Goal: Transaction & Acquisition: Purchase product/service

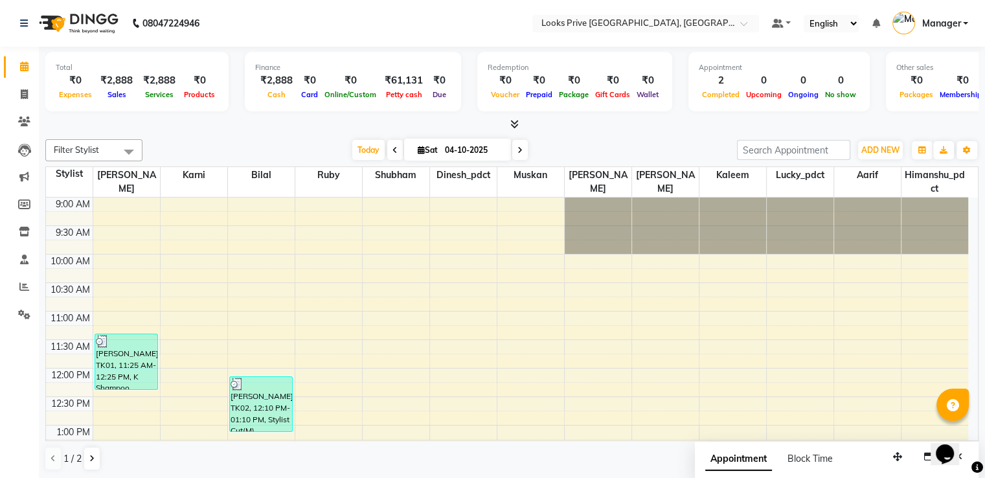
scroll to position [324, 0]
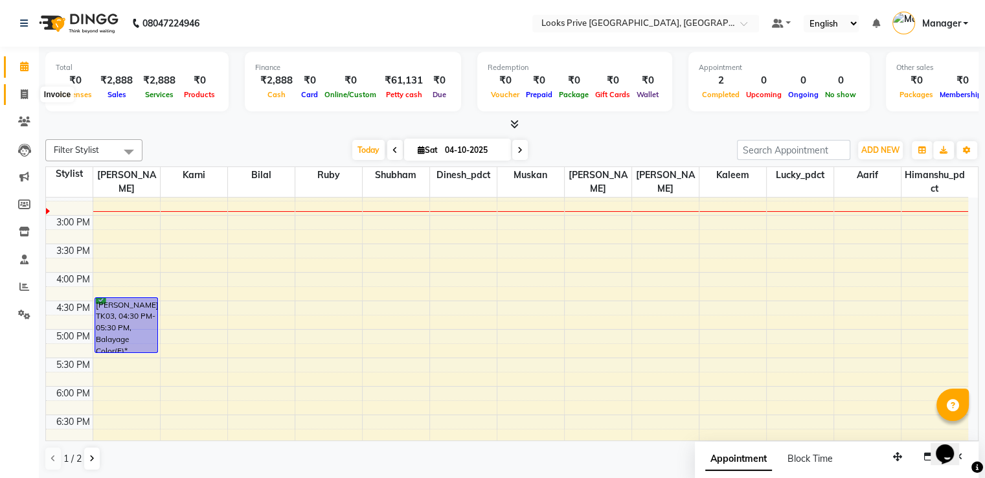
click at [23, 93] on icon at bounding box center [24, 94] width 7 height 10
select select "service"
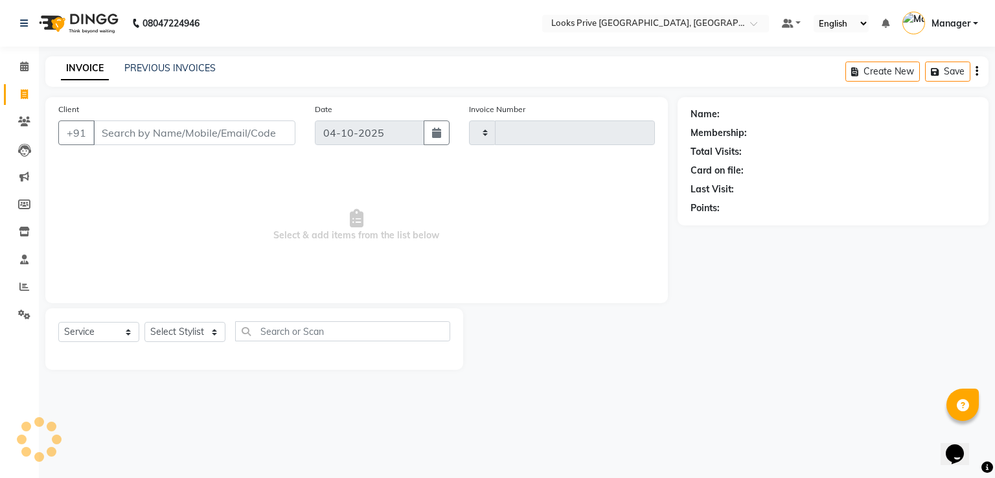
type input "3536"
select select "6205"
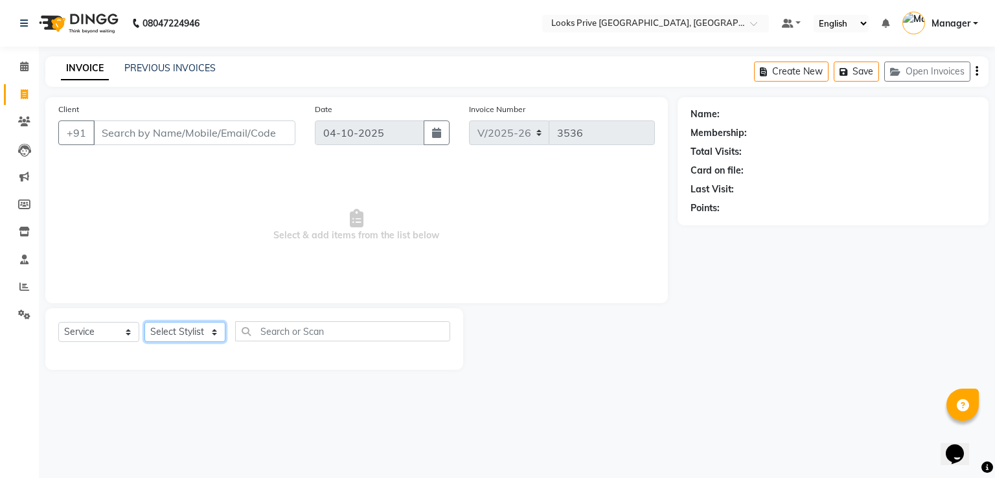
click at [186, 325] on select "Select Stylist" at bounding box center [184, 332] width 81 height 20
click at [144, 323] on select "Select Stylist A2R_Master [PERSON_NAME] [PERSON_NAME] Dinesh_pdct Himanshu_pdct…" at bounding box center [184, 332] width 81 height 20
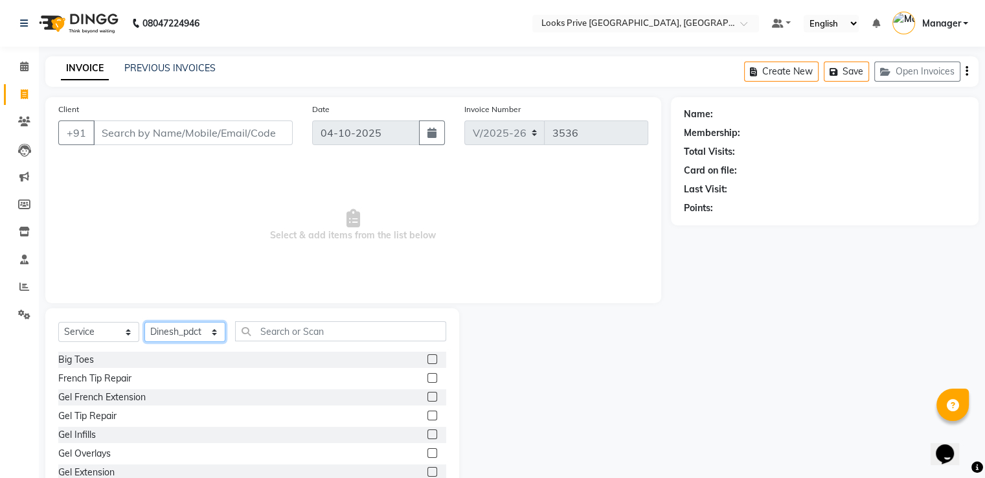
select select "45664"
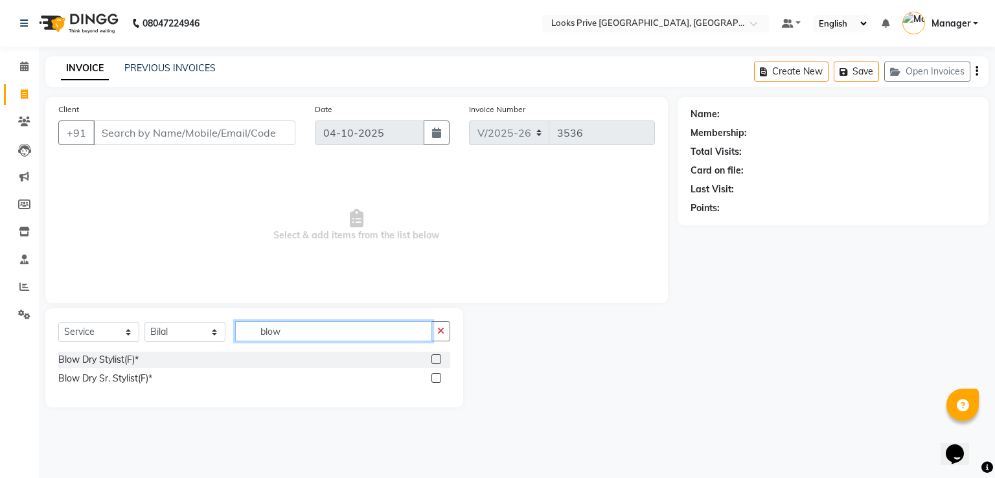
type input "blow"
click at [435, 358] on label at bounding box center [436, 359] width 10 height 10
click at [435, 358] on input "checkbox" at bounding box center [435, 360] width 8 height 8
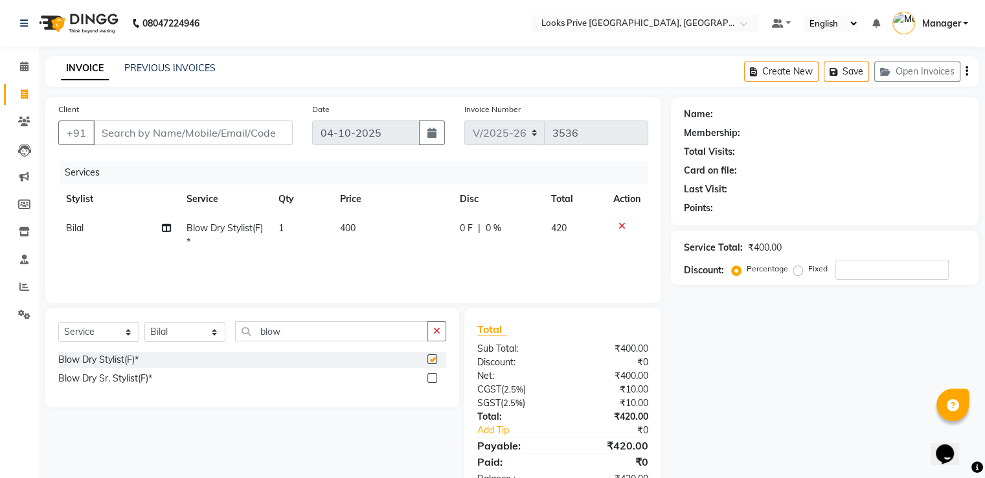
checkbox input "false"
click at [80, 229] on span "Bilal" at bounding box center [74, 228] width 17 height 12
select select "45664"
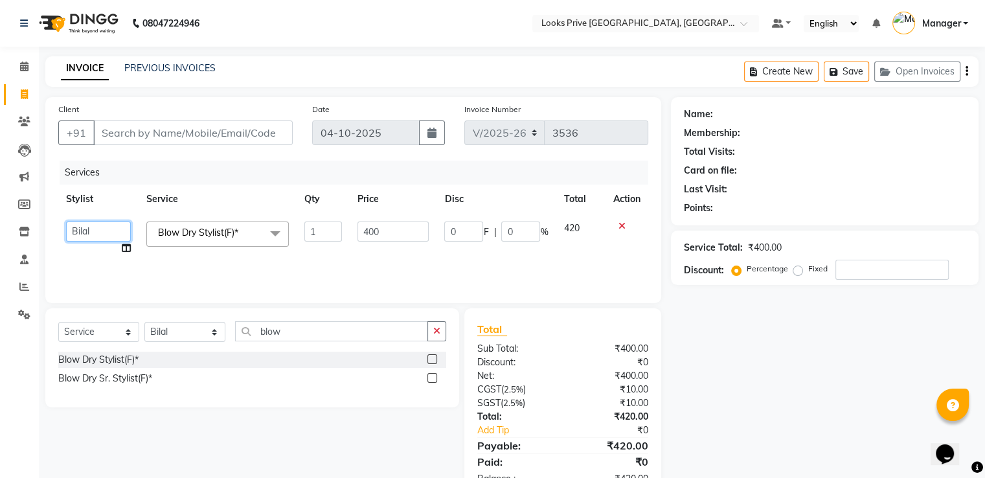
click at [80, 229] on select "A2R_Master [PERSON_NAME] [PERSON_NAME] Dinesh_pdct Himanshu_pdct [PERSON_NAME] …" at bounding box center [98, 232] width 65 height 20
select select "89834"
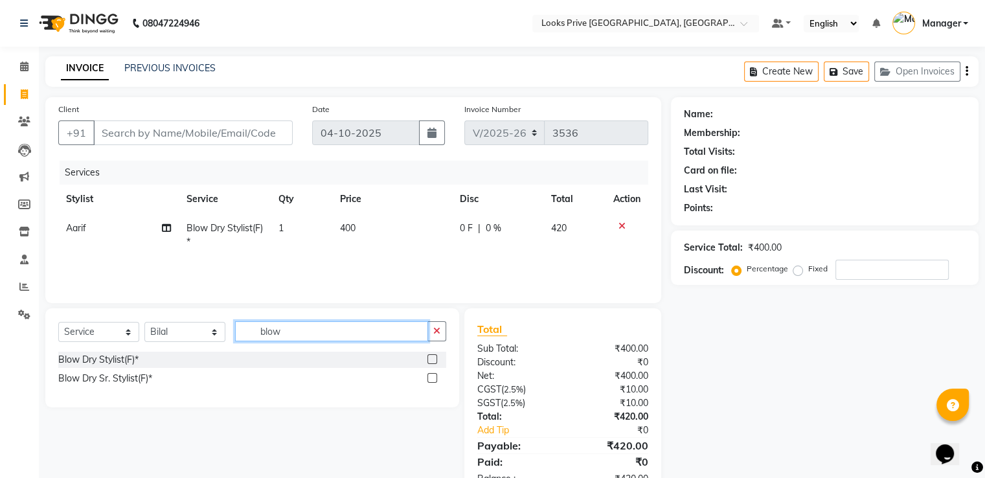
click at [174, 341] on div "Select Service Product Membership Package Voucher Prepaid Gift Card Select Styl…" at bounding box center [252, 336] width 388 height 30
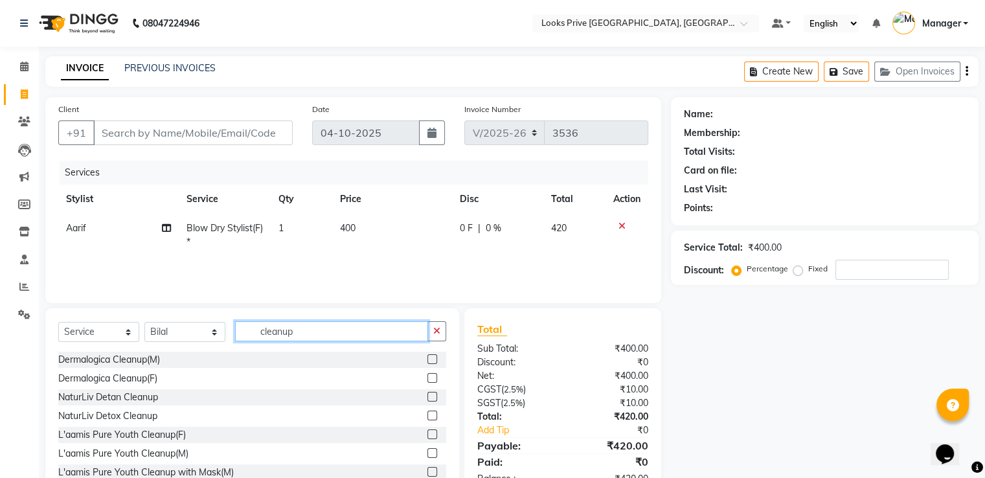
type input "cleanup"
drag, startPoint x: 418, startPoint y: 413, endPoint x: 387, endPoint y: 391, distance: 37.2
click at [428, 413] on label at bounding box center [433, 416] width 10 height 10
click at [428, 413] on input "checkbox" at bounding box center [432, 416] width 8 height 8
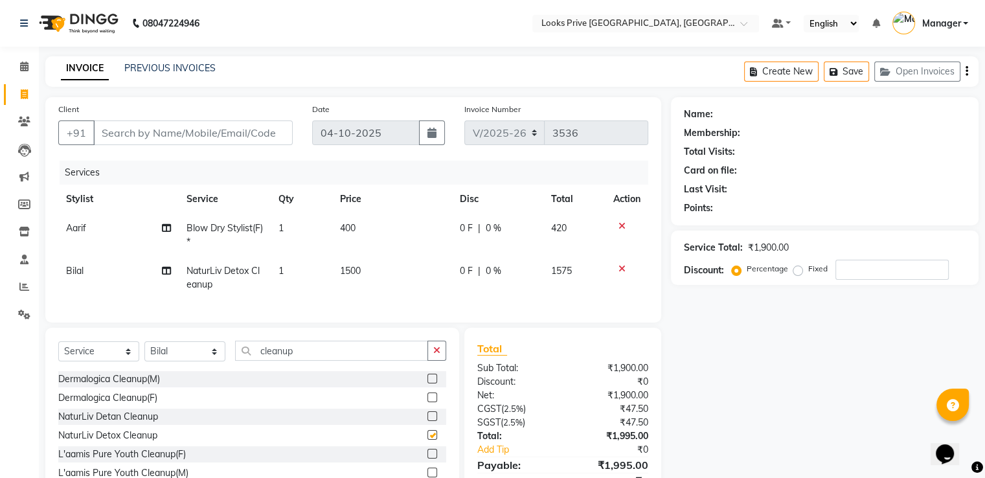
checkbox input "false"
click at [186, 362] on select "Select Stylist A2R_Master [PERSON_NAME] [PERSON_NAME] Dinesh_pdct Himanshu_pdct…" at bounding box center [184, 351] width 81 height 20
click at [144, 352] on select "Select Stylist A2R_Master [PERSON_NAME] [PERSON_NAME] Dinesh_pdct Himanshu_pdct…" at bounding box center [184, 351] width 81 height 20
click at [620, 227] on icon at bounding box center [622, 226] width 7 height 9
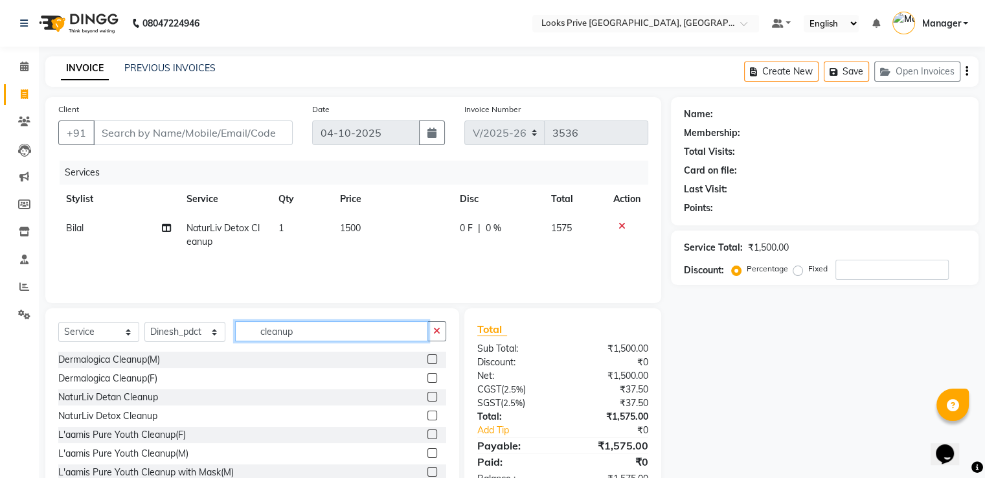
drag, startPoint x: 308, startPoint y: 327, endPoint x: 218, endPoint y: 335, distance: 90.4
click at [218, 335] on div "Select Service Product Membership Package Voucher Prepaid Gift Card Select Styl…" at bounding box center [252, 336] width 388 height 30
click at [163, 331] on select "Select Stylist A2R_Master [PERSON_NAME] [PERSON_NAME] Dinesh_pdct Himanshu_pdct…" at bounding box center [184, 332] width 81 height 20
select select "89834"
click at [144, 323] on select "Select Stylist A2R_Master [PERSON_NAME] [PERSON_NAME] Dinesh_pdct Himanshu_pdct…" at bounding box center [184, 332] width 81 height 20
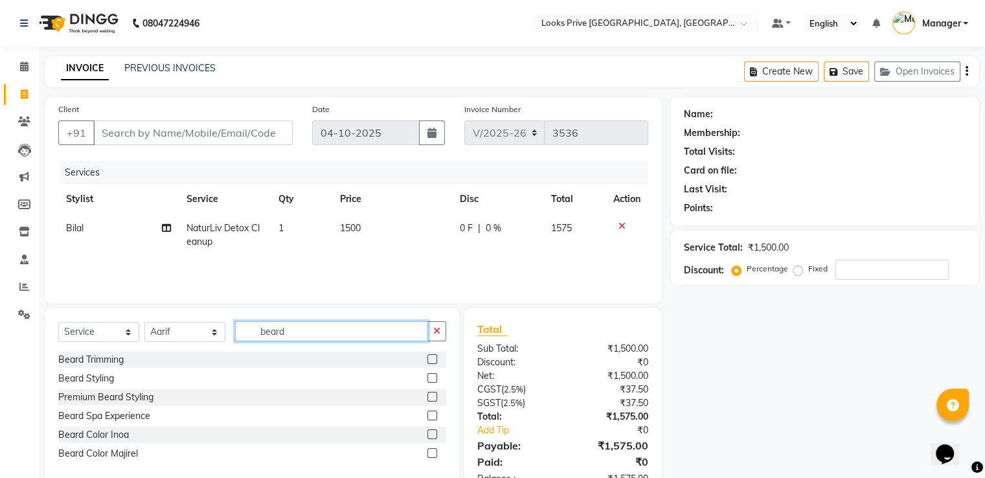
type input "beard"
click at [433, 358] on label at bounding box center [433, 359] width 10 height 10
click at [433, 358] on input "checkbox" at bounding box center [432, 360] width 8 height 8
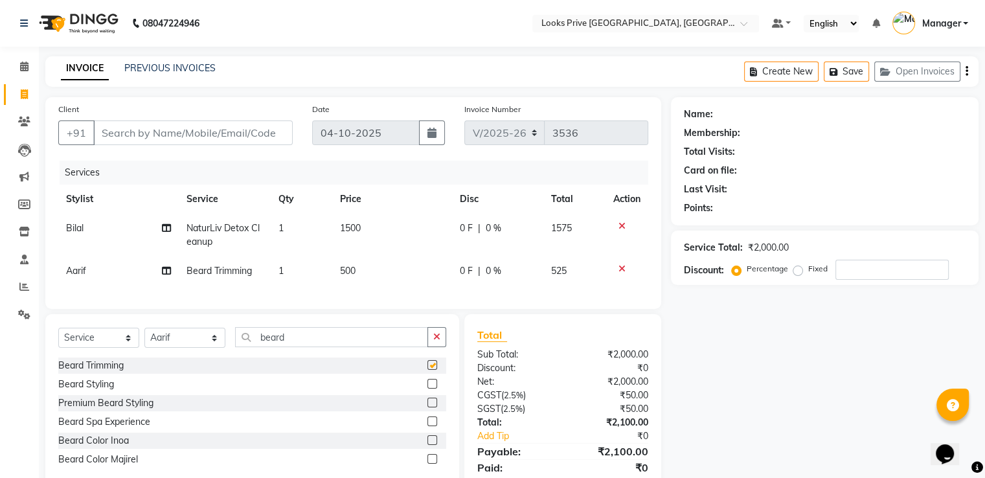
checkbox input "false"
click at [190, 348] on select "Select Stylist A2R_Master [PERSON_NAME] [PERSON_NAME] Dinesh_pdct Himanshu_pdct…" at bounding box center [184, 338] width 81 height 20
select select "47803"
click at [144, 339] on select "Select Stylist A2R_Master [PERSON_NAME] [PERSON_NAME] Dinesh_pdct Himanshu_pdct…" at bounding box center [184, 338] width 81 height 20
click at [93, 232] on td "Bilal" at bounding box center [118, 235] width 121 height 43
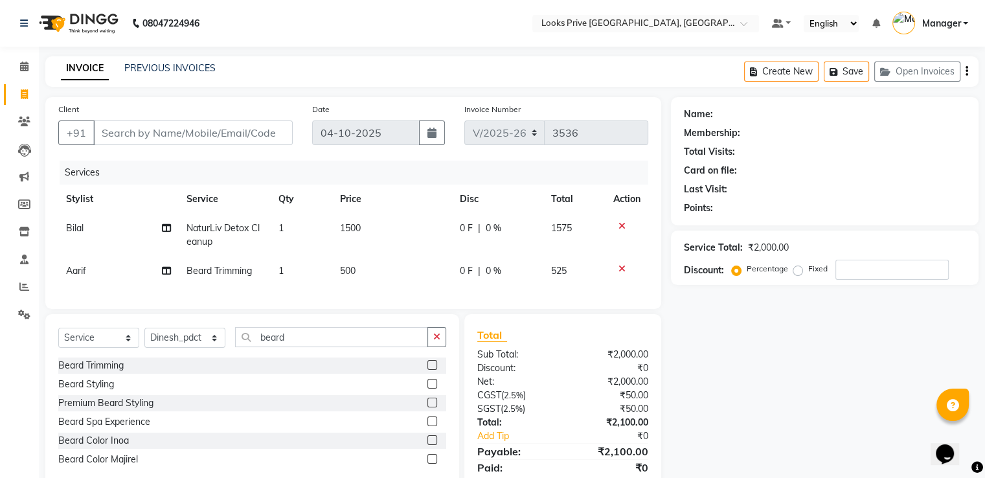
select select "45664"
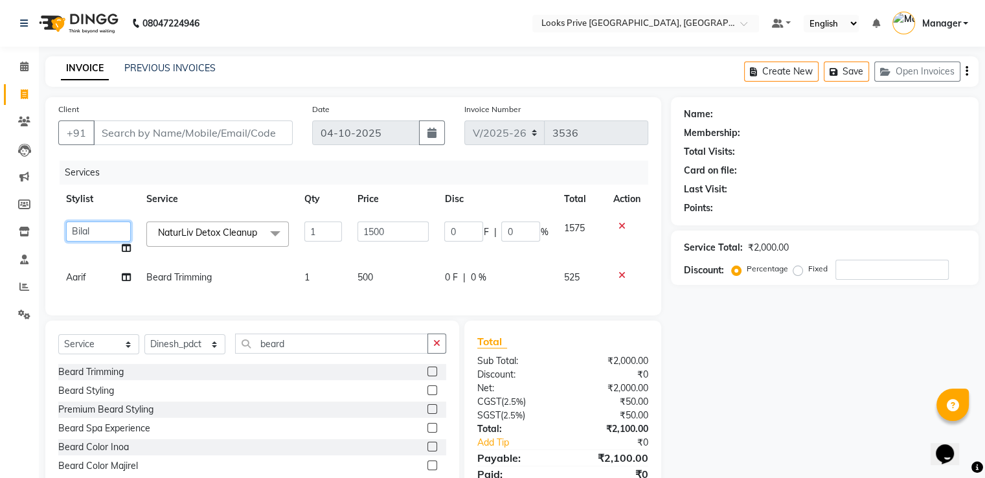
click at [93, 231] on select "A2R_Master [PERSON_NAME] [PERSON_NAME] Dinesh_pdct Himanshu_pdct [PERSON_NAME] …" at bounding box center [98, 232] width 65 height 20
select select "89834"
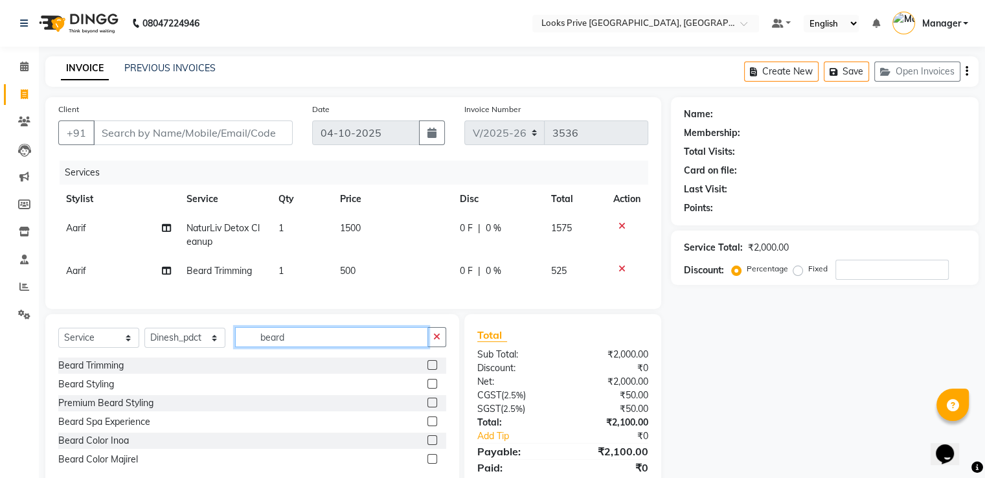
drag, startPoint x: 288, startPoint y: 347, endPoint x: 225, endPoint y: 349, distance: 63.5
click at [225, 349] on div "Select Service Product Membership Package Voucher Prepaid Gift Card Select Styl…" at bounding box center [252, 342] width 388 height 30
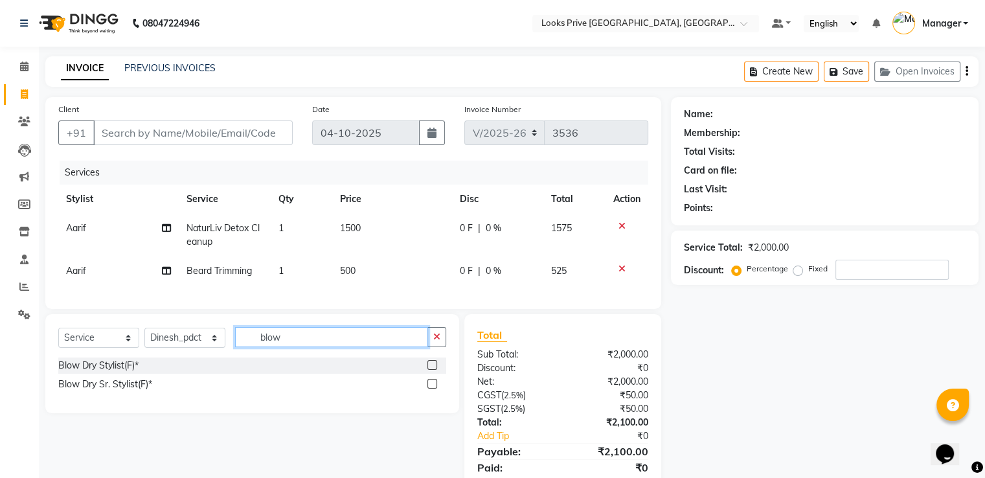
type input "blow"
click at [433, 370] on label at bounding box center [433, 365] width 10 height 10
click at [433, 370] on input "checkbox" at bounding box center [432, 366] width 8 height 8
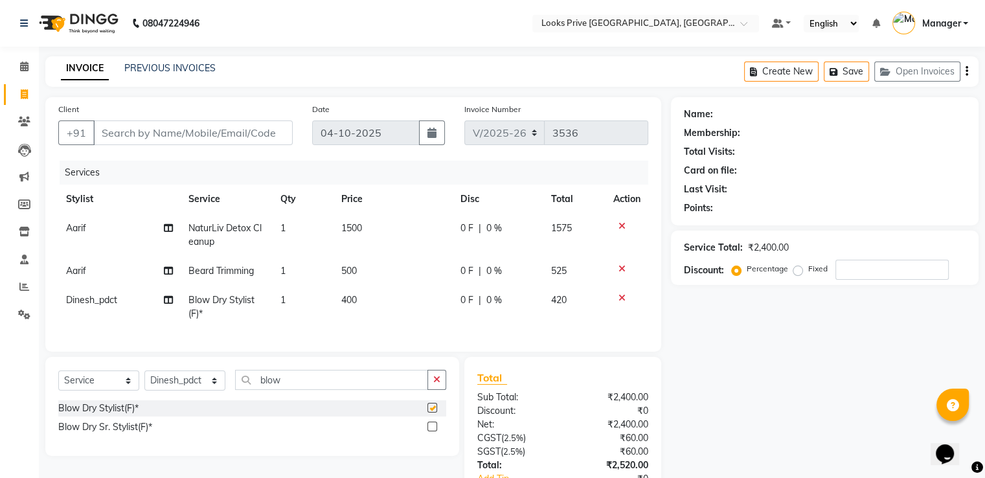
checkbox input "false"
click at [398, 291] on td "400" at bounding box center [393, 307] width 119 height 43
select select "47803"
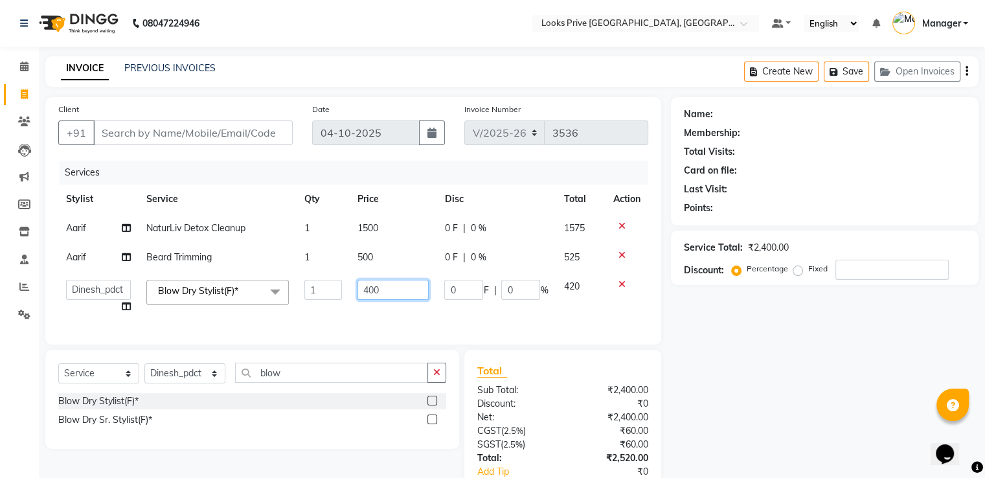
click at [398, 291] on input "400" at bounding box center [393, 290] width 71 height 20
type input "500"
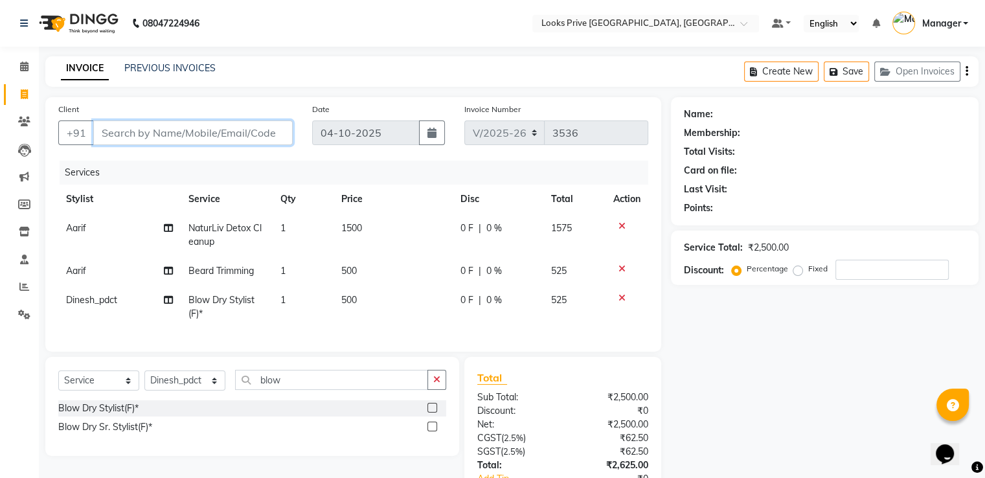
click at [218, 141] on input "Client" at bounding box center [193, 133] width 200 height 25
type input "9"
type input "0"
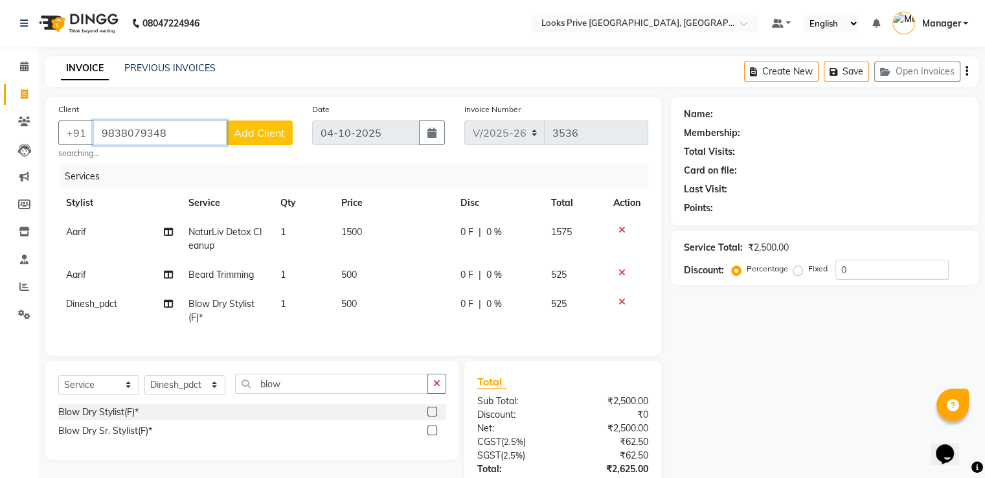
type input "9838079348"
click at [272, 135] on span "Add Client" at bounding box center [259, 132] width 51 height 13
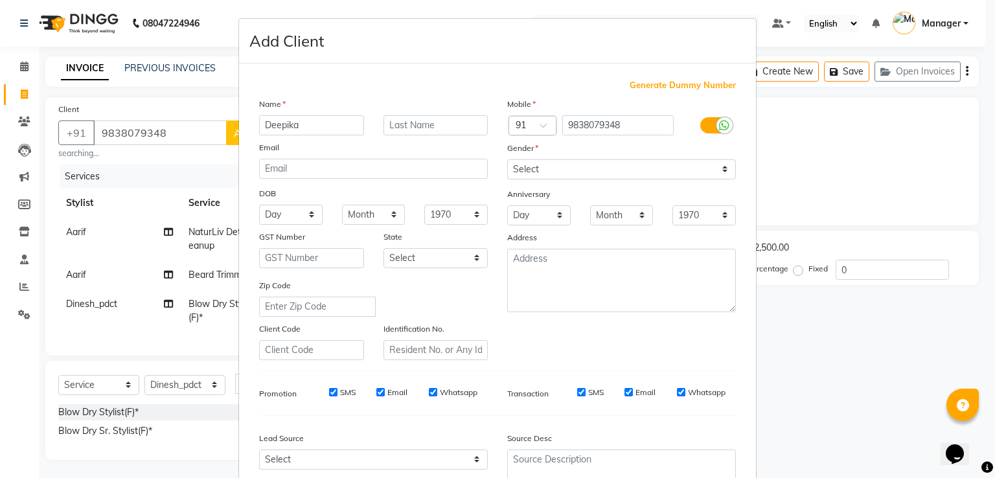
type input "Deepika"
type input "[PERSON_NAME]"
click at [532, 174] on select "Select [DEMOGRAPHIC_DATA] [DEMOGRAPHIC_DATA] Other Prefer Not To Say" at bounding box center [621, 169] width 229 height 20
select select "[DEMOGRAPHIC_DATA]"
click at [507, 160] on select "Select [DEMOGRAPHIC_DATA] [DEMOGRAPHIC_DATA] Other Prefer Not To Say" at bounding box center [621, 169] width 229 height 20
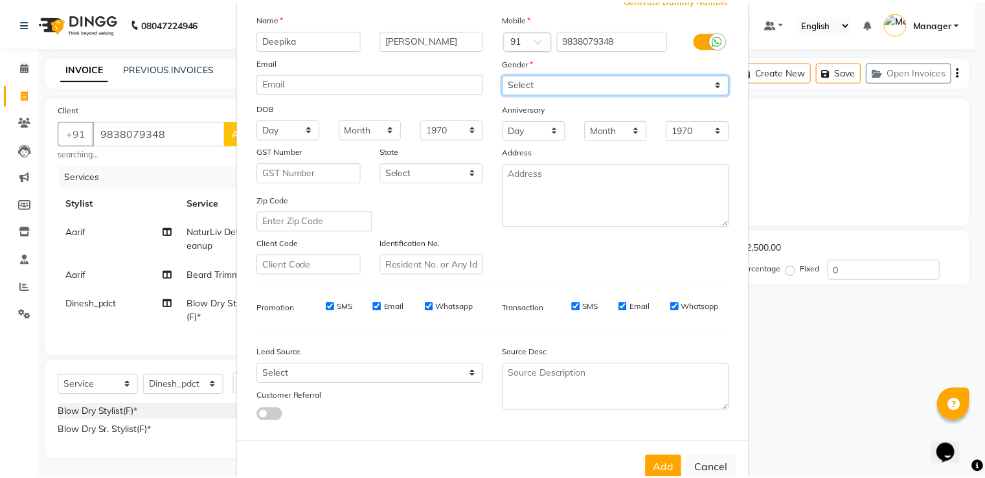
scroll to position [126, 0]
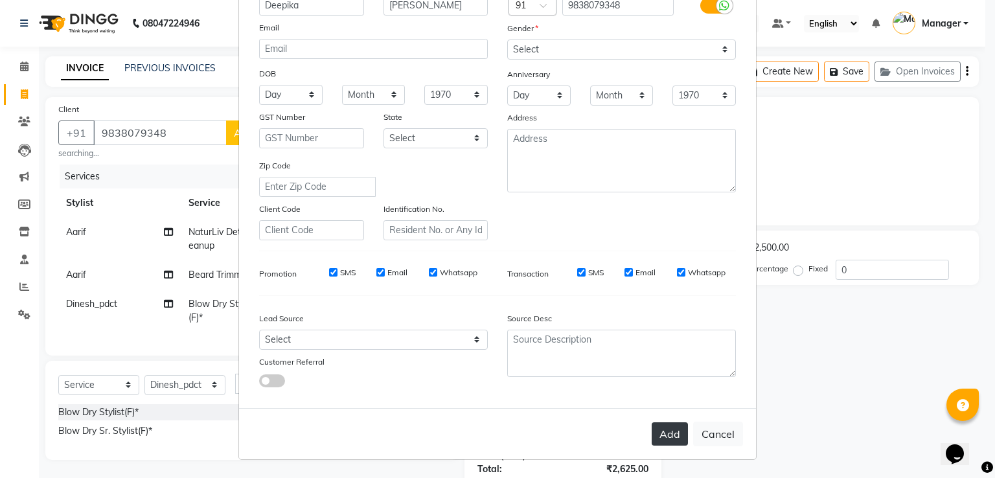
click at [669, 436] on button "Add" at bounding box center [670, 433] width 36 height 23
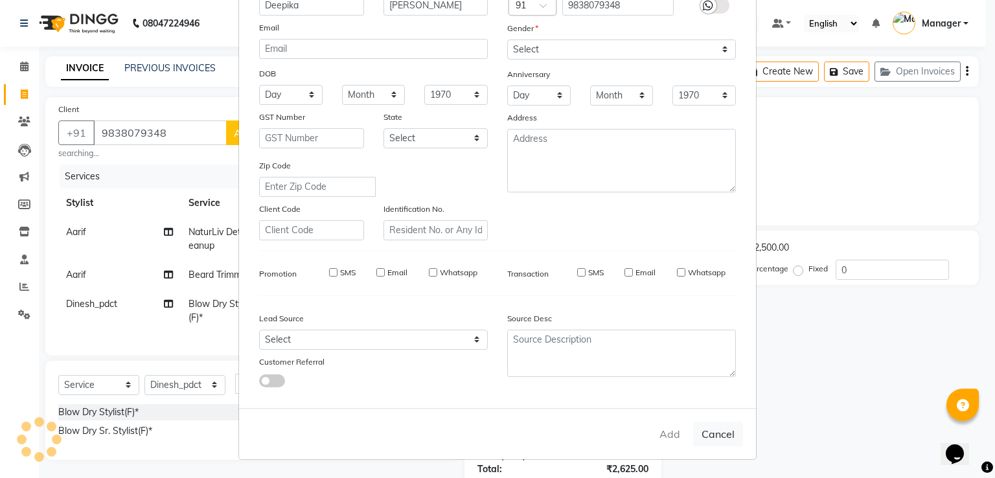
select select
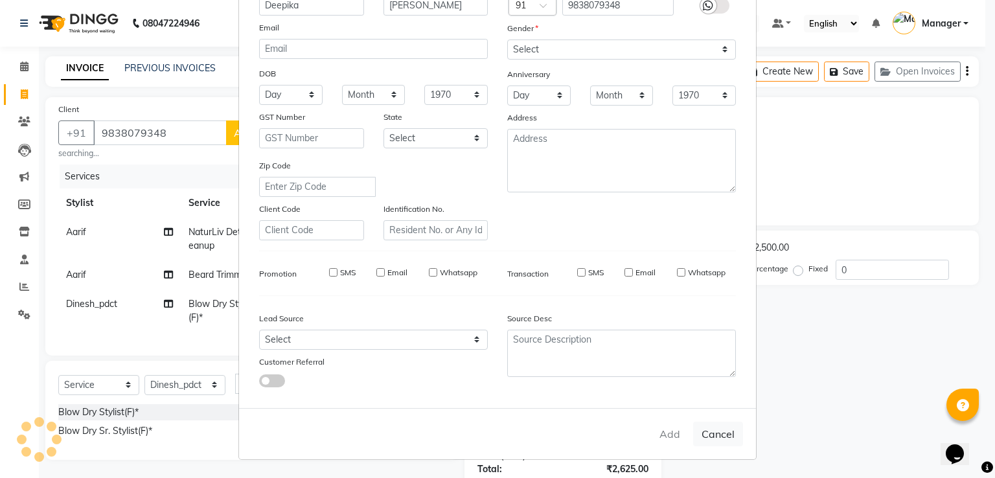
select select
checkbox input "false"
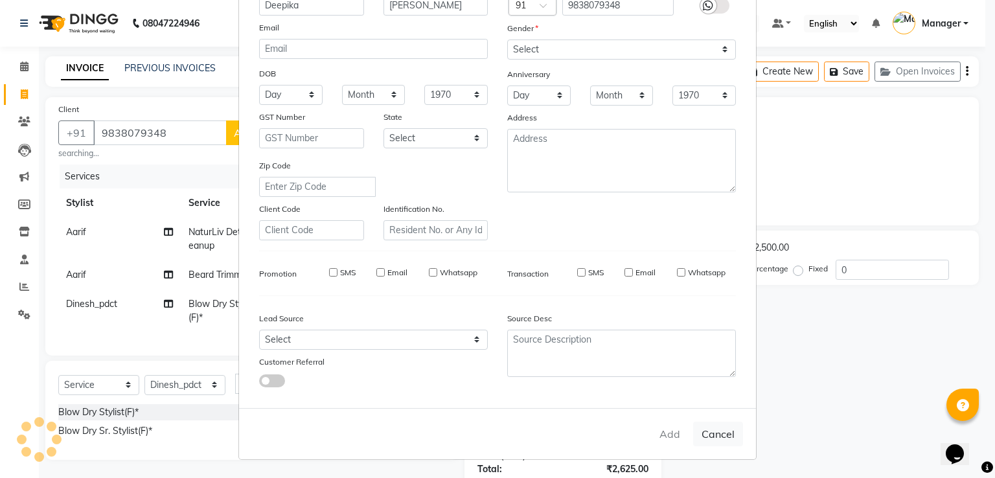
checkbox input "false"
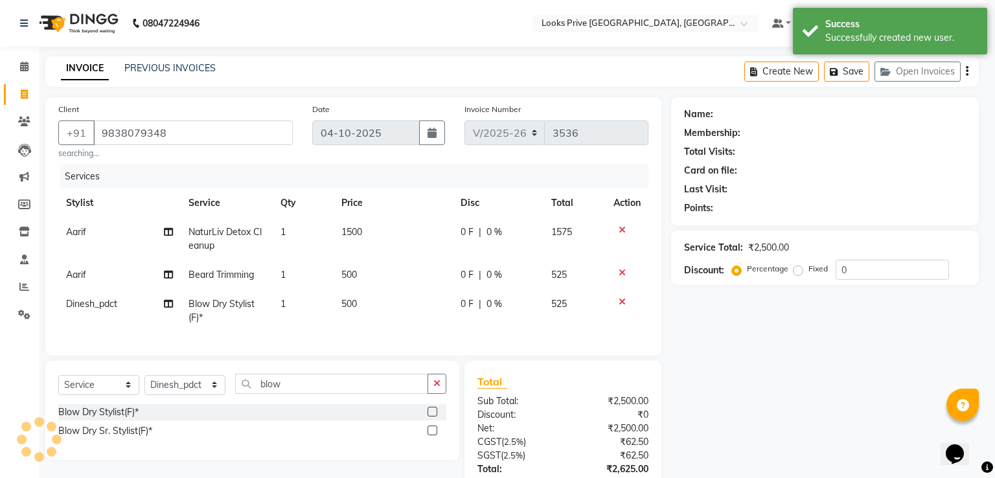
select select "1: Object"
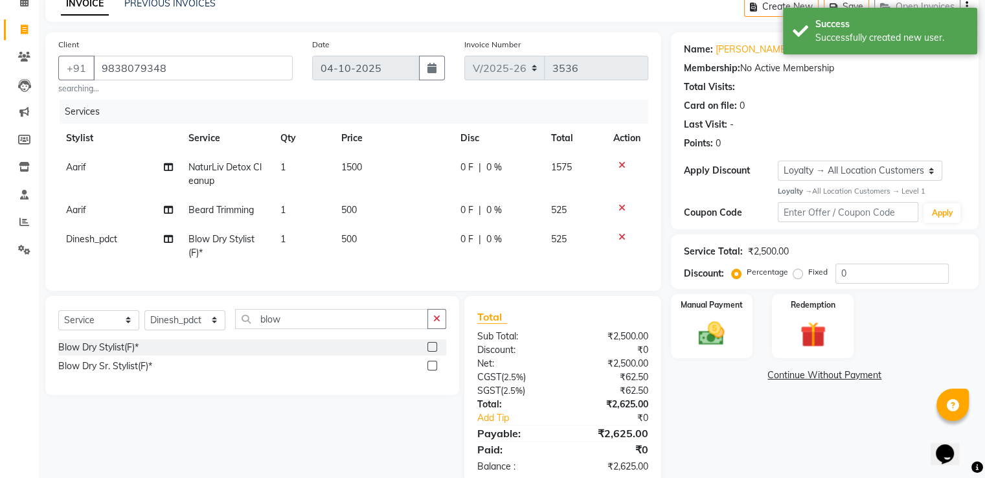
scroll to position [103, 0]
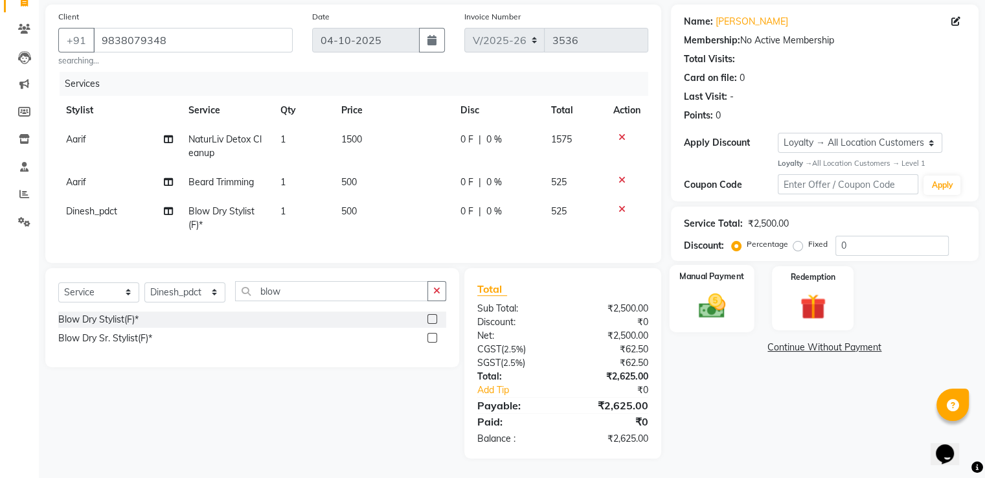
drag, startPoint x: 704, startPoint y: 286, endPoint x: 702, endPoint y: 293, distance: 8.0
click at [704, 290] on img at bounding box center [711, 305] width 43 height 31
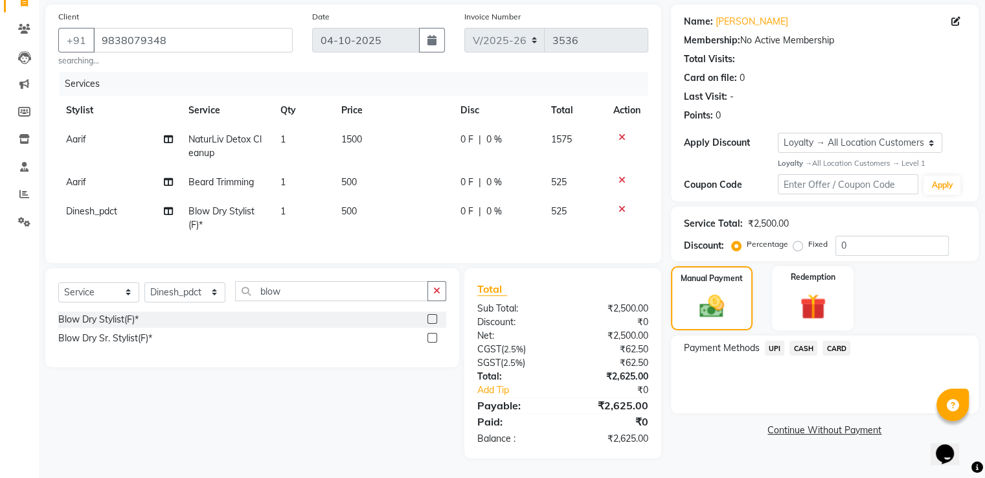
click at [801, 341] on span "CASH" at bounding box center [804, 348] width 28 height 15
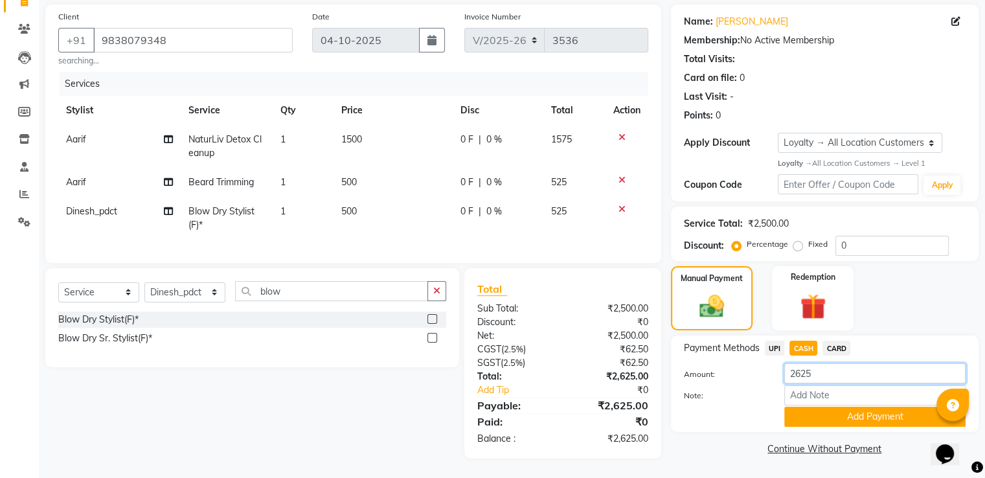
drag, startPoint x: 682, startPoint y: 369, endPoint x: 672, endPoint y: 369, distance: 9.1
click at [672, 369] on div "Payment Methods UPI CASH CARD Amount: 2625 Note: Add Payment" at bounding box center [825, 384] width 308 height 97
type input "3000"
click at [795, 407] on button "Add Payment" at bounding box center [875, 417] width 181 height 20
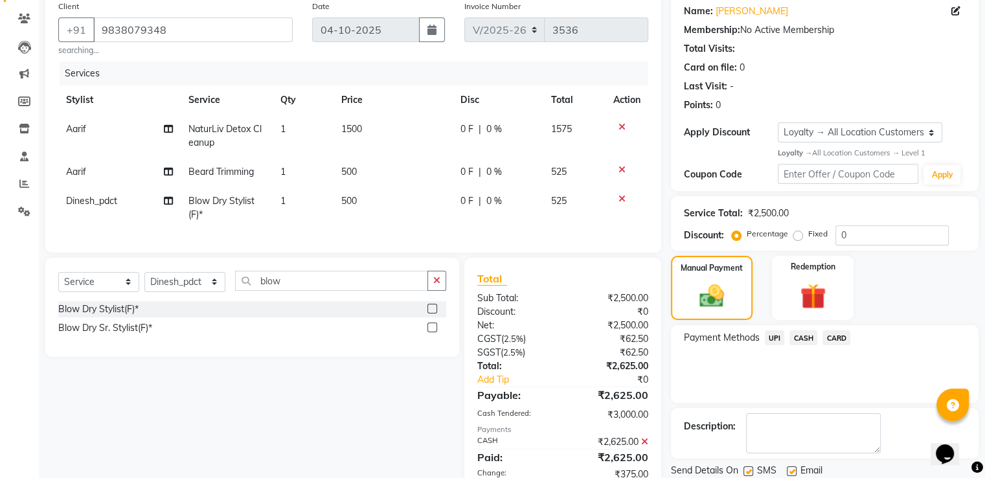
scroll to position [241, 0]
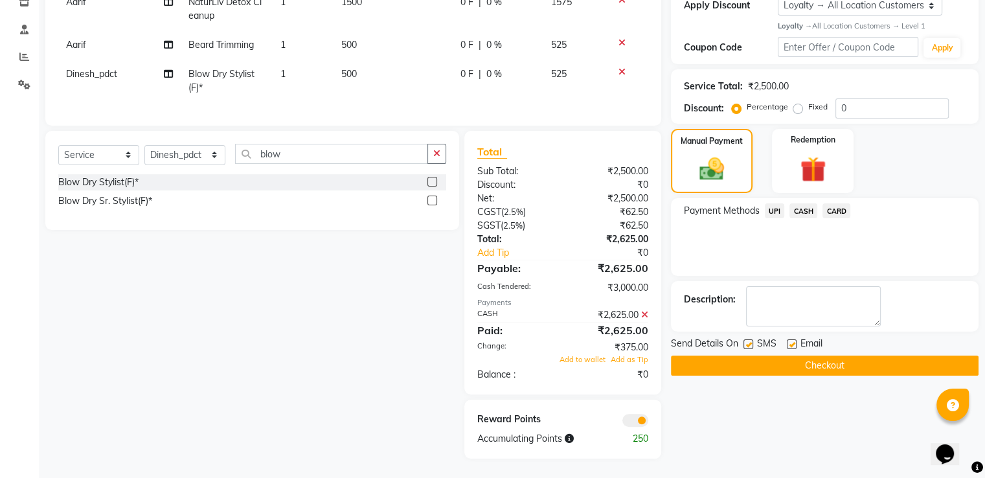
click at [700, 356] on button "Checkout" at bounding box center [825, 366] width 308 height 20
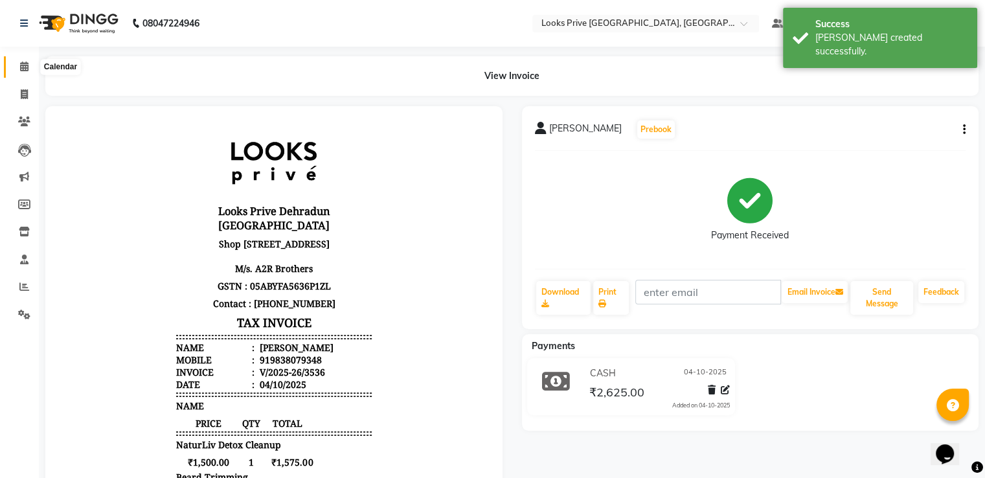
click at [29, 65] on span at bounding box center [24, 67] width 23 height 15
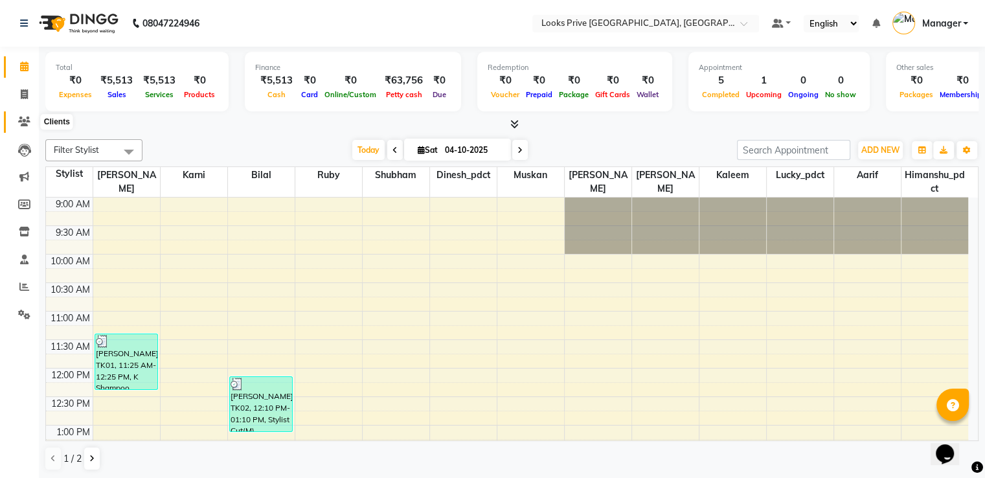
click at [27, 115] on span at bounding box center [24, 122] width 23 height 15
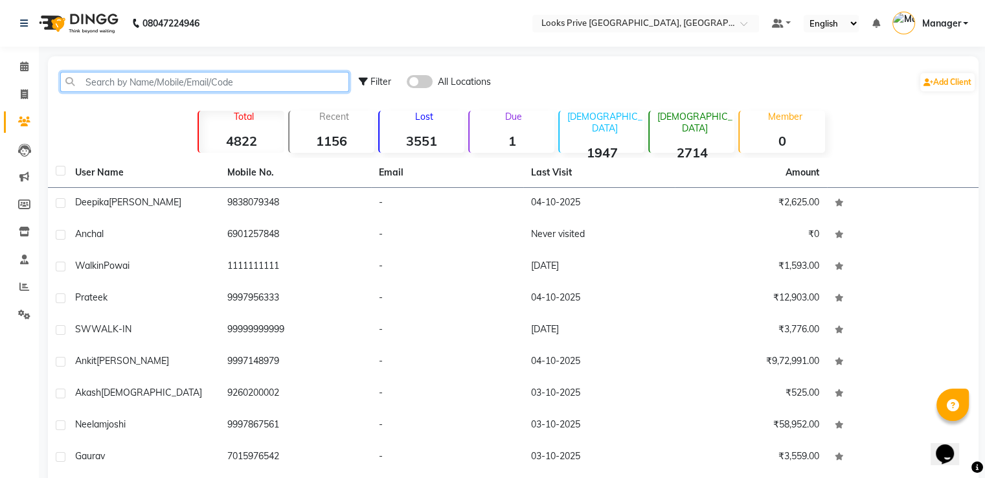
click at [146, 84] on input "text" at bounding box center [204, 82] width 289 height 20
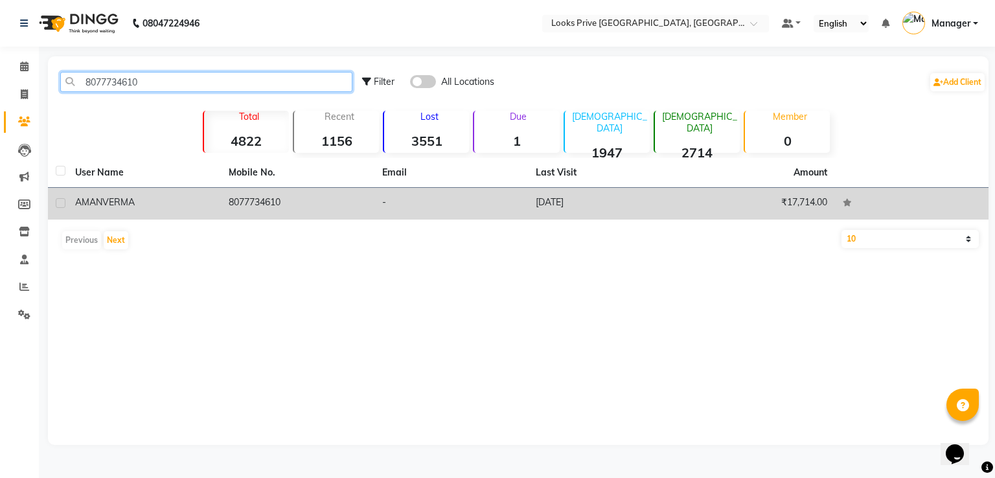
type input "8077734610"
click at [569, 198] on td "[DATE]" at bounding box center [605, 204] width 154 height 32
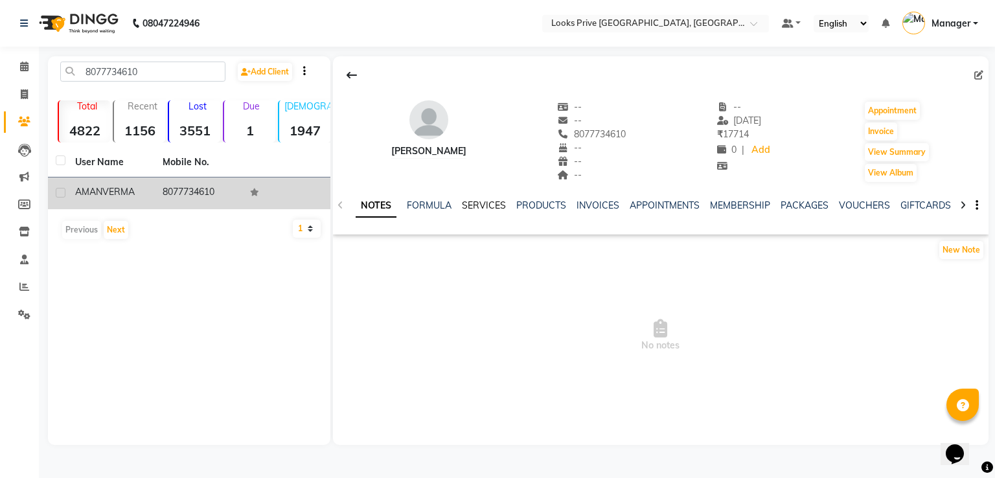
click at [492, 204] on link "SERVICES" at bounding box center [484, 206] width 44 height 12
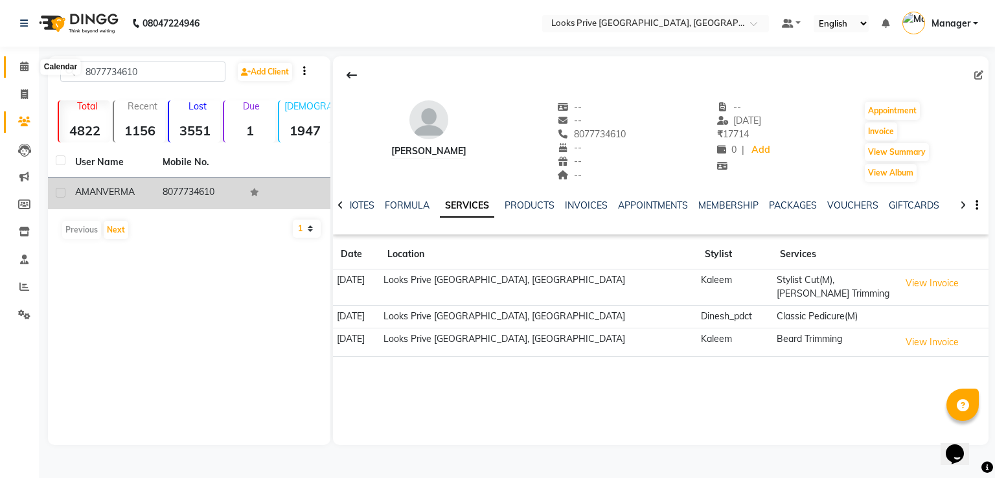
click at [15, 70] on span at bounding box center [24, 67] width 23 height 15
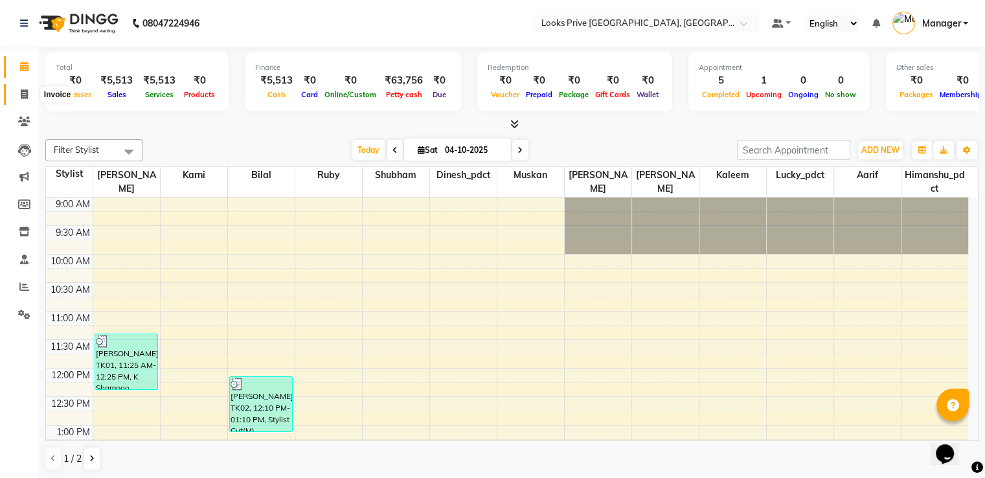
click at [23, 97] on icon at bounding box center [24, 94] width 7 height 10
select select "service"
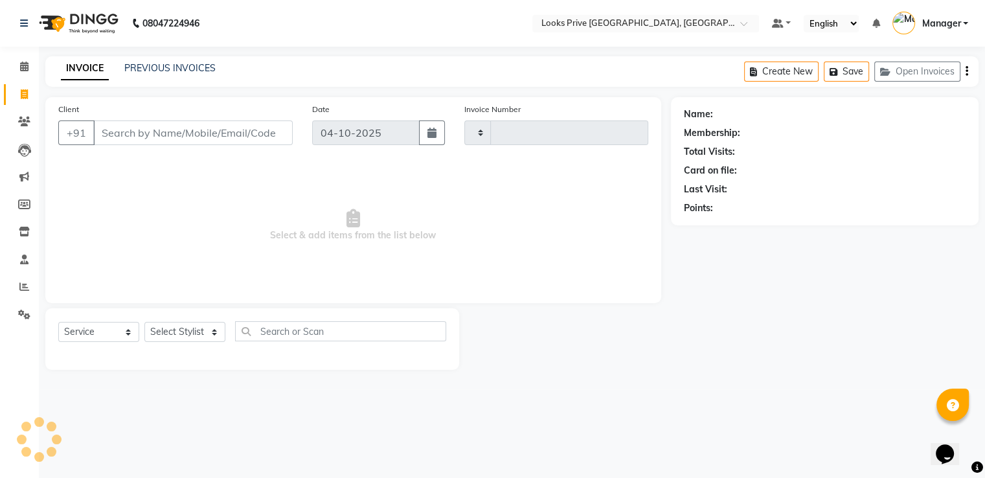
type input "3537"
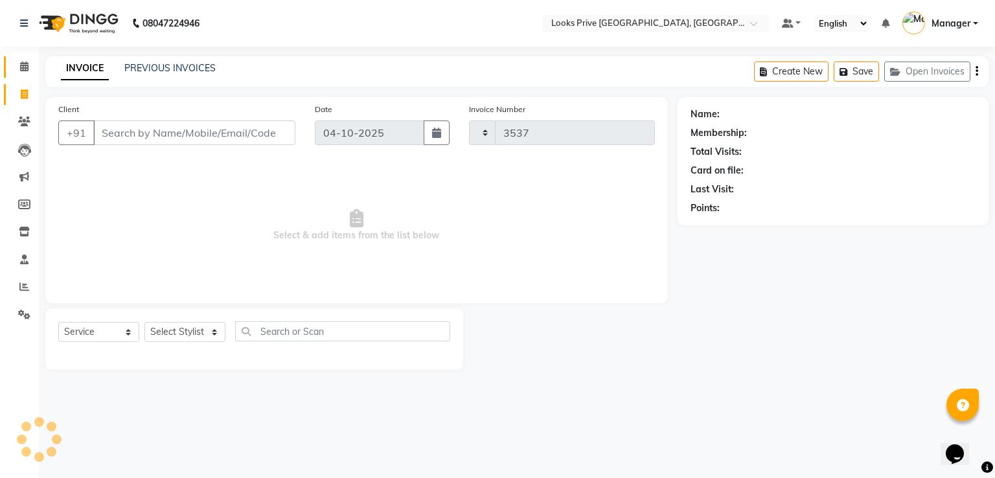
select select "6205"
click at [23, 68] on icon at bounding box center [24, 67] width 8 height 10
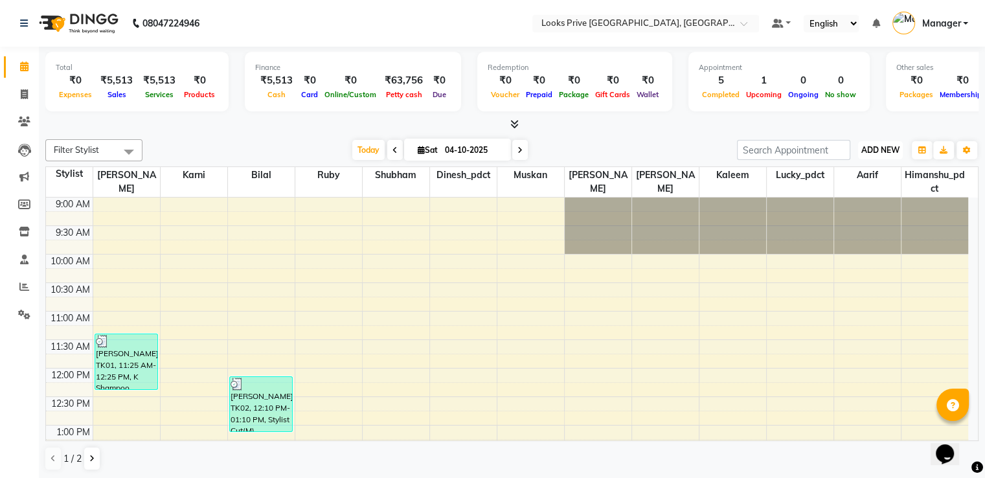
click at [891, 151] on span "ADD NEW" at bounding box center [881, 150] width 38 height 10
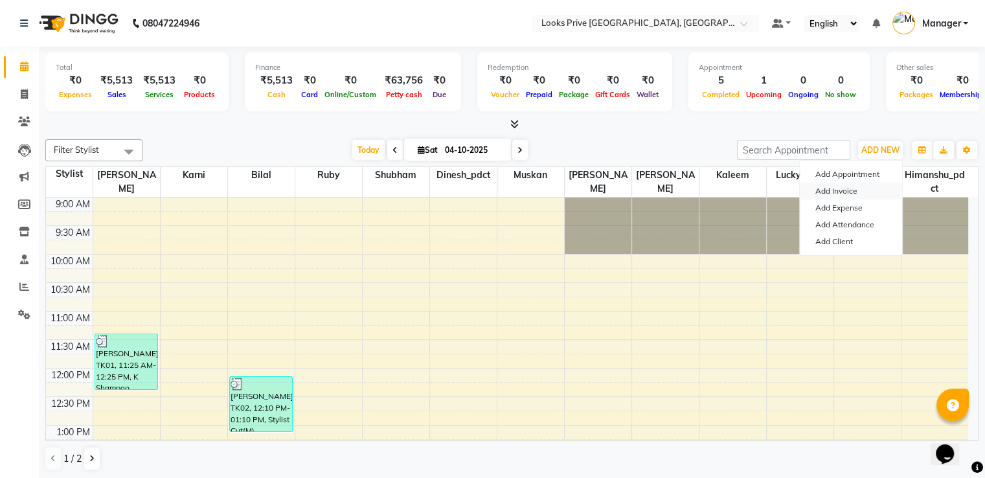
click at [832, 192] on link "Add Invoice" at bounding box center [851, 191] width 102 height 17
select select "service"
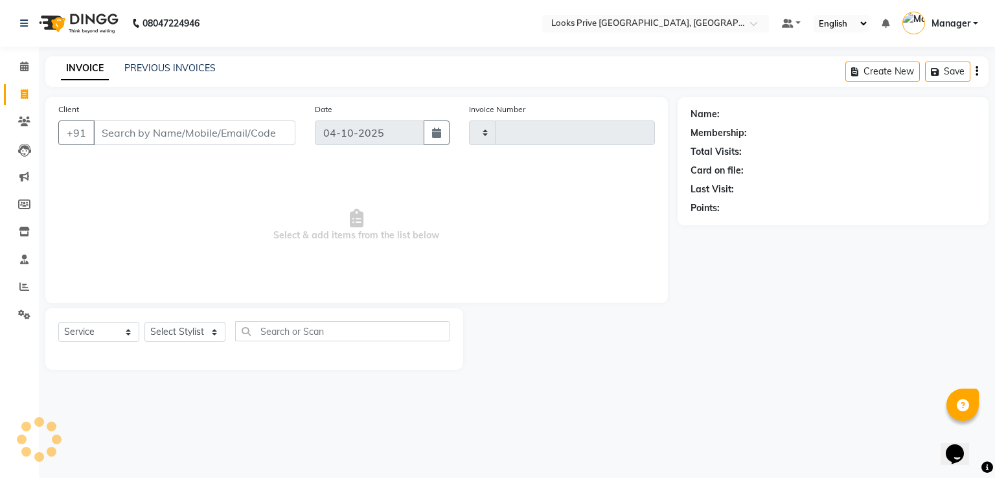
type input "3537"
select select "6205"
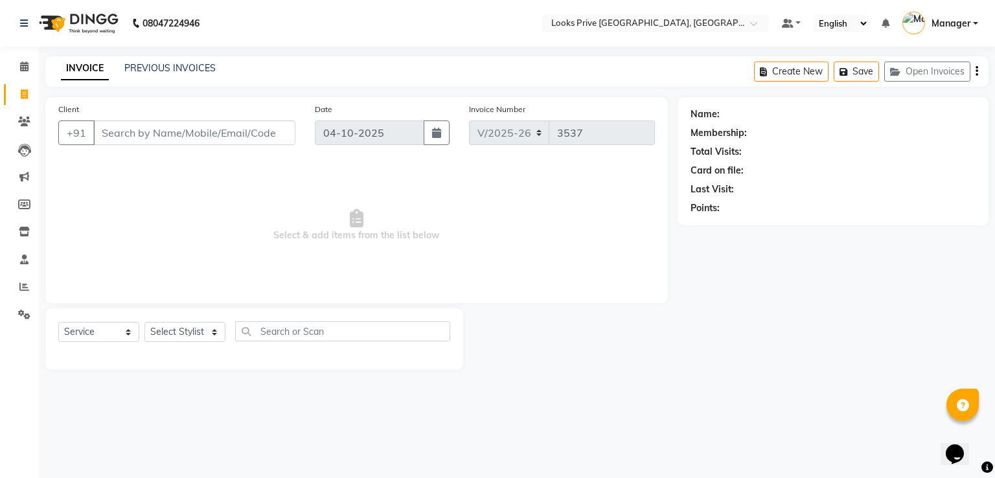
click at [236, 133] on input "Client" at bounding box center [194, 133] width 202 height 25
type input "7049028000"
click at [277, 128] on span "Add Client" at bounding box center [261, 132] width 51 height 13
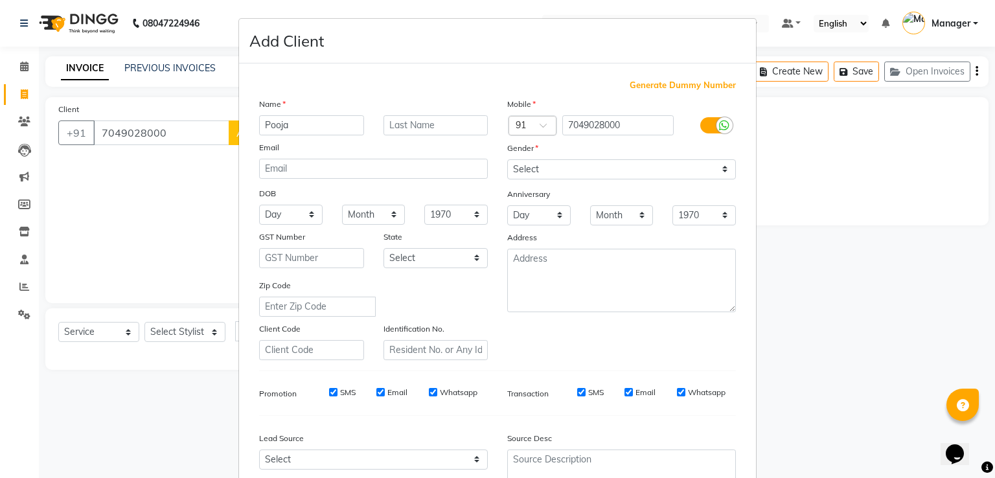
type input "Pooja"
click at [456, 124] on input "text" at bounding box center [436, 125] width 105 height 20
type input "[PERSON_NAME]"
click at [627, 167] on select "Select [DEMOGRAPHIC_DATA] [DEMOGRAPHIC_DATA] Other Prefer Not To Say" at bounding box center [621, 169] width 229 height 20
select select "[DEMOGRAPHIC_DATA]"
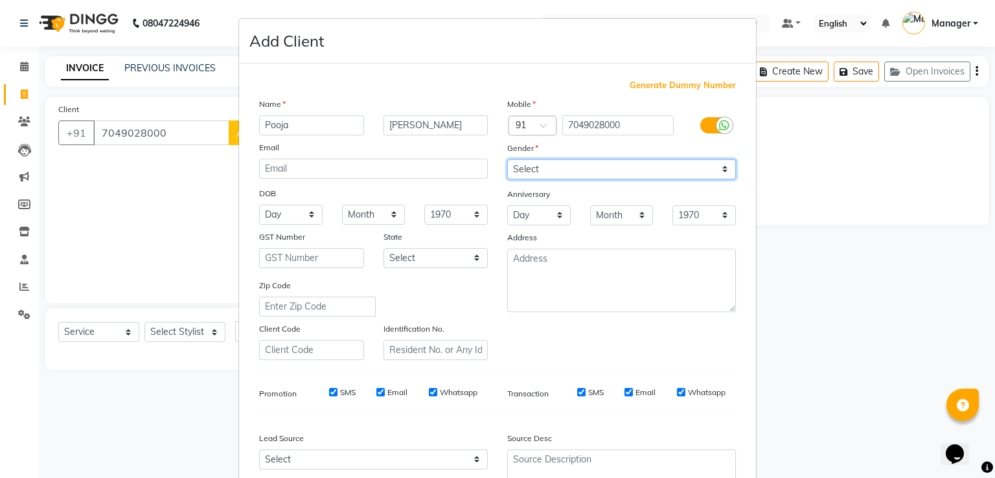
click at [507, 160] on select "Select [DEMOGRAPHIC_DATA] [DEMOGRAPHIC_DATA] Other Prefer Not To Say" at bounding box center [621, 169] width 229 height 20
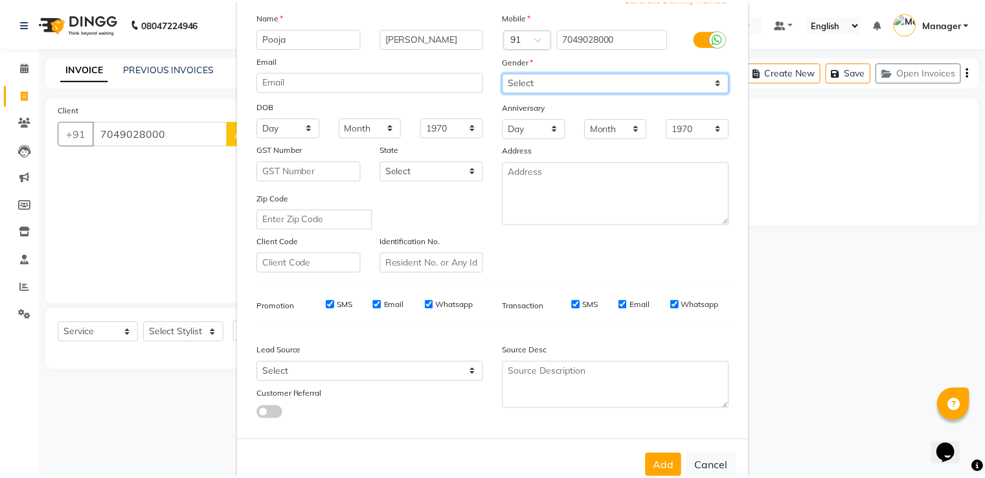
scroll to position [126, 0]
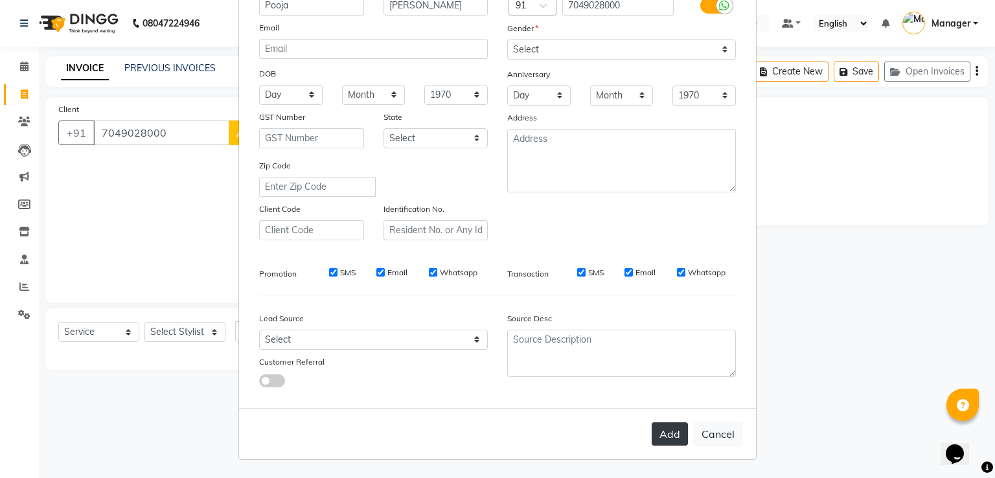
click at [671, 426] on button "Add" at bounding box center [670, 433] width 36 height 23
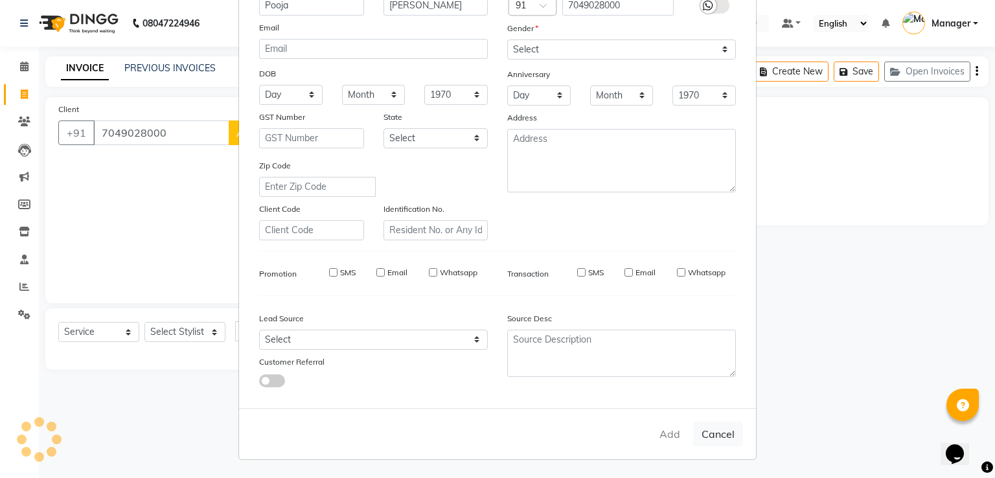
select select
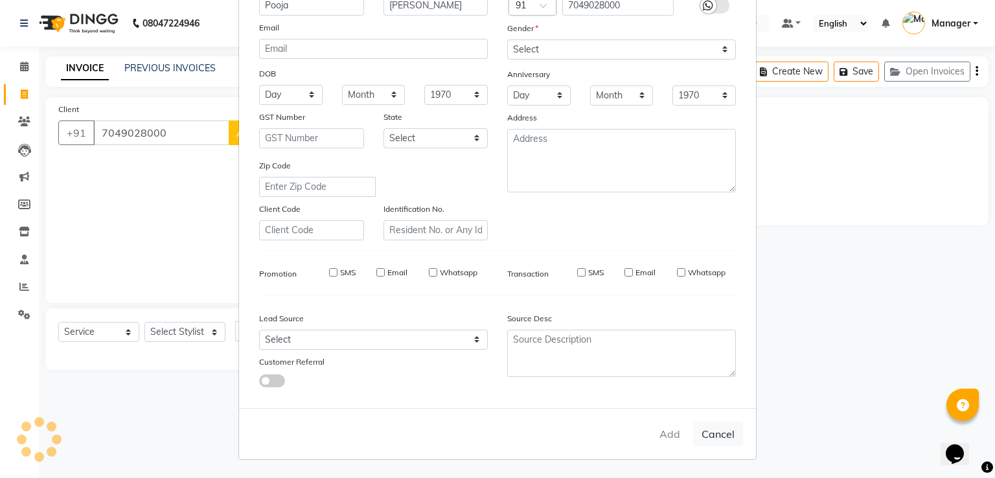
select select
checkbox input "false"
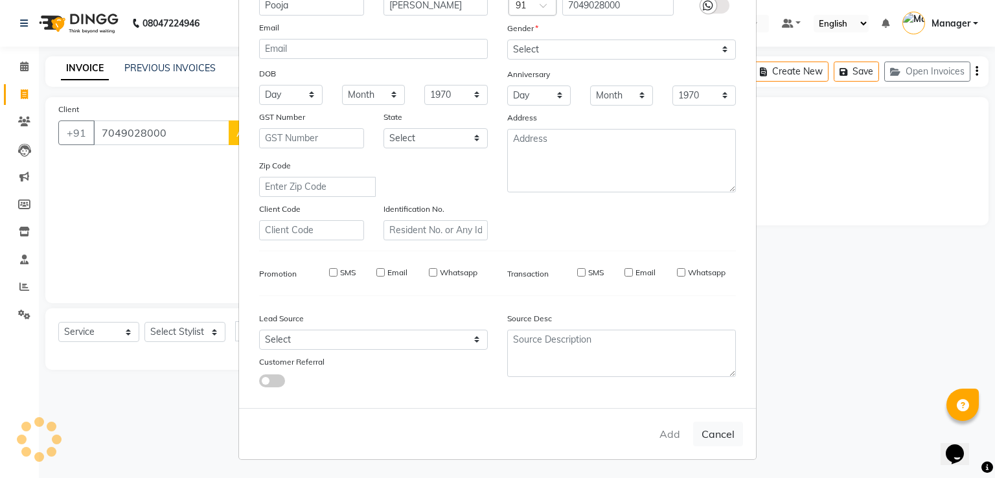
checkbox input "false"
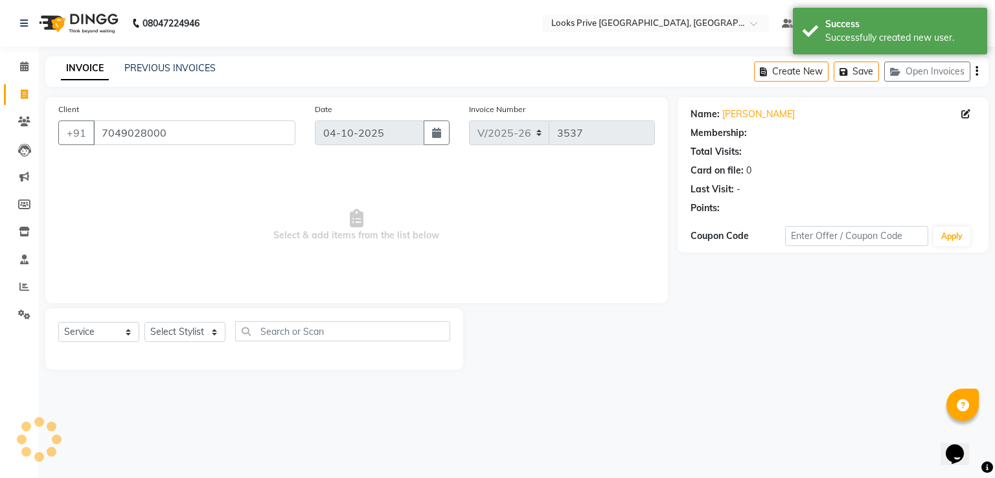
select select "1: Object"
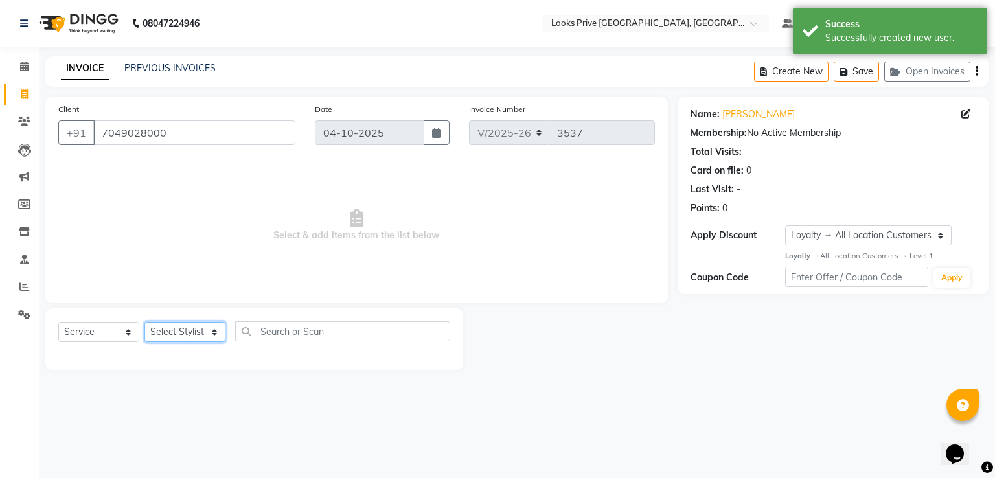
click at [195, 328] on select "Select Stylist A2R_Master [PERSON_NAME] [PERSON_NAME] Dinesh_pdct Himanshu_pdct…" at bounding box center [184, 332] width 81 height 20
select select "45658"
click at [144, 323] on select "Select Stylist A2R_Master [PERSON_NAME] [PERSON_NAME] Dinesh_pdct Himanshu_pdct…" at bounding box center [184, 332] width 81 height 20
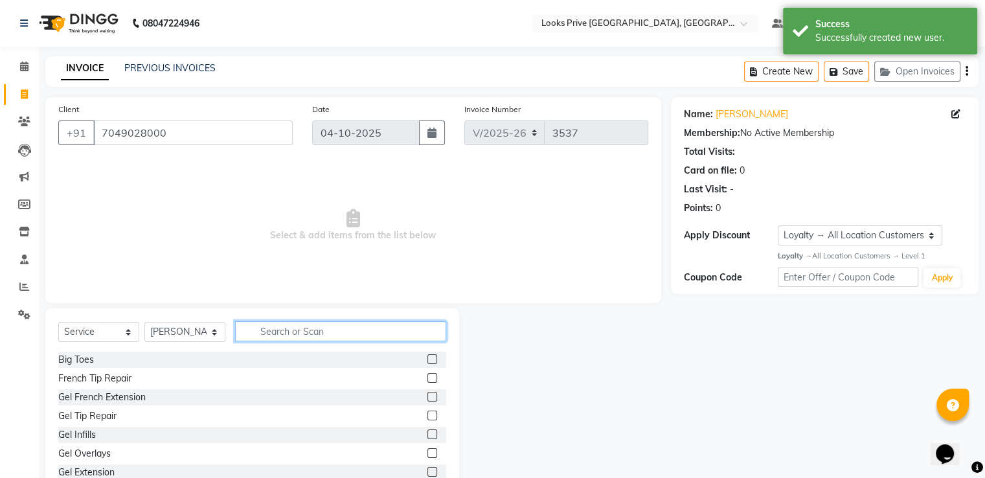
click at [288, 334] on input "text" at bounding box center [340, 331] width 211 height 20
type input "cut"
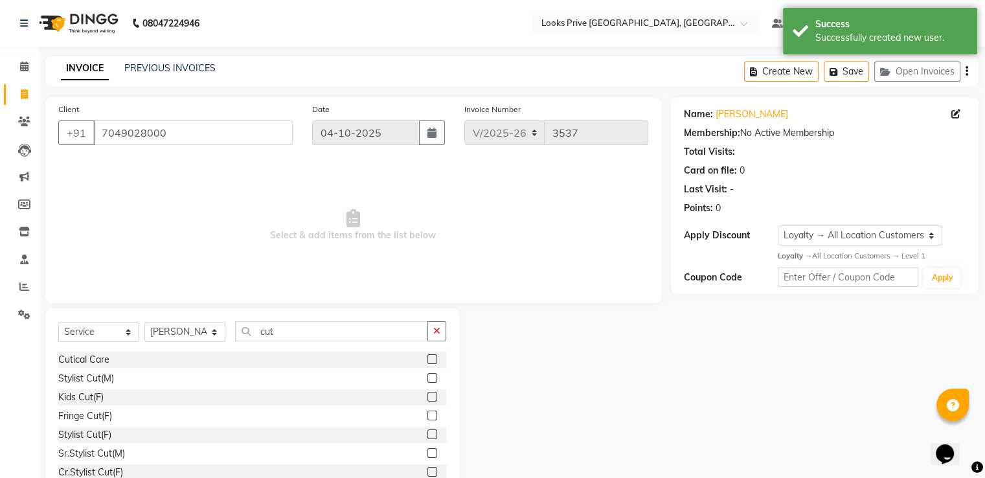
click at [428, 435] on label at bounding box center [433, 435] width 10 height 10
click at [428, 435] on input "checkbox" at bounding box center [432, 435] width 8 height 8
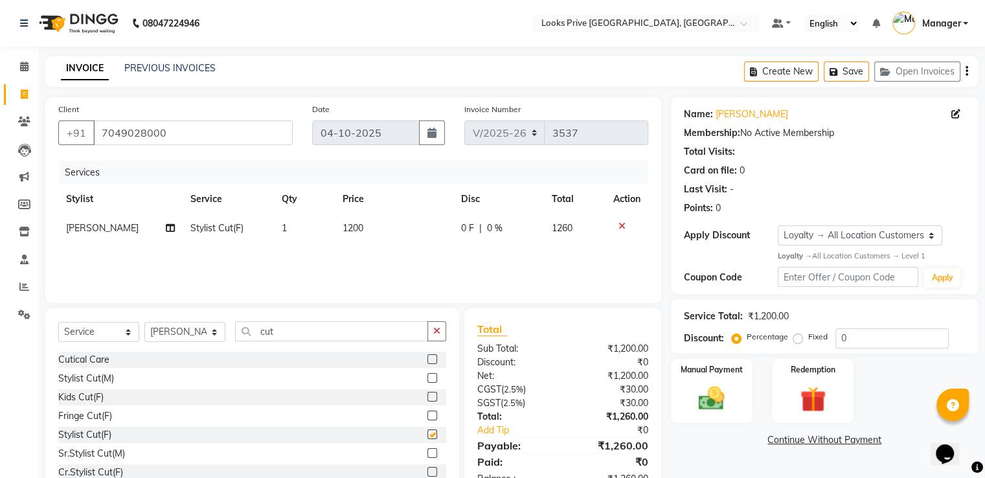
checkbox input "false"
click at [371, 220] on td "1200" at bounding box center [394, 228] width 119 height 29
select select "45658"
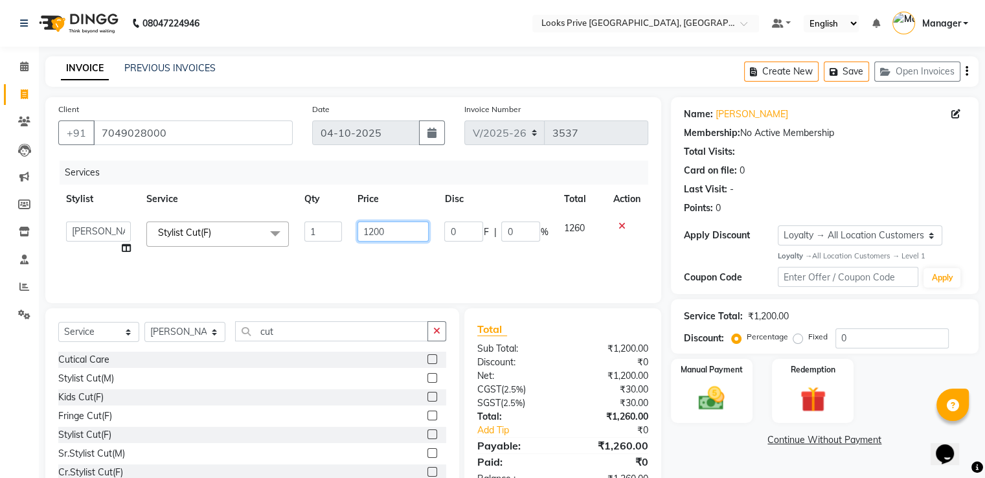
click at [407, 233] on input "1200" at bounding box center [393, 232] width 71 height 20
type input "1500"
click at [663, 230] on div "Client [PHONE_NUMBER] Date [DATE] Invoice Number V/2025 V/[PHONE_NUMBER] Servic…" at bounding box center [354, 298] width 636 height 402
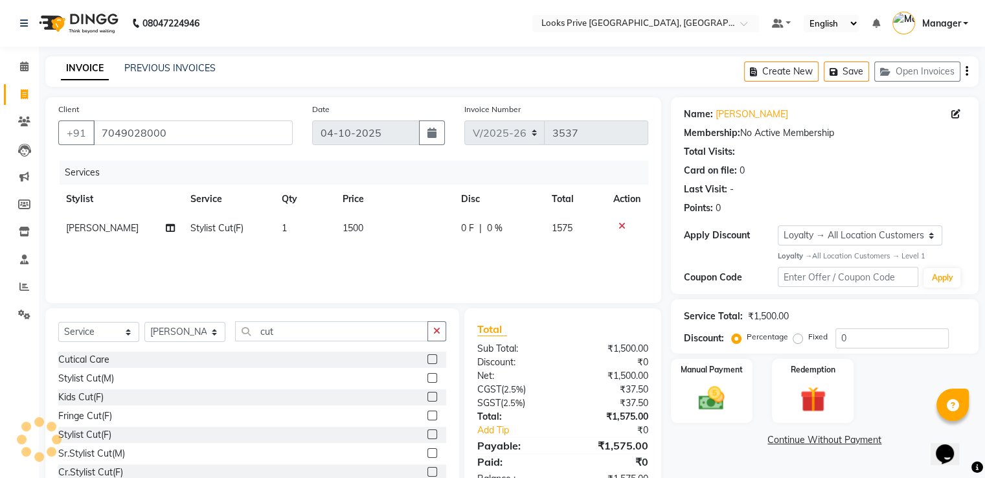
scroll to position [41, 0]
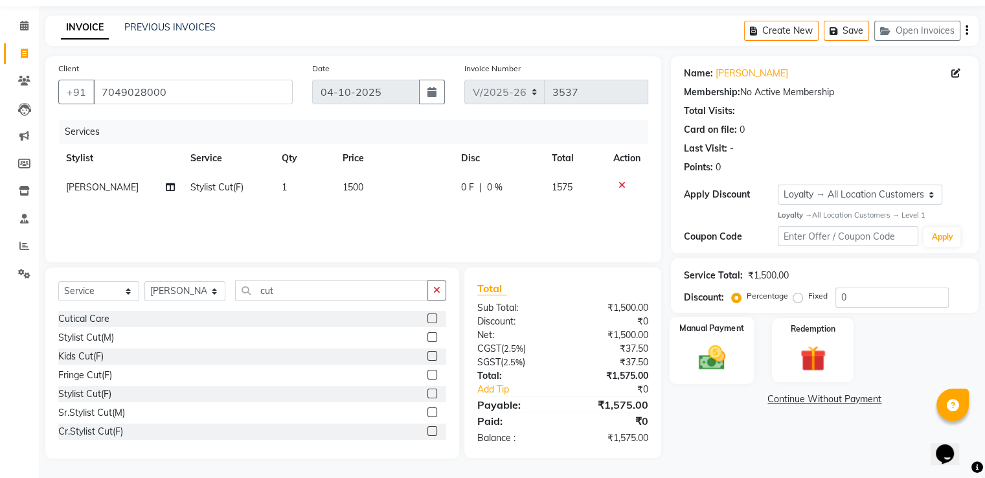
click at [717, 361] on img at bounding box center [711, 357] width 43 height 31
click at [772, 400] on span "UPI" at bounding box center [775, 399] width 20 height 15
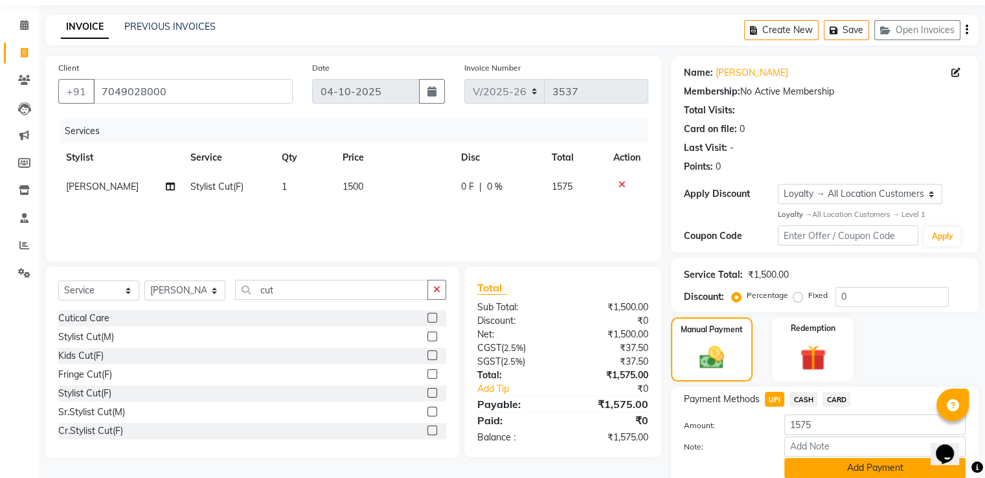
click at [825, 465] on button "Add Payment" at bounding box center [875, 468] width 181 height 20
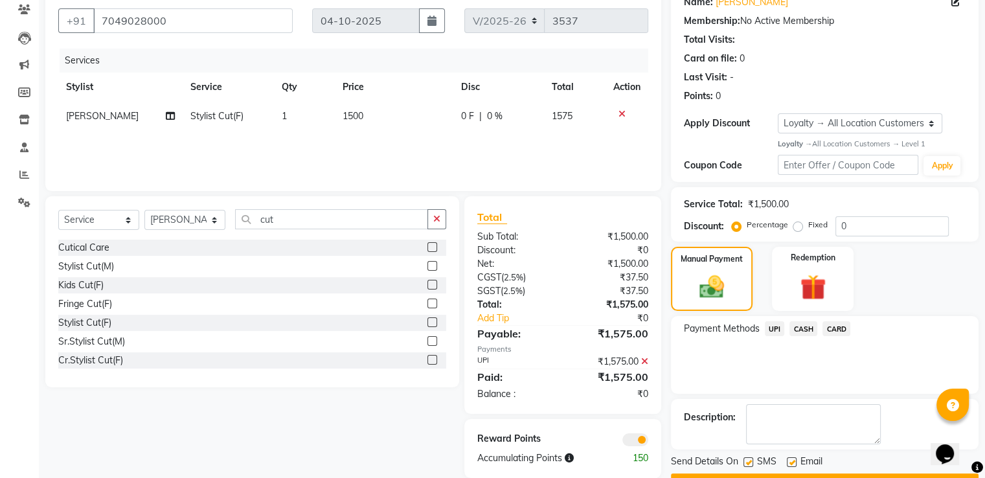
scroll to position [146, 0]
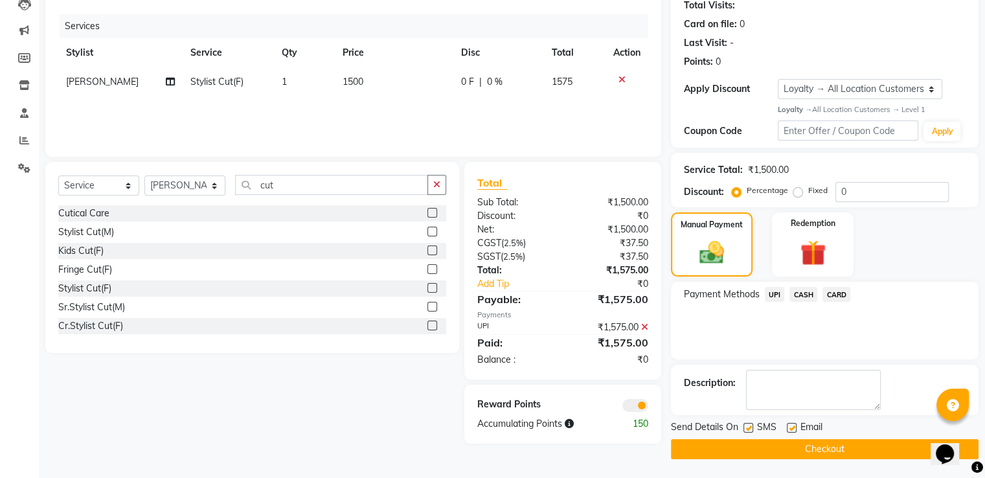
click at [824, 453] on button "Checkout" at bounding box center [825, 449] width 308 height 20
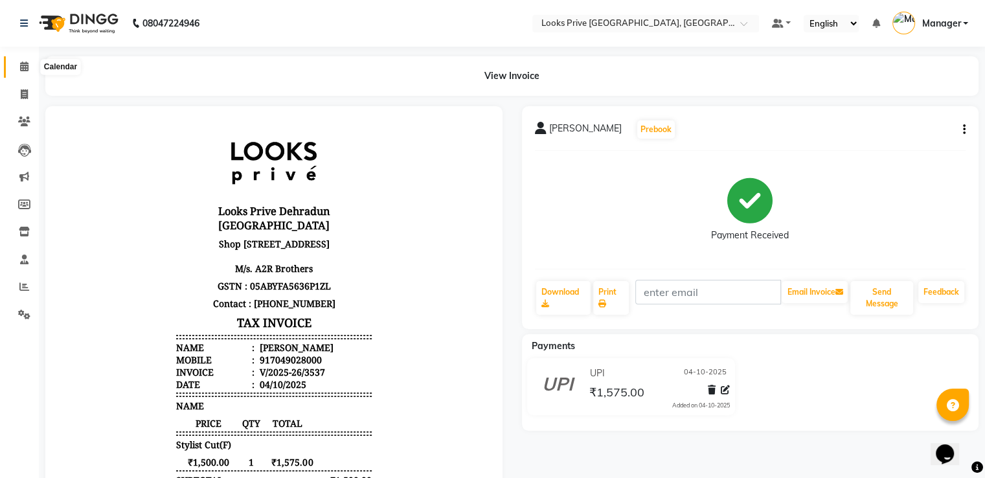
click at [26, 65] on icon at bounding box center [24, 67] width 8 height 10
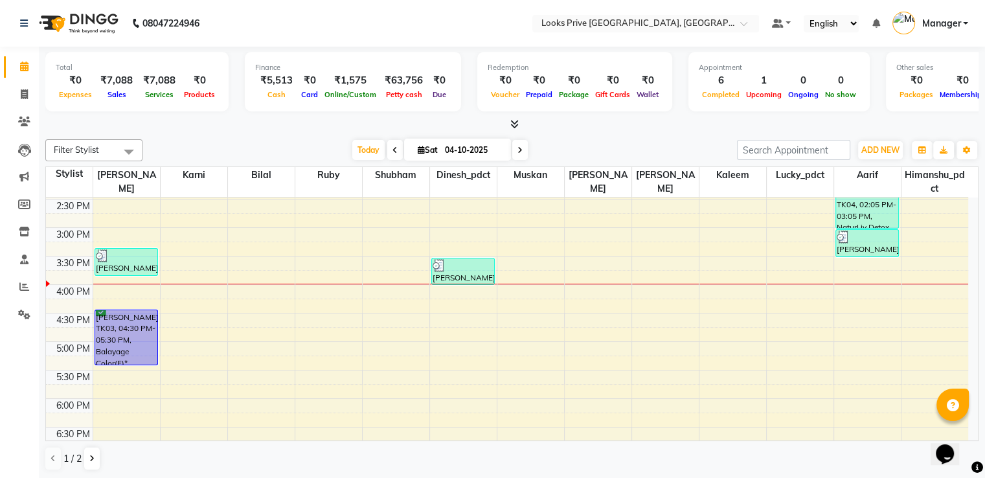
scroll to position [389, 0]
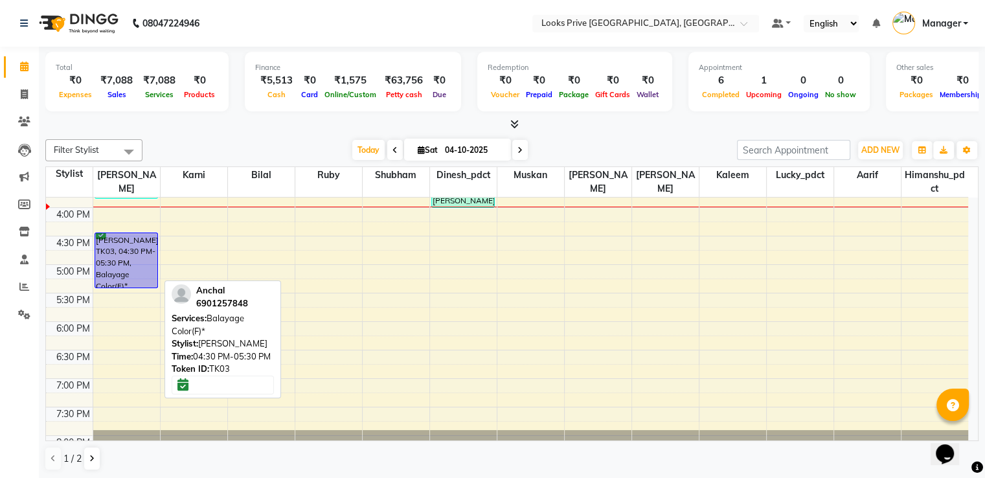
click at [122, 246] on div "[PERSON_NAME], TK03, 04:30 PM-05:30 PM, Balayage Color(F)*" at bounding box center [126, 260] width 62 height 54
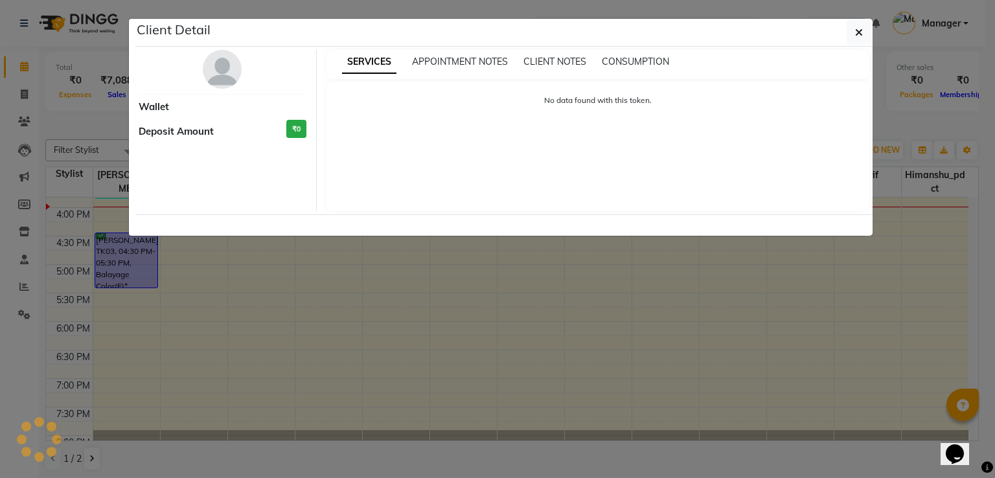
select select "6"
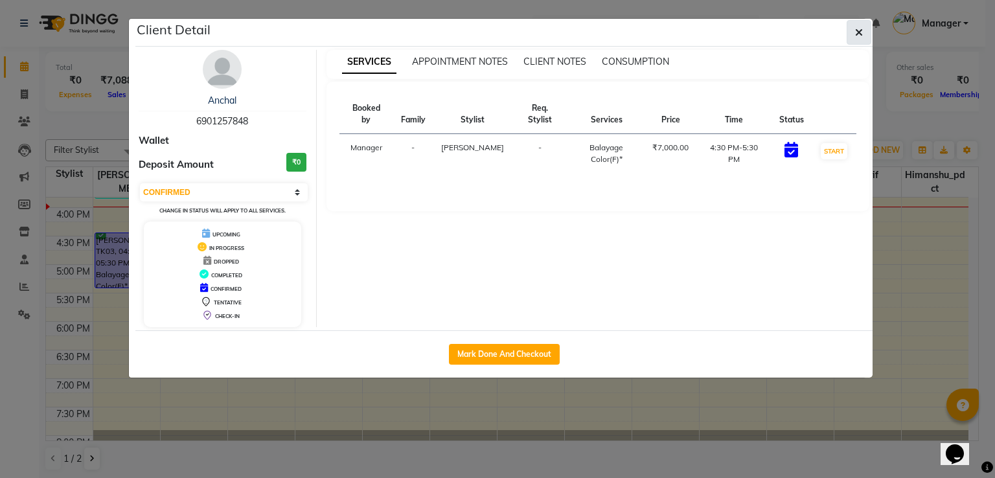
click at [861, 33] on icon "button" at bounding box center [859, 32] width 8 height 10
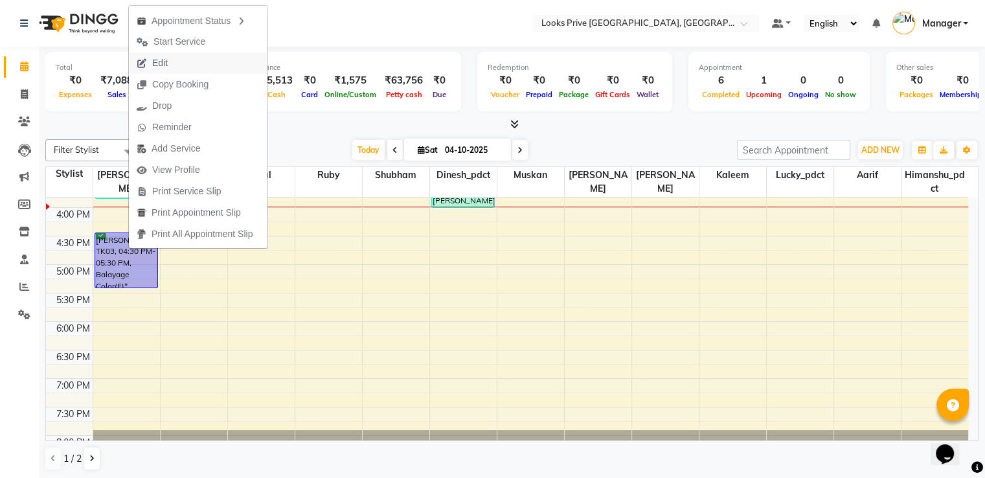
click at [167, 65] on span "Edit" at bounding box center [160, 63] width 16 height 14
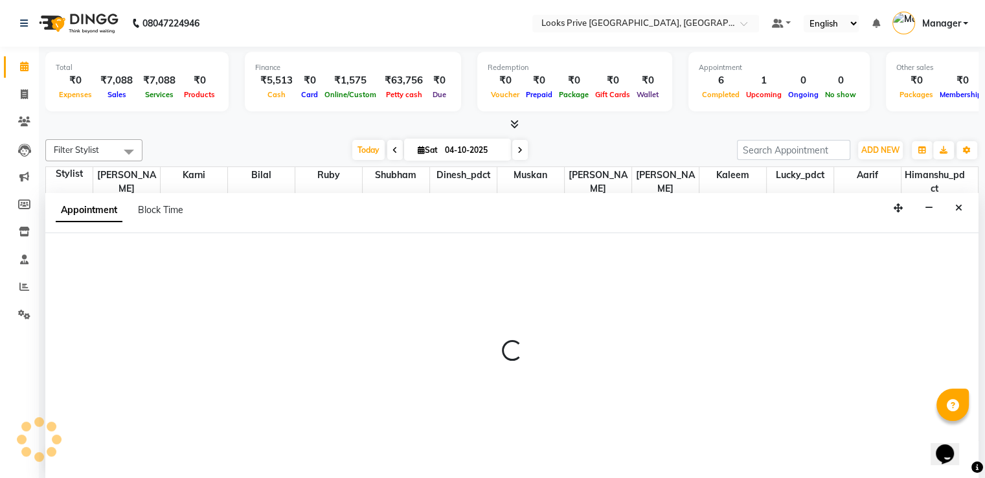
scroll to position [1, 0]
select select "tentative"
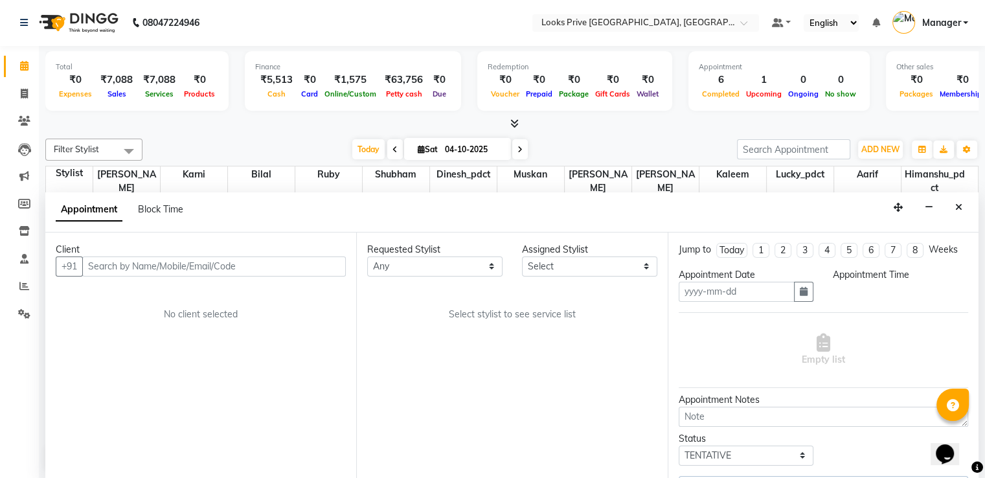
type input "04-10-2025"
select select "45658"
select select "confirm booking"
select select "990"
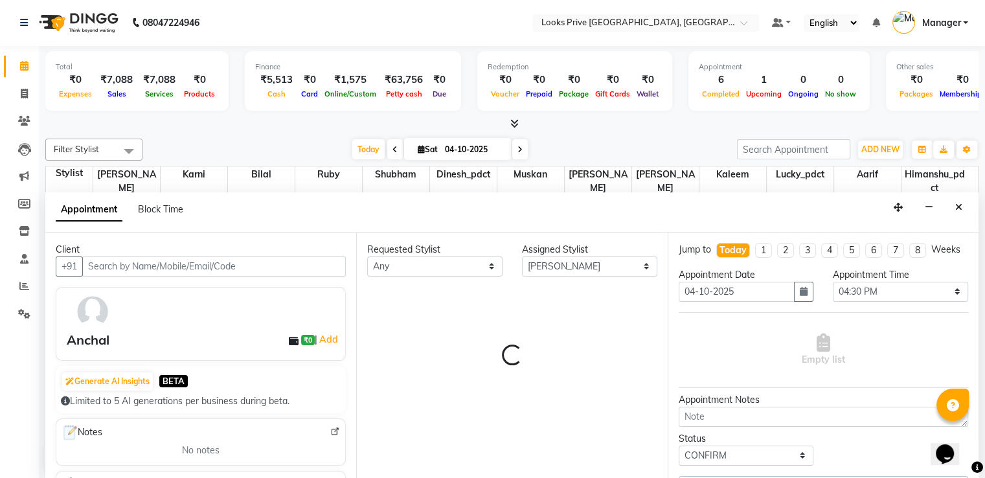
select select "3044"
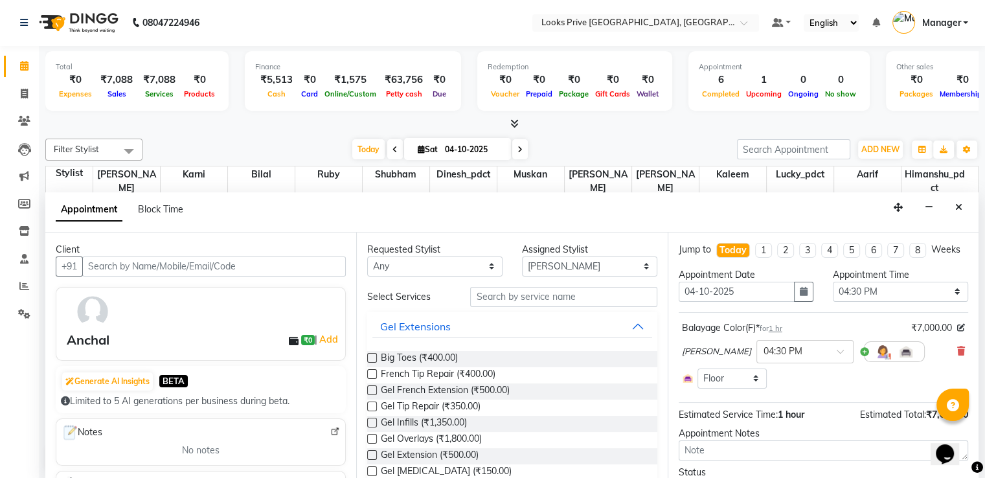
click at [853, 251] on li "5" at bounding box center [852, 250] width 17 height 15
type input "[DATE]"
select select "990"
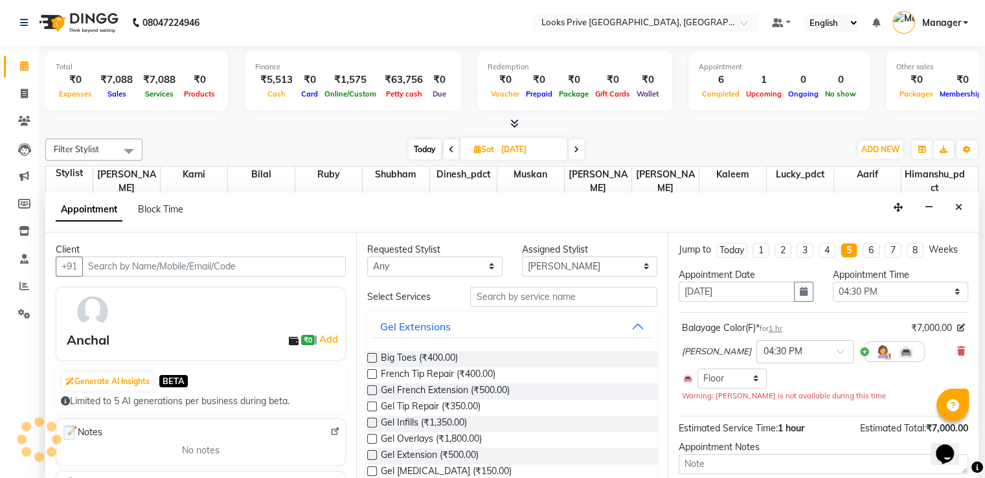
scroll to position [396, 0]
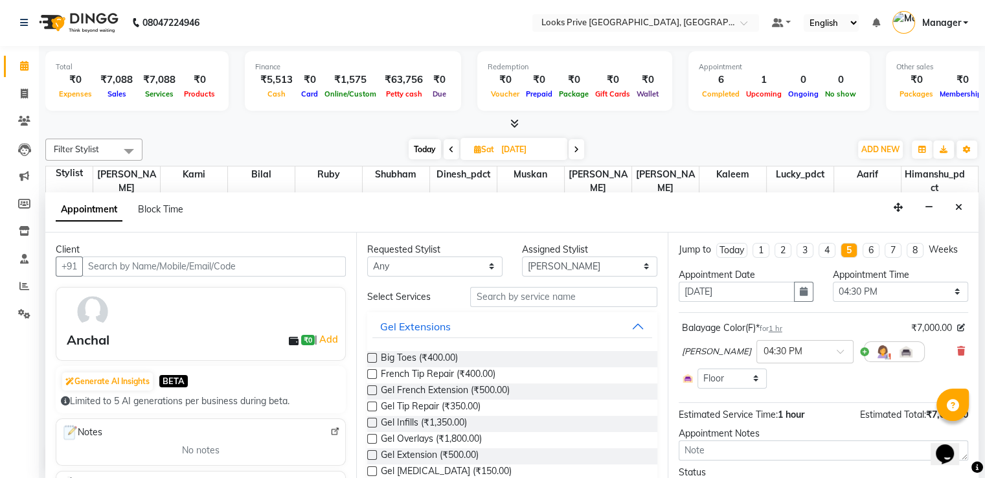
click at [780, 247] on li "2" at bounding box center [783, 250] width 17 height 15
type input "[DATE]"
select select "990"
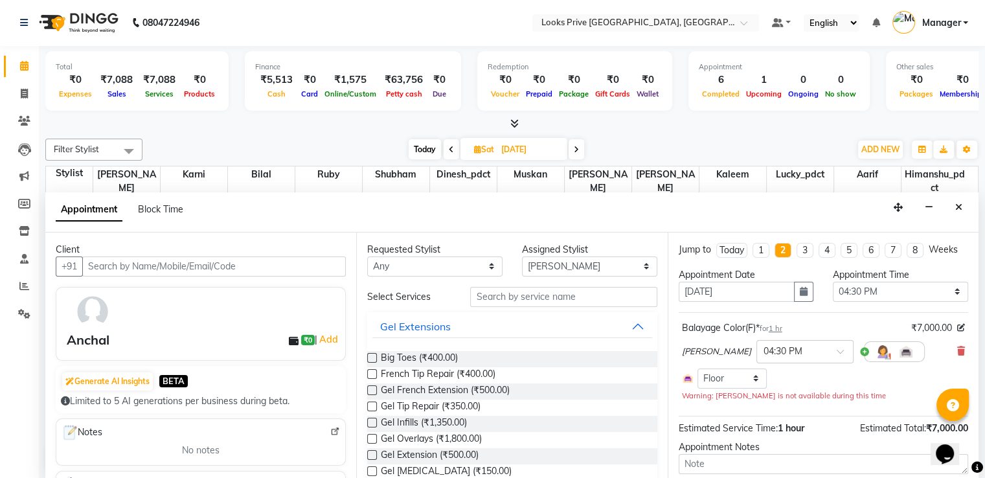
scroll to position [396, 0]
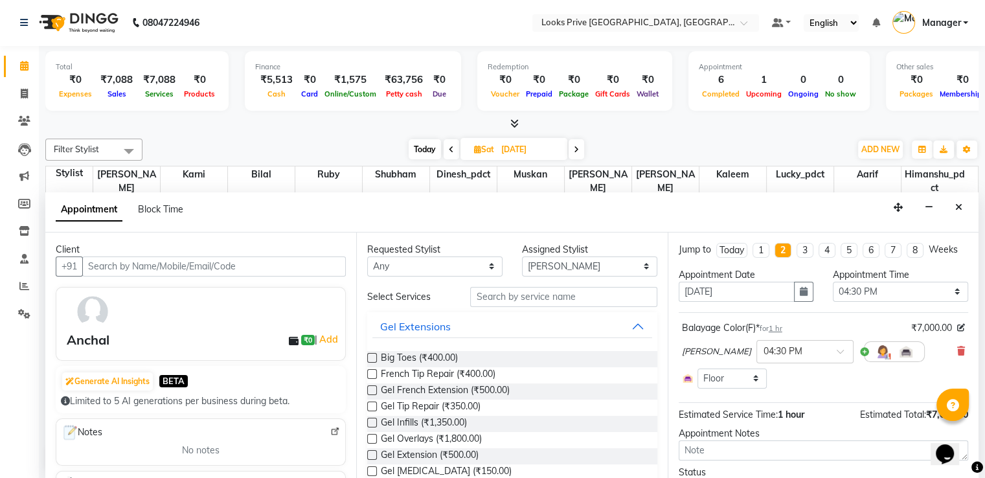
click at [758, 253] on li "1" at bounding box center [761, 250] width 17 height 15
type input "[DATE]"
select select "990"
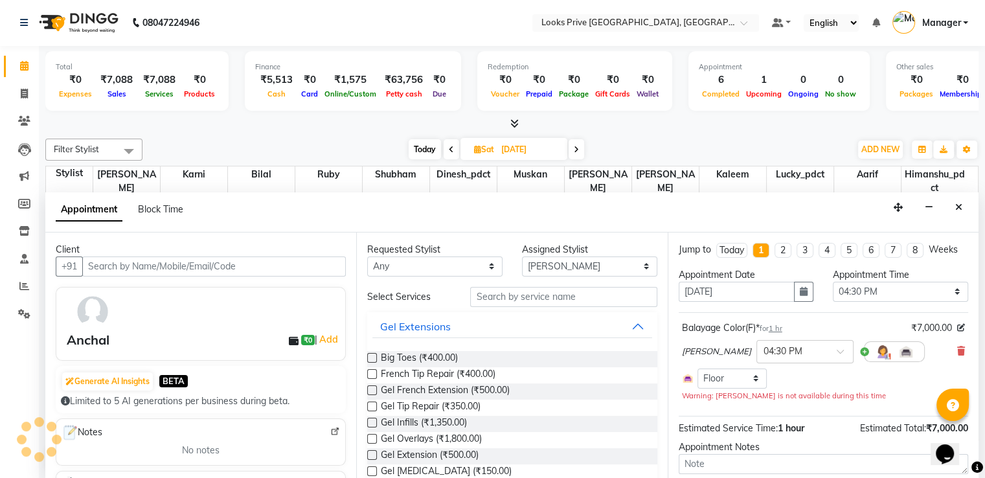
scroll to position [396, 0]
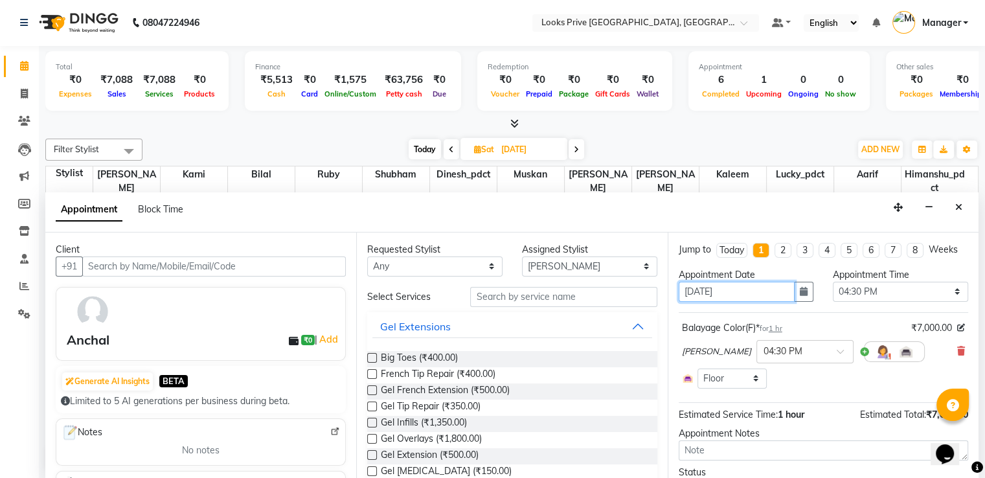
click at [731, 282] on input "[DATE]" at bounding box center [737, 292] width 117 height 20
click at [724, 244] on div "Today" at bounding box center [732, 251] width 25 height 14
type input "04-10-2025"
select select "990"
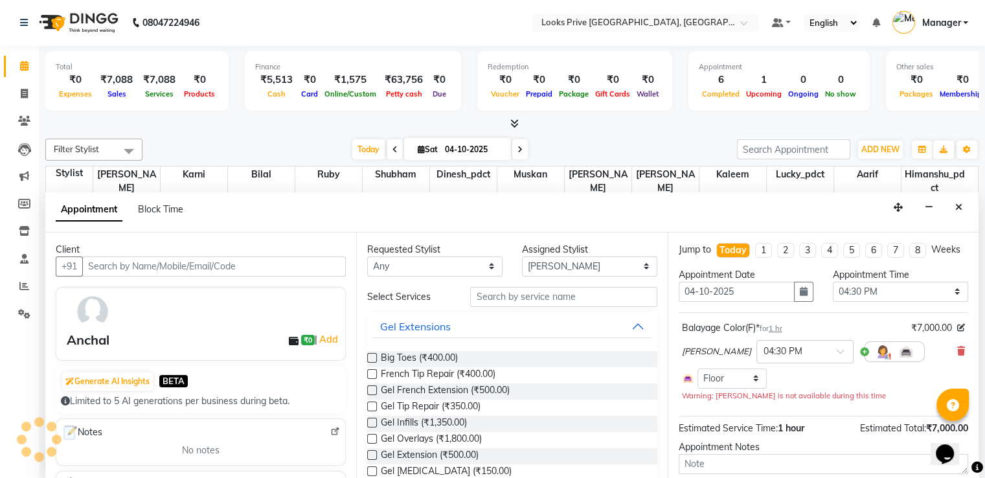
scroll to position [396, 0]
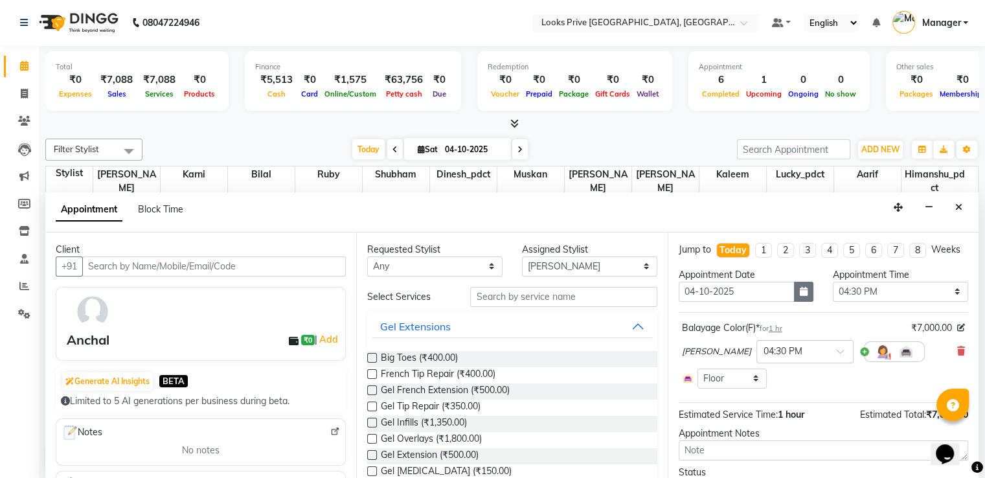
click at [798, 302] on button "button" at bounding box center [803, 292] width 19 height 20
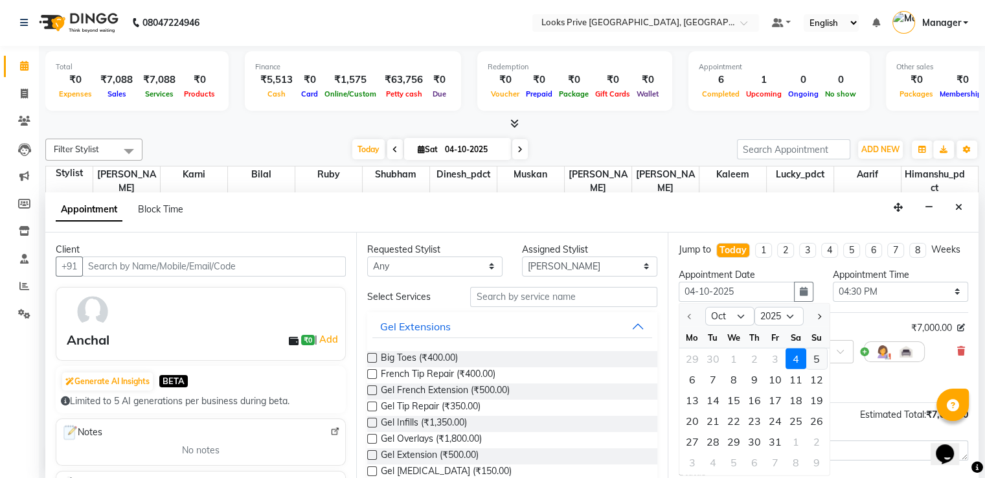
click at [814, 364] on div "5" at bounding box center [817, 358] width 21 height 21
type input "05-10-2025"
select select "990"
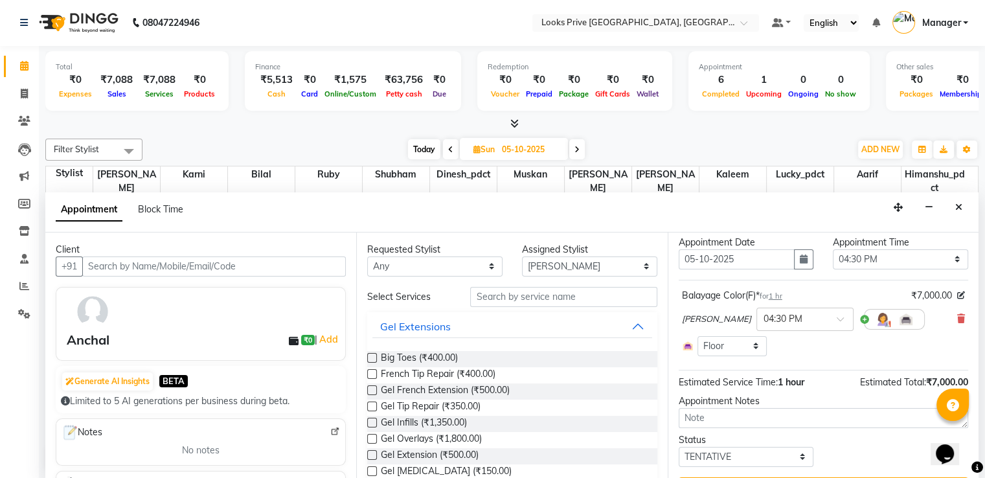
scroll to position [63, 0]
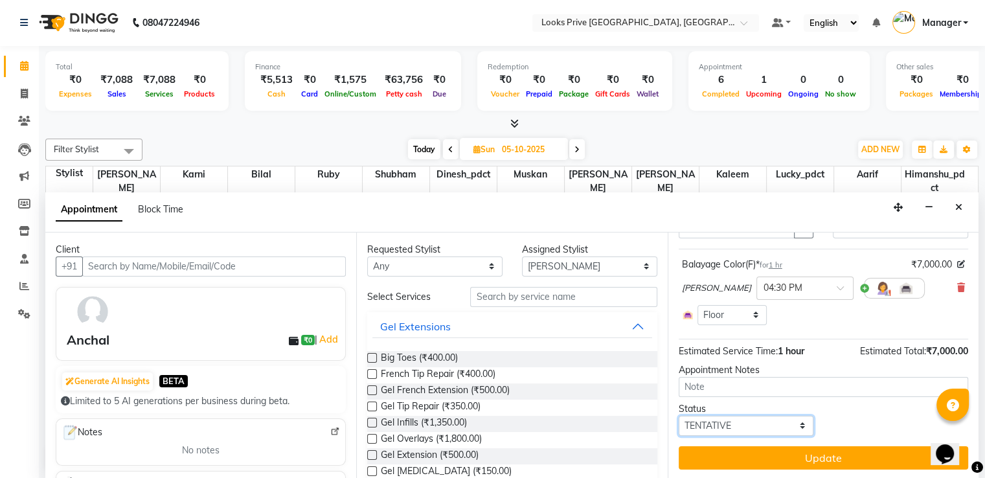
click at [757, 420] on select "Select TENTATIVE CONFIRM UPCOMING" at bounding box center [746, 426] width 135 height 20
select select "confirm booking"
click at [679, 416] on select "Select TENTATIVE CONFIRM UPCOMING" at bounding box center [746, 426] width 135 height 20
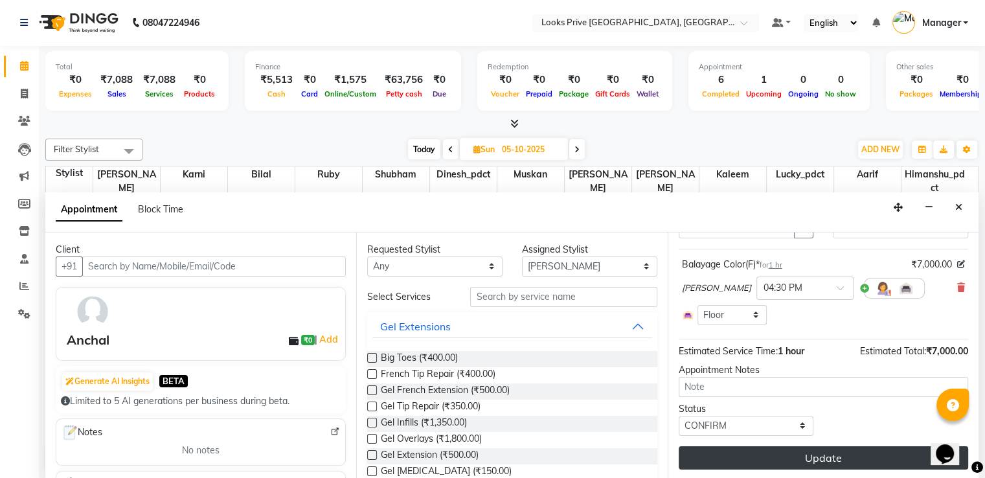
click at [741, 457] on button "Update" at bounding box center [824, 457] width 290 height 23
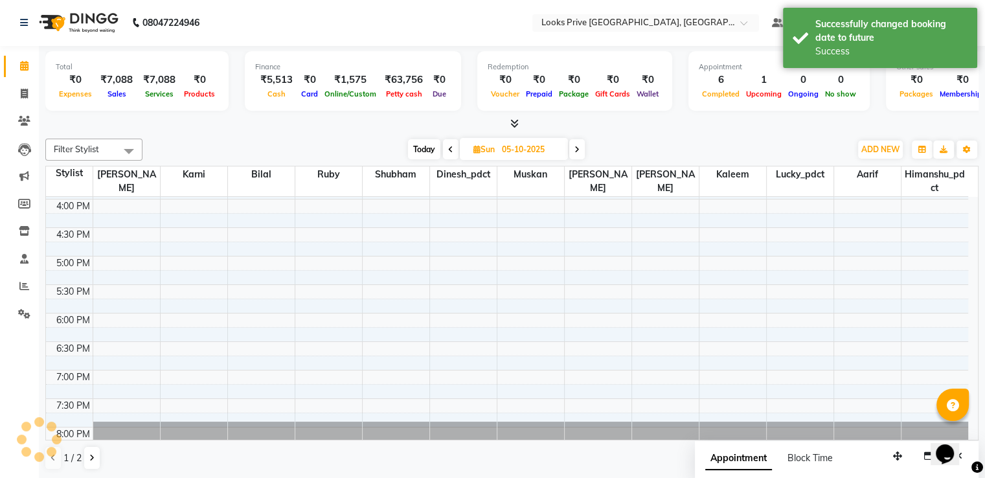
scroll to position [0, 0]
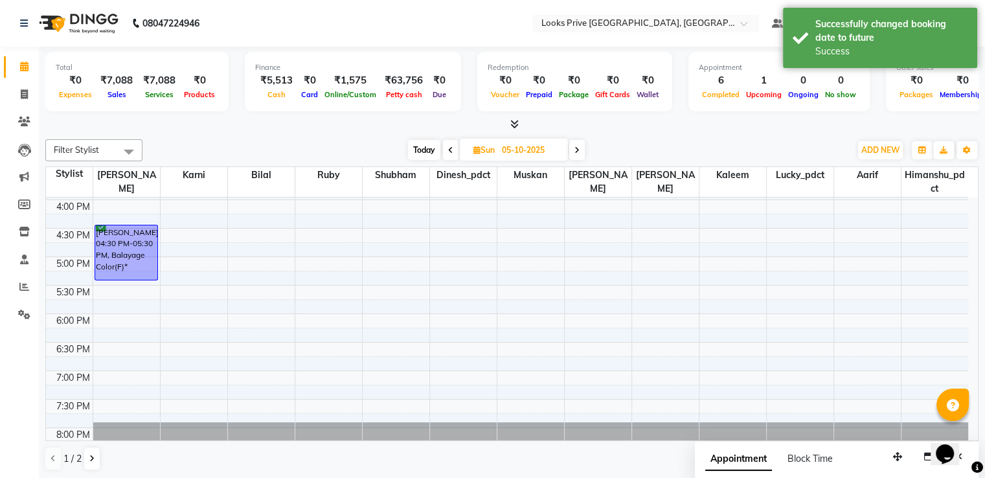
click at [450, 155] on span at bounding box center [451, 150] width 16 height 20
type input "04-10-2025"
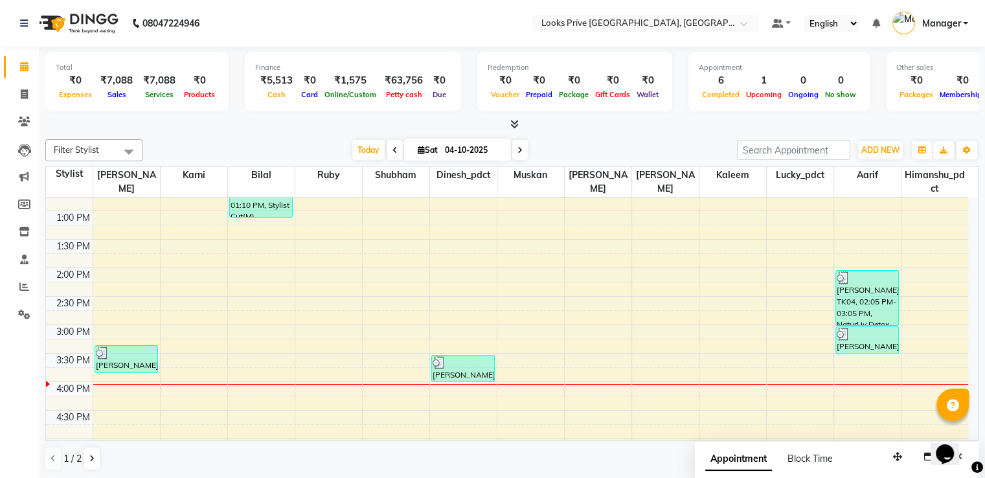
scroll to position [137, 0]
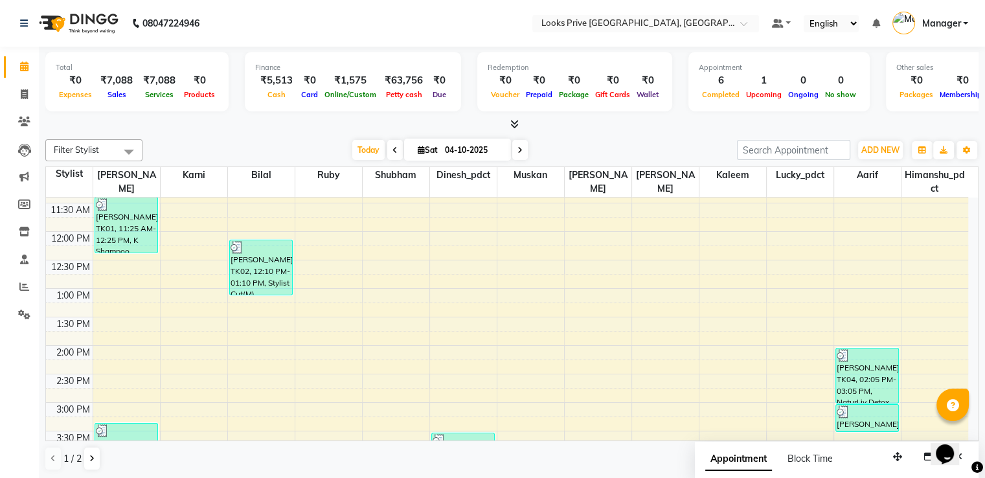
click at [972, 454] on div "Appointment Block Time" at bounding box center [837, 462] width 284 height 40
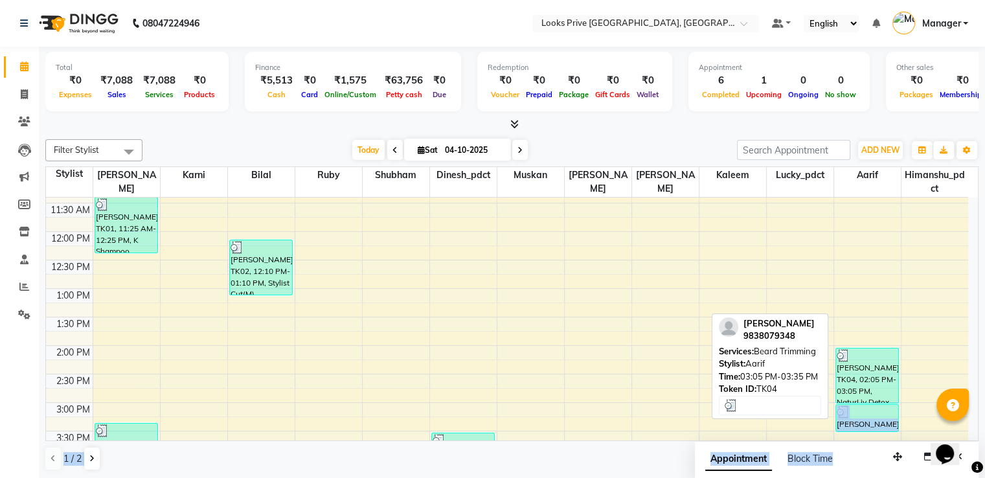
drag, startPoint x: 862, startPoint y: 451, endPoint x: 864, endPoint y: 405, distance: 46.0
click at [864, 405] on div "Filter Stylist Select All [PERSON_NAME] [PERSON_NAME] Dinesh_pdct Himanshu_pdct…" at bounding box center [512, 305] width 934 height 342
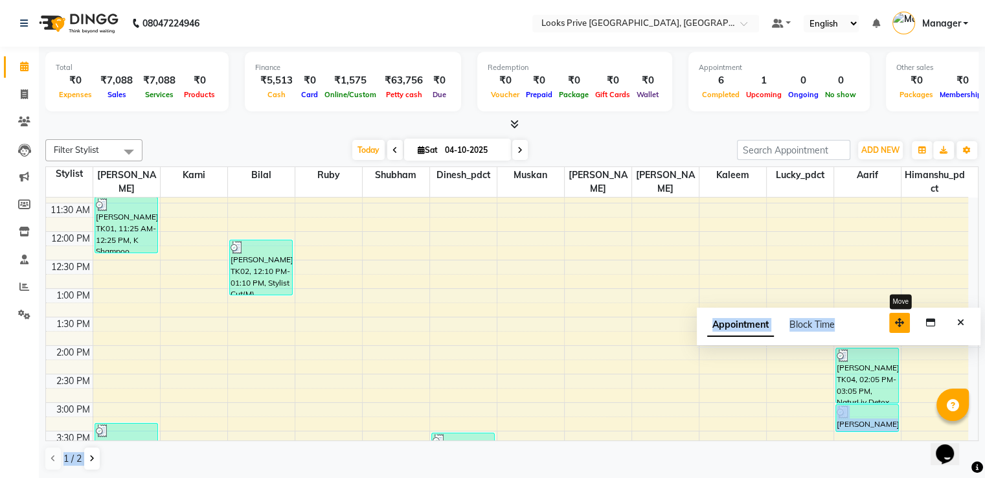
drag, startPoint x: 902, startPoint y: 455, endPoint x: 904, endPoint y: 316, distance: 139.3
click at [904, 318] on icon "button" at bounding box center [899, 322] width 9 height 9
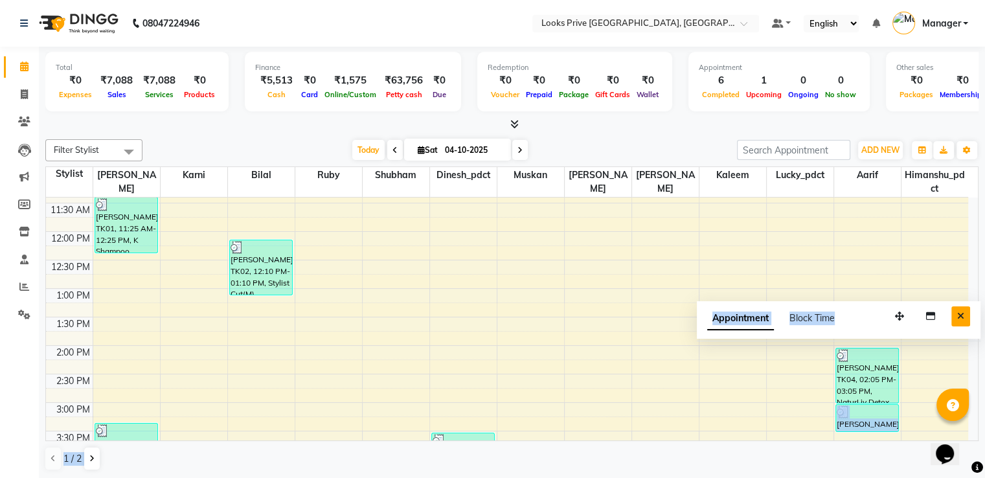
click at [964, 317] on icon "Close" at bounding box center [961, 316] width 7 height 9
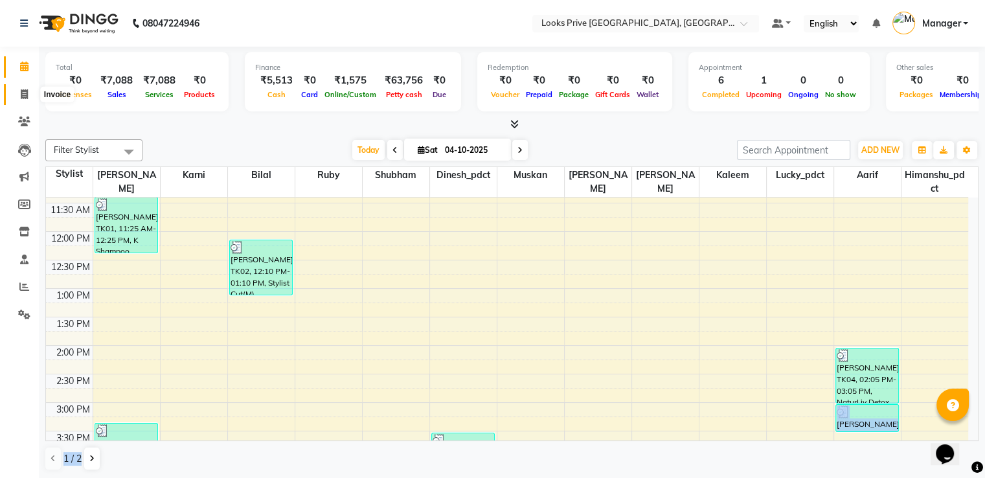
click at [22, 91] on icon at bounding box center [24, 94] width 7 height 10
select select "service"
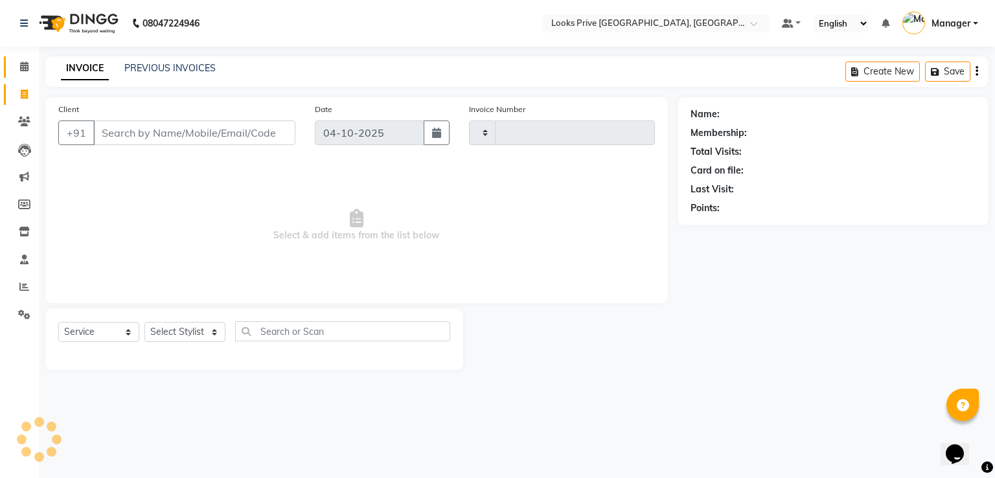
type input "3538"
select select "6205"
click at [20, 65] on icon at bounding box center [24, 67] width 8 height 10
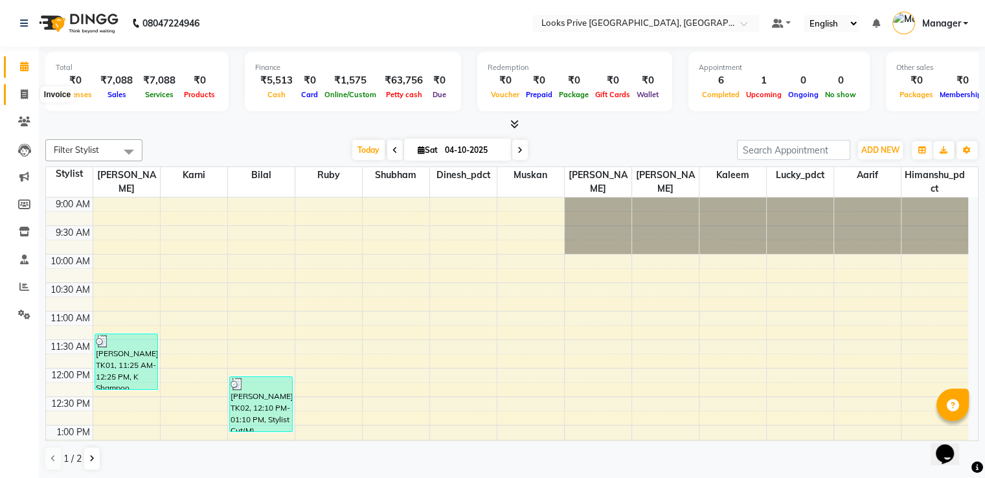
click at [27, 87] on span at bounding box center [24, 94] width 23 height 15
select select "6205"
select select "service"
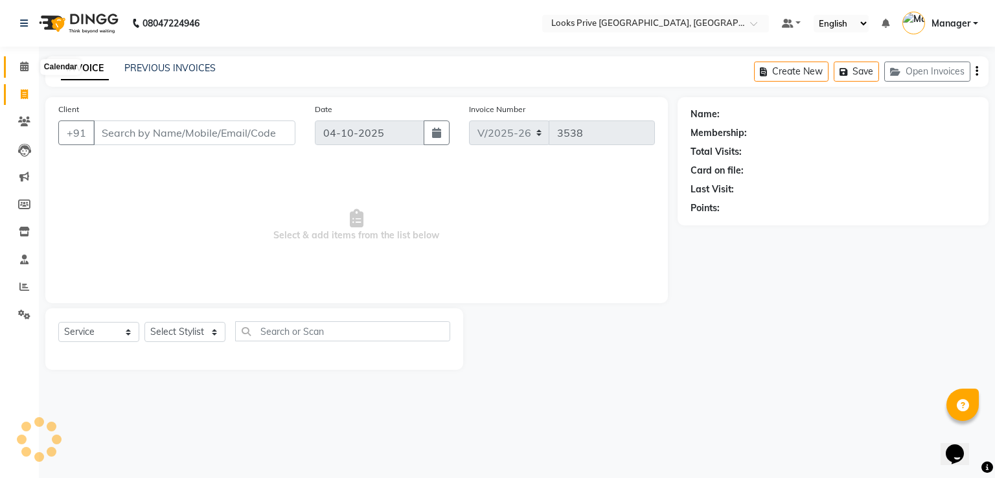
click at [28, 67] on icon at bounding box center [24, 67] width 8 height 10
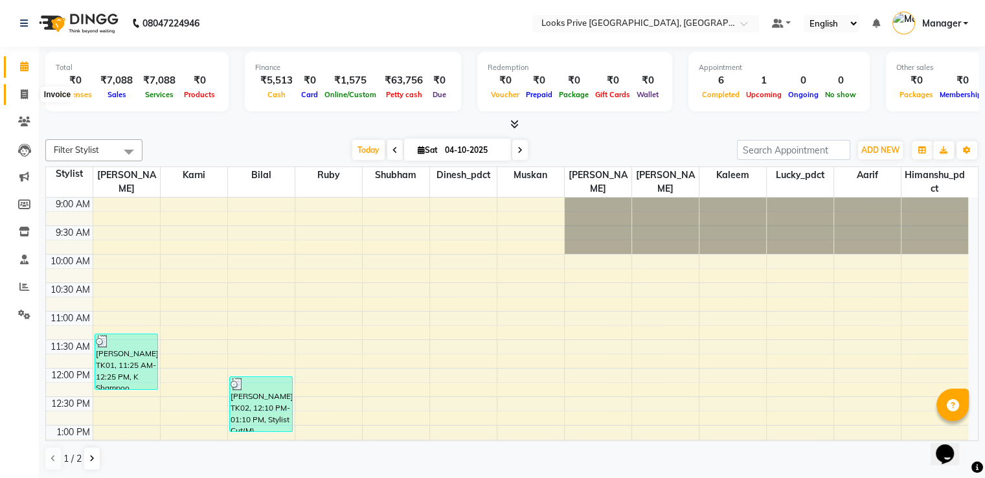
click at [26, 92] on icon at bounding box center [24, 94] width 7 height 10
select select "service"
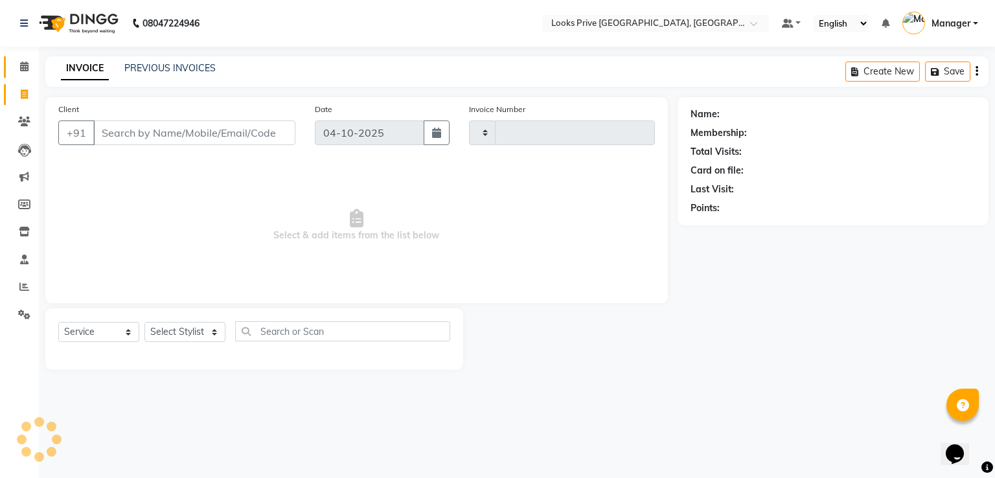
type input "3538"
select select "6205"
click at [30, 63] on span at bounding box center [24, 67] width 23 height 15
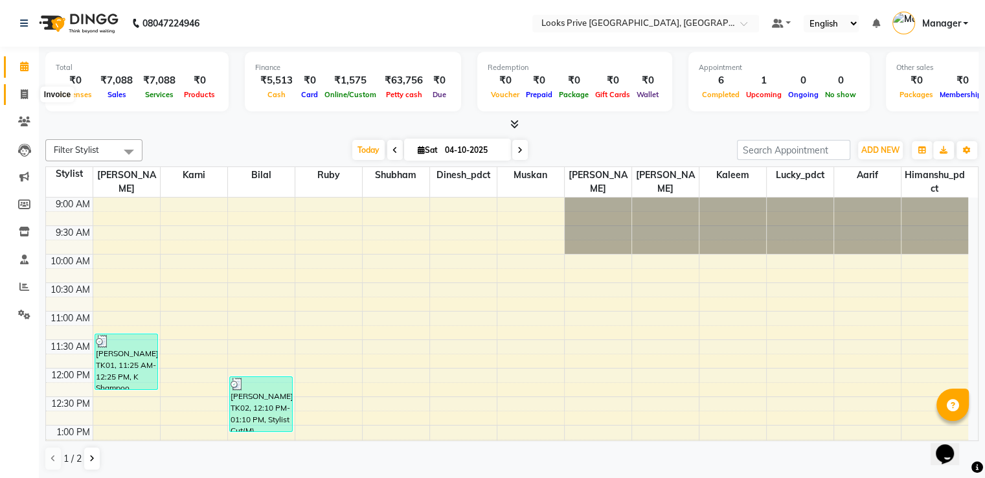
click at [13, 89] on span at bounding box center [24, 94] width 23 height 15
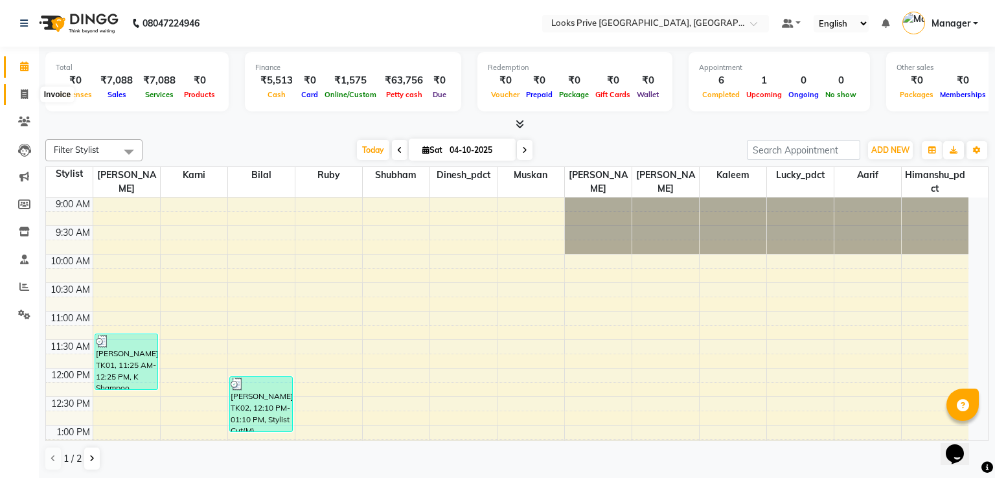
select select "6205"
select select "service"
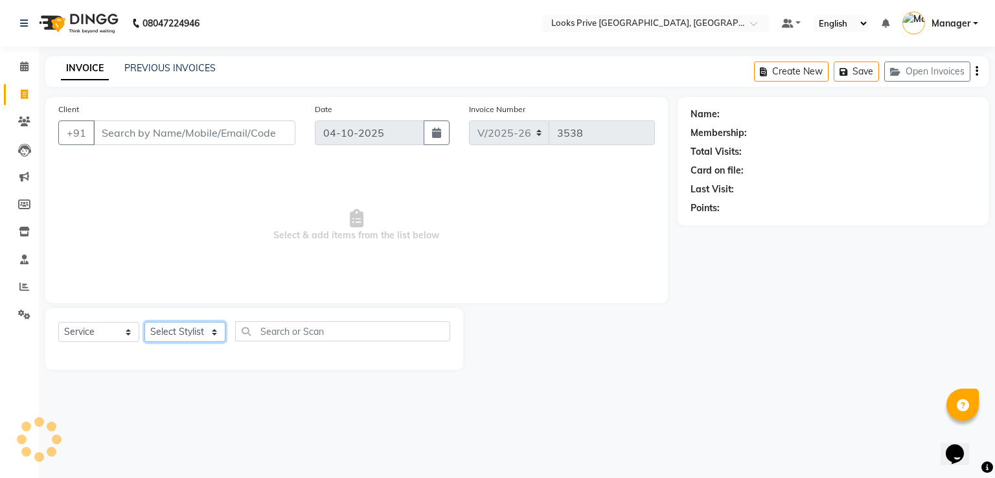
click at [171, 330] on select "Select Stylist" at bounding box center [184, 332] width 81 height 20
select select "86408"
click at [144, 323] on select "Select Stylist A2R_Master [PERSON_NAME] [PERSON_NAME] Dinesh_pdct Himanshu_pdct…" at bounding box center [184, 332] width 81 height 20
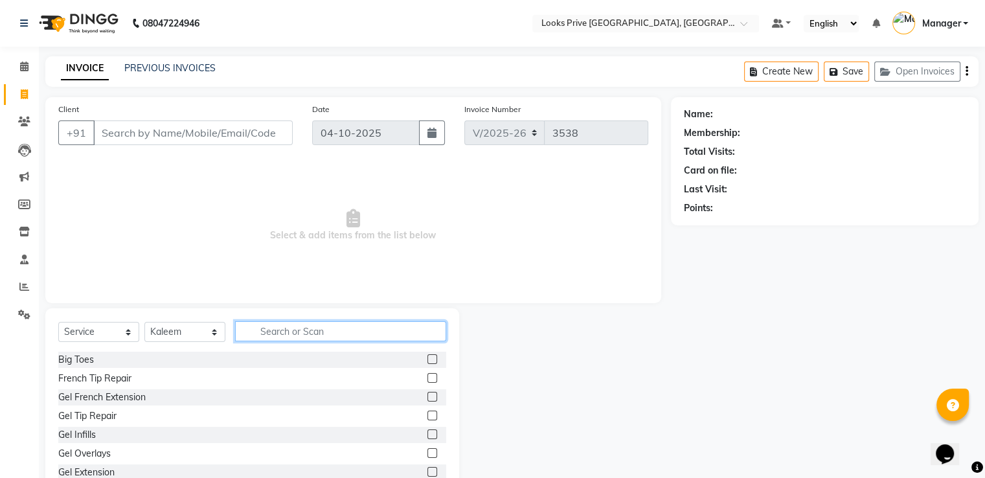
click at [310, 328] on input "text" at bounding box center [340, 331] width 211 height 20
type input "cut"
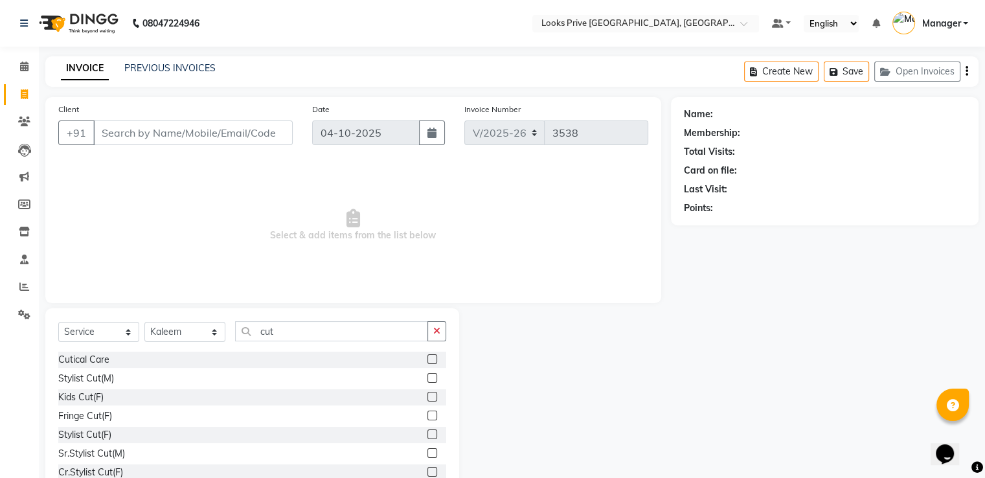
click at [428, 378] on label at bounding box center [433, 378] width 10 height 10
click at [428, 378] on input "checkbox" at bounding box center [432, 378] width 8 height 8
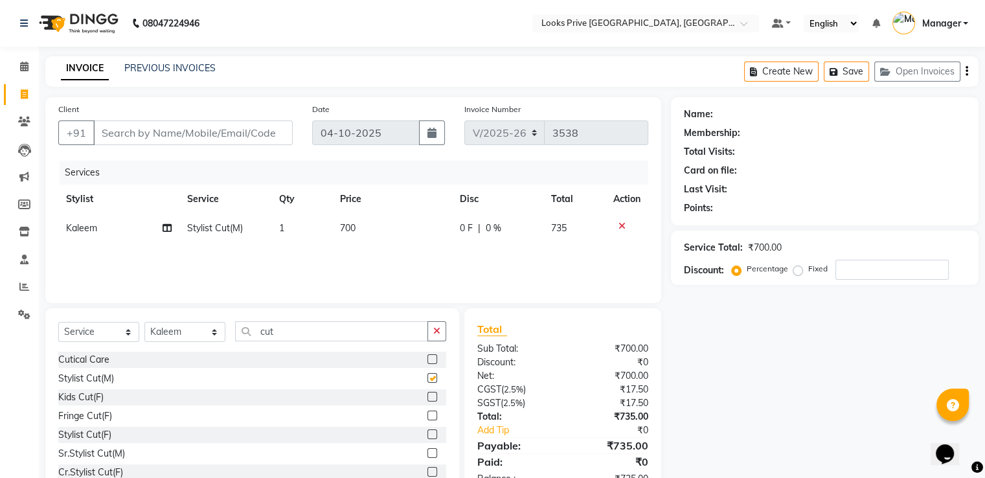
checkbox input "false"
drag, startPoint x: 285, startPoint y: 325, endPoint x: 224, endPoint y: 334, distance: 62.2
click at [224, 334] on div "Select Service Product Membership Package Voucher Prepaid Gift Card Select Styl…" at bounding box center [252, 336] width 388 height 30
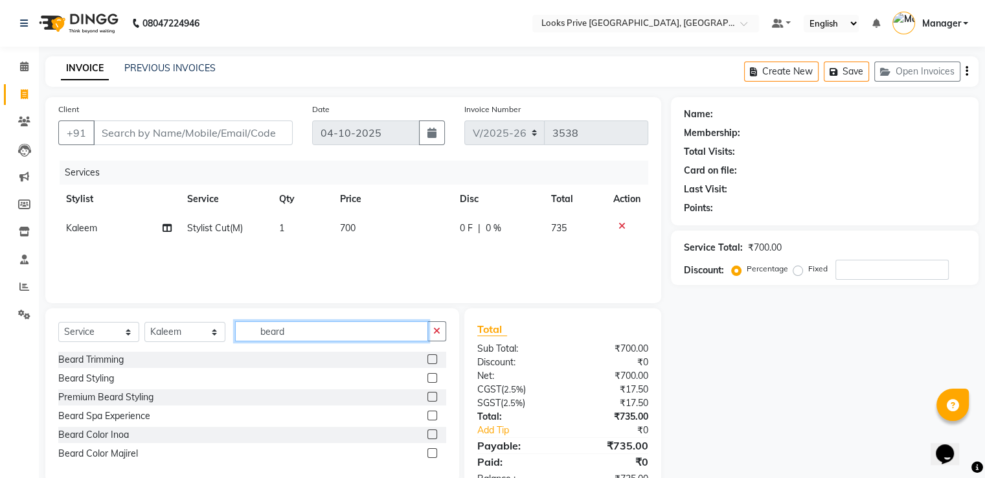
type input "beard"
click at [435, 360] on label at bounding box center [433, 359] width 10 height 10
click at [435, 360] on input "checkbox" at bounding box center [432, 360] width 8 height 8
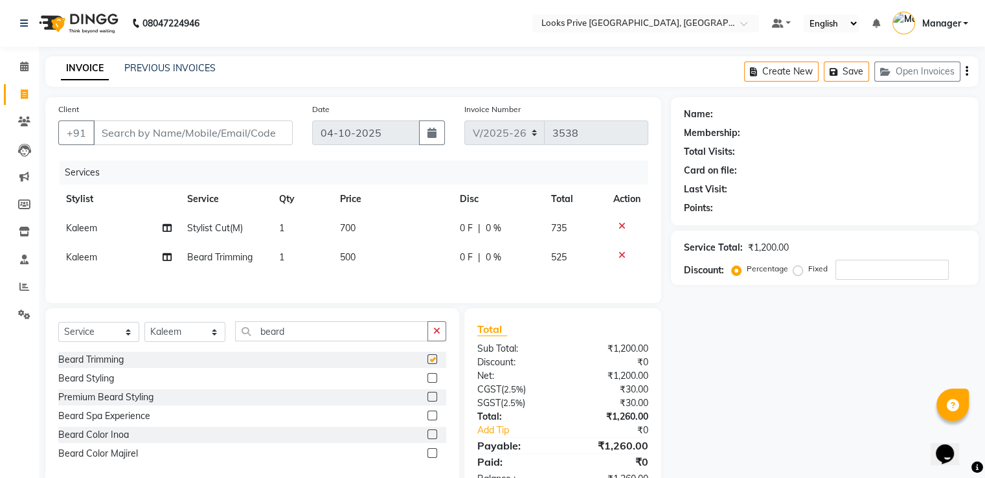
checkbox input "false"
click at [273, 138] on input "Client" at bounding box center [193, 133] width 200 height 25
type input "8"
type input "0"
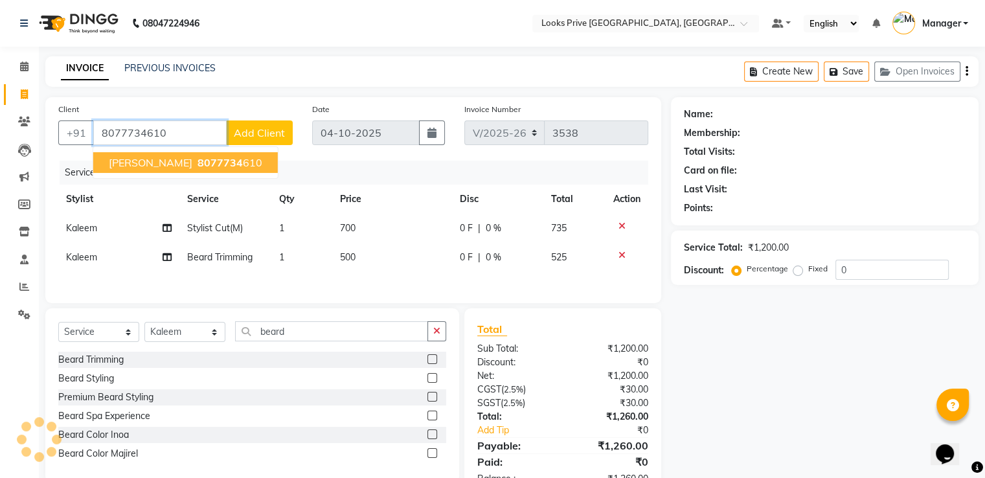
type input "8077734610"
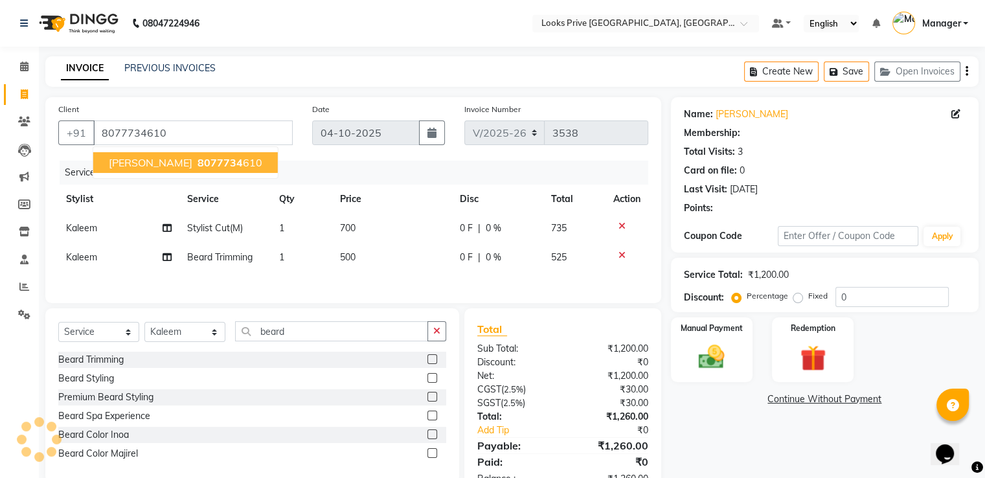
select select "1: Object"
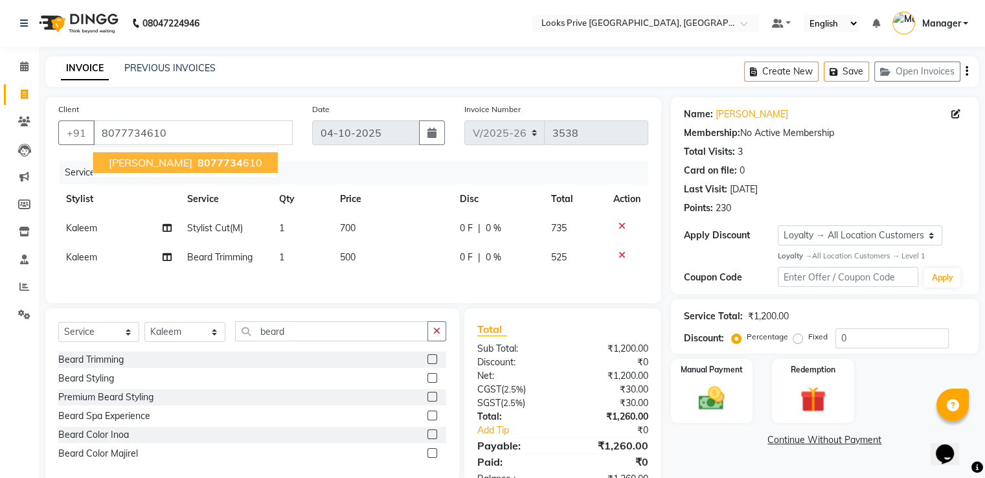
click at [207, 164] on span "8077734" at bounding box center [220, 162] width 45 height 13
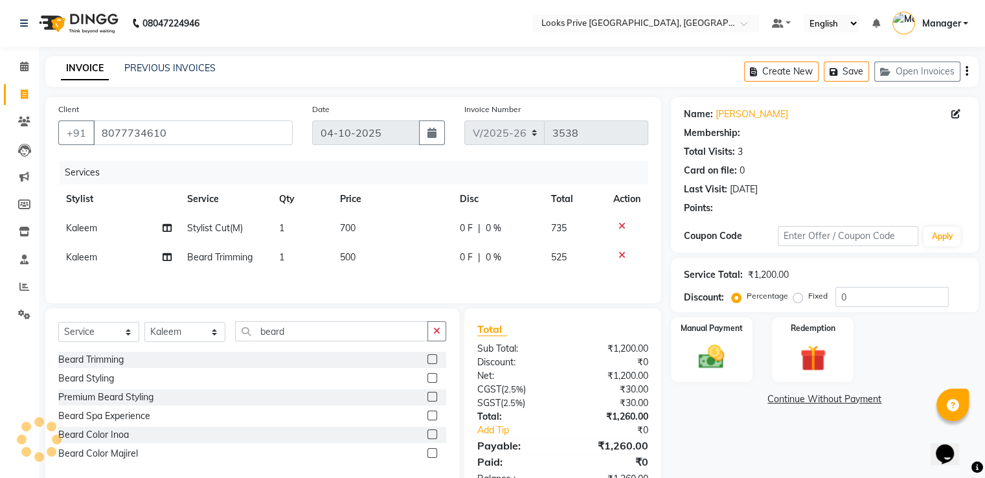
select select "1: Object"
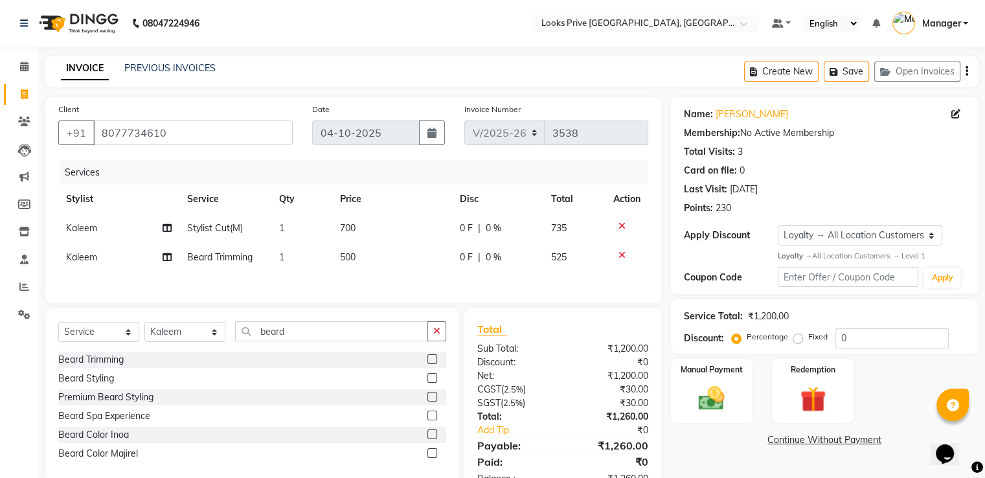
scroll to position [43, 0]
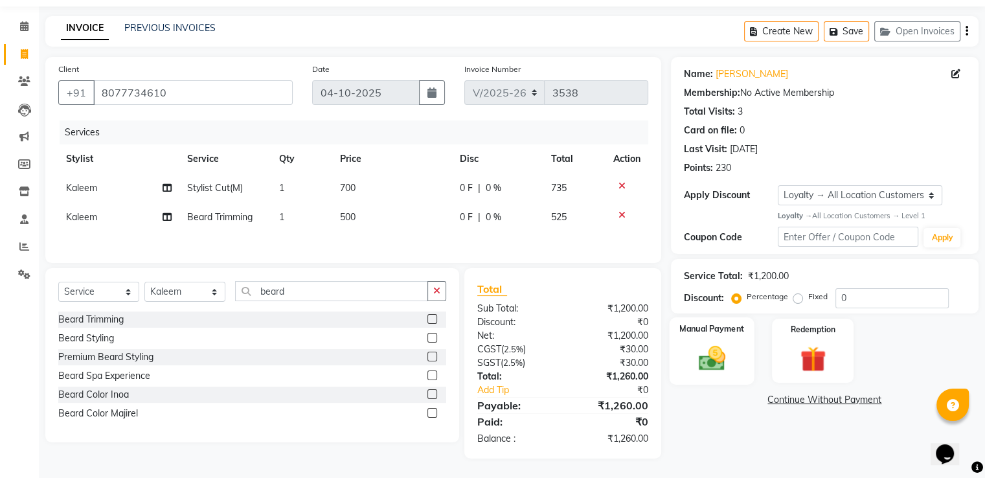
click at [726, 343] on img at bounding box center [711, 358] width 43 height 31
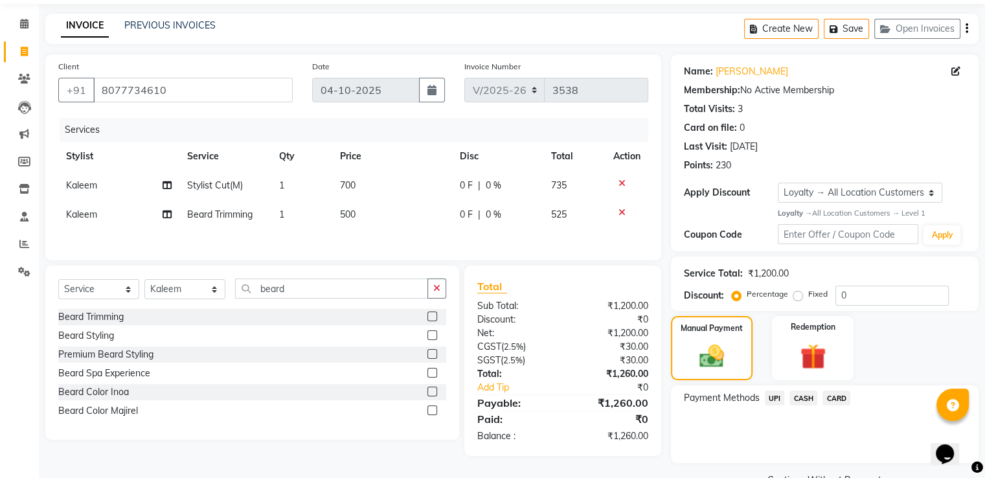
click at [833, 391] on span "CARD" at bounding box center [837, 398] width 28 height 15
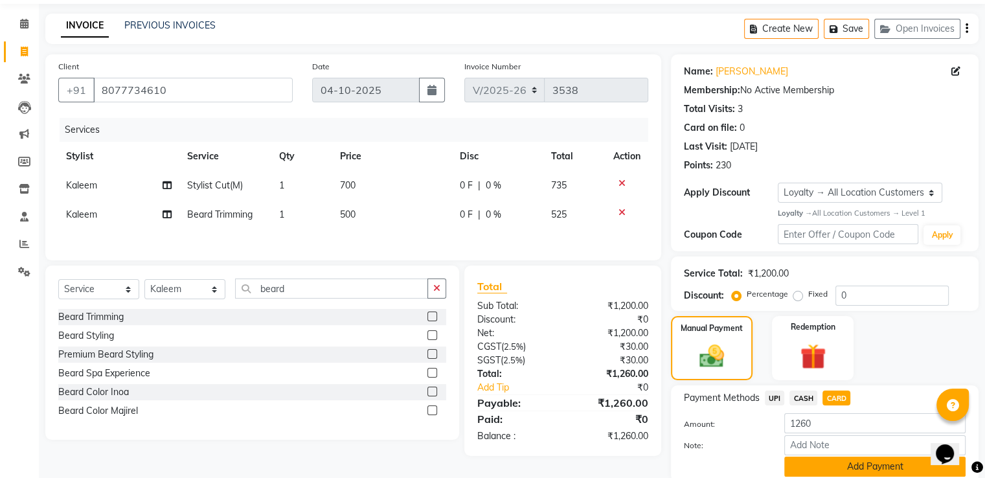
click at [813, 458] on button "Add Payment" at bounding box center [875, 467] width 181 height 20
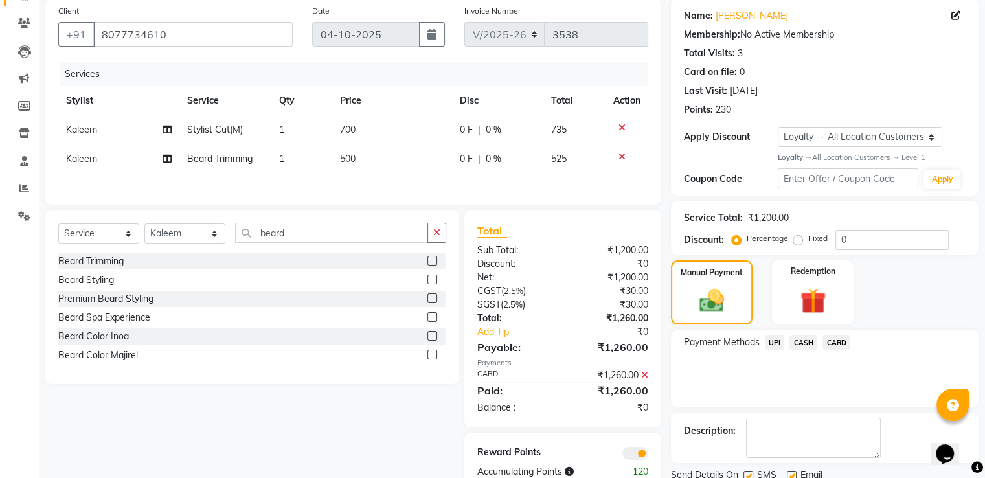
scroll to position [146, 0]
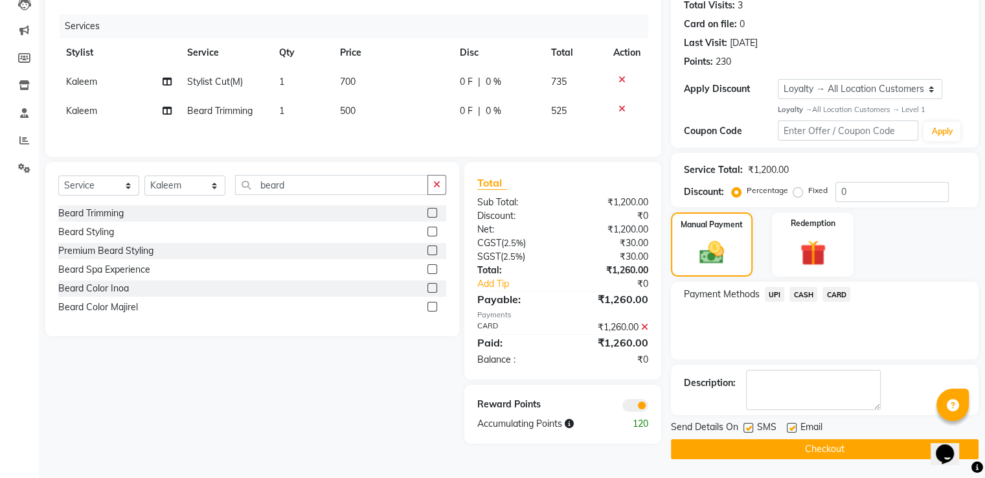
click at [729, 455] on button "Checkout" at bounding box center [825, 449] width 308 height 20
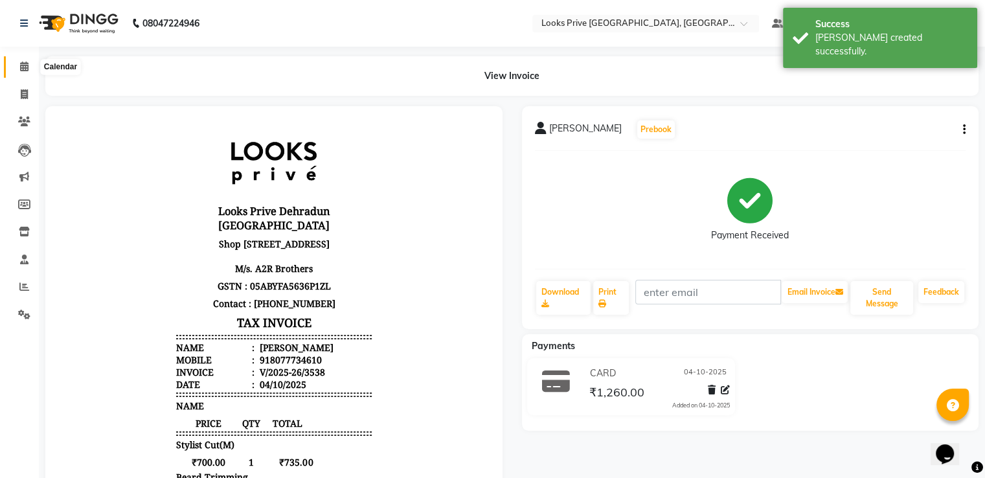
click at [23, 65] on icon at bounding box center [24, 67] width 8 height 10
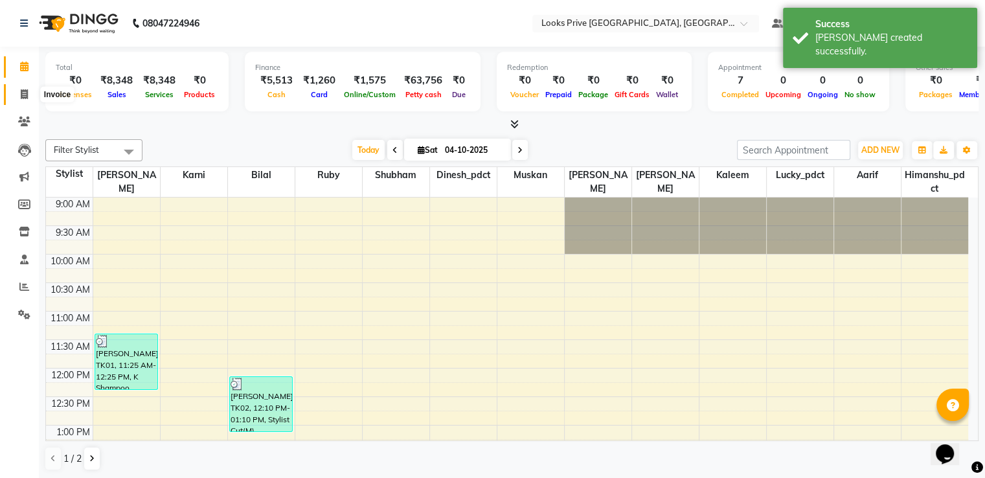
drag, startPoint x: 16, startPoint y: 93, endPoint x: 45, endPoint y: 95, distance: 29.2
click at [17, 93] on span at bounding box center [24, 94] width 23 height 15
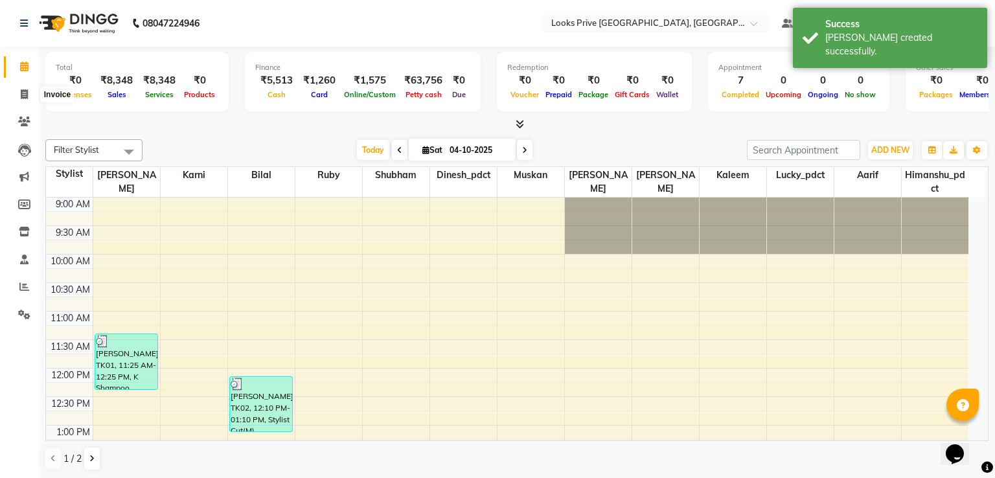
select select "6205"
select select "service"
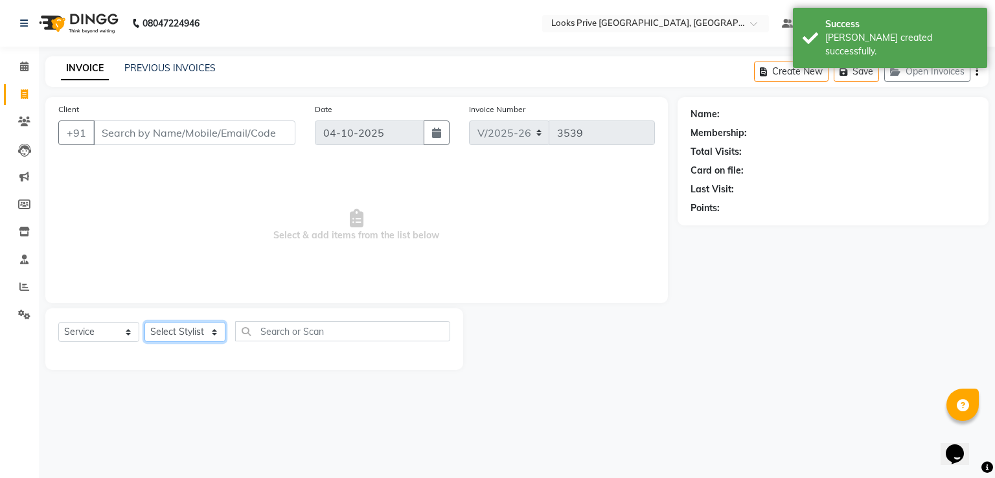
click at [172, 329] on select "Select Stylist" at bounding box center [184, 332] width 81 height 20
select select "91414"
click at [144, 323] on select "Select Stylist A2R_Master [PERSON_NAME] [PERSON_NAME] Dinesh_pdct Himanshu_pdct…" at bounding box center [184, 332] width 81 height 20
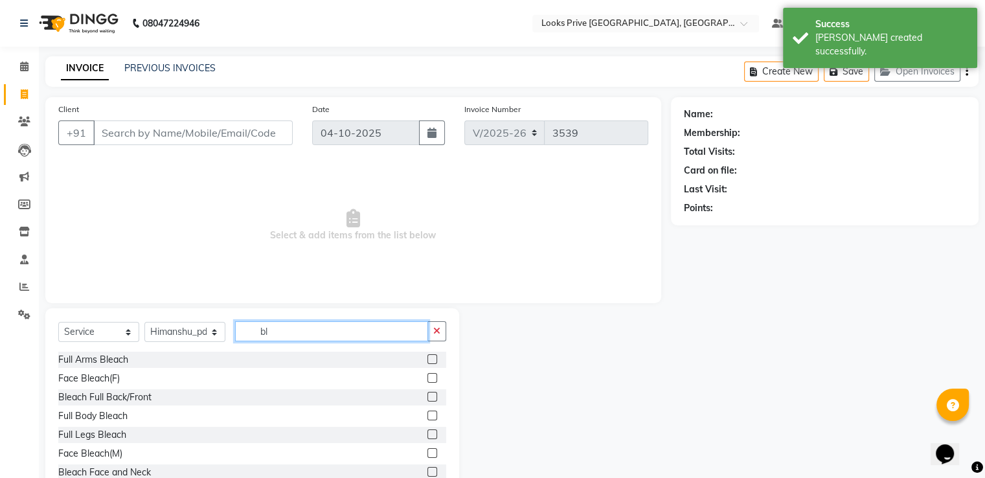
type input "b"
type input "wash"
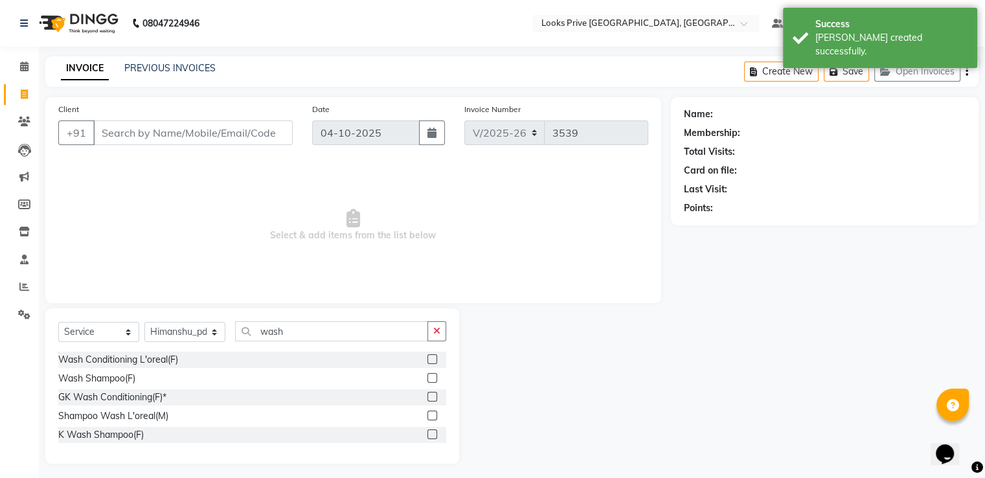
drag, startPoint x: 433, startPoint y: 357, endPoint x: 363, endPoint y: 275, distance: 107.5
click at [432, 357] on label at bounding box center [433, 359] width 10 height 10
click at [432, 357] on input "checkbox" at bounding box center [432, 360] width 8 height 8
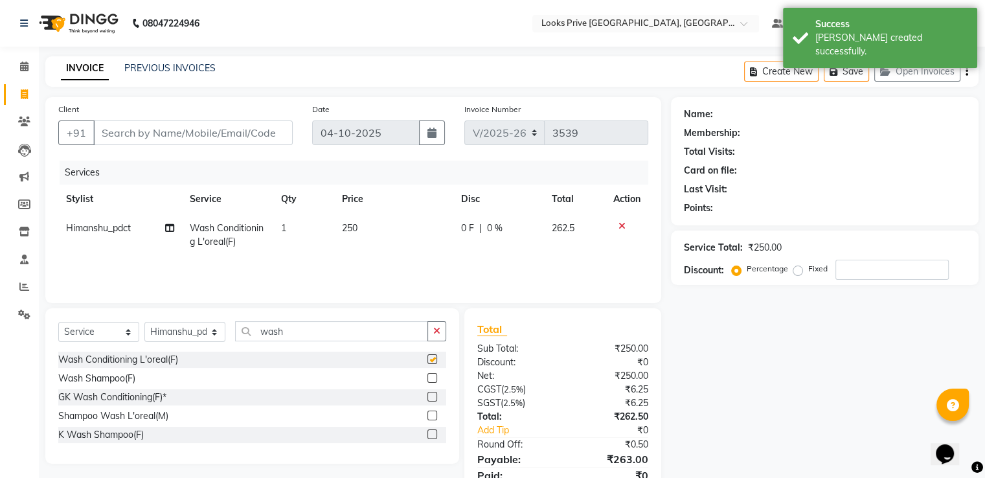
checkbox input "false"
click at [357, 231] on span "250" at bounding box center [350, 228] width 16 height 12
select select "91414"
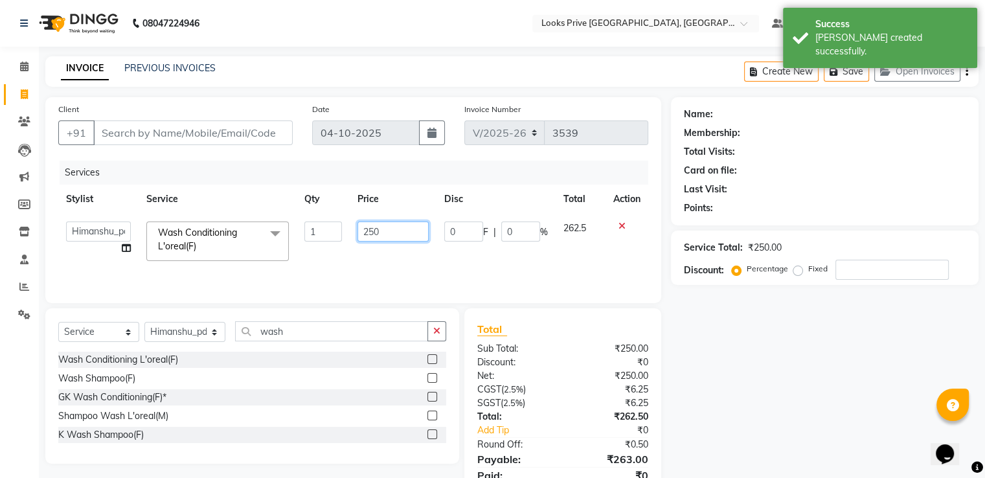
click at [358, 231] on input "250" at bounding box center [393, 232] width 71 height 20
type input "500"
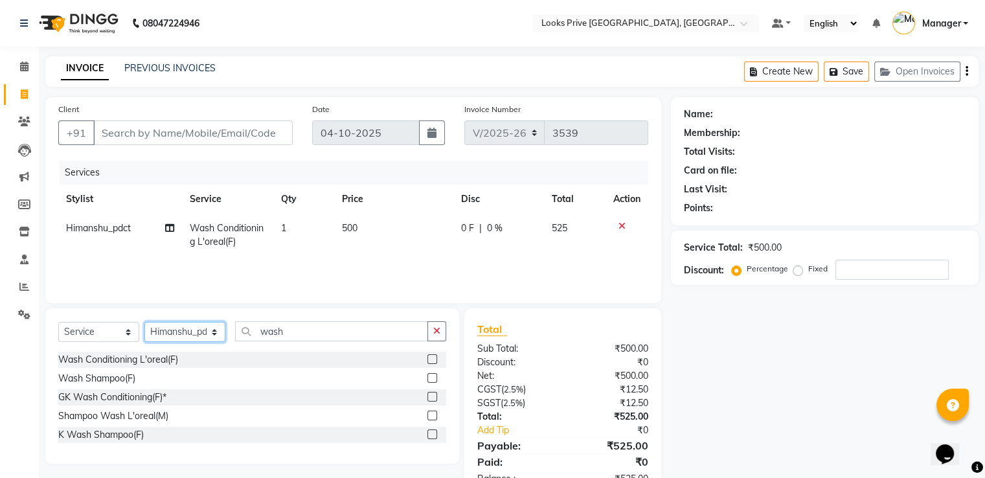
click at [178, 331] on select "Select Stylist A2R_Master [PERSON_NAME] [PERSON_NAME] Dinesh_pdct Himanshu_pdct…" at bounding box center [184, 332] width 81 height 20
select select "62232"
click at [144, 323] on select "Select Stylist A2R_Master [PERSON_NAME] [PERSON_NAME] Dinesh_pdct Himanshu_pdct…" at bounding box center [184, 332] width 81 height 20
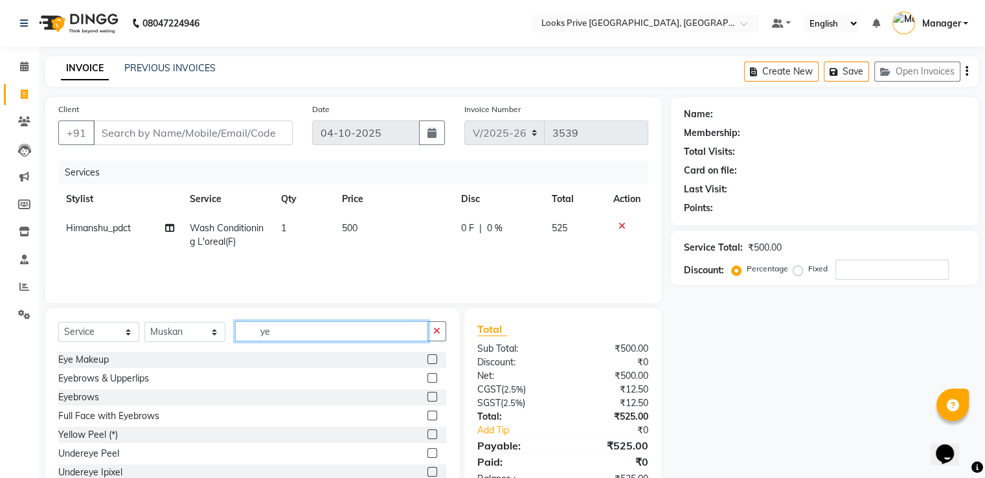
type input "ye"
click at [428, 395] on label at bounding box center [433, 397] width 10 height 10
click at [428, 395] on input "checkbox" at bounding box center [432, 397] width 8 height 8
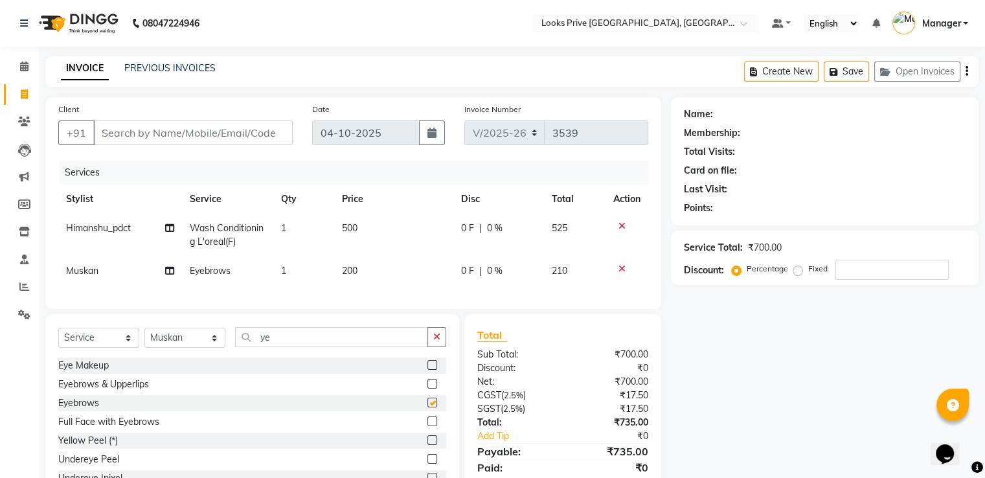
checkbox input "false"
click at [369, 270] on td "200" at bounding box center [393, 271] width 119 height 29
select select "62232"
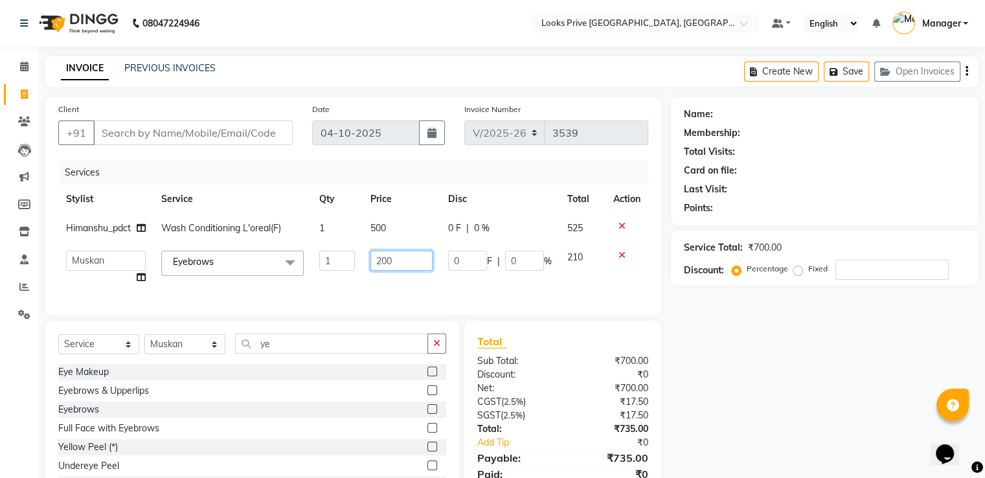
click at [397, 268] on input "200" at bounding box center [402, 261] width 62 height 20
type input "100"
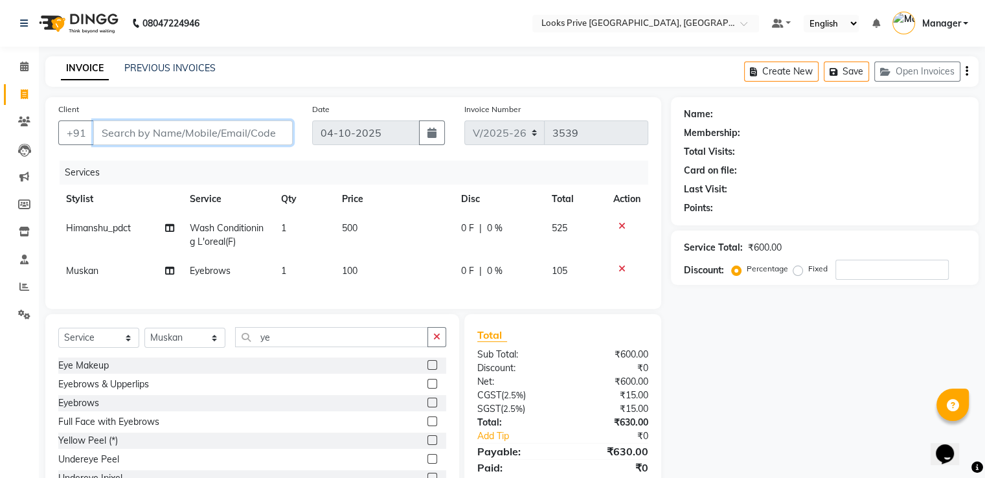
click at [266, 139] on input "Client" at bounding box center [193, 133] width 200 height 25
type input "9"
type input "0"
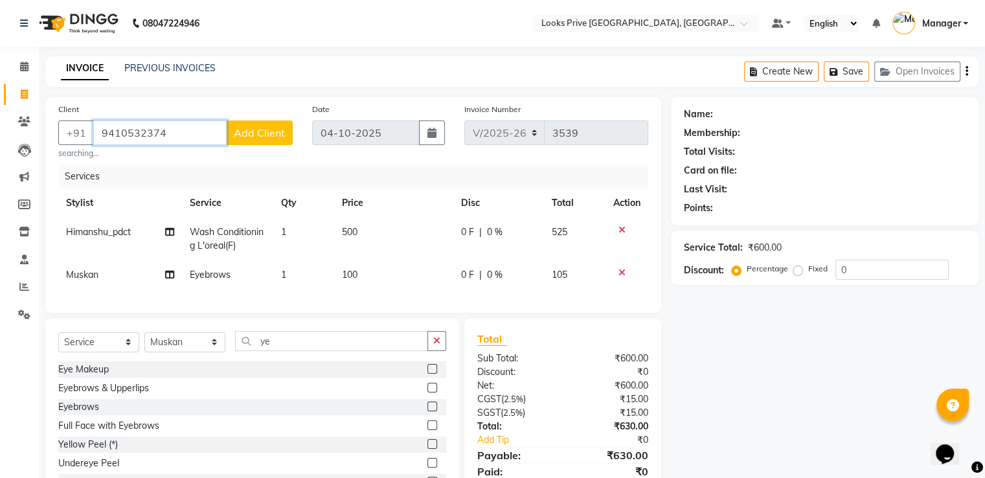
type input "9410532374"
click at [280, 135] on span "Add Client" at bounding box center [259, 132] width 51 height 13
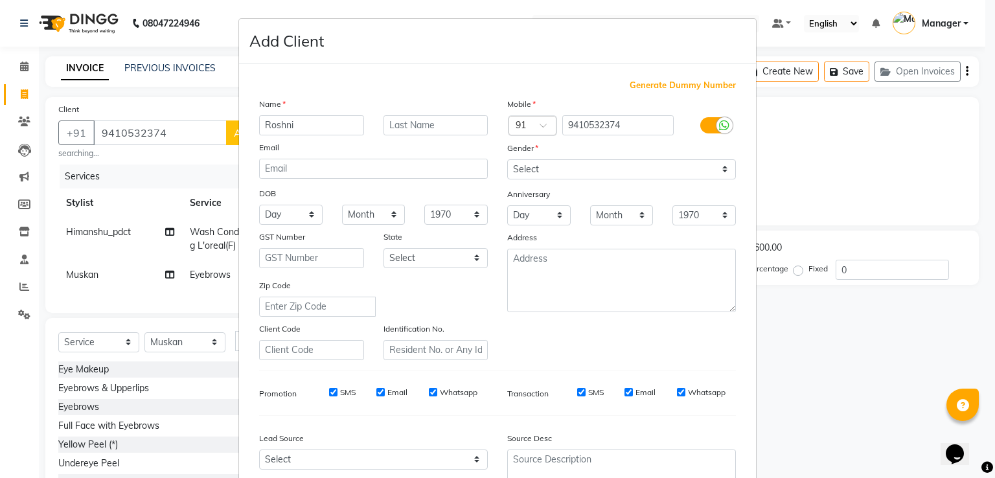
type input "Roshni"
type input "Arora"
click at [584, 173] on select "Select [DEMOGRAPHIC_DATA] [DEMOGRAPHIC_DATA] Other Prefer Not To Say" at bounding box center [621, 169] width 229 height 20
select select "[DEMOGRAPHIC_DATA]"
click at [507, 160] on select "Select [DEMOGRAPHIC_DATA] [DEMOGRAPHIC_DATA] Other Prefer Not To Say" at bounding box center [621, 169] width 229 height 20
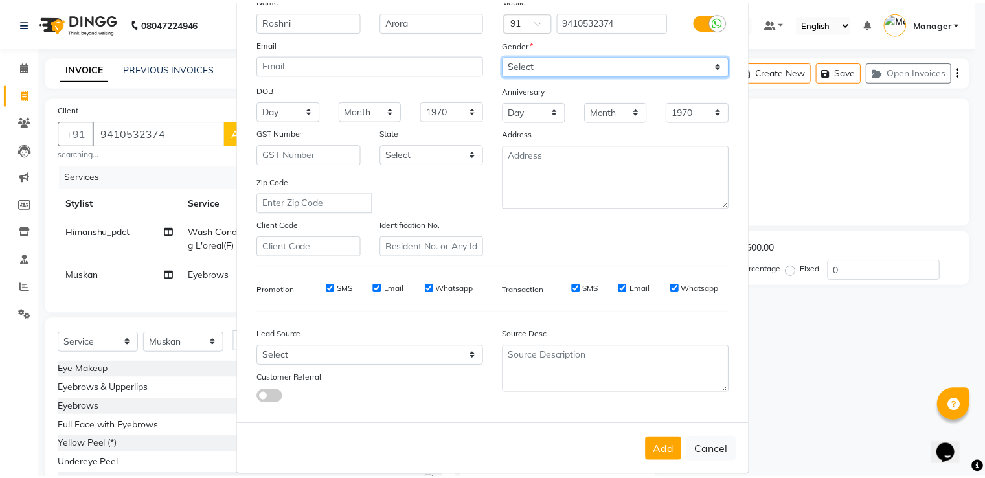
scroll to position [126, 0]
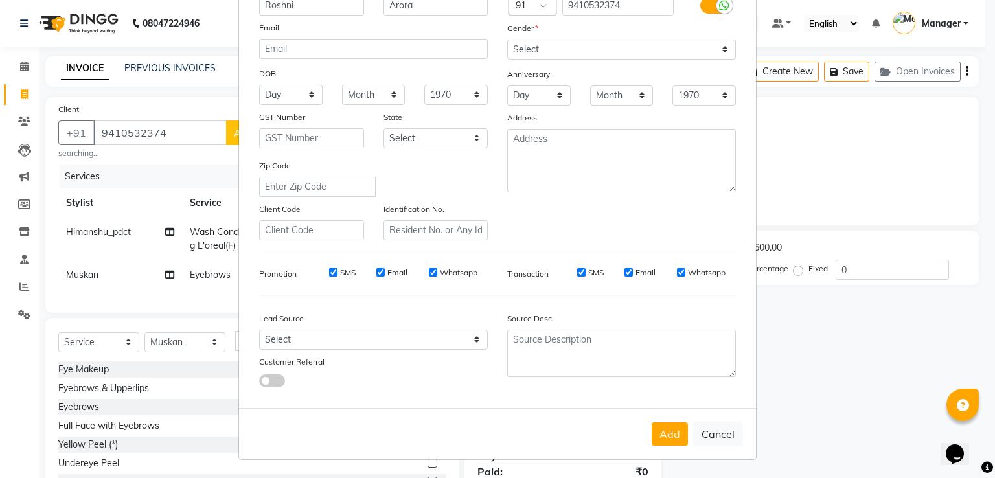
click at [678, 434] on button "Add" at bounding box center [670, 433] width 36 height 23
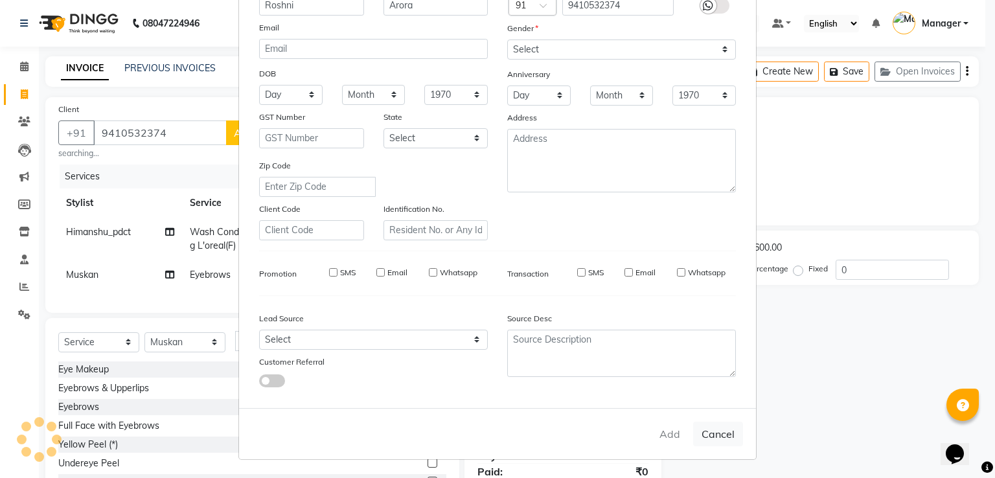
select select
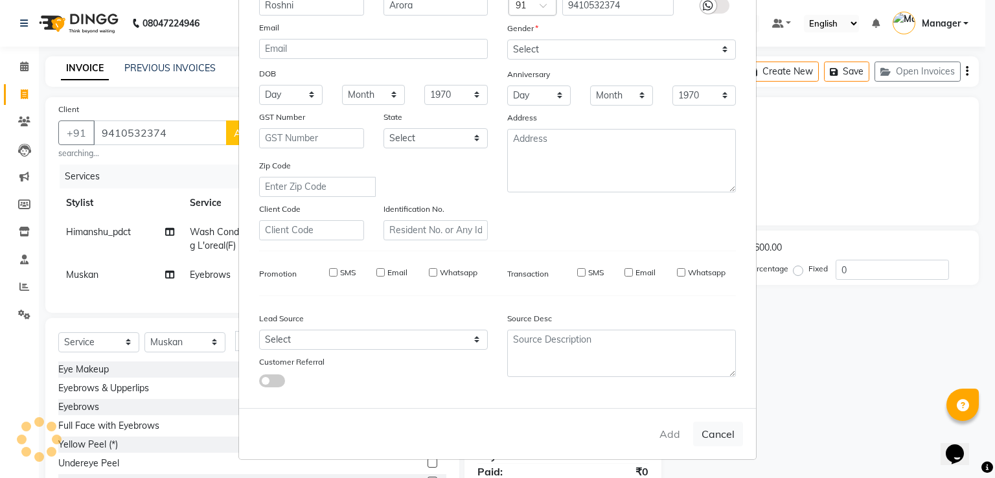
select select
checkbox input "false"
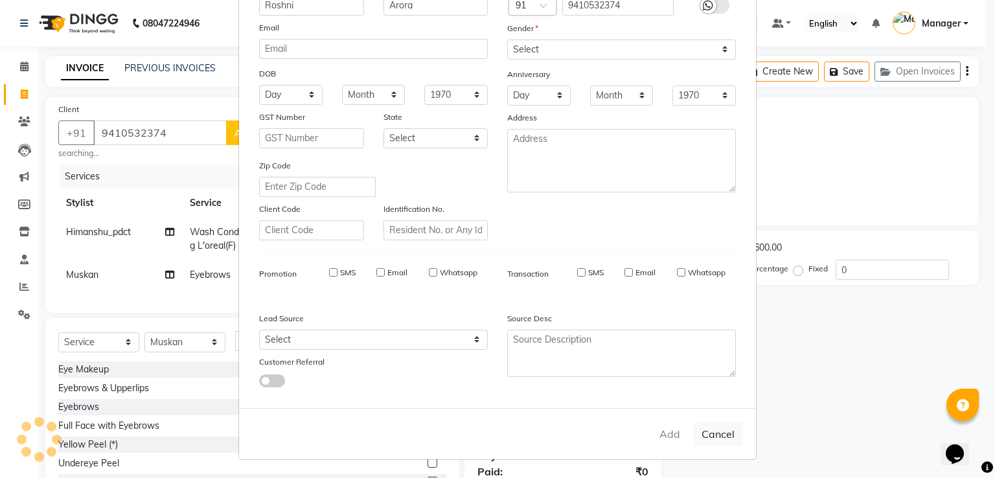
checkbox input "false"
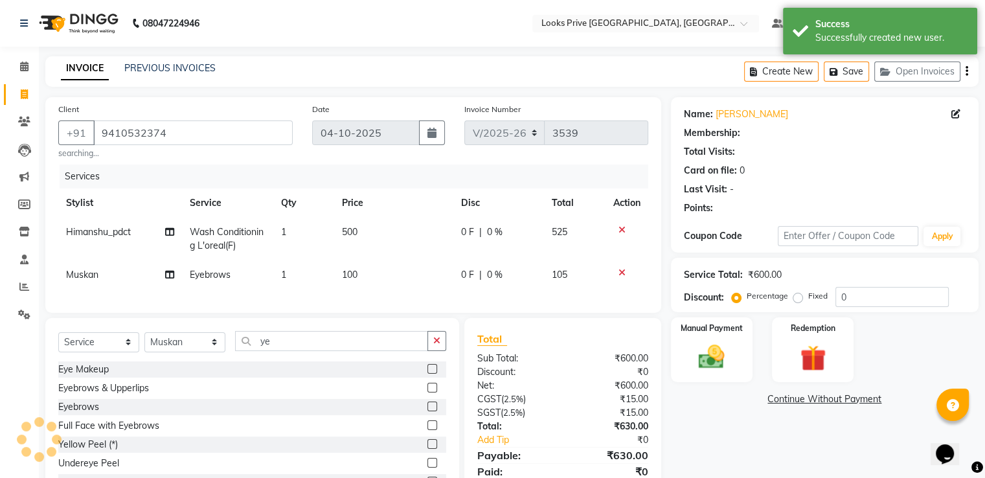
select select "1: Object"
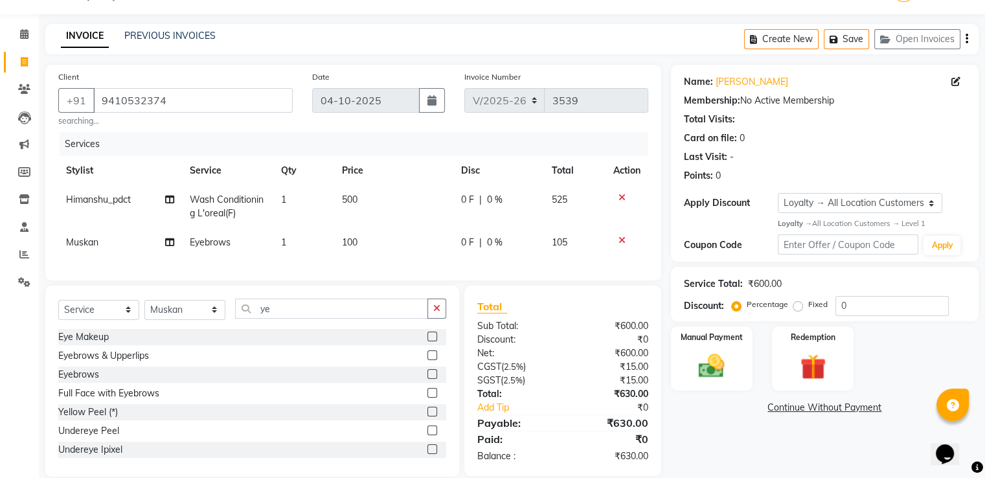
scroll to position [61, 0]
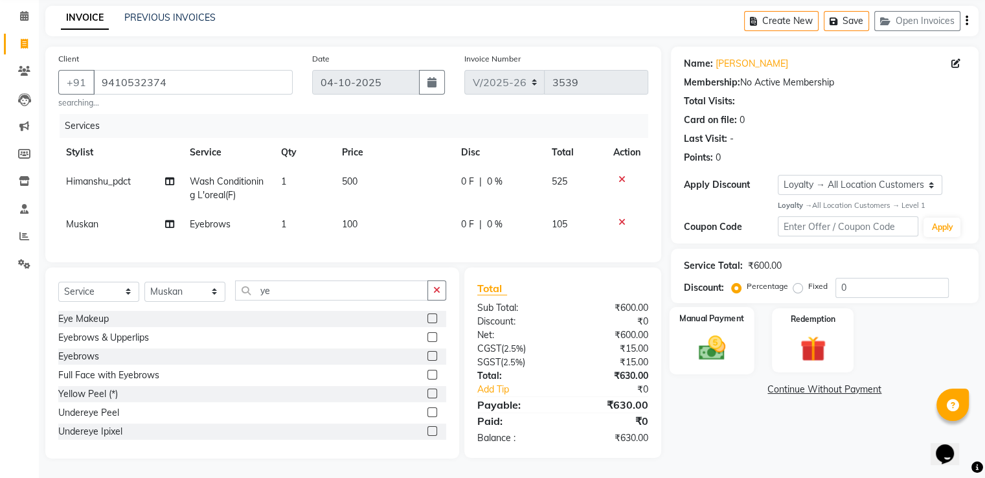
click at [707, 332] on img at bounding box center [711, 347] width 43 height 31
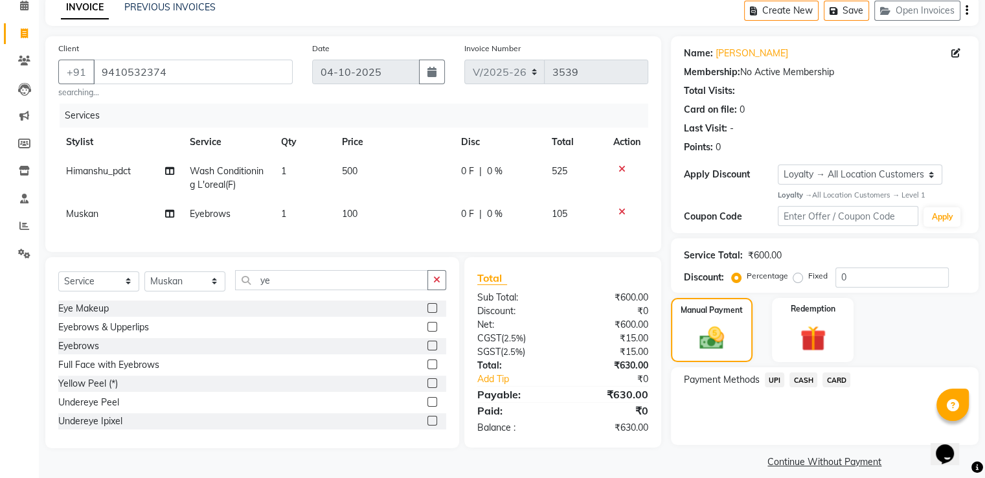
click at [783, 380] on span "UPI" at bounding box center [775, 380] width 20 height 15
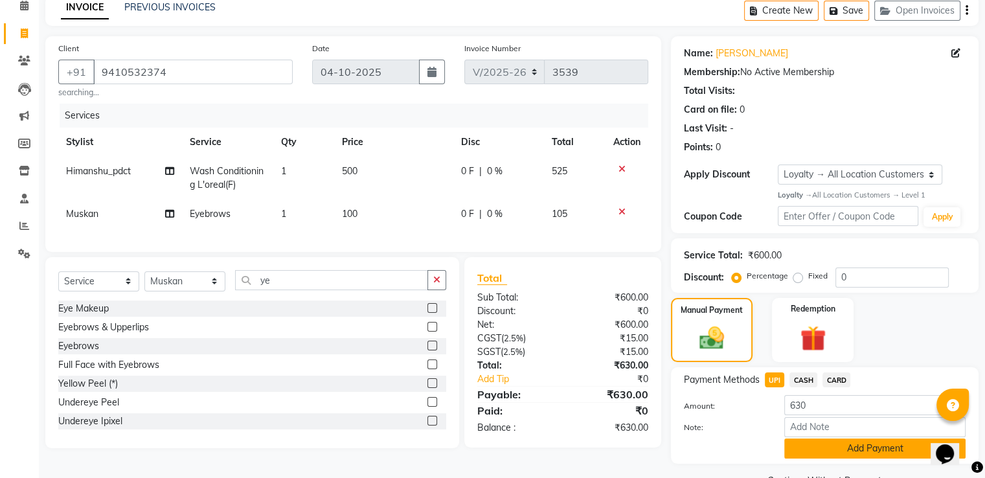
click at [805, 444] on button "Add Payment" at bounding box center [875, 449] width 181 height 20
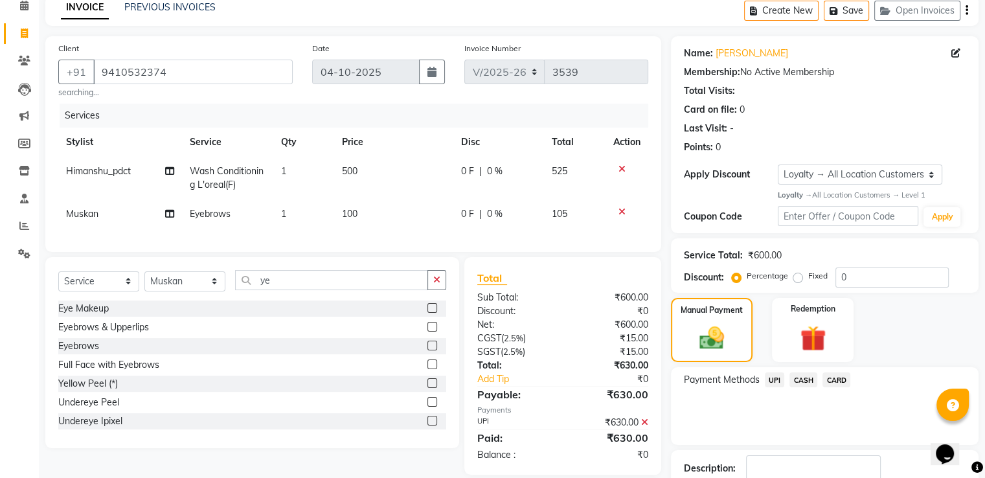
scroll to position [152, 0]
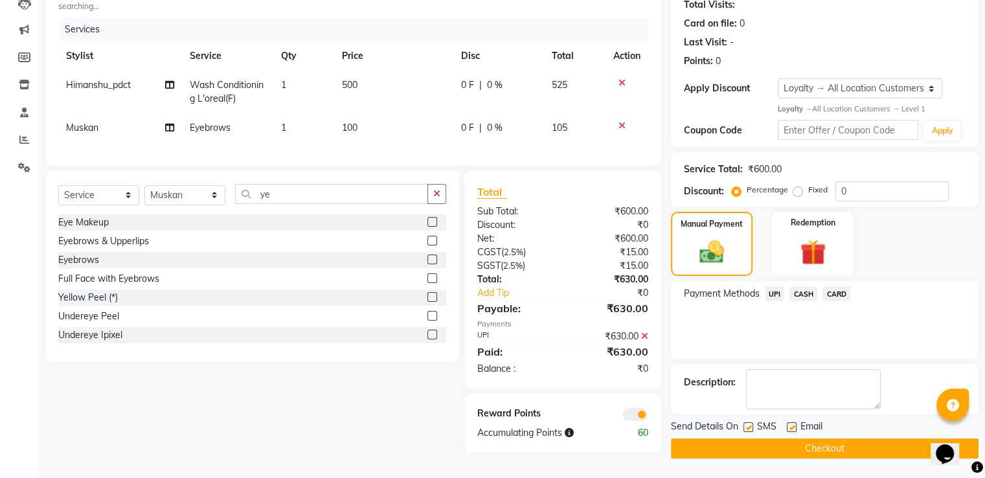
drag, startPoint x: 725, startPoint y: 443, endPoint x: 630, endPoint y: 384, distance: 112.4
click at [724, 442] on button "Checkout" at bounding box center [825, 449] width 308 height 20
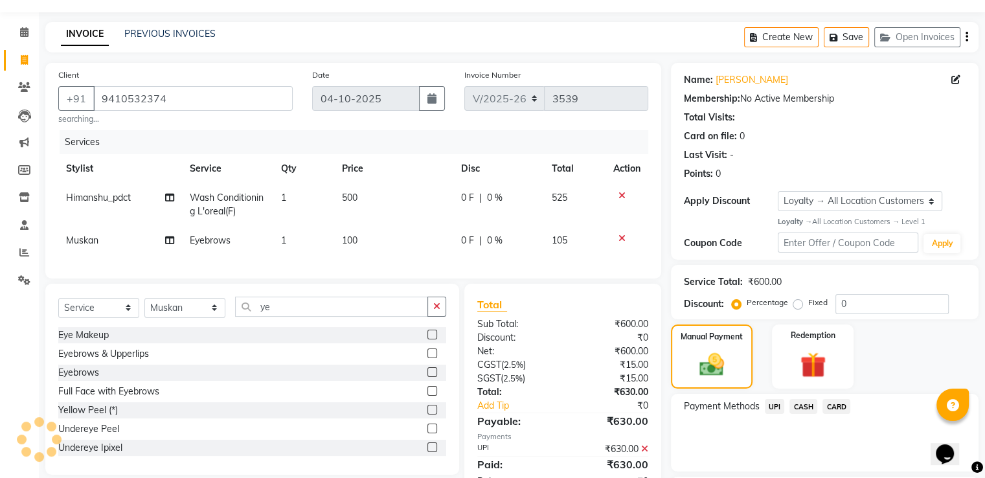
scroll to position [0, 0]
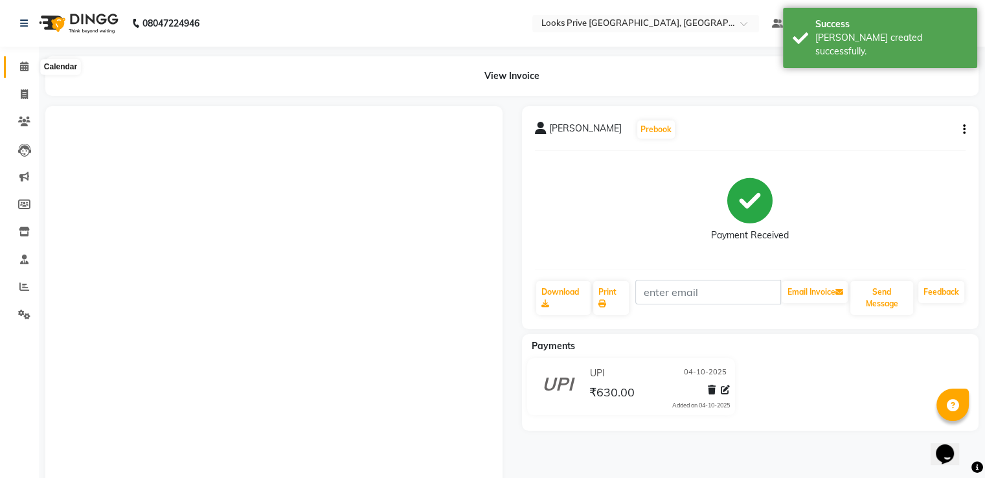
click at [20, 62] on icon at bounding box center [24, 67] width 8 height 10
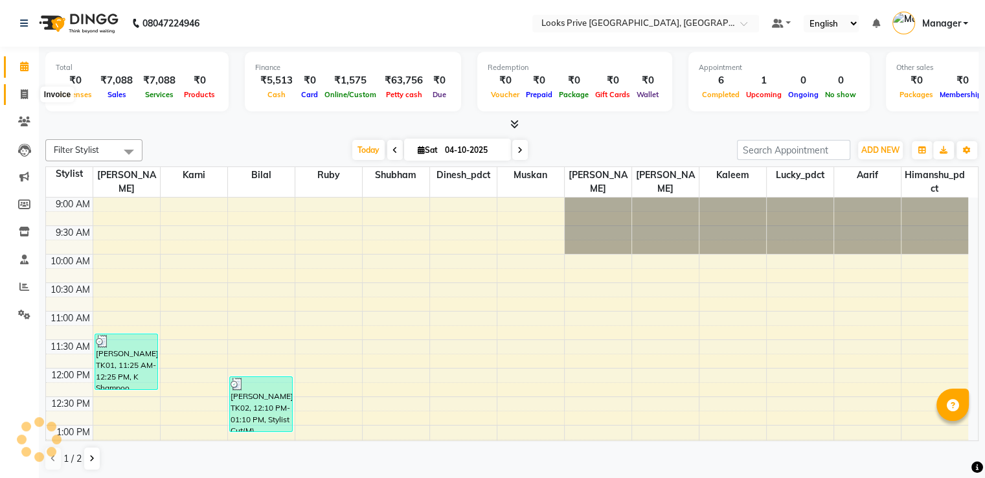
click at [25, 100] on span at bounding box center [24, 94] width 23 height 15
select select "service"
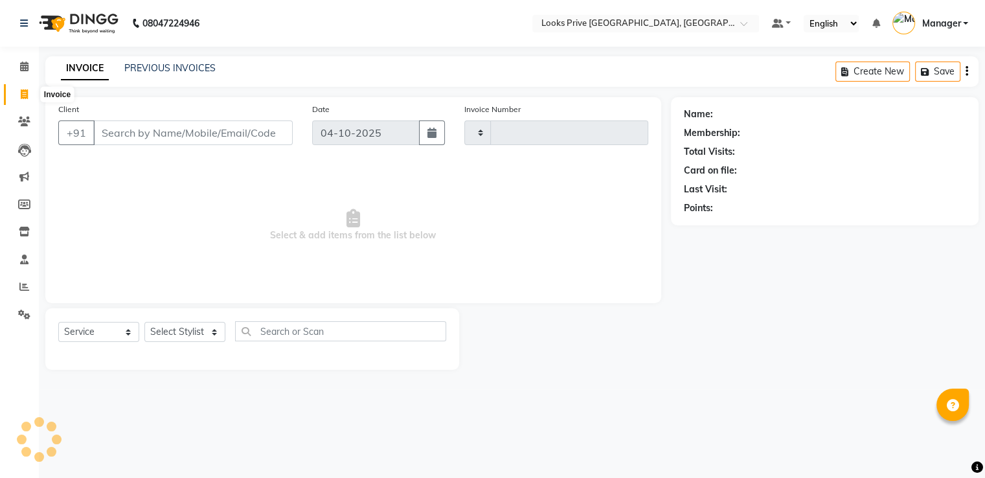
type input "3538"
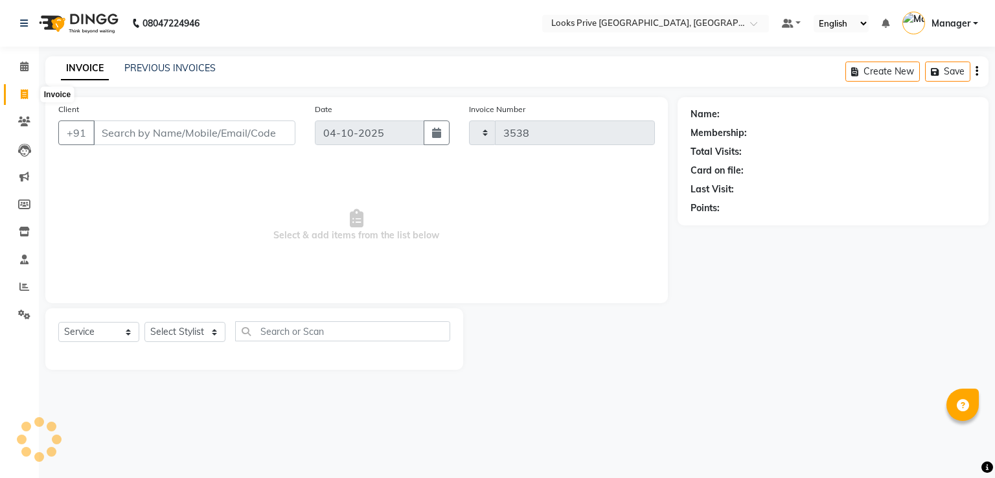
select select "6205"
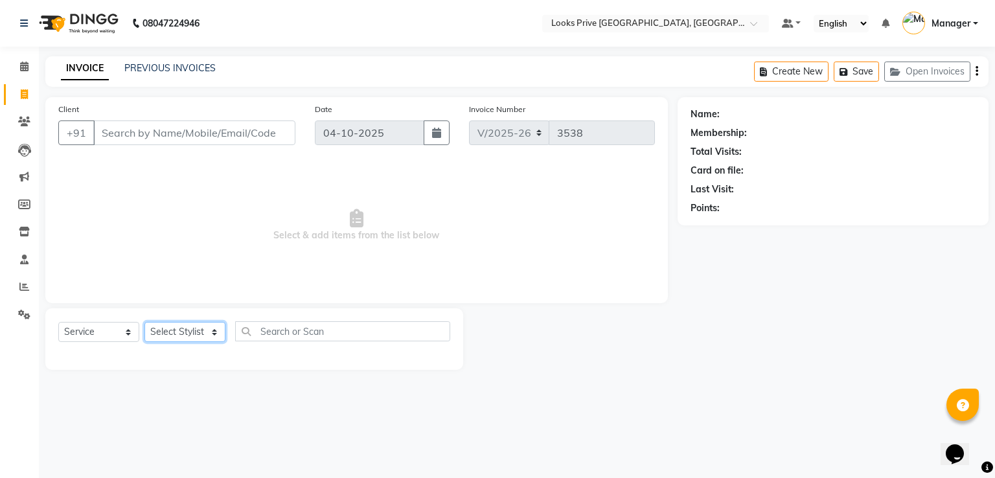
click at [178, 330] on select "Select Stylist A2R_Master [PERSON_NAME] [PERSON_NAME] Dinesh_pdct Himanshu_pdct…" at bounding box center [184, 332] width 81 height 20
select select "76838"
click at [144, 323] on select "Select Stylist A2R_Master [PERSON_NAME] [PERSON_NAME] Dinesh_pdct Himanshu_pdct…" at bounding box center [184, 332] width 81 height 20
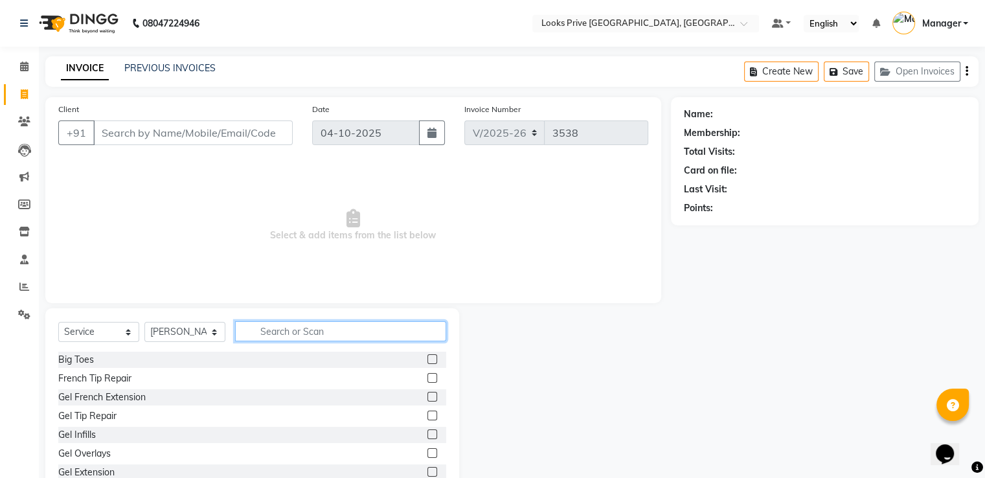
click at [275, 330] on input "text" at bounding box center [340, 331] width 211 height 20
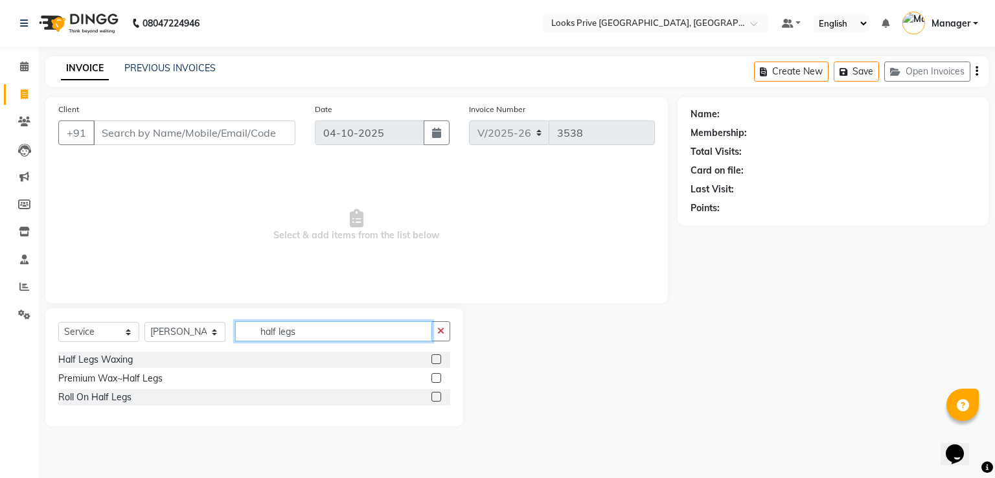
type input "half legs"
click at [437, 378] on label at bounding box center [436, 378] width 10 height 10
click at [437, 378] on input "checkbox" at bounding box center [435, 378] width 8 height 8
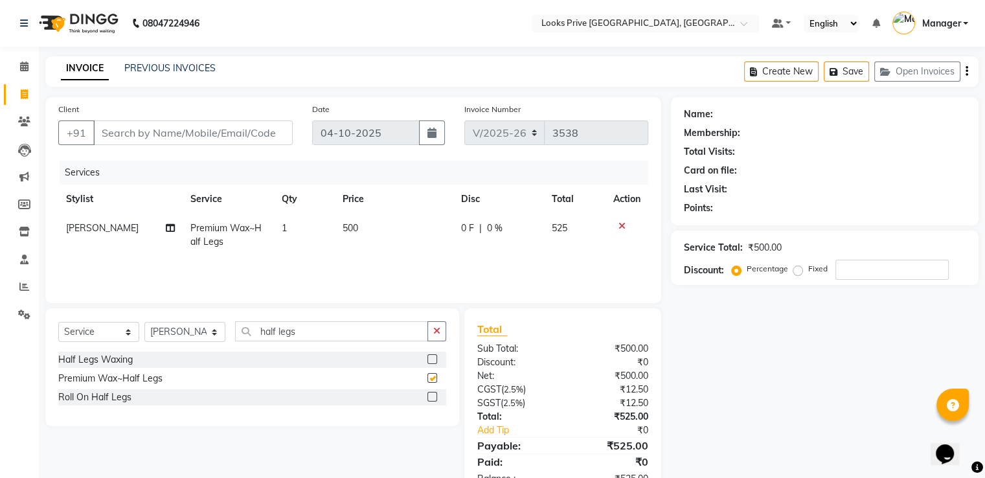
checkbox input "false"
click at [371, 229] on td "500" at bounding box center [394, 235] width 119 height 43
select select "76838"
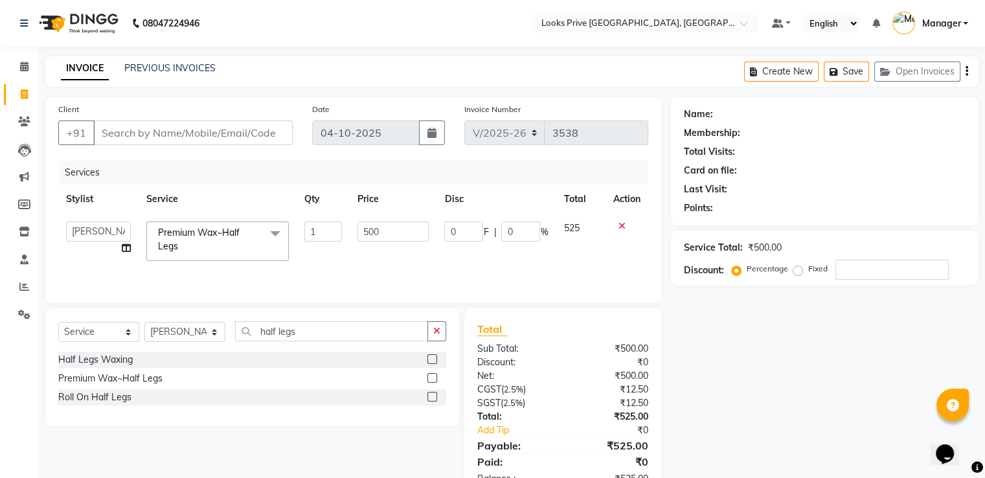
click at [371, 229] on input "500" at bounding box center [393, 232] width 71 height 20
type input "800"
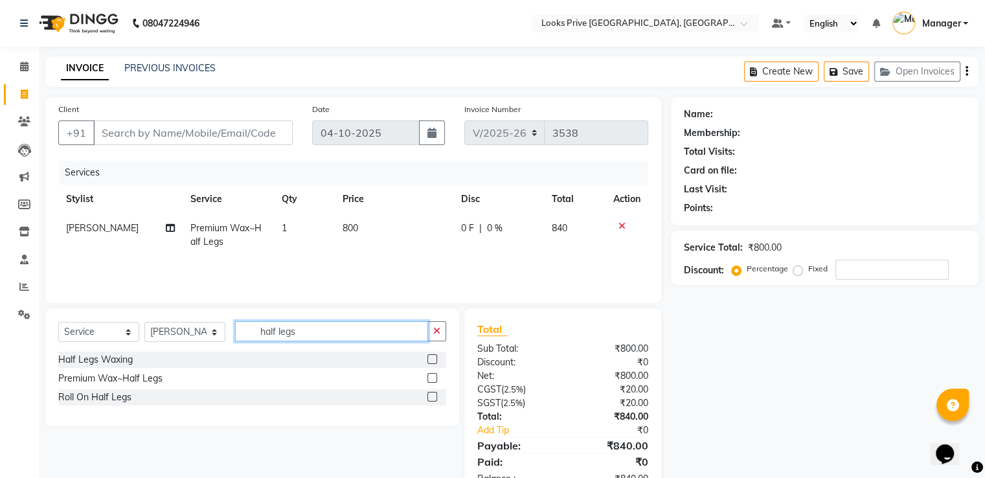
drag, startPoint x: 317, startPoint y: 332, endPoint x: 234, endPoint y: 336, distance: 83.7
click at [234, 336] on div "Select Service Product Membership Package Voucher Prepaid Gift Card Select Styl…" at bounding box center [252, 336] width 388 height 30
click at [307, 36] on nav "08047224946 Select Location × Looks Prive Dehradun, Dehradun Default Panel My P…" at bounding box center [492, 23] width 985 height 47
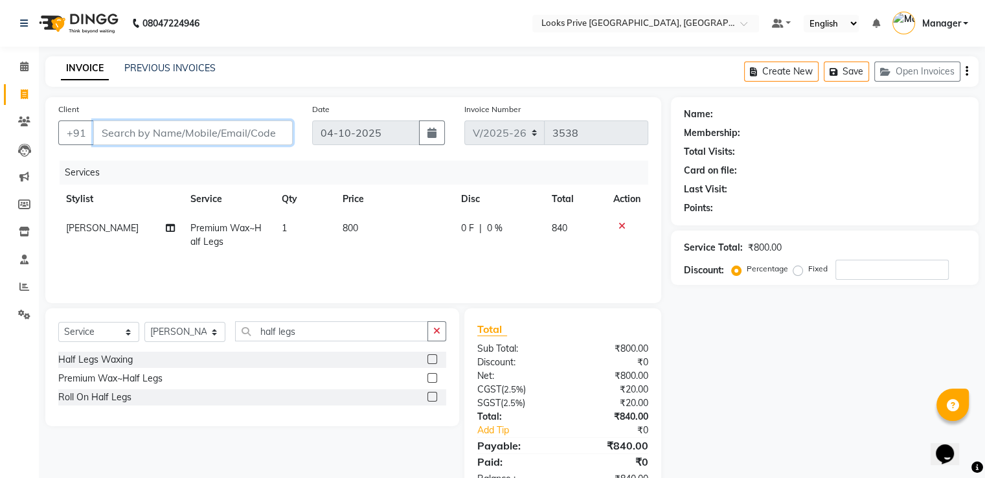
click at [215, 135] on input "Client" at bounding box center [193, 133] width 200 height 25
type input "9"
type input "0"
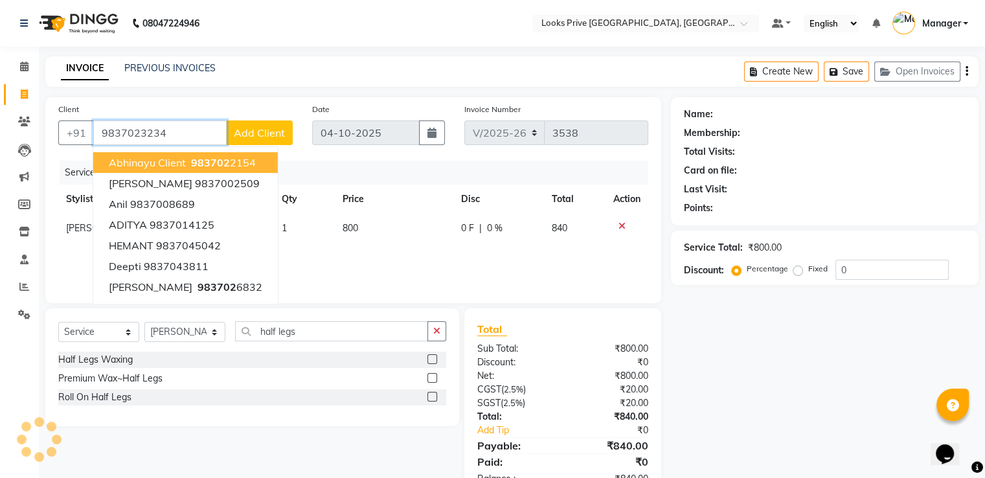
type input "9837023234"
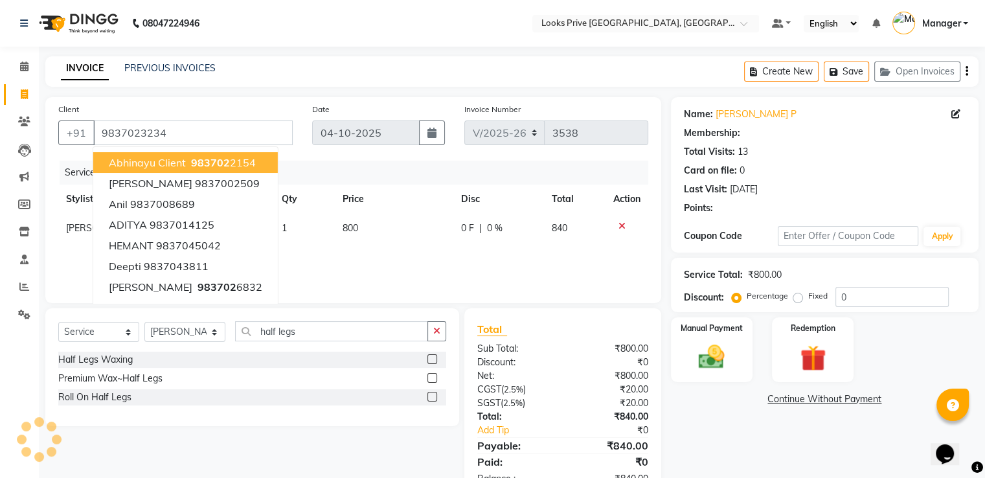
select select "1: Object"
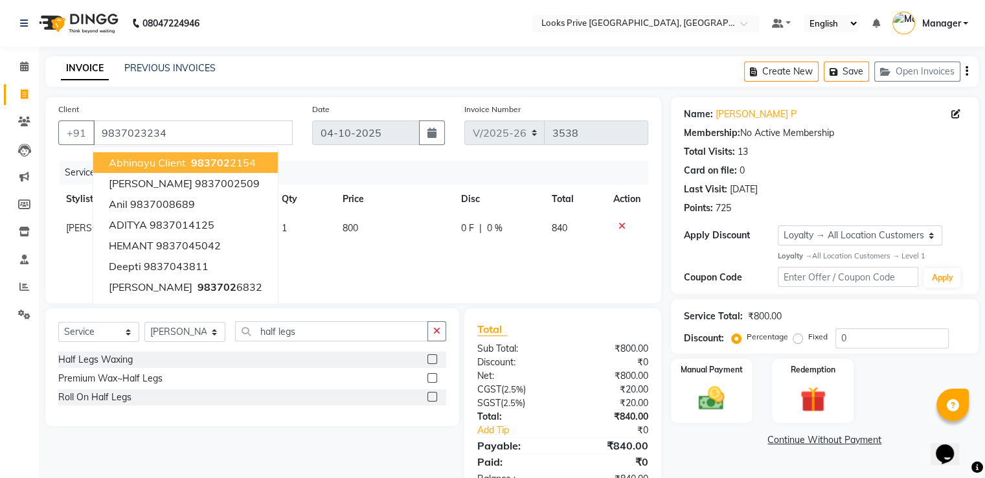
click at [516, 60] on div "INVOICE PREVIOUS INVOICES Create New Save Open Invoices" at bounding box center [512, 71] width 934 height 30
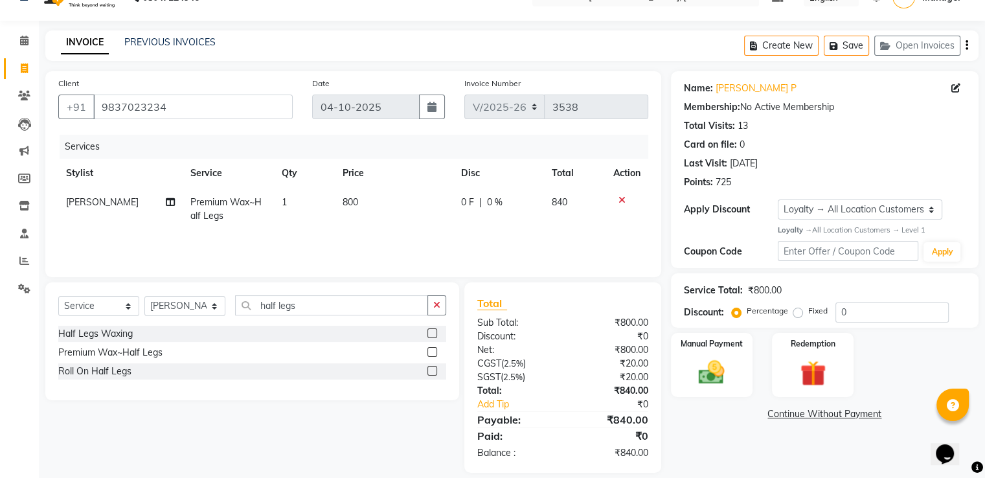
scroll to position [41, 0]
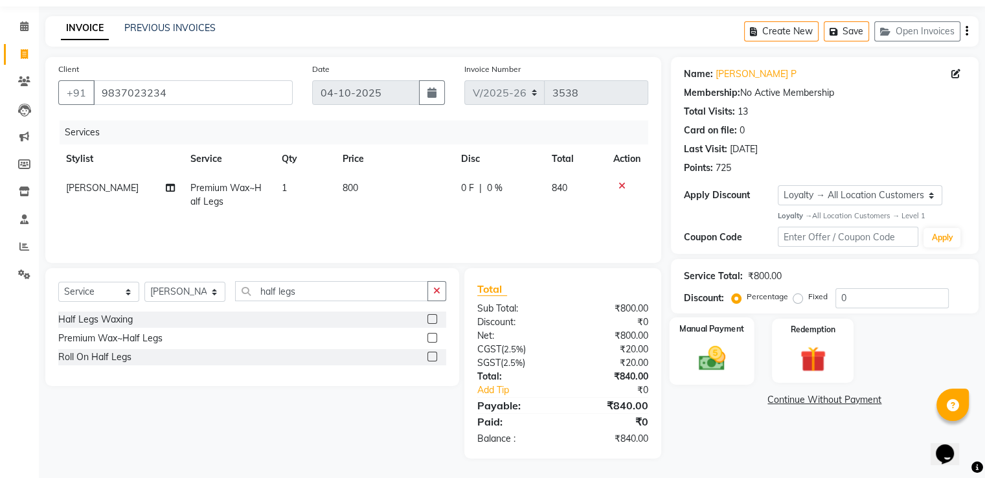
click at [722, 353] on img at bounding box center [711, 358] width 43 height 31
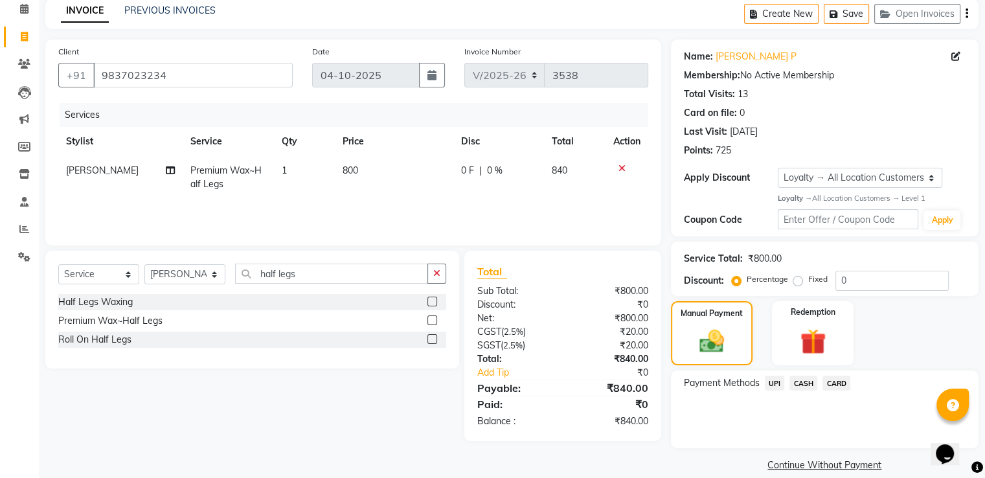
scroll to position [74, 0]
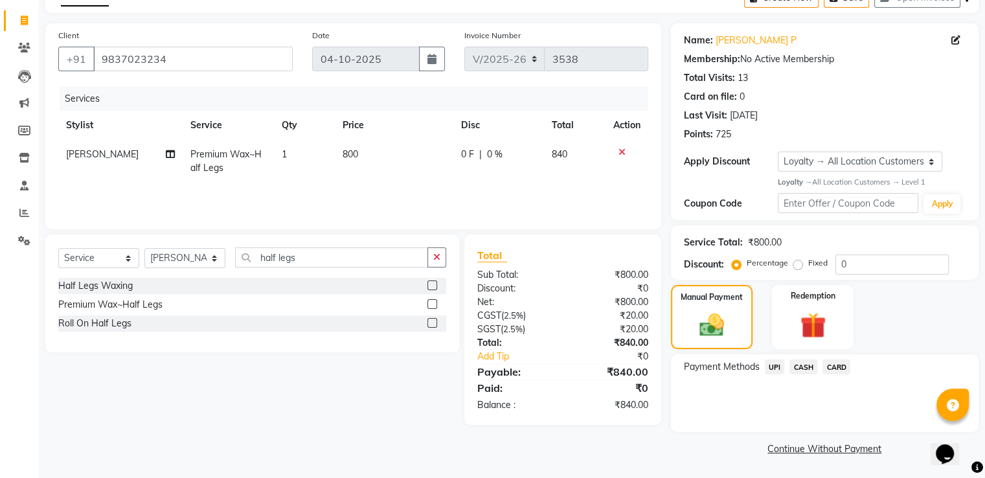
drag, startPoint x: 773, startPoint y: 361, endPoint x: 791, endPoint y: 382, distance: 27.5
click at [774, 363] on span "UPI" at bounding box center [775, 367] width 20 height 15
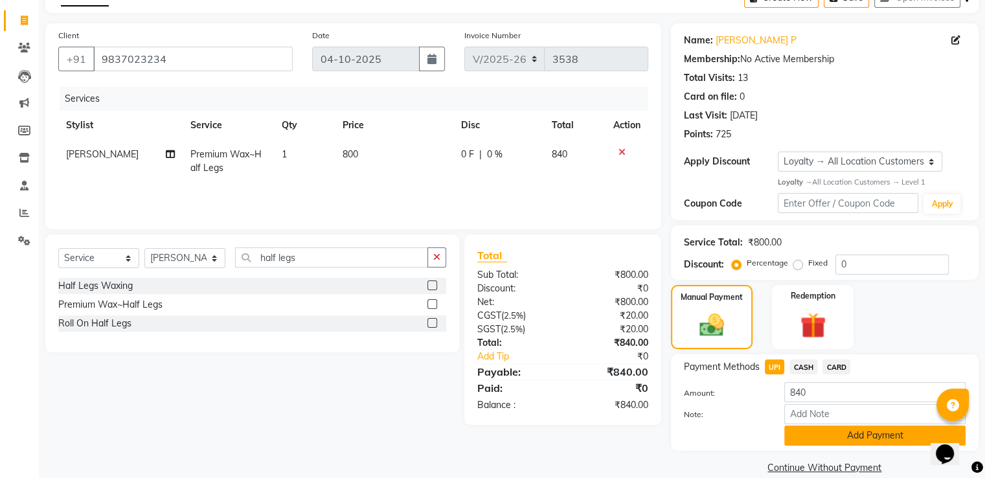
click at [816, 435] on button "Add Payment" at bounding box center [875, 436] width 181 height 20
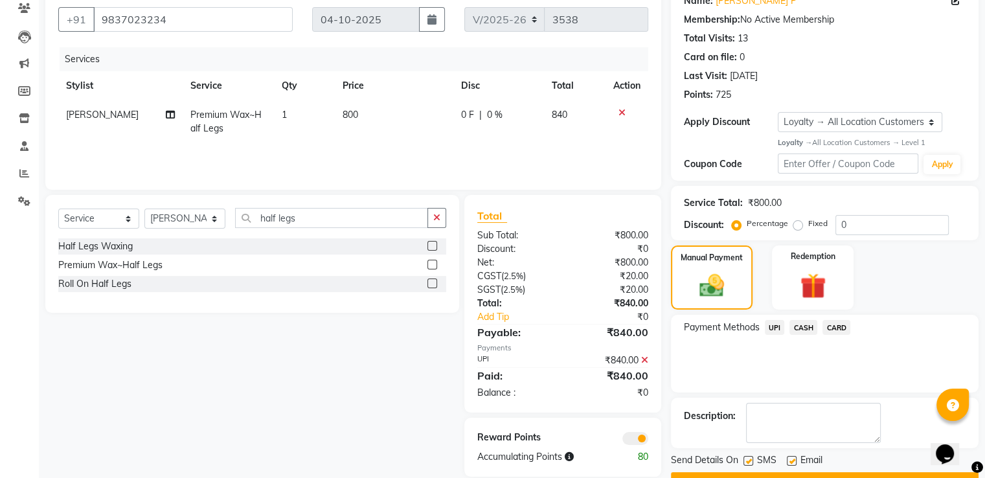
scroll to position [146, 0]
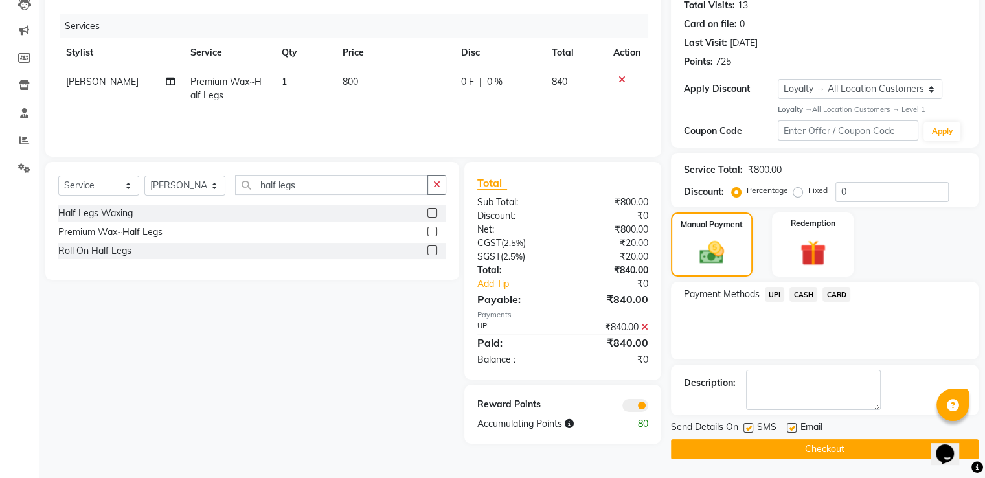
click at [699, 444] on button "Checkout" at bounding box center [825, 449] width 308 height 20
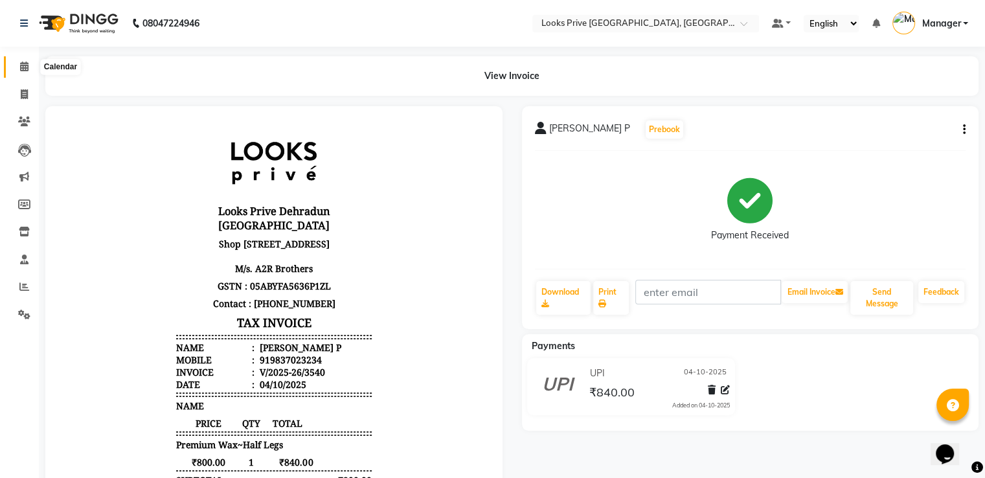
click at [23, 71] on icon at bounding box center [24, 67] width 8 height 10
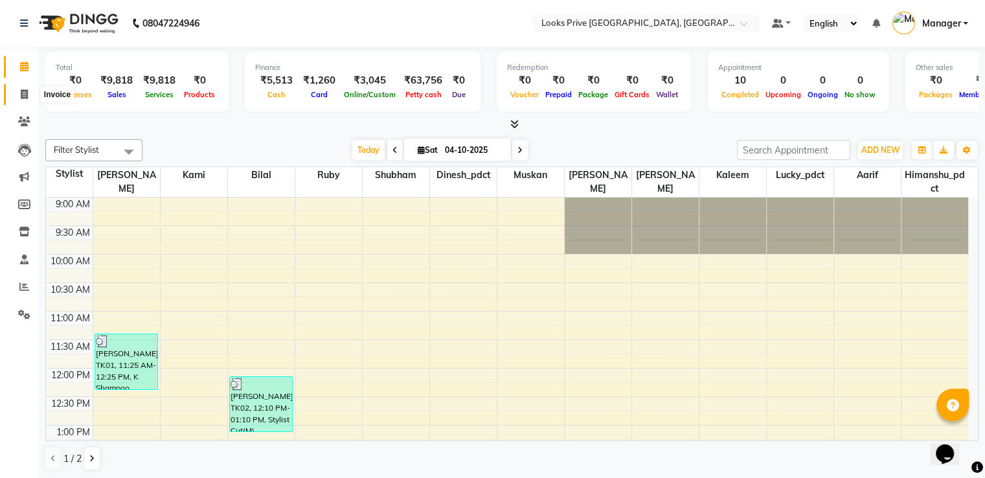
click at [21, 90] on icon at bounding box center [24, 94] width 7 height 10
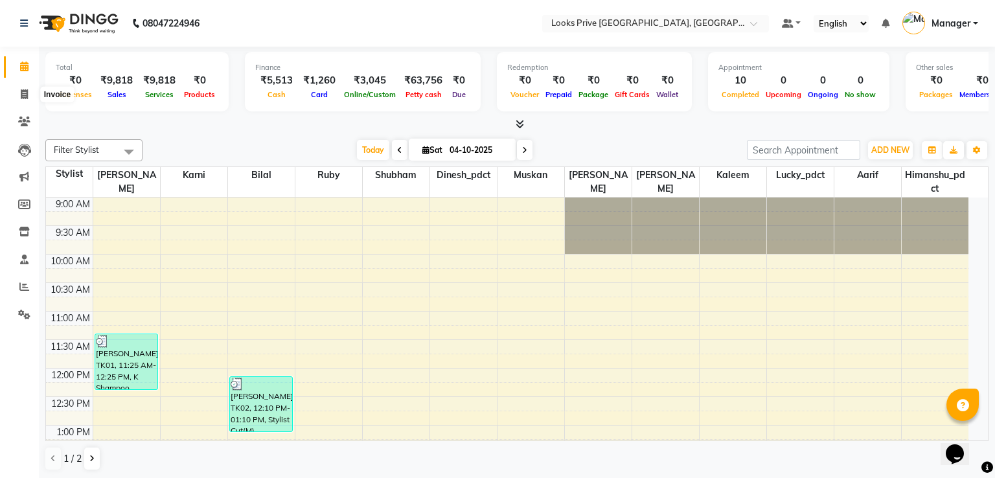
select select "6205"
select select "service"
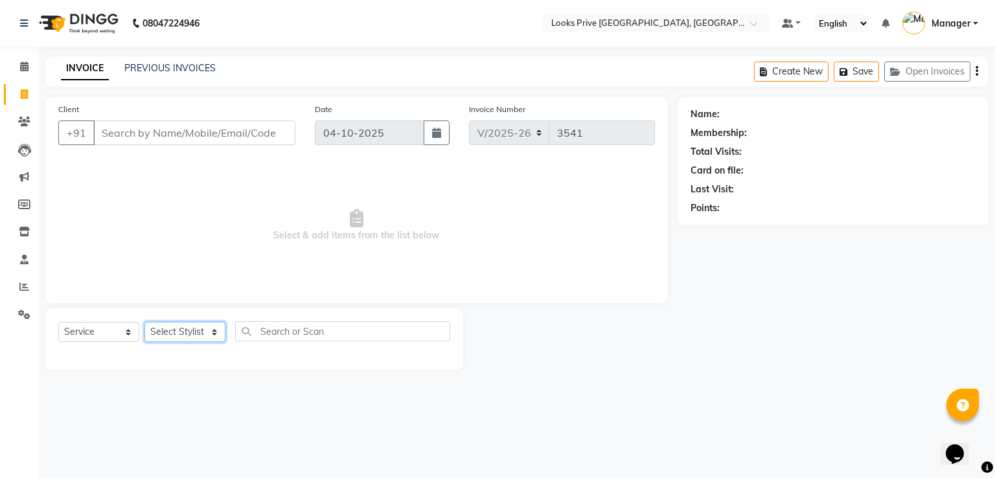
click at [168, 335] on select "Select Stylist" at bounding box center [184, 332] width 81 height 20
select select "86408"
click at [144, 323] on select "Select Stylist A2R_Master [PERSON_NAME] [PERSON_NAME] Dinesh_pdct Himanshu_pdct…" at bounding box center [184, 332] width 81 height 20
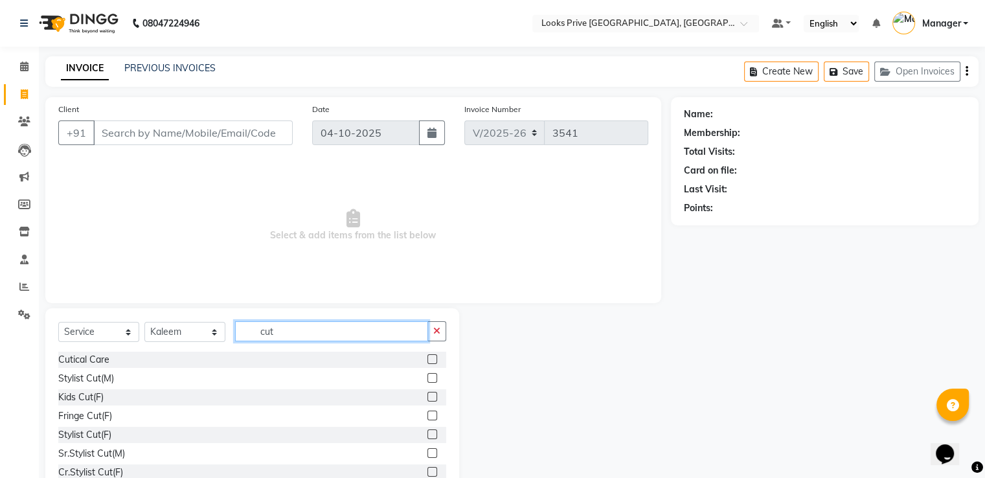
type input "cut"
click at [428, 376] on label at bounding box center [433, 378] width 10 height 10
click at [428, 376] on input "checkbox" at bounding box center [432, 378] width 8 height 8
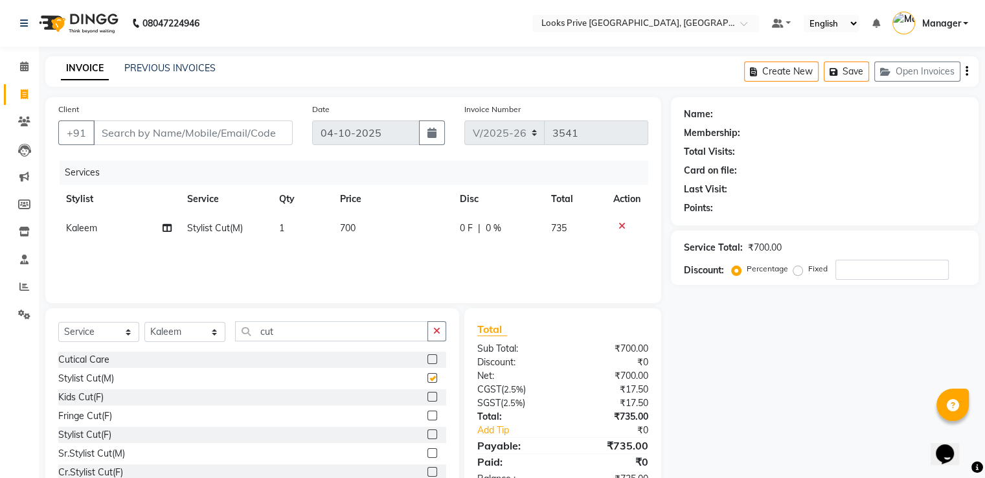
checkbox input "false"
click at [105, 339] on select "Select Service Product Membership Package Voucher Prepaid Gift Card" at bounding box center [98, 332] width 81 height 20
select select "product"
click at [58, 323] on select "Select Service Product Membership Package Voucher Prepaid Gift Card" at bounding box center [98, 332] width 81 height 20
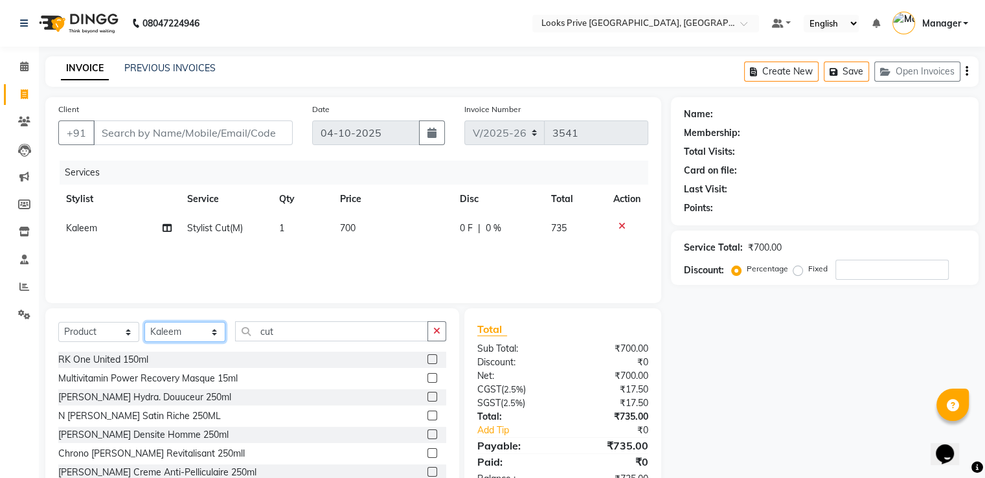
select select "45436"
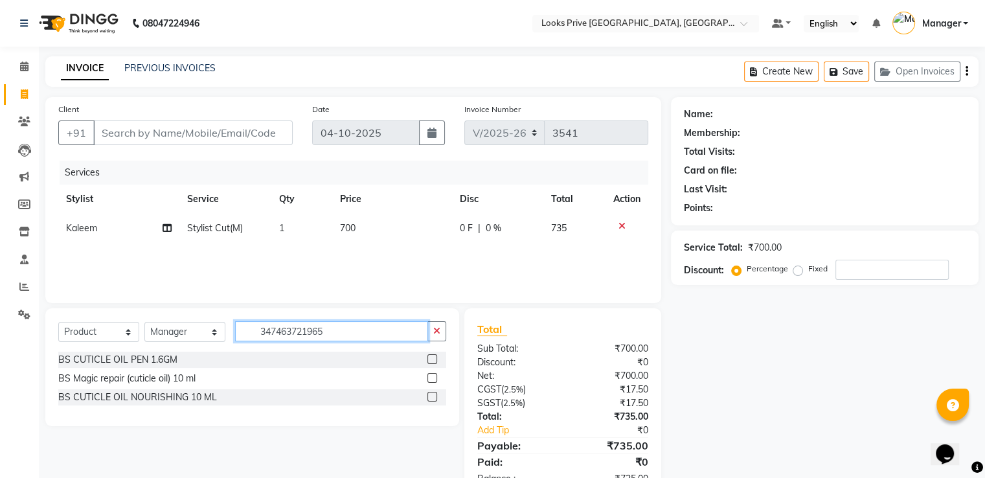
type input "3474637219659"
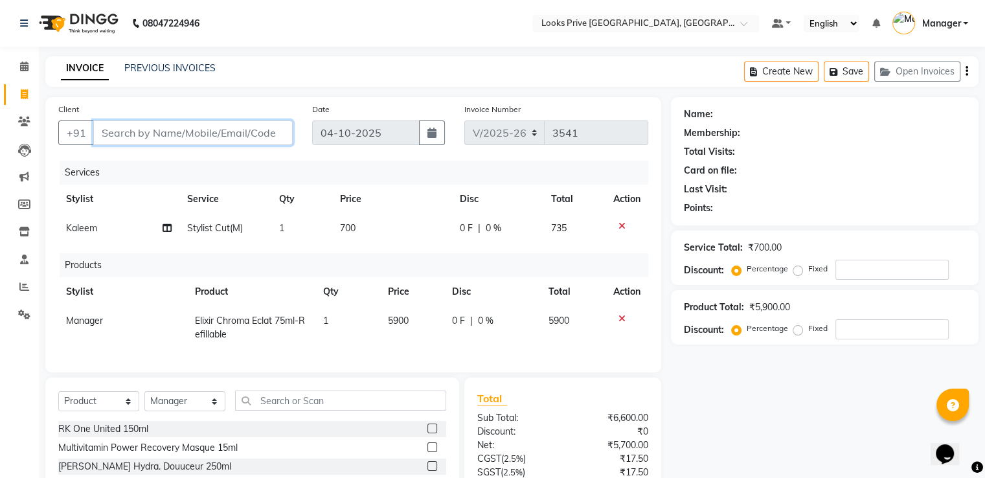
click at [166, 130] on input "Client" at bounding box center [193, 133] width 200 height 25
type input "9"
type input "0"
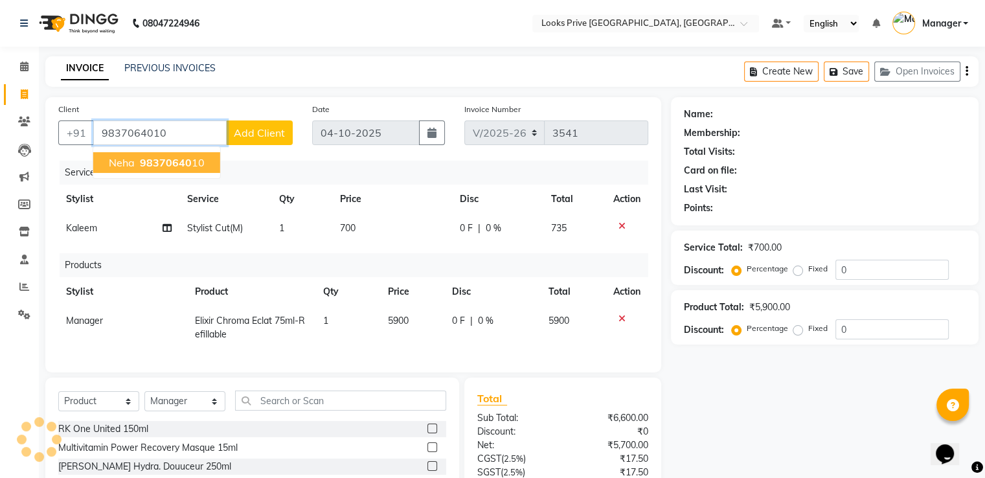
type input "9837064010"
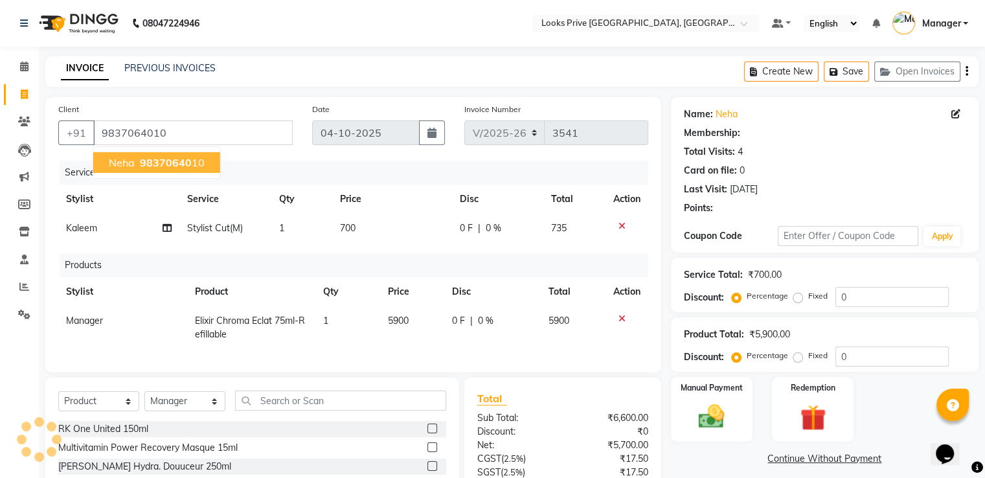
select select "1: Object"
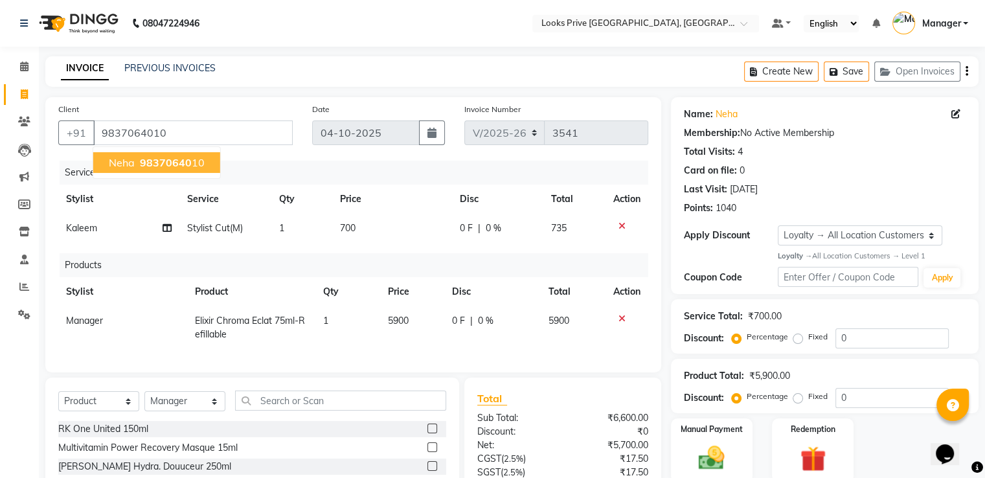
click at [197, 161] on ngb-highlight "98370640 10" at bounding box center [170, 162] width 67 height 13
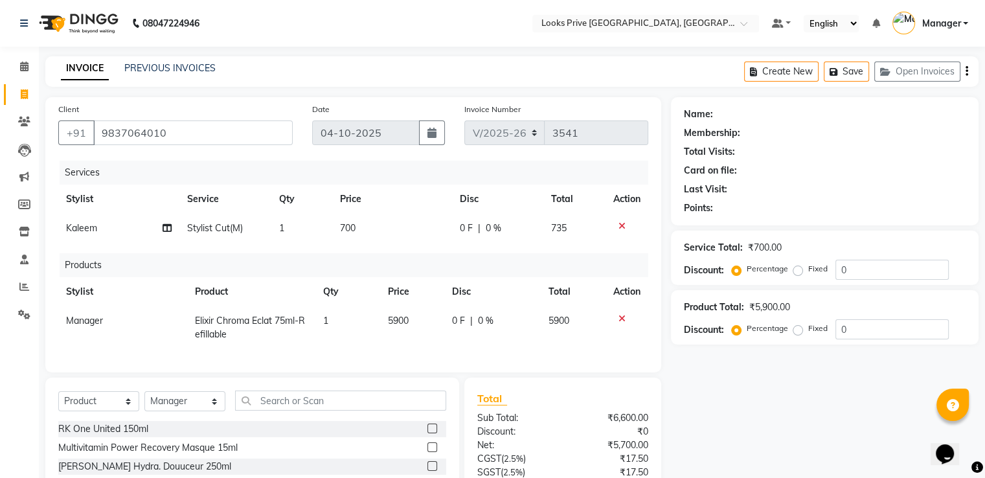
select select "1: Object"
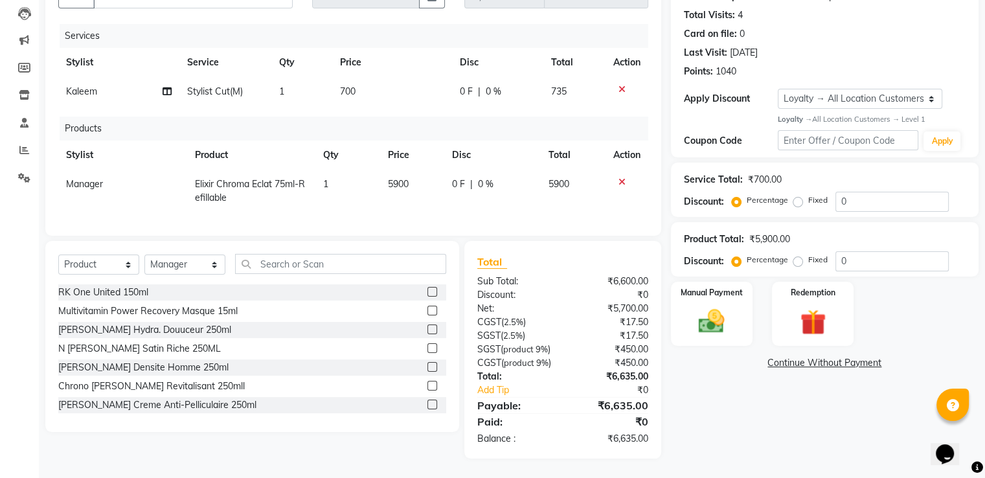
scroll to position [96, 0]
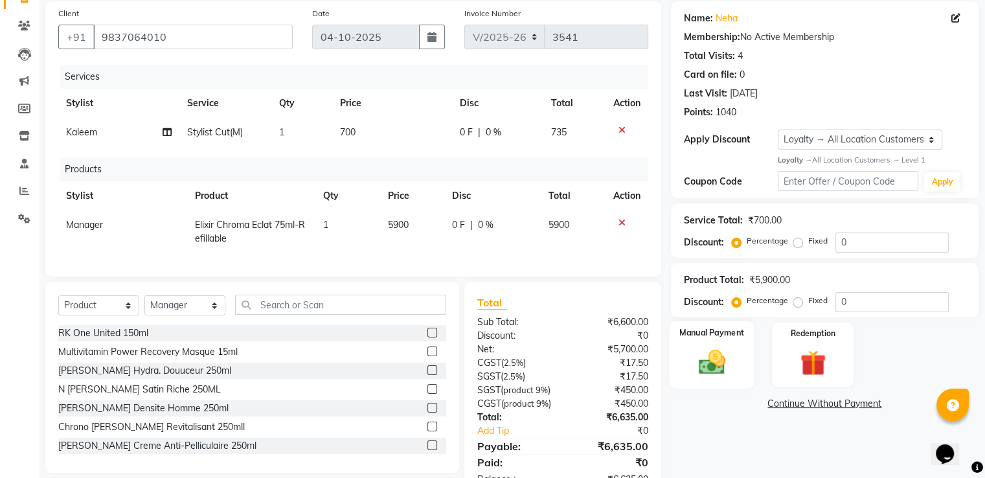
click at [705, 359] on img at bounding box center [711, 362] width 43 height 31
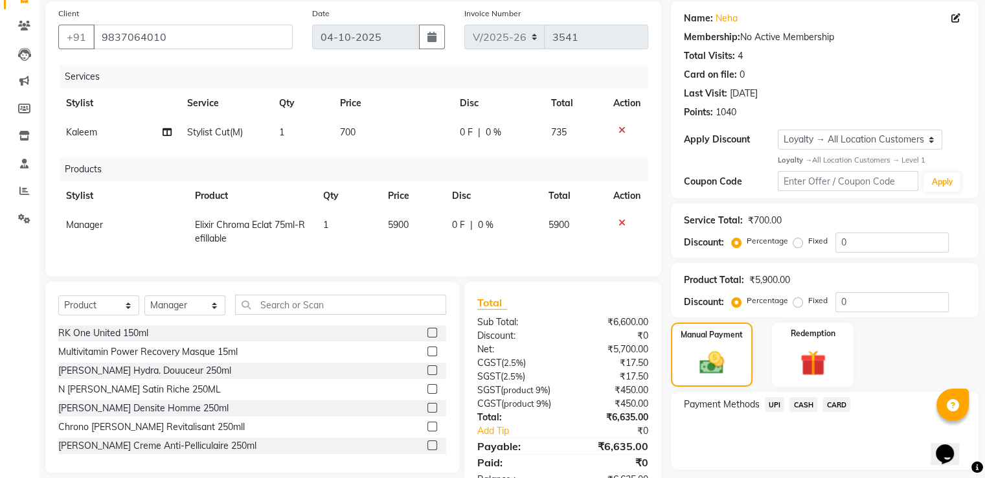
click at [812, 406] on span "CASH" at bounding box center [804, 404] width 28 height 15
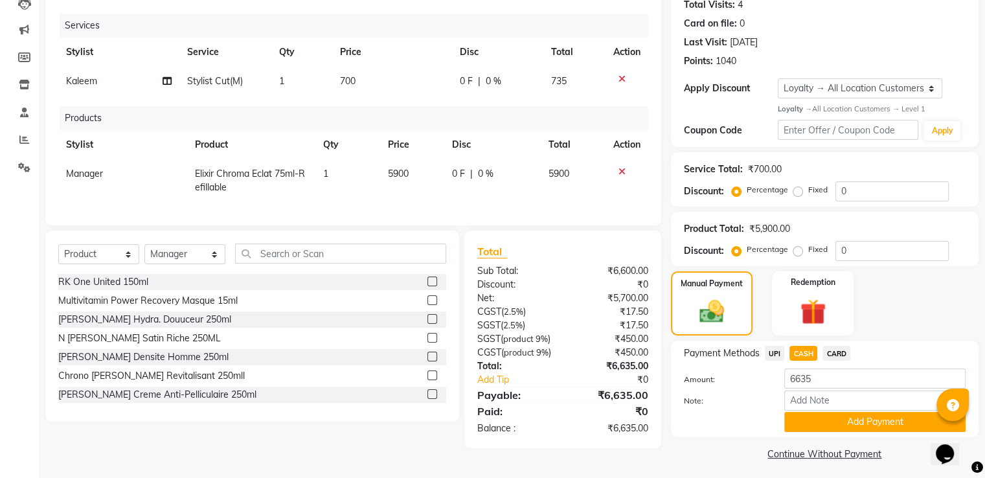
scroll to position [161, 0]
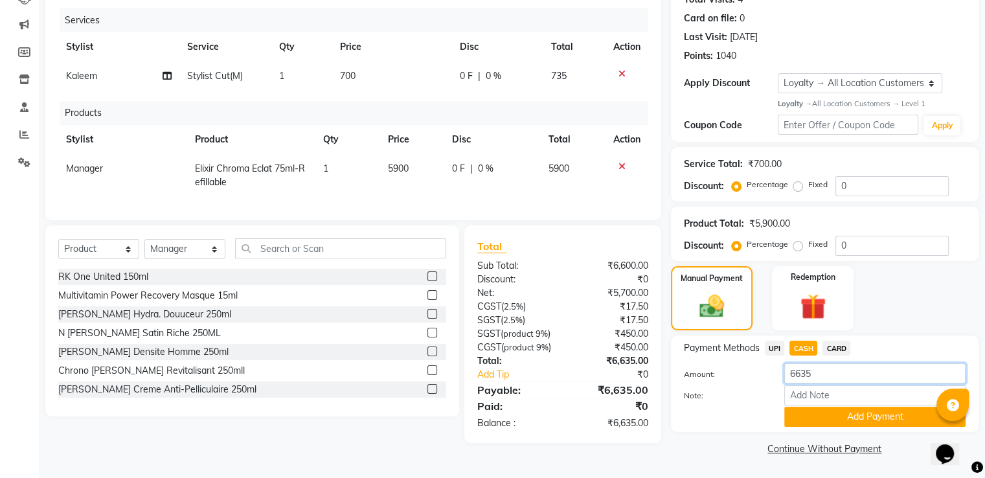
drag, startPoint x: 825, startPoint y: 363, endPoint x: 655, endPoint y: 364, distance: 169.7
click at [655, 364] on div "Client +91 9837064010 Date 04-10-2025 Invoice Number V/2025 V/2025-26 3541 Serv…" at bounding box center [512, 202] width 953 height 514
type input "7000"
click at [836, 411] on button "Add Payment" at bounding box center [875, 417] width 181 height 20
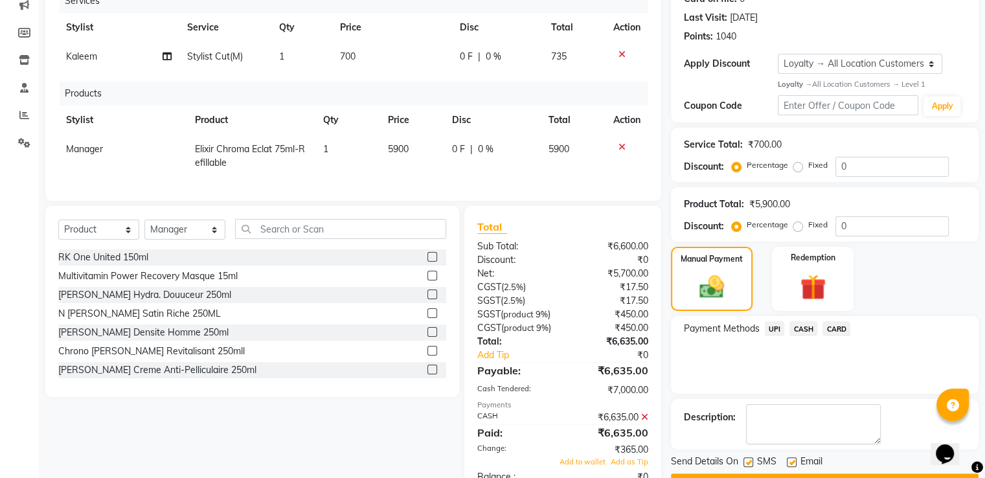
scroll to position [194, 0]
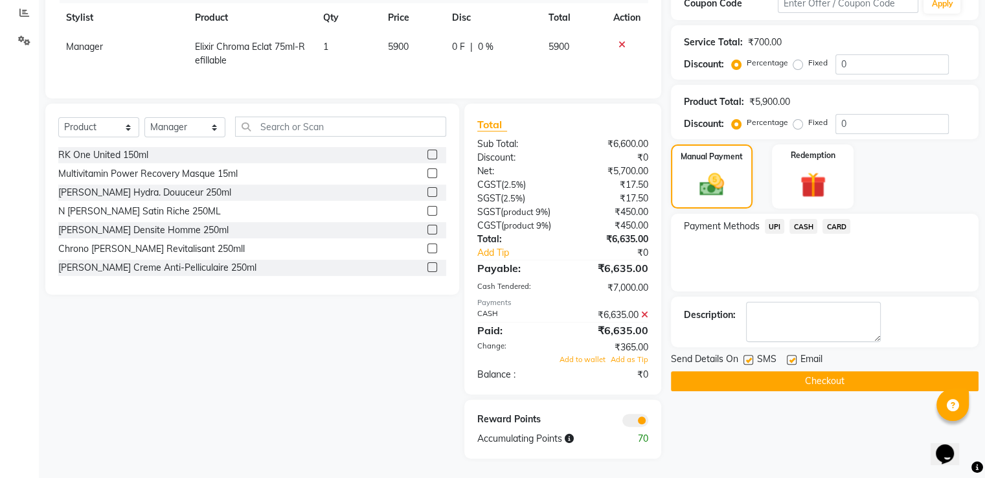
click at [639, 423] on span at bounding box center [636, 420] width 26 height 13
click at [649, 422] on input "checkbox" at bounding box center [649, 422] width 0 height 0
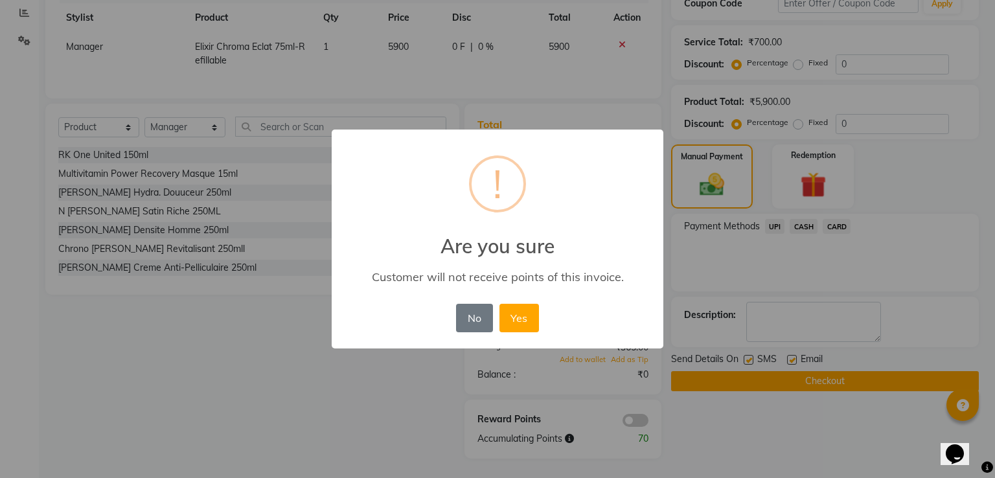
click at [500, 304] on button "Yes" at bounding box center [520, 318] width 40 height 29
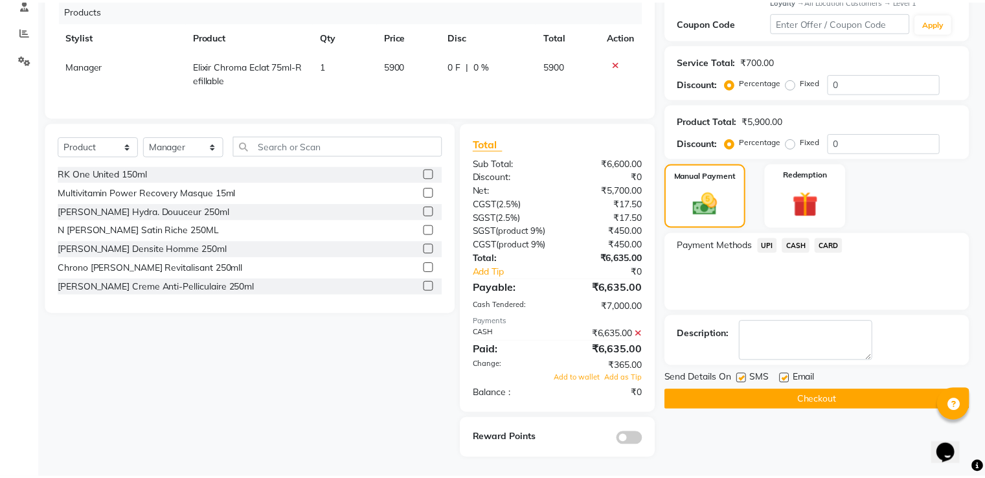
scroll to position [266, 0]
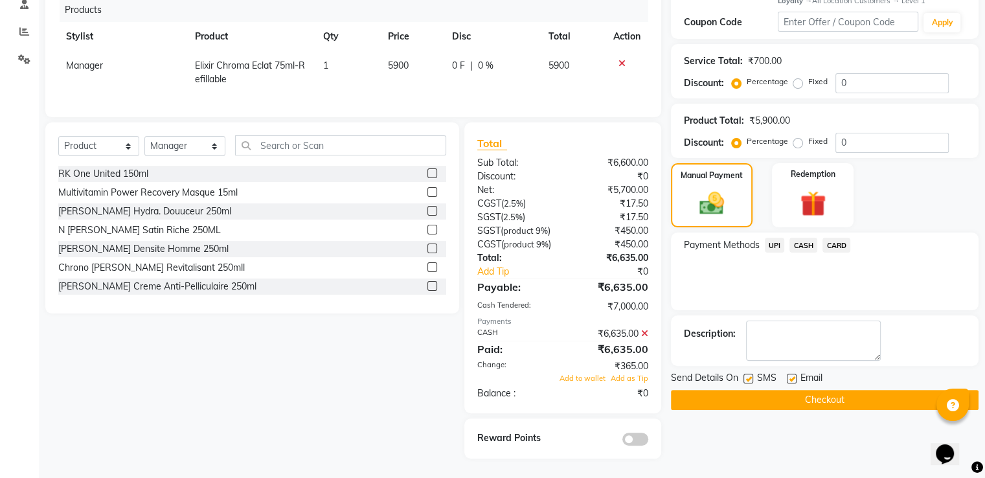
click at [696, 395] on button "Checkout" at bounding box center [825, 400] width 308 height 20
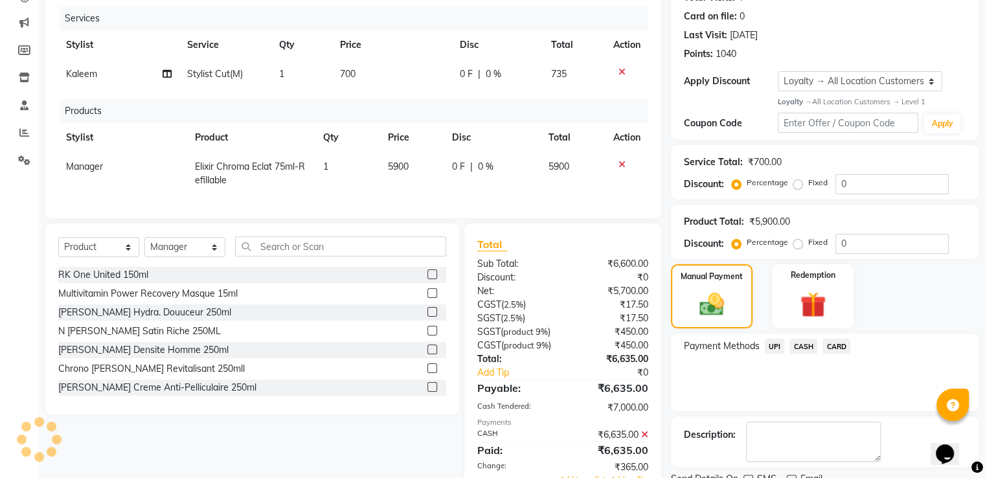
scroll to position [72, 0]
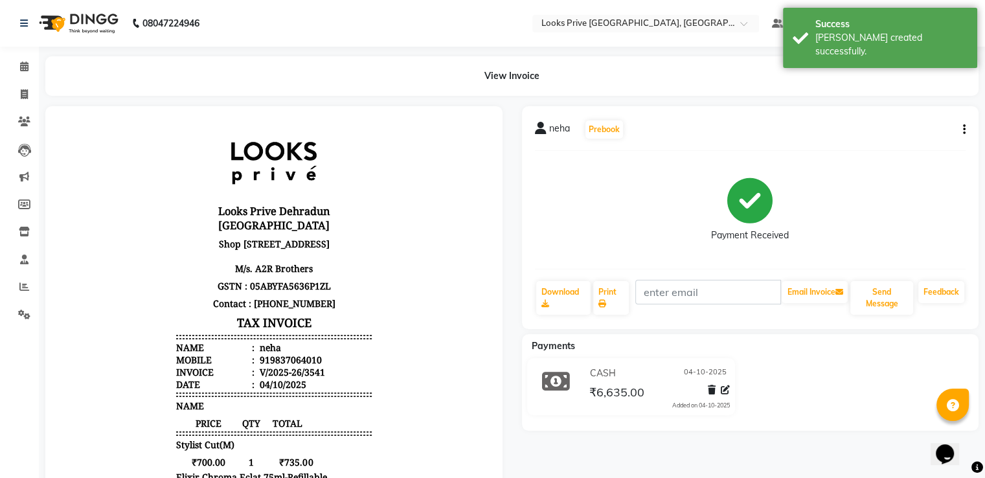
drag, startPoint x: 38, startPoint y: 67, endPoint x: 29, endPoint y: 67, distance: 8.4
click at [38, 67] on div "View Invoice" at bounding box center [512, 76] width 953 height 40
click at [29, 67] on span at bounding box center [24, 67] width 23 height 15
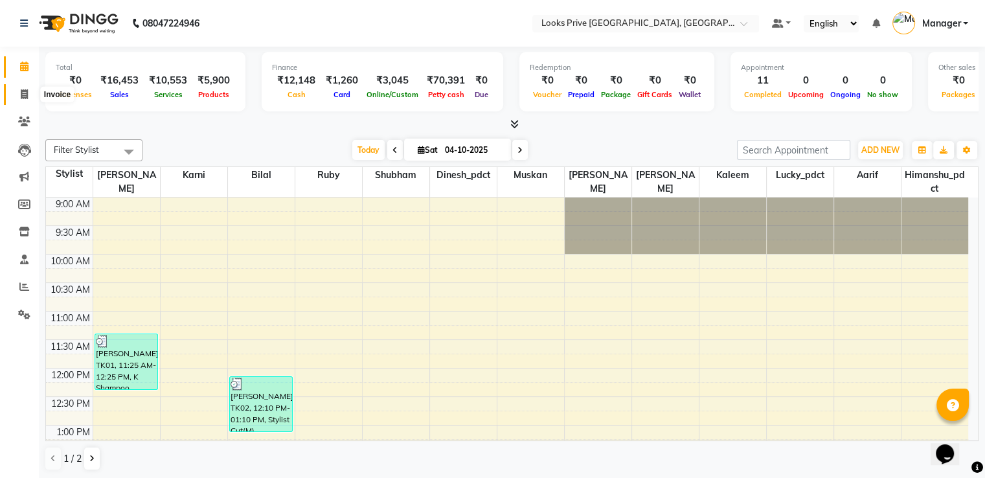
click at [27, 91] on icon at bounding box center [24, 94] width 7 height 10
select select "service"
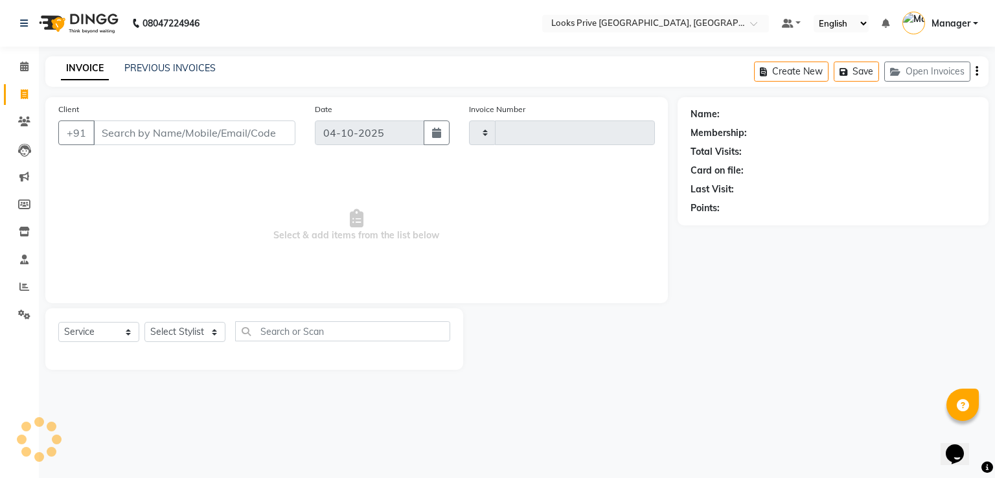
type input "3542"
select select "6205"
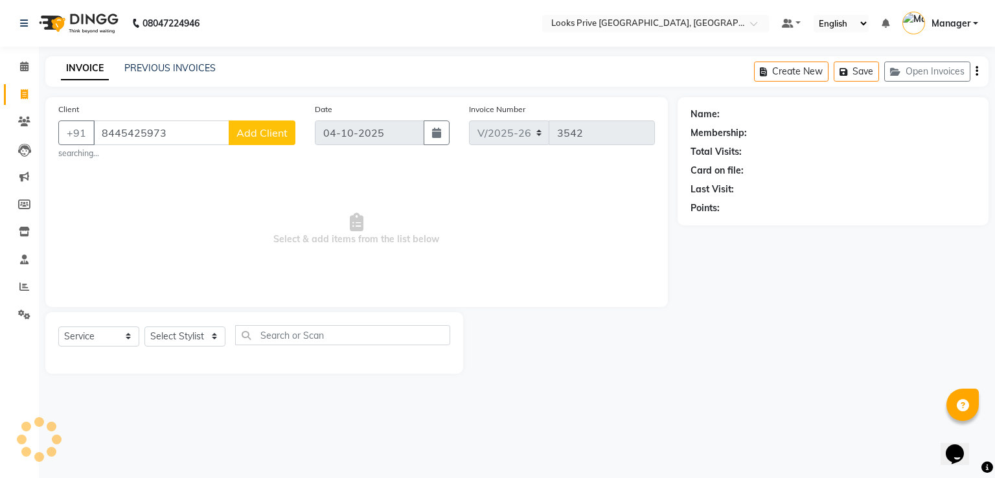
type input "8445425973"
click at [268, 137] on span "Add Client" at bounding box center [261, 132] width 51 height 13
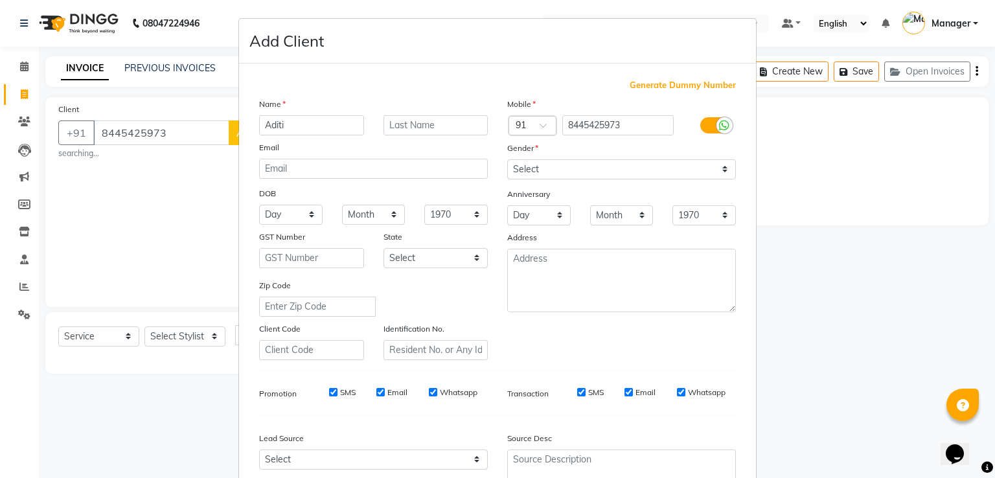
type input "Aditi"
type input "Thakur"
drag, startPoint x: 522, startPoint y: 168, endPoint x: 523, endPoint y: 177, distance: 8.5
click at [523, 168] on select "Select [DEMOGRAPHIC_DATA] [DEMOGRAPHIC_DATA] Other Prefer Not To Say" at bounding box center [621, 169] width 229 height 20
select select "[DEMOGRAPHIC_DATA]"
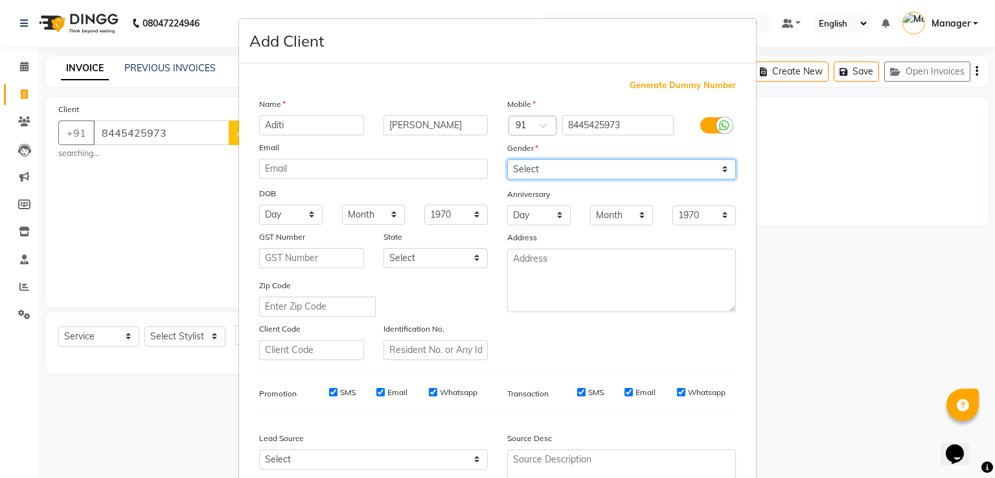
click at [507, 160] on select "Select [DEMOGRAPHIC_DATA] [DEMOGRAPHIC_DATA] Other Prefer Not To Say" at bounding box center [621, 169] width 229 height 20
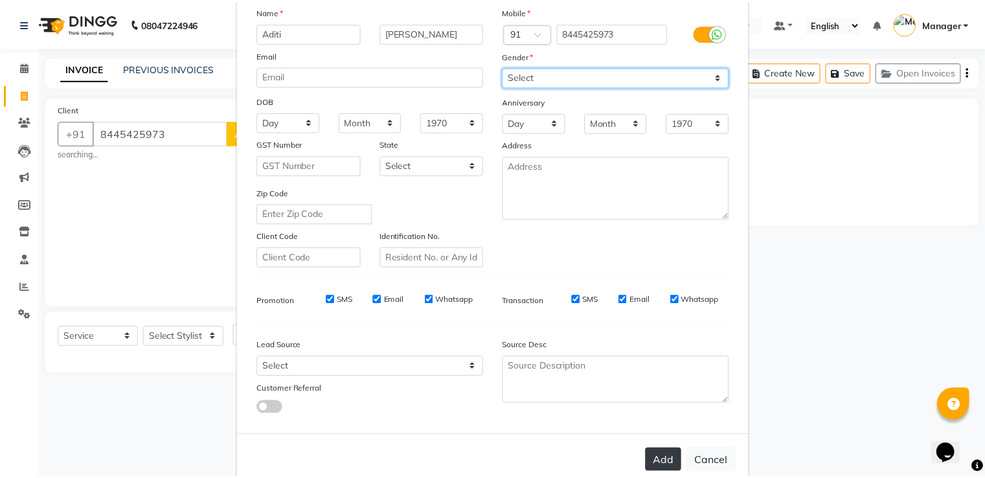
scroll to position [126, 0]
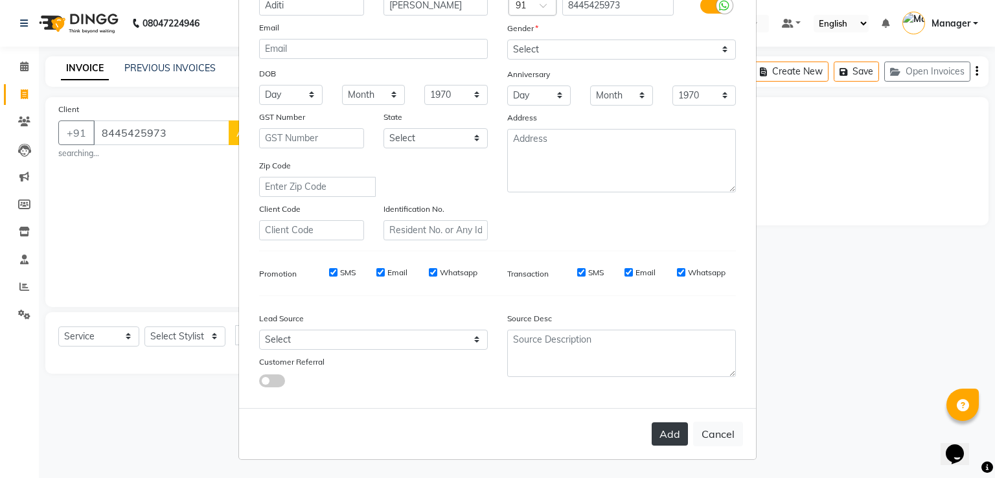
click at [671, 435] on button "Add" at bounding box center [670, 433] width 36 height 23
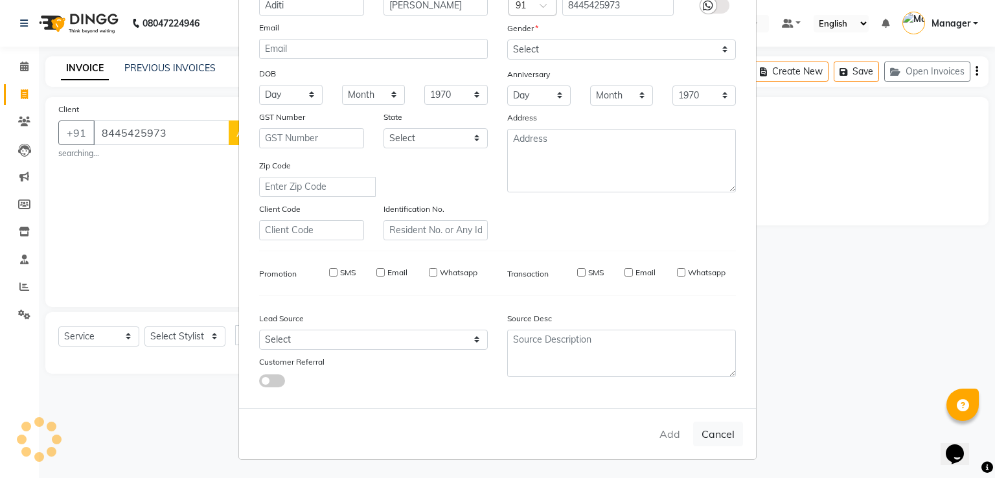
select select
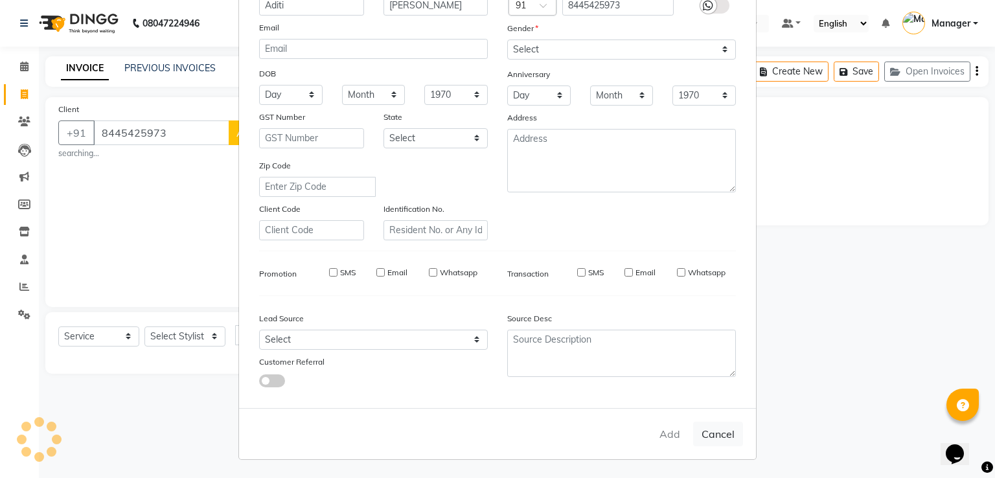
select select
checkbox input "false"
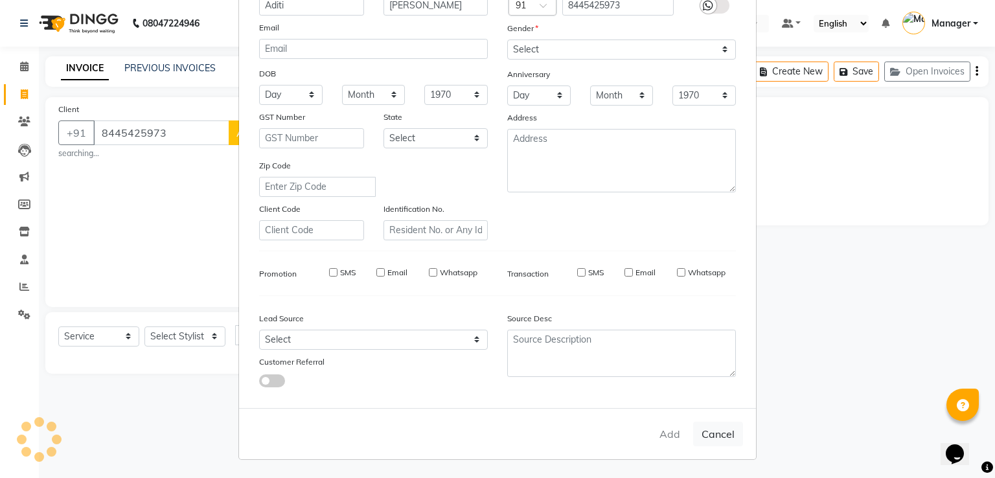
checkbox input "false"
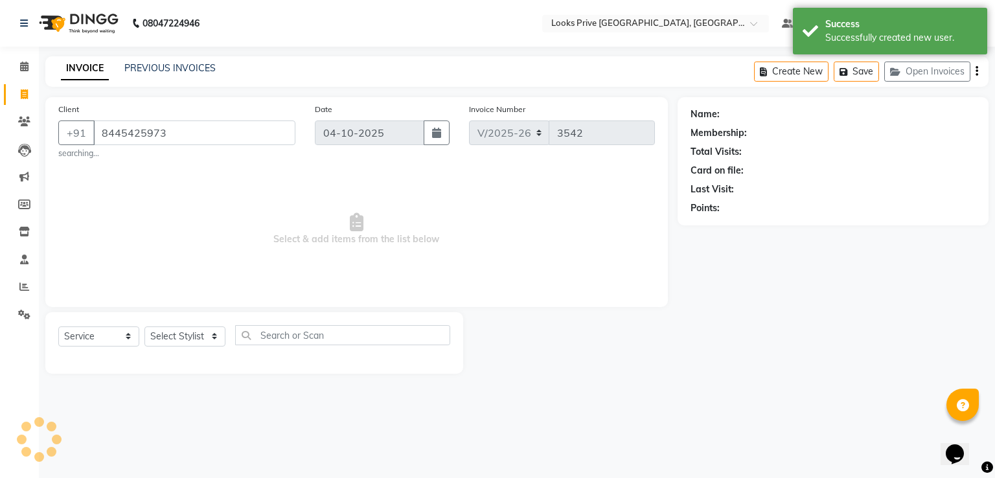
select select "1: Object"
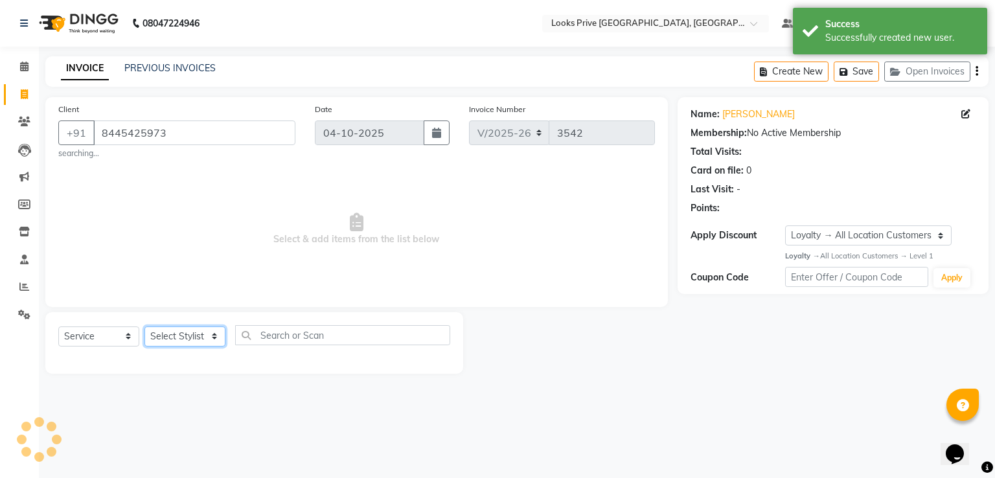
click at [173, 339] on select "Select Stylist A2R_Master [PERSON_NAME] [PERSON_NAME] Dinesh_pdct Himanshu_pdct…" at bounding box center [184, 337] width 81 height 20
select select "93274"
click at [144, 327] on select "Select Stylist A2R_Master [PERSON_NAME] [PERSON_NAME] Dinesh_pdct Himanshu_pdct…" at bounding box center [184, 337] width 81 height 20
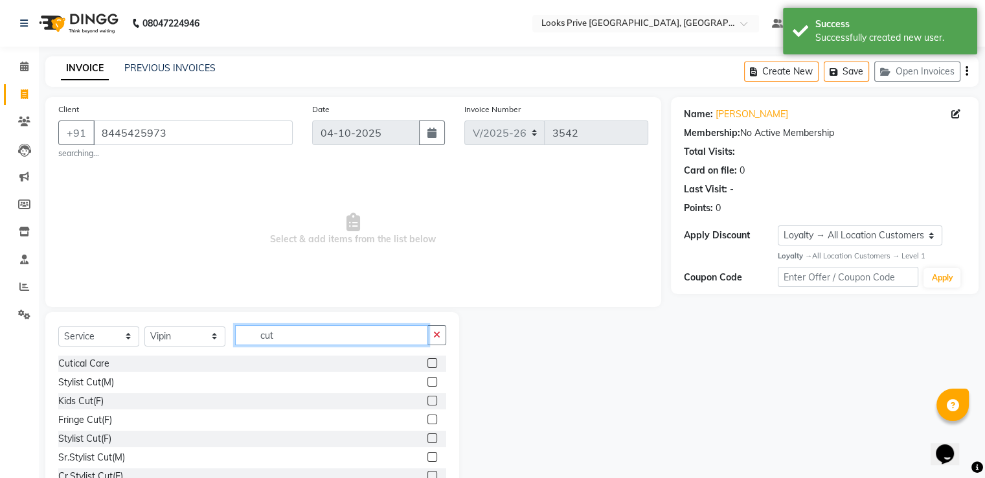
type input "cut"
click at [428, 441] on label at bounding box center [433, 438] width 10 height 10
click at [428, 441] on input "checkbox" at bounding box center [432, 439] width 8 height 8
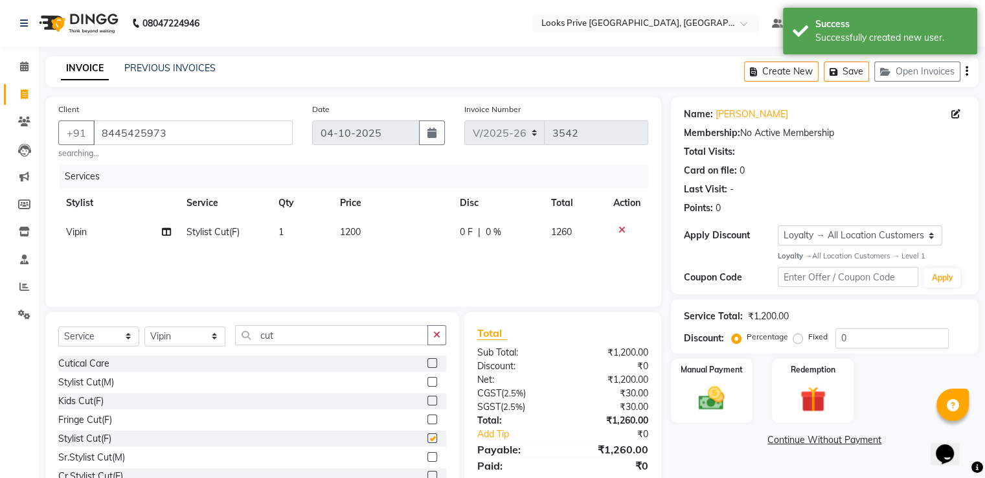
checkbox input "false"
click at [369, 235] on td "1200" at bounding box center [392, 232] width 120 height 29
select select "93274"
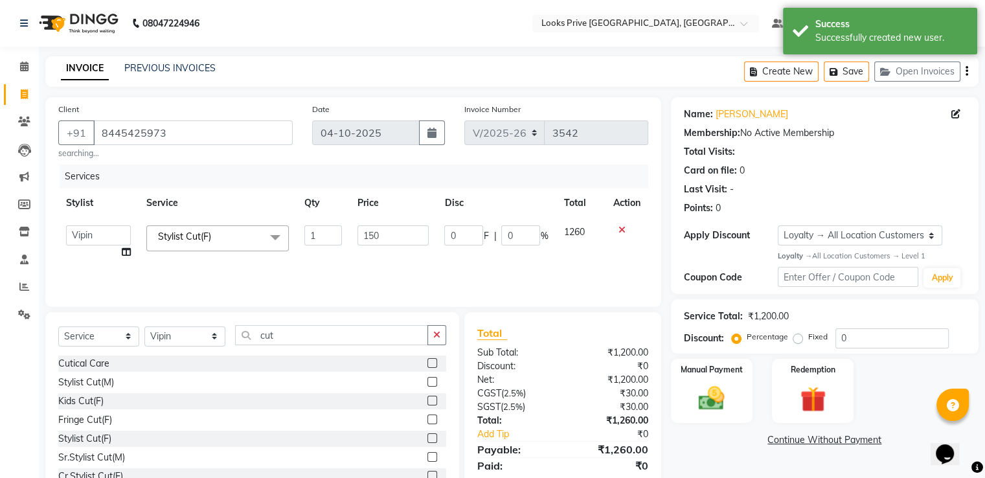
type input "1500"
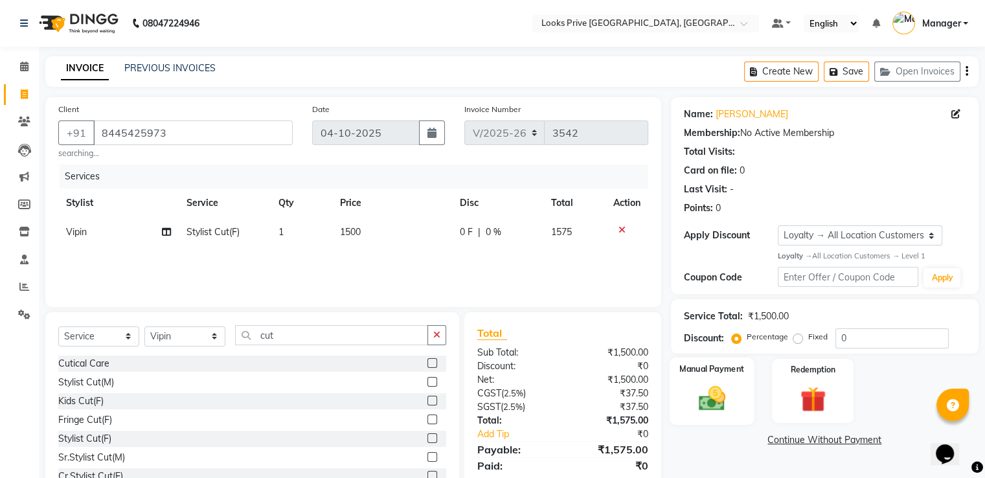
click at [704, 400] on img at bounding box center [711, 398] width 43 height 31
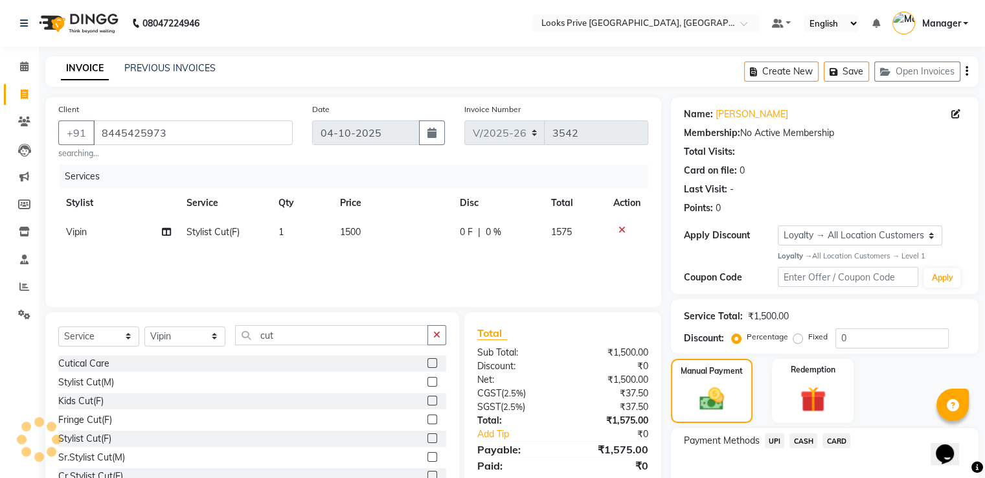
scroll to position [74, 0]
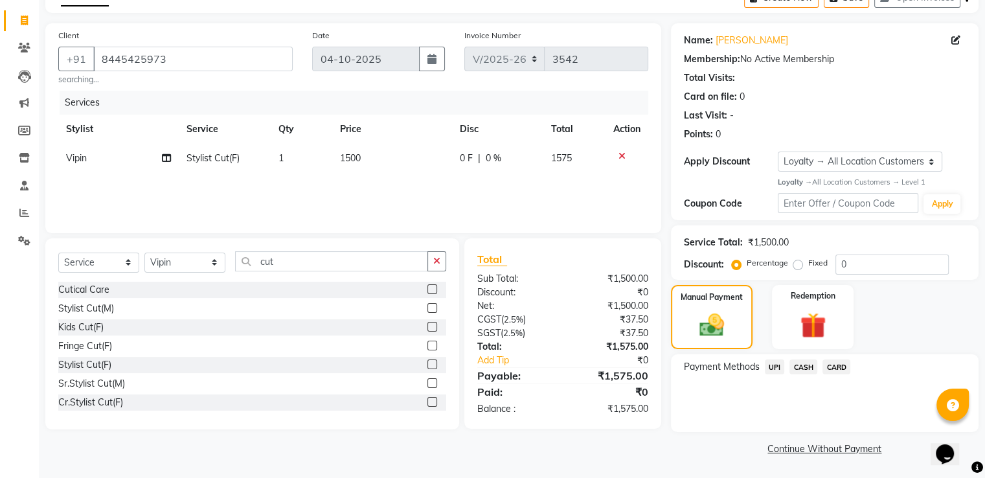
click at [772, 369] on span "UPI" at bounding box center [775, 367] width 20 height 15
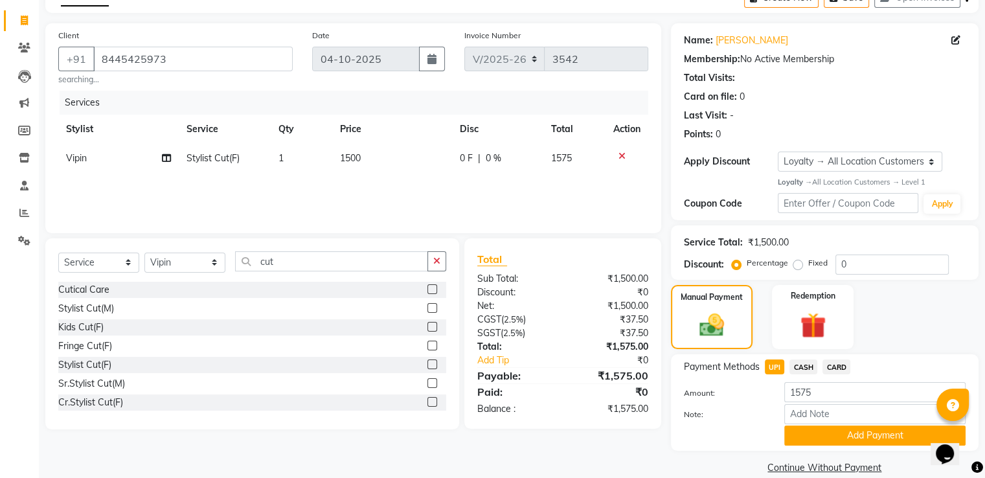
click at [801, 432] on button "Add Payment" at bounding box center [875, 436] width 181 height 20
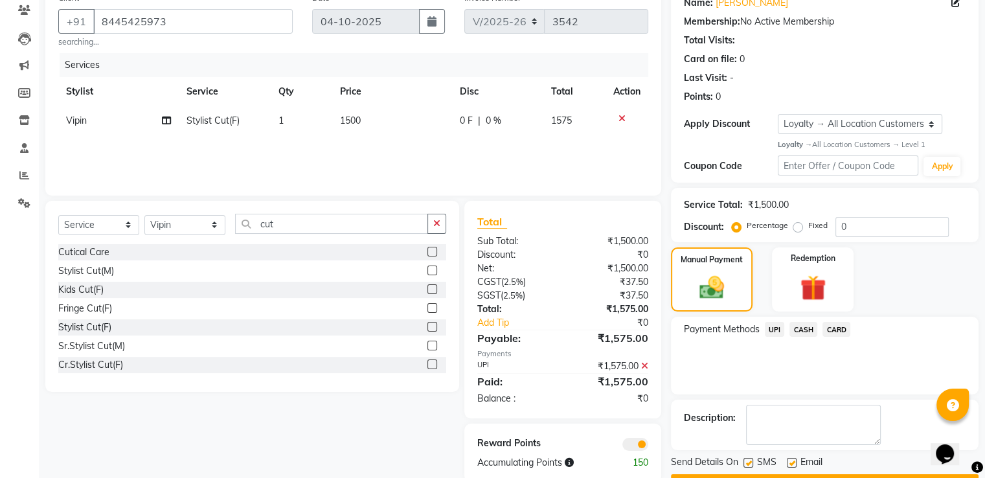
scroll to position [146, 0]
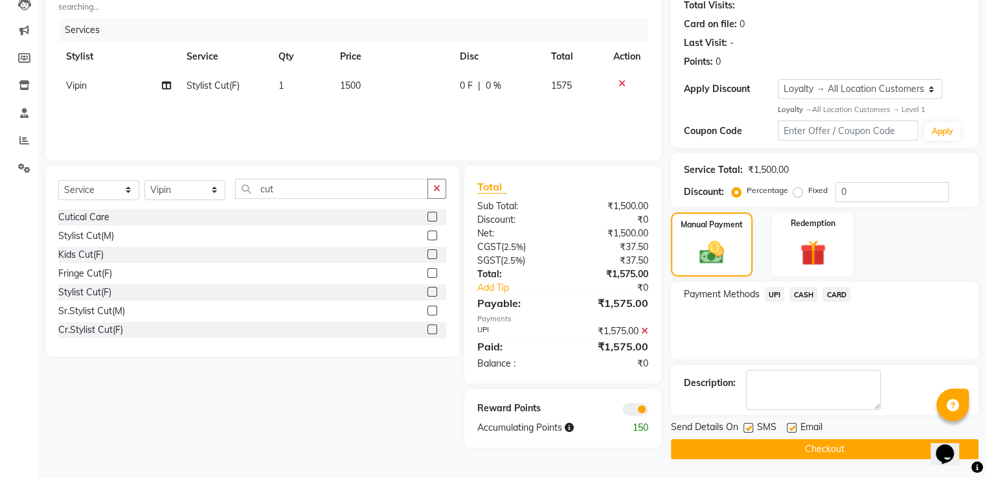
click at [731, 453] on button "Checkout" at bounding box center [825, 449] width 308 height 20
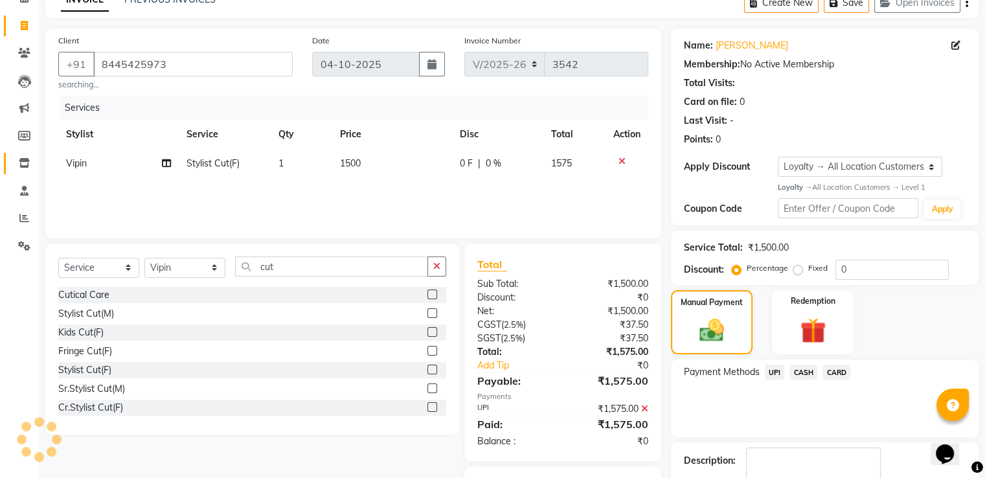
scroll to position [17, 0]
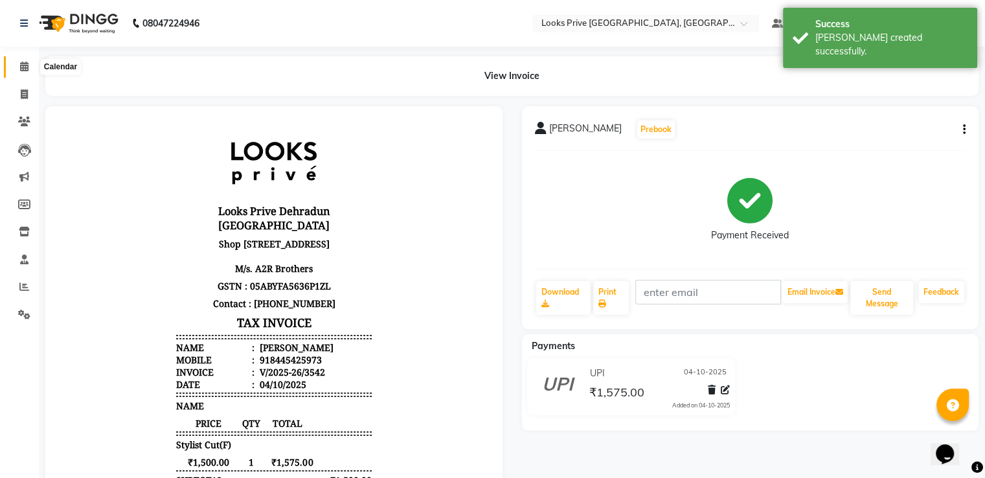
click at [25, 65] on icon at bounding box center [24, 67] width 8 height 10
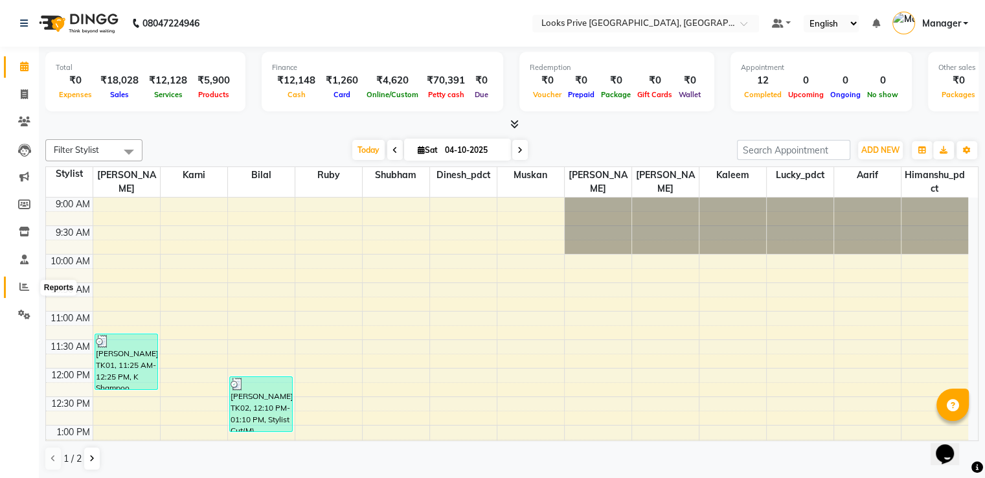
click at [25, 288] on icon at bounding box center [24, 287] width 10 height 10
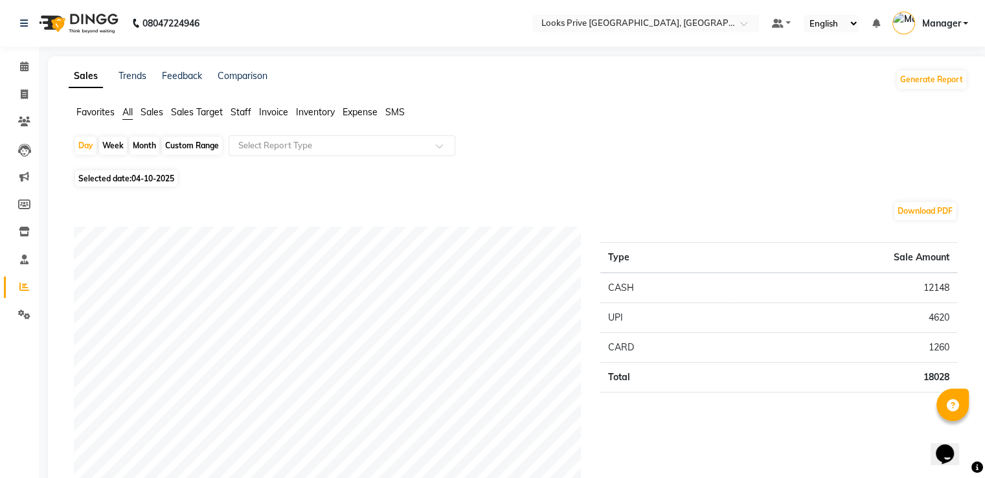
click at [236, 117] on li "Staff" at bounding box center [241, 113] width 21 height 14
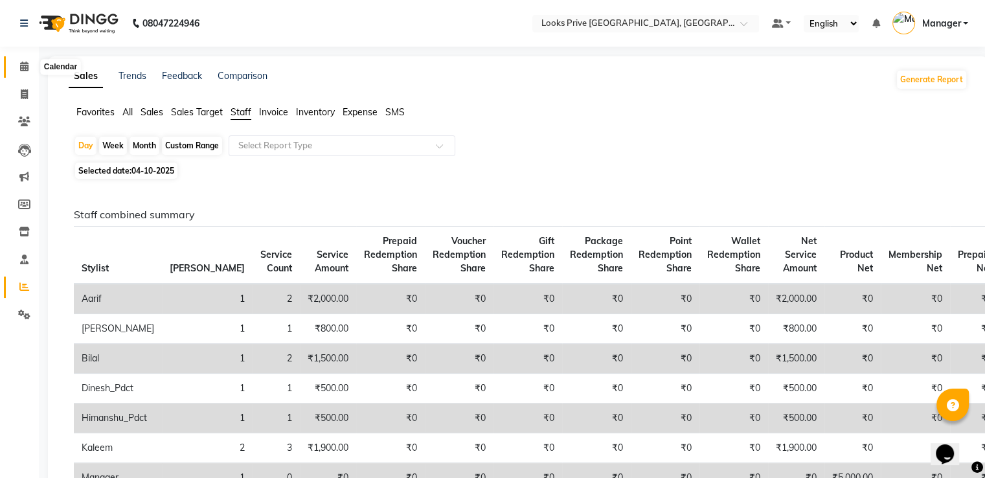
click at [22, 64] on icon at bounding box center [24, 67] width 8 height 10
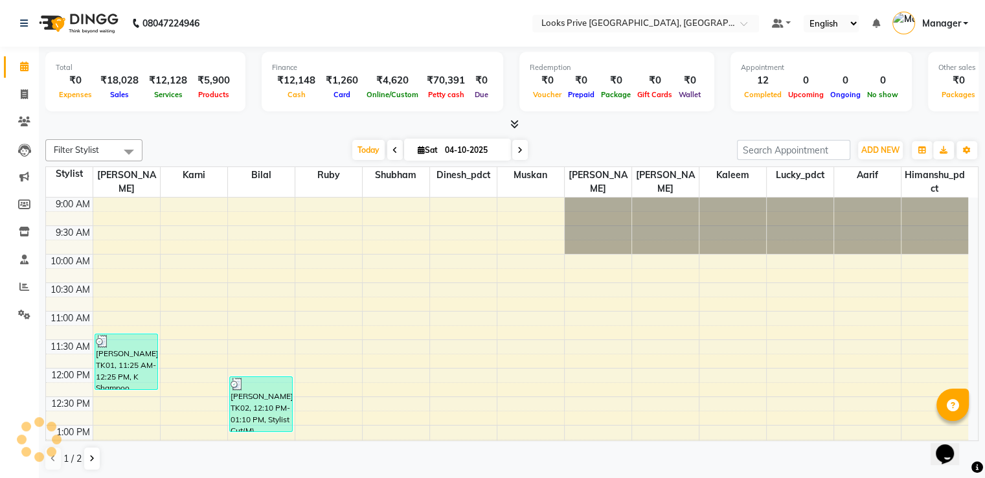
scroll to position [434, 0]
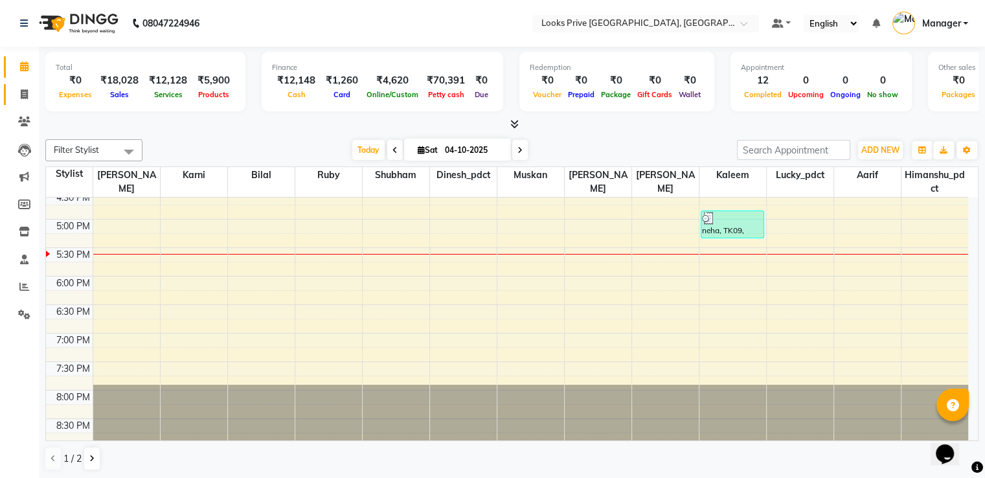
click at [26, 87] on span at bounding box center [24, 94] width 23 height 15
select select "service"
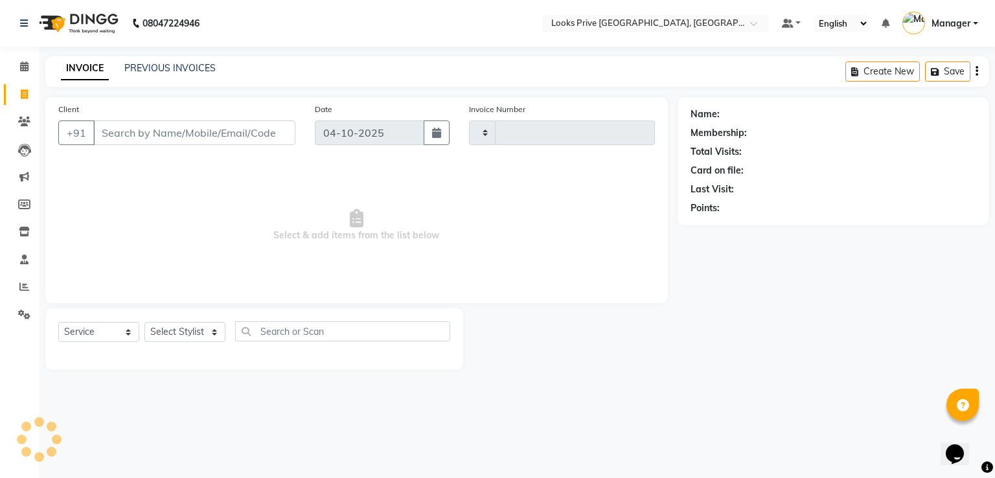
type input "3543"
select select "6205"
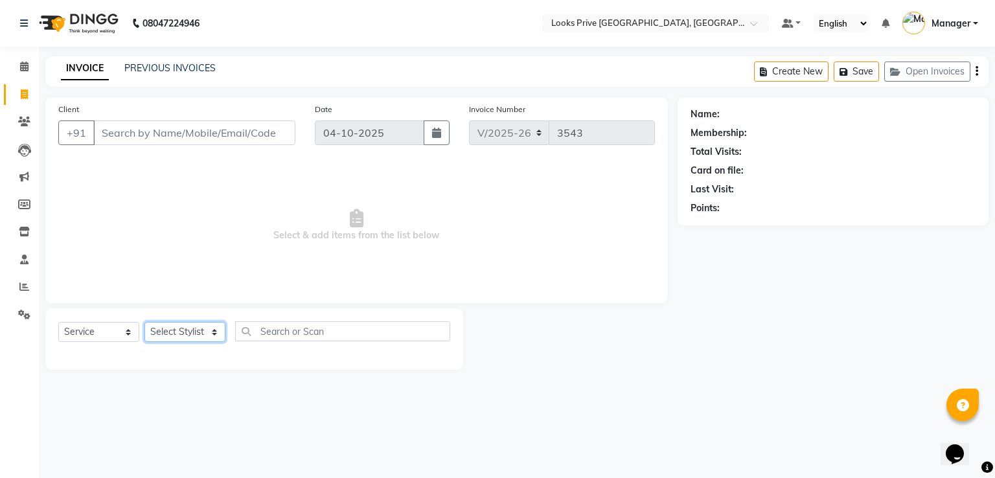
click at [174, 323] on select "Select Stylist" at bounding box center [184, 332] width 81 height 20
select select "45664"
click at [144, 323] on select "Select Stylist A2R_Master [PERSON_NAME] [PERSON_NAME] Dinesh_pdct Himanshu_pdct…" at bounding box center [184, 332] width 81 height 20
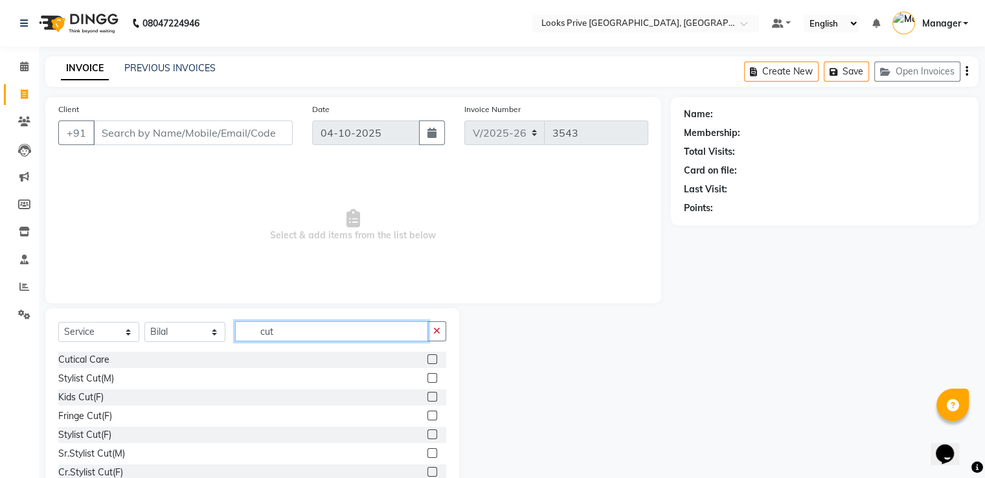
type input "cut"
click at [428, 380] on label at bounding box center [433, 378] width 10 height 10
click at [428, 380] on input "checkbox" at bounding box center [432, 378] width 8 height 8
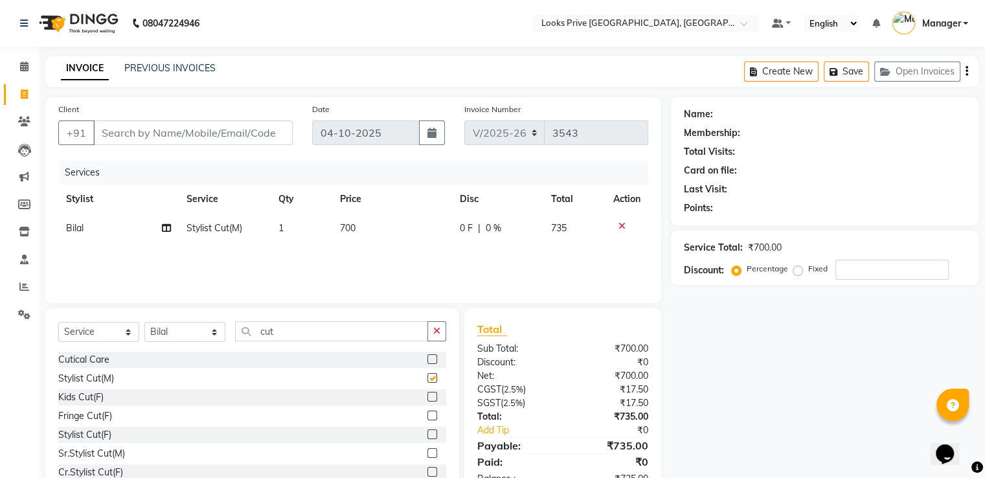
checkbox input "false"
drag, startPoint x: 345, startPoint y: 330, endPoint x: 242, endPoint y: 345, distance: 104.2
click at [242, 345] on div "Select Service Product Membership Package Voucher Prepaid Gift Card Select Styl…" at bounding box center [252, 336] width 388 height 30
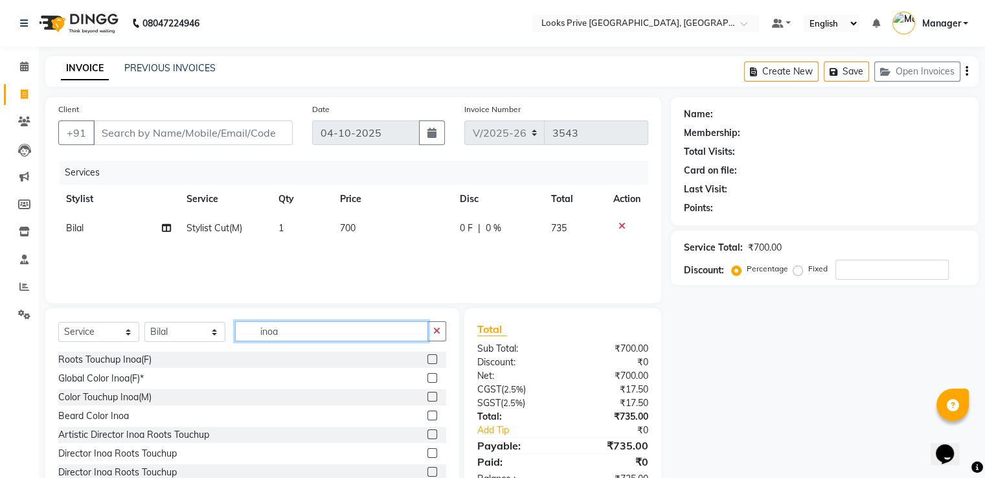
type input "inoa"
click at [428, 398] on label at bounding box center [433, 397] width 10 height 10
click at [428, 398] on input "checkbox" at bounding box center [432, 397] width 8 height 8
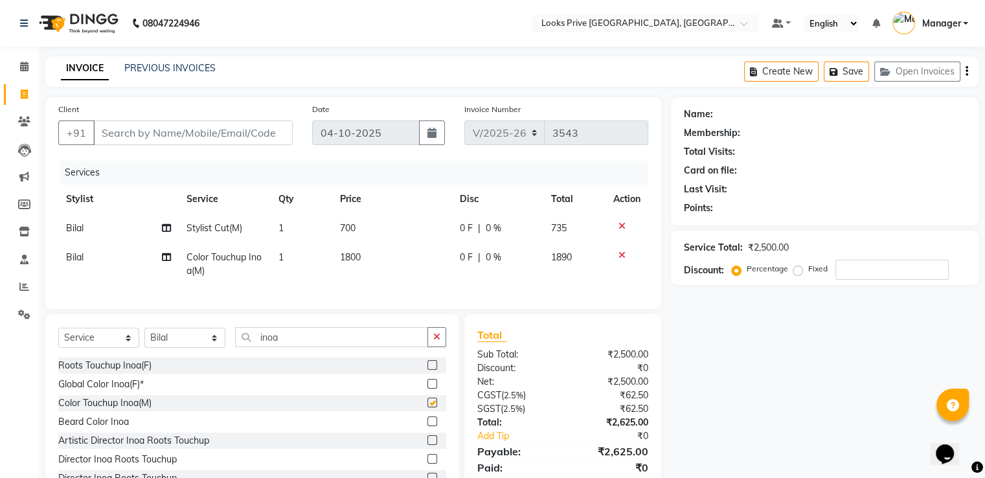
checkbox input "false"
click at [375, 261] on td "1800" at bounding box center [392, 264] width 120 height 43
select select "45664"
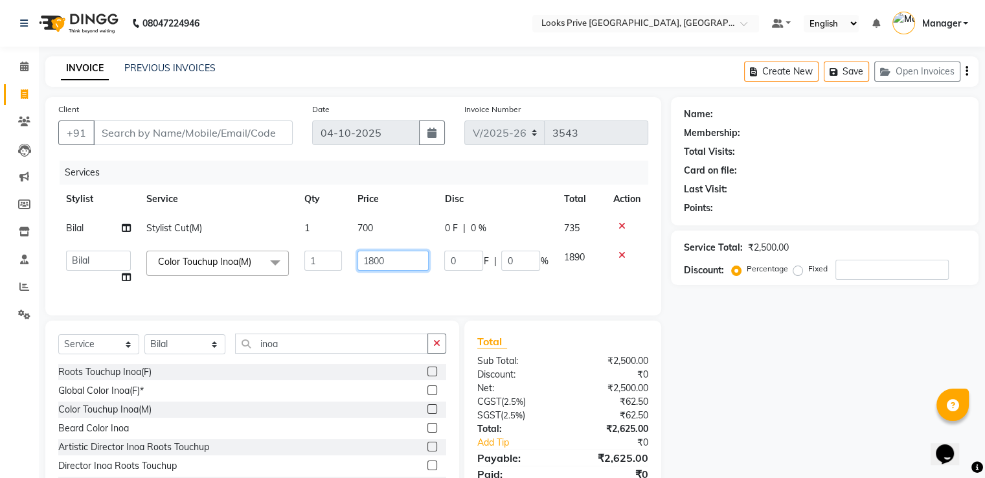
click at [375, 261] on input "1800" at bounding box center [393, 261] width 71 height 20
type input "1500"
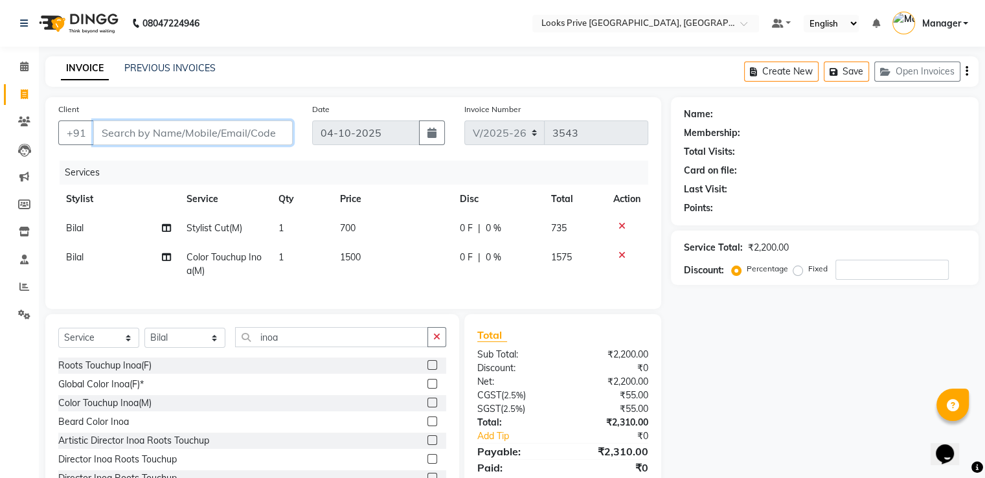
click at [225, 139] on input "Client" at bounding box center [193, 133] width 200 height 25
type input "9"
type input "0"
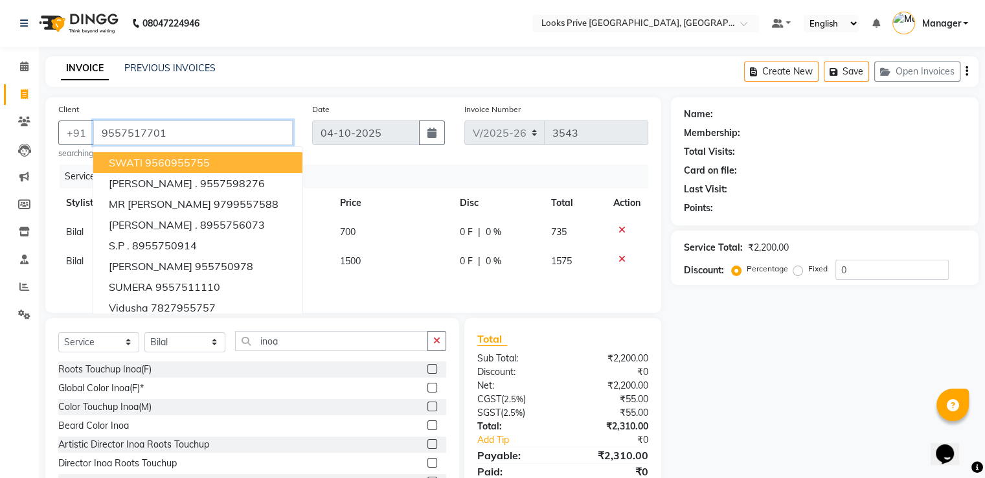
type input "9557517701"
select select "1: Object"
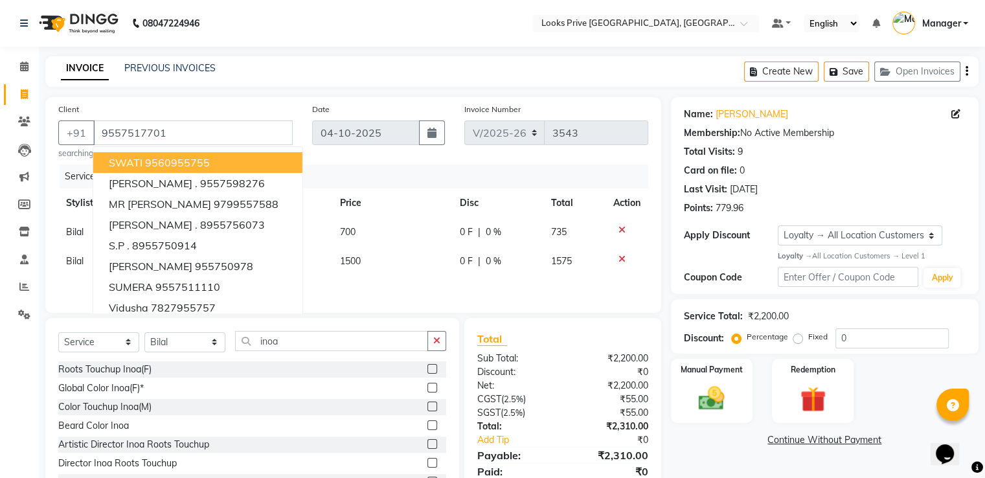
click at [457, 64] on div "INVOICE PREVIOUS INVOICES Create New Save Open Invoices" at bounding box center [512, 71] width 934 height 30
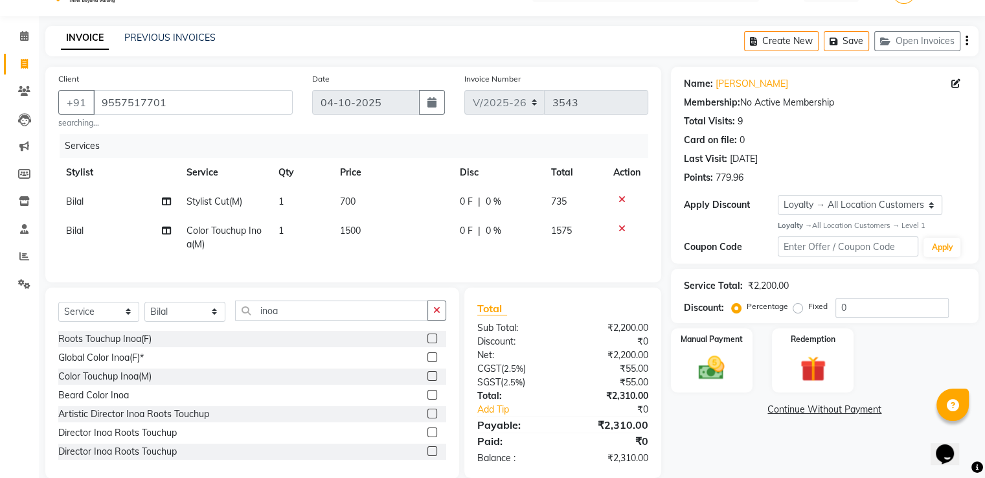
scroll to position [61, 0]
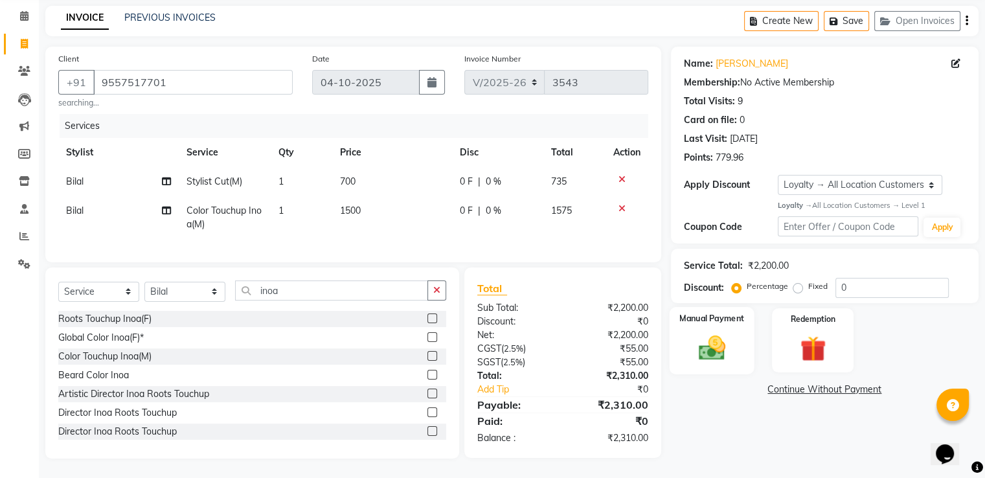
click at [731, 345] on img at bounding box center [711, 347] width 43 height 31
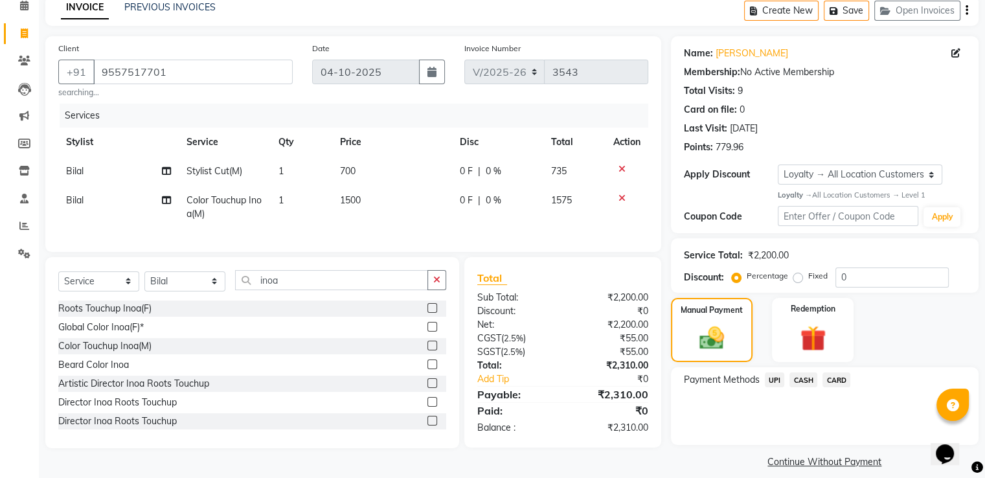
click at [838, 380] on span "CARD" at bounding box center [837, 380] width 28 height 15
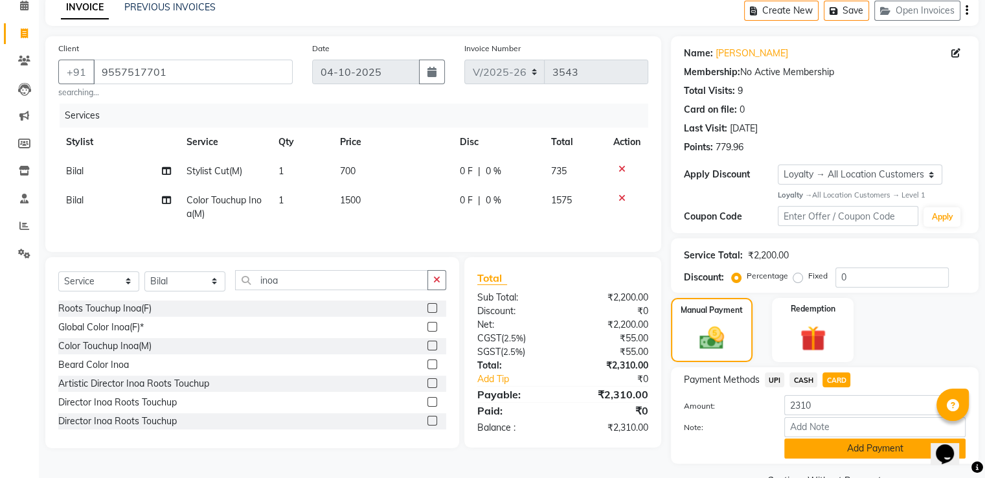
click at [809, 452] on button "Add Payment" at bounding box center [875, 449] width 181 height 20
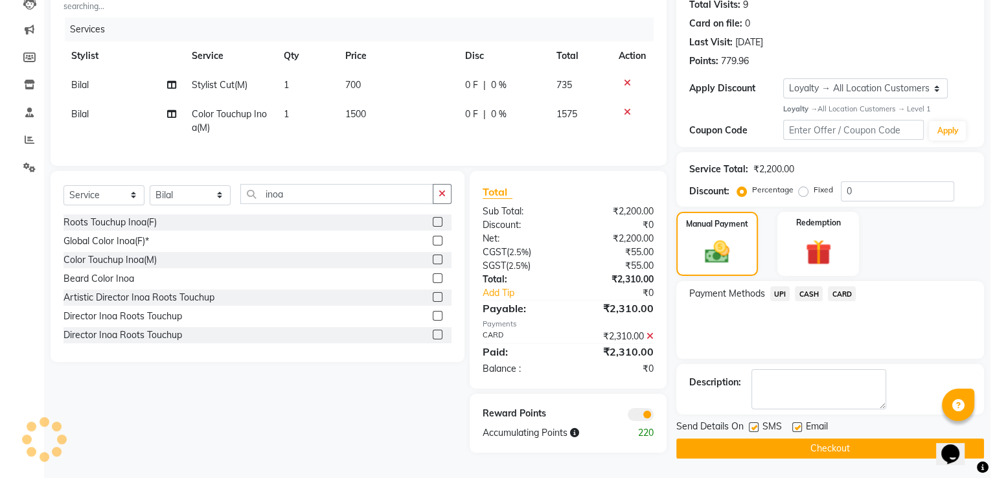
scroll to position [152, 0]
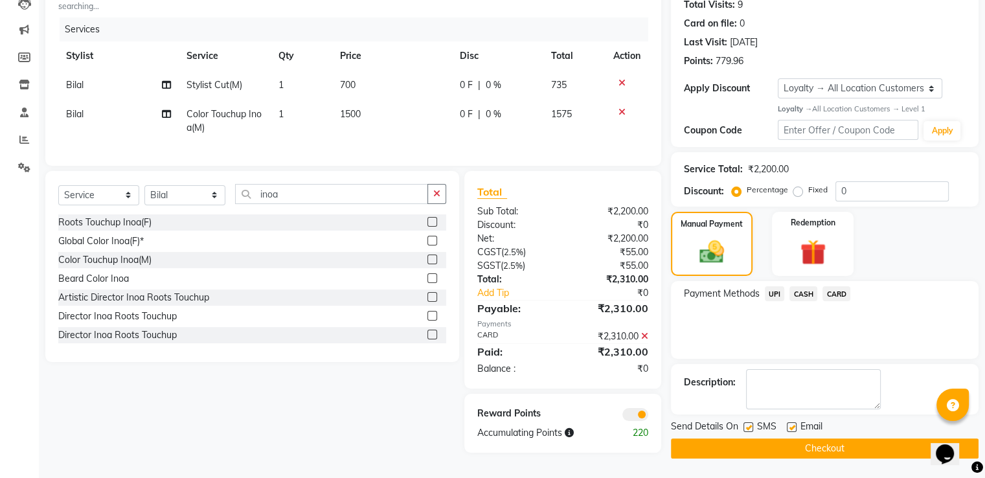
click at [641, 421] on span at bounding box center [636, 414] width 26 height 13
click at [649, 417] on input "checkbox" at bounding box center [649, 417] width 0 height 0
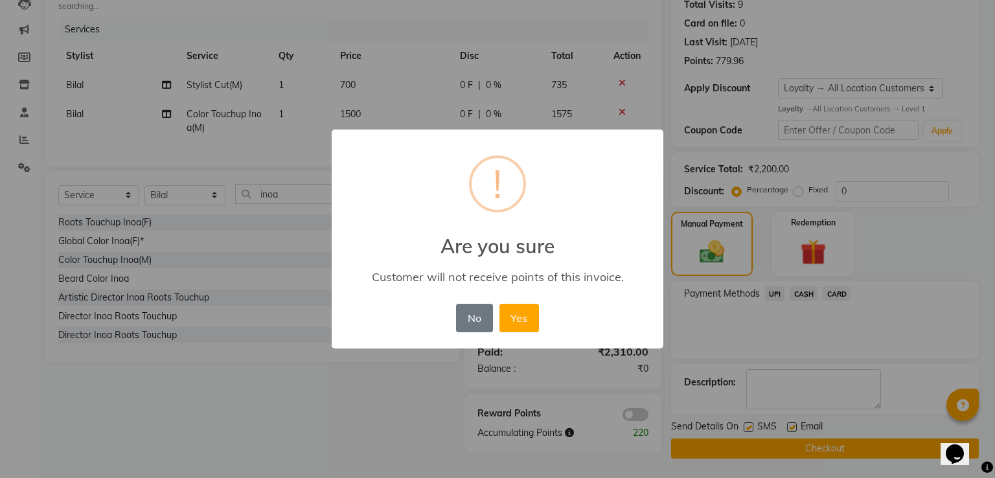
click at [500, 304] on button "Yes" at bounding box center [520, 318] width 40 height 29
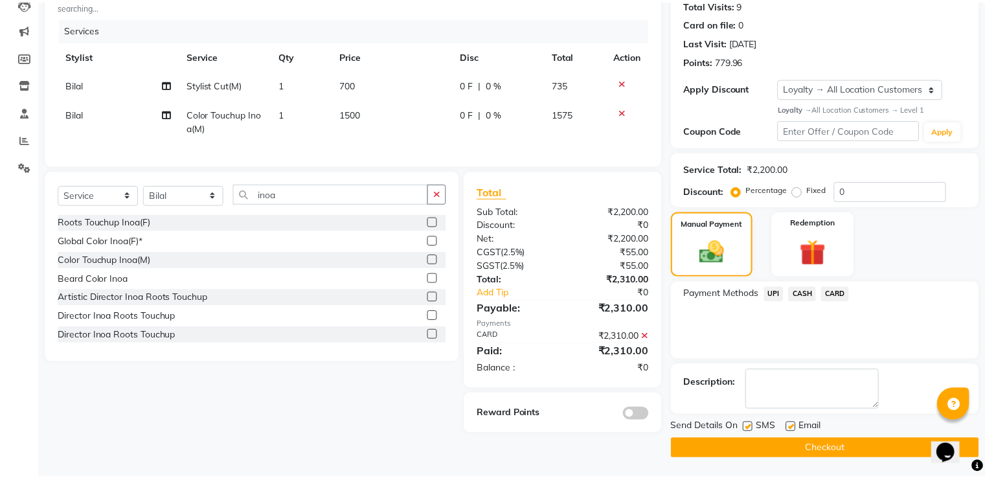
scroll to position [146, 0]
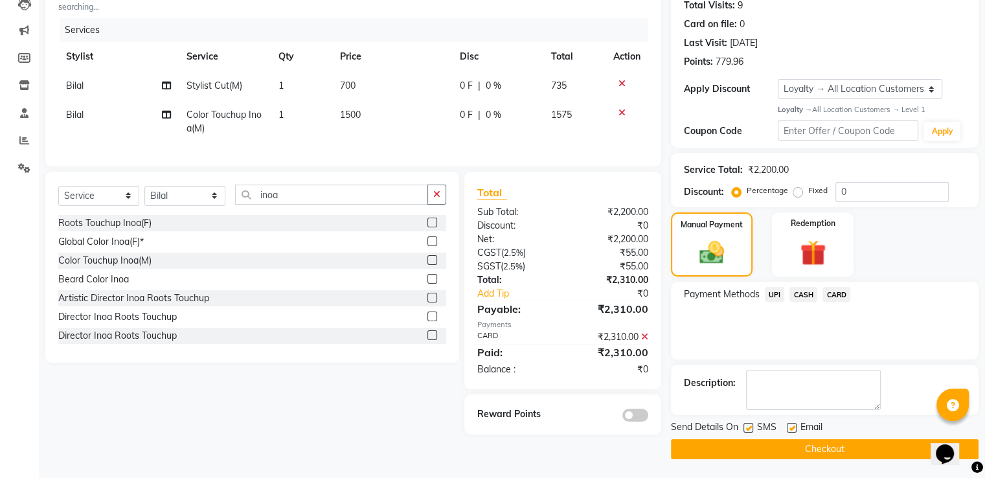
click at [685, 444] on button "Checkout" at bounding box center [825, 449] width 308 height 20
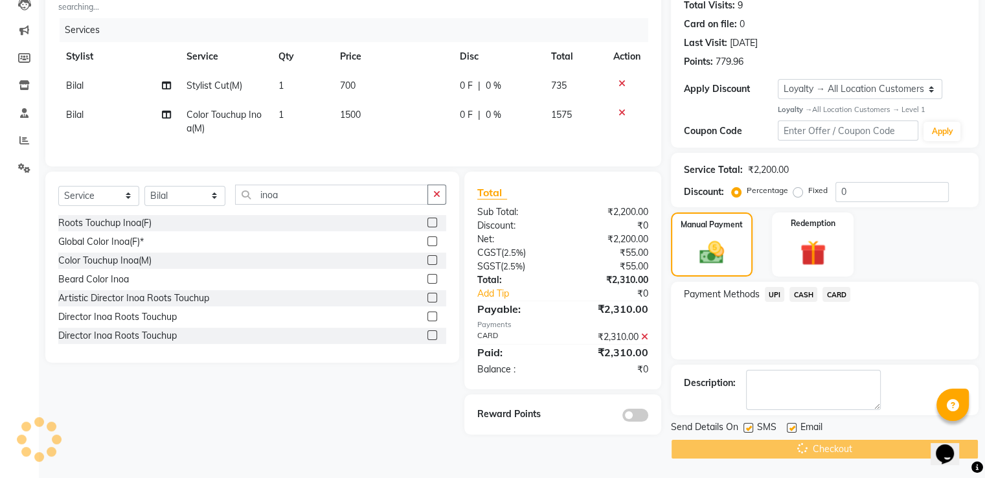
scroll to position [12, 0]
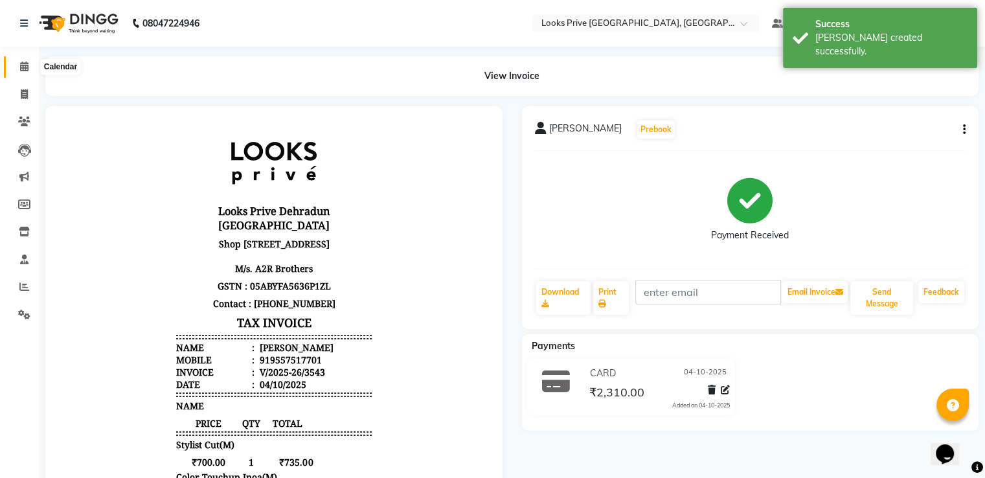
click at [25, 68] on icon at bounding box center [24, 67] width 8 height 10
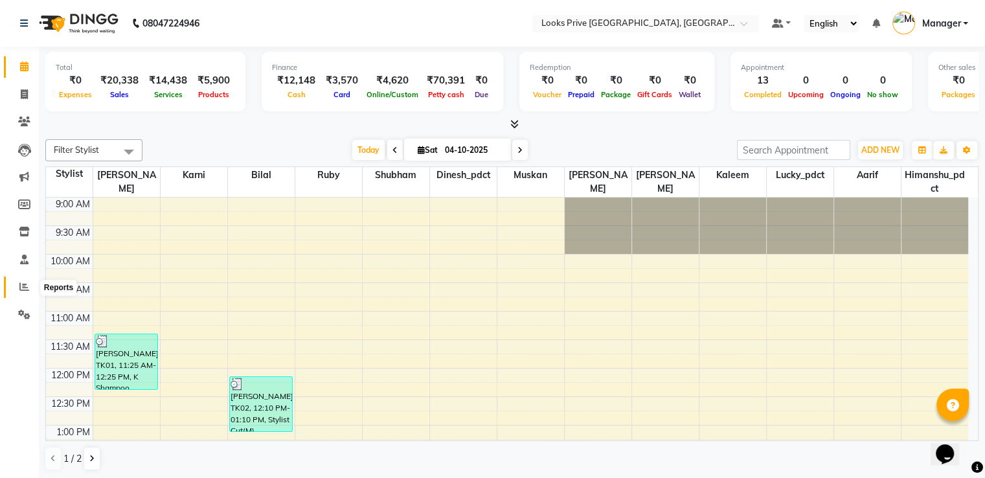
click at [20, 291] on icon at bounding box center [24, 287] width 10 height 10
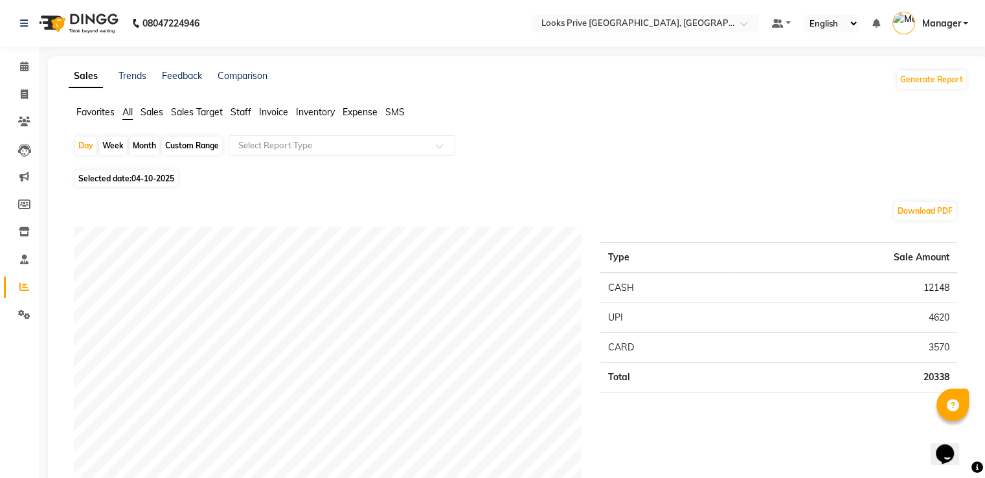
click at [234, 107] on span "Staff" at bounding box center [241, 112] width 21 height 12
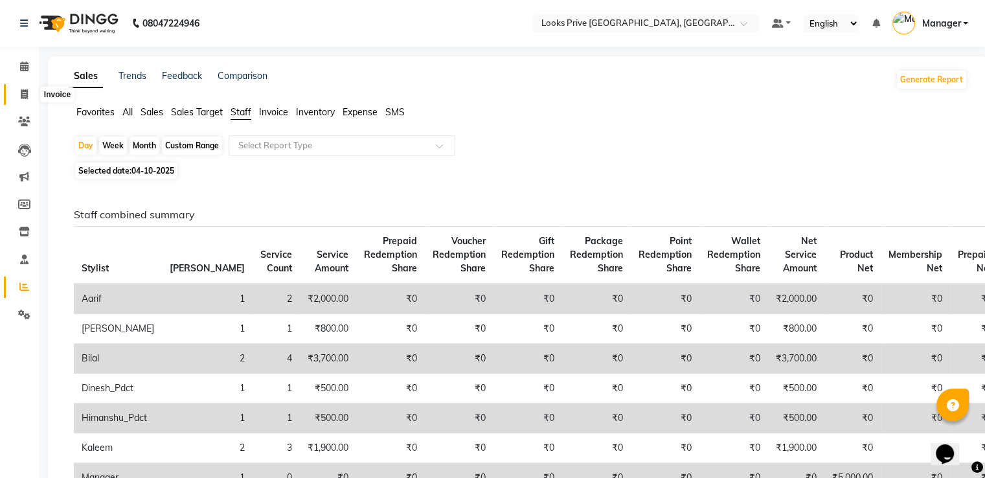
click at [23, 93] on icon at bounding box center [24, 94] width 7 height 10
select select "service"
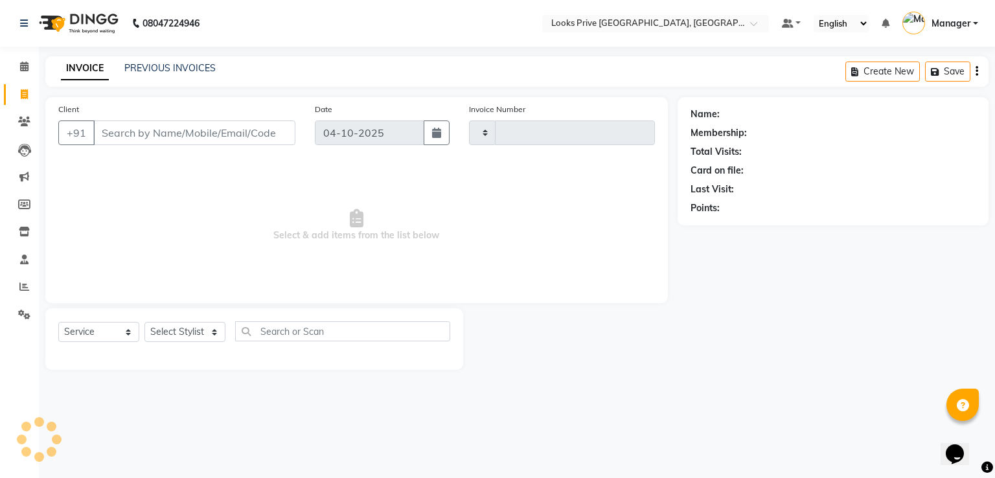
type input "3544"
select select "6205"
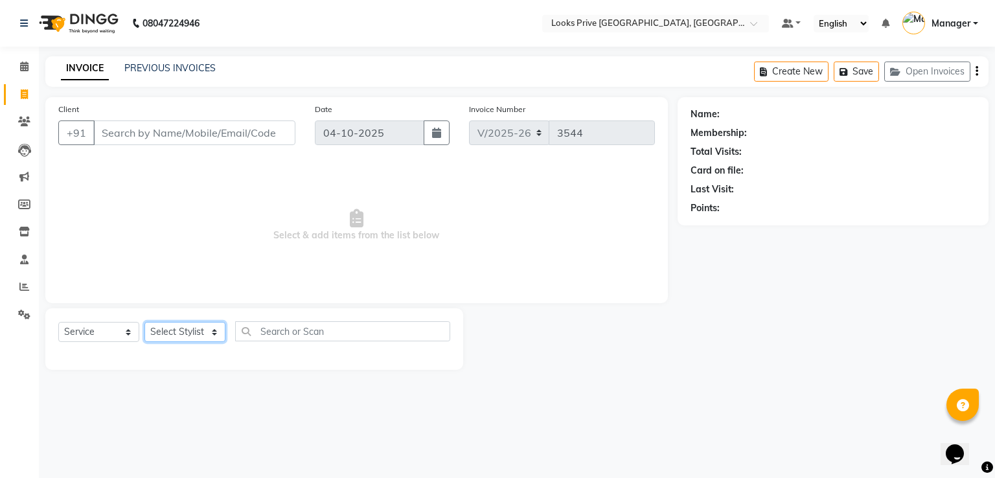
click at [195, 327] on select "Select Stylist" at bounding box center [184, 332] width 81 height 20
select select "45664"
click at [144, 323] on select "Select Stylist A2R_Master [PERSON_NAME] [PERSON_NAME] Dinesh_pdct Himanshu_pdct…" at bounding box center [184, 332] width 81 height 20
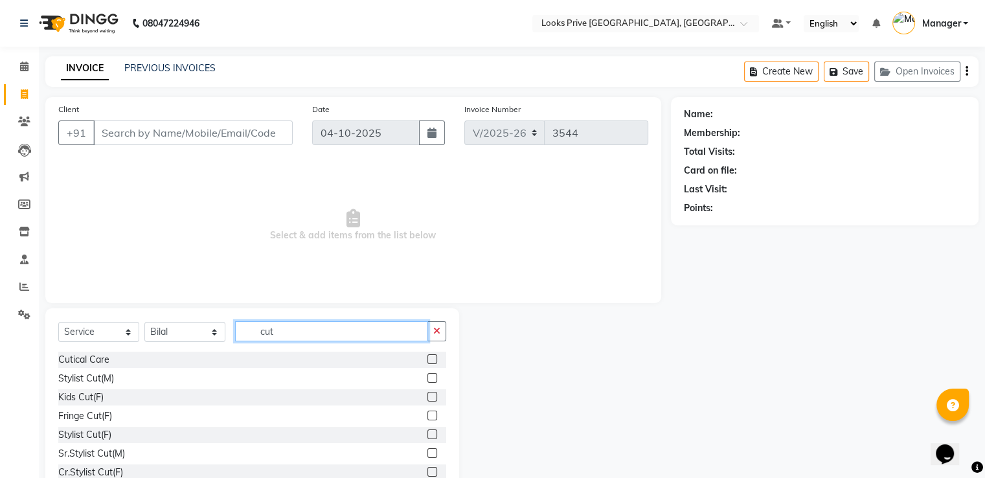
type input "cut"
click at [428, 376] on label at bounding box center [433, 378] width 10 height 10
click at [428, 376] on input "checkbox" at bounding box center [432, 378] width 8 height 8
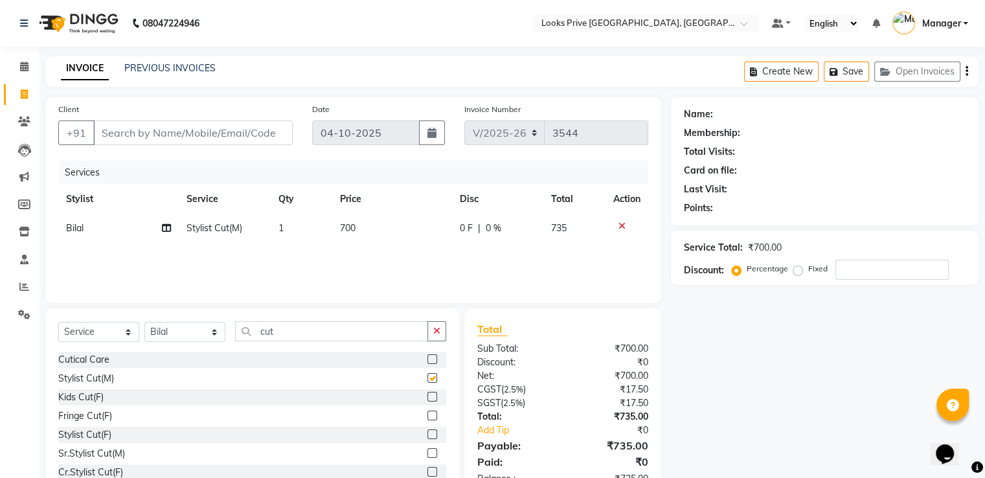
checkbox input "false"
click at [375, 224] on td "700" at bounding box center [392, 228] width 120 height 29
select select "45664"
click at [375, 224] on input "700" at bounding box center [393, 232] width 71 height 20
type input "1000"
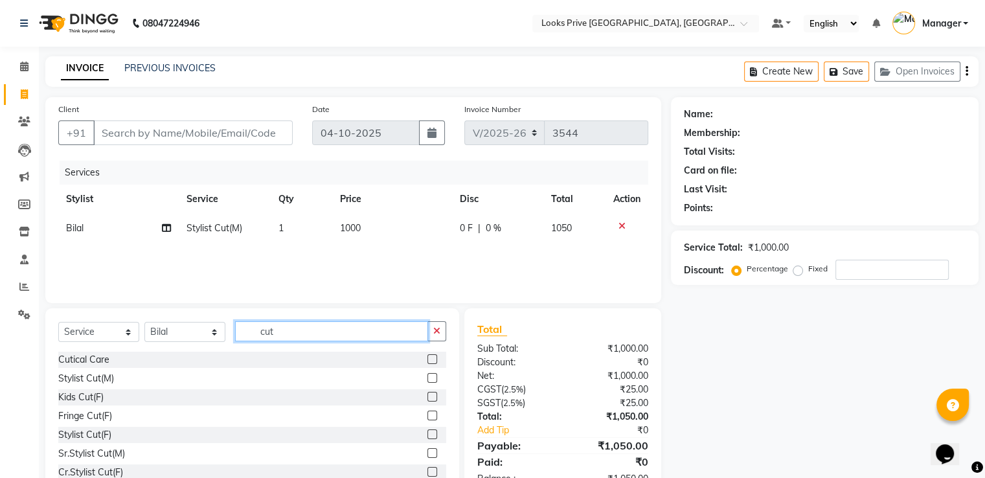
click at [293, 332] on input "cut" at bounding box center [331, 331] width 193 height 20
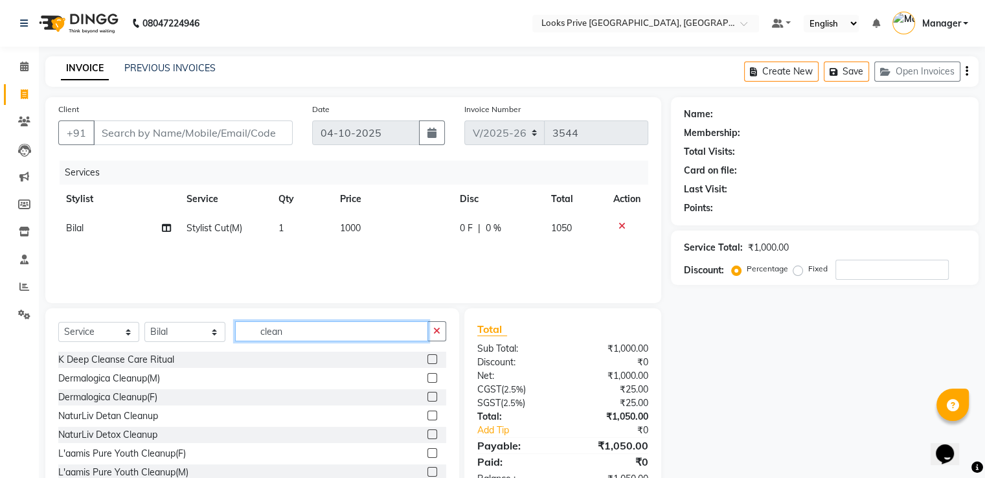
type input "clean"
click at [428, 379] on label at bounding box center [433, 378] width 10 height 10
click at [428, 379] on input "checkbox" at bounding box center [432, 378] width 8 height 8
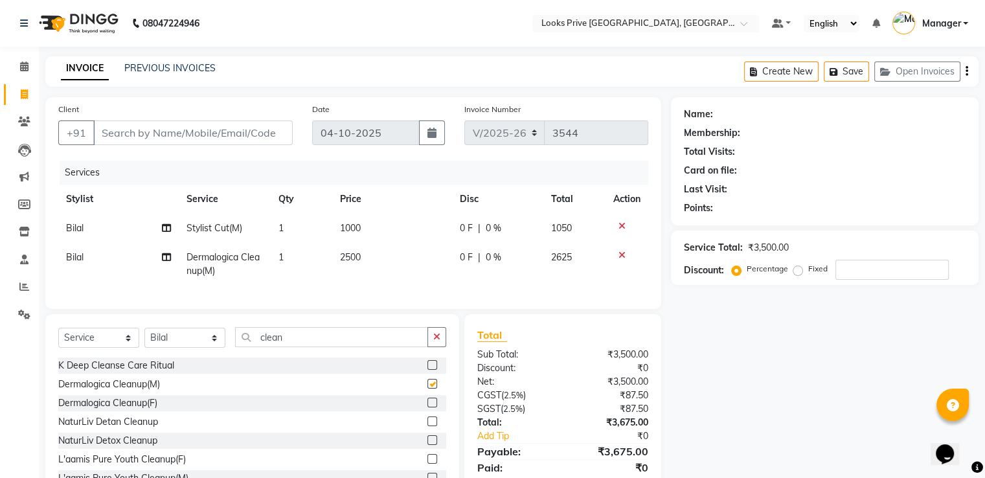
checkbox input "false"
click at [371, 257] on td "2500" at bounding box center [392, 264] width 120 height 43
select select "45664"
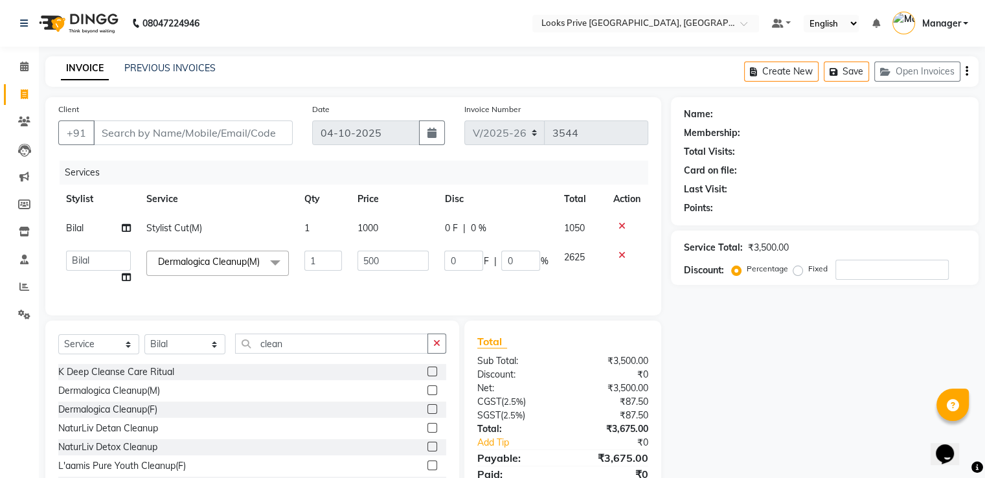
type input "5000"
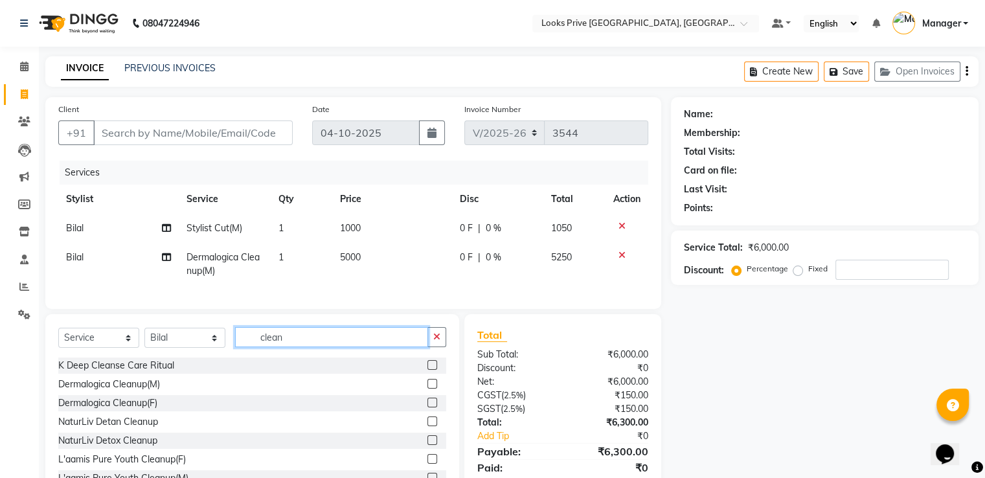
click at [293, 347] on input "clean" at bounding box center [331, 337] width 193 height 20
type input "inoa"
click at [428, 408] on label at bounding box center [433, 403] width 10 height 10
click at [428, 408] on input "checkbox" at bounding box center [432, 403] width 8 height 8
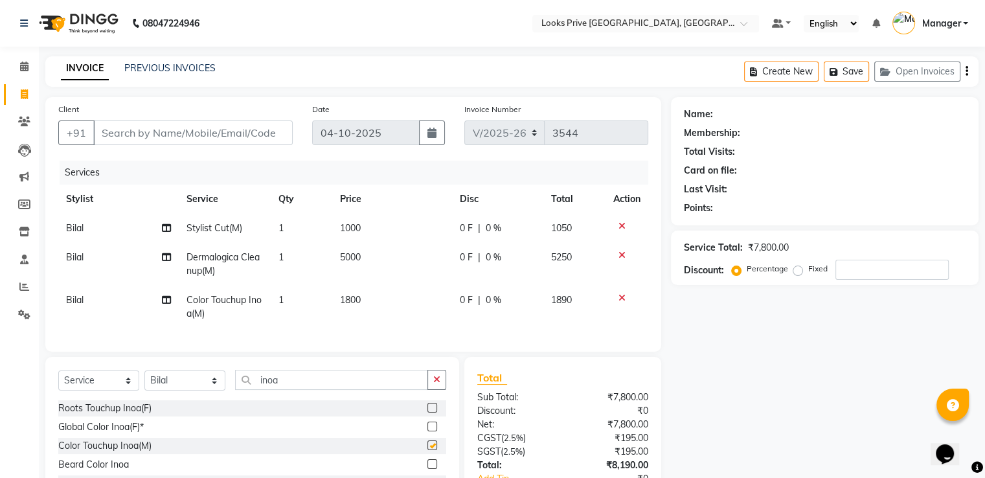
checkbox input "false"
click at [380, 296] on td "1800" at bounding box center [392, 307] width 120 height 43
select select "45664"
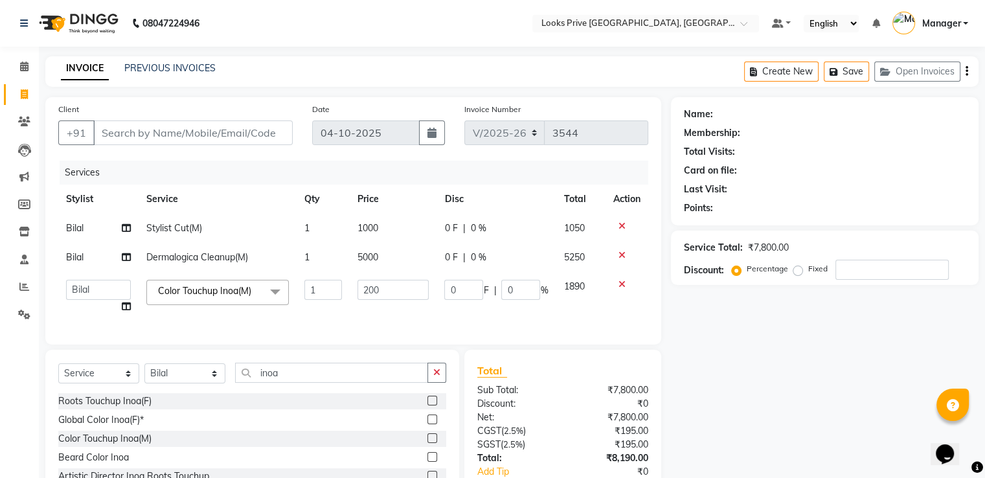
type input "2000"
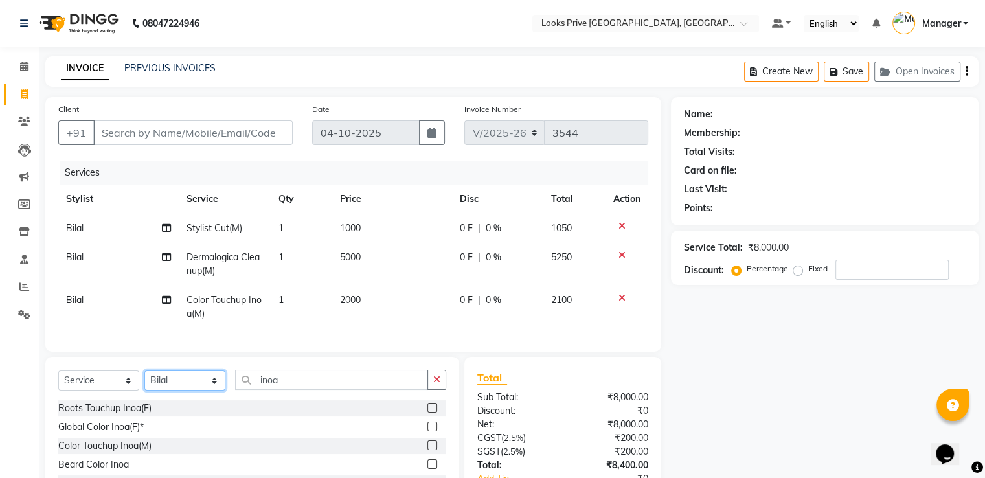
click at [185, 391] on select "Select Stylist A2R_Master [PERSON_NAME] [PERSON_NAME] Dinesh_pdct Himanshu_pdct…" at bounding box center [184, 381] width 81 height 20
select select "91414"
click at [144, 382] on select "Select Stylist A2R_Master [PERSON_NAME] [PERSON_NAME] Dinesh_pdct Himanshu_pdct…" at bounding box center [184, 381] width 81 height 20
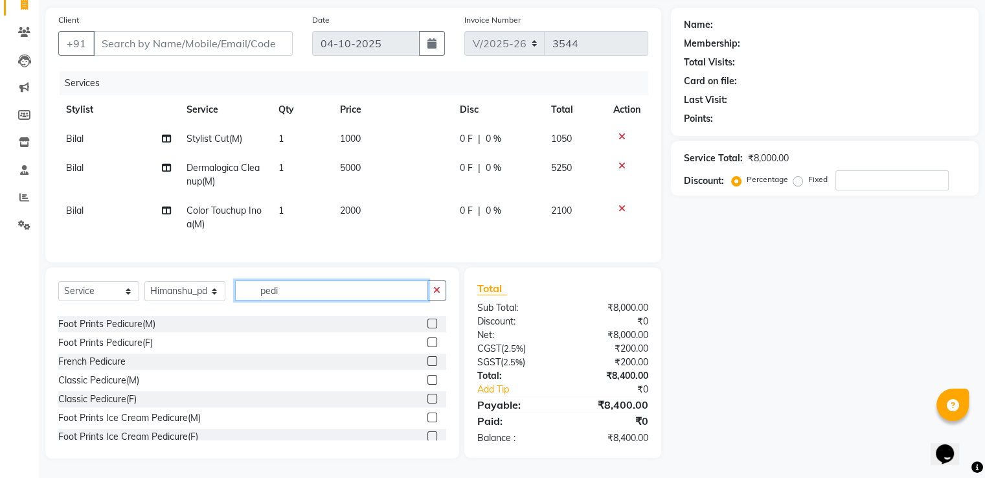
scroll to position [130, 0]
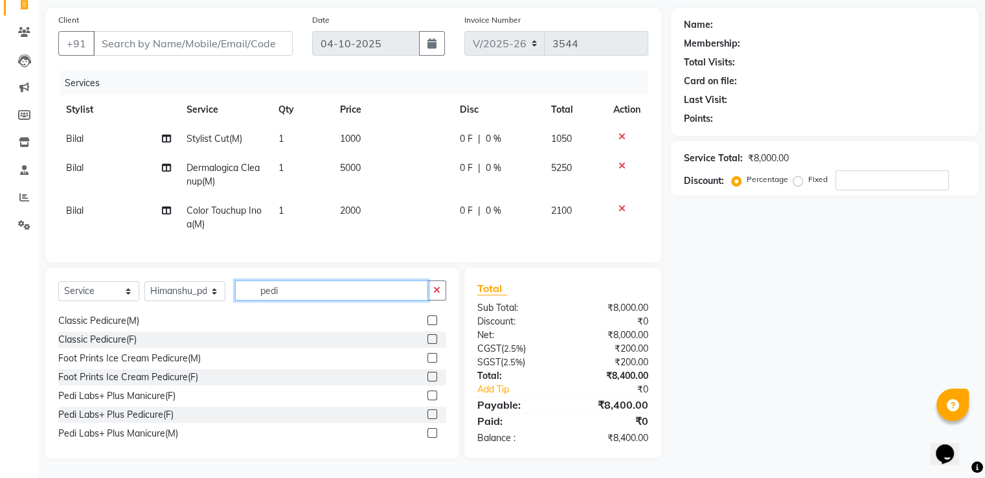
type input "pedi"
click at [428, 417] on label at bounding box center [433, 414] width 10 height 10
click at [428, 417] on input "checkbox" at bounding box center [432, 415] width 8 height 8
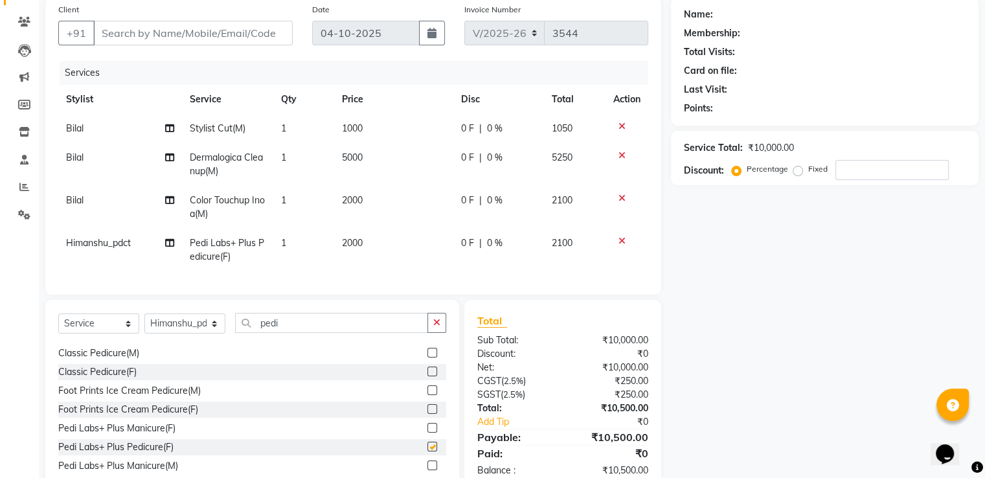
checkbox input "false"
click at [381, 241] on td "2000" at bounding box center [393, 250] width 119 height 43
select select "91414"
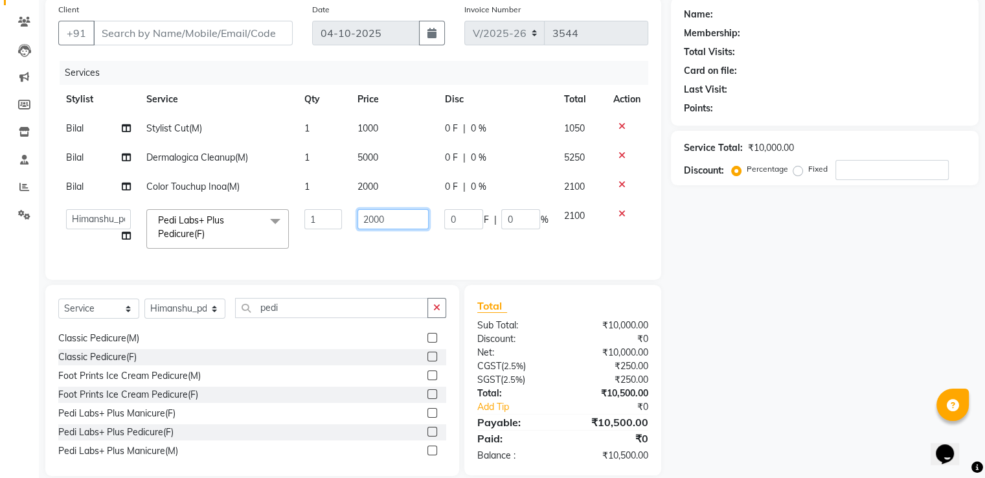
click at [402, 220] on input "2000" at bounding box center [393, 219] width 71 height 20
type input "3000"
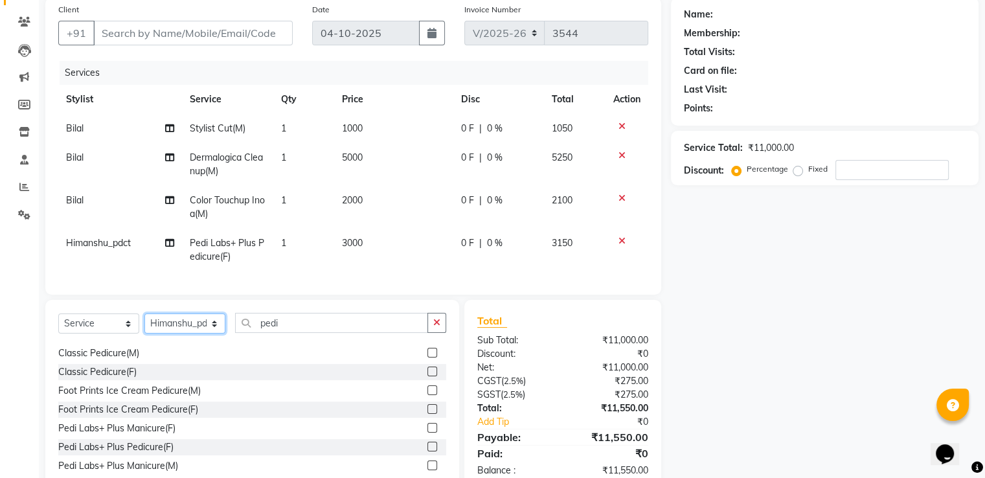
click at [163, 333] on select "Select Stylist A2R_Master [PERSON_NAME] [PERSON_NAME] Dinesh_pdct Himanshu_pdct…" at bounding box center [184, 324] width 81 height 20
select select "45658"
click at [144, 324] on select "Select Stylist A2R_Master [PERSON_NAME] [PERSON_NAME] Dinesh_pdct Himanshu_pdct…" at bounding box center [184, 324] width 81 height 20
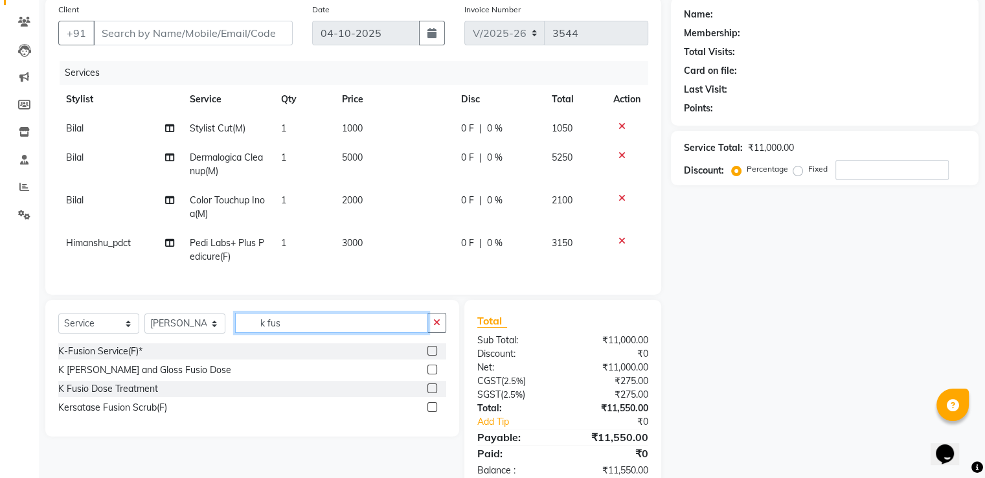
scroll to position [0, 0]
type input "k fusio"
click at [433, 393] on label at bounding box center [433, 389] width 10 height 10
click at [433, 393] on input "checkbox" at bounding box center [432, 389] width 8 height 8
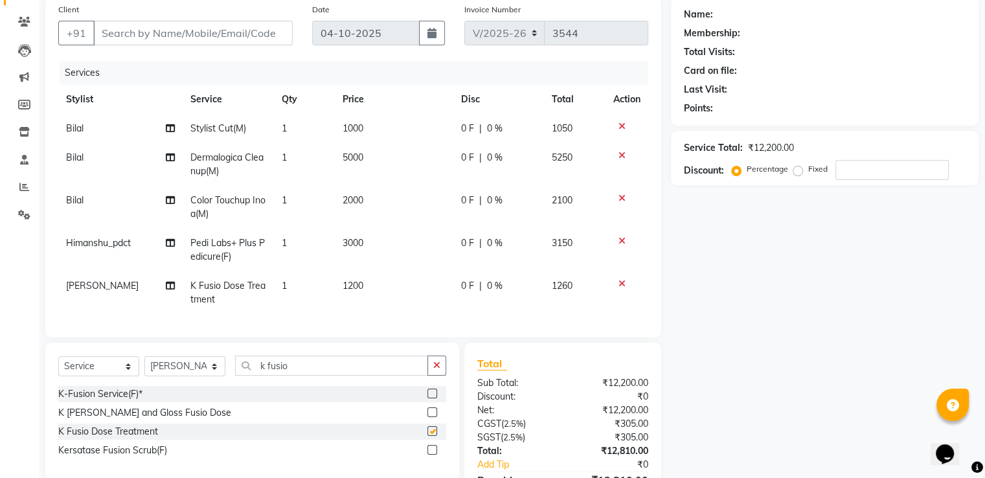
checkbox input "false"
click at [377, 281] on td "1200" at bounding box center [394, 292] width 119 height 43
select select "45658"
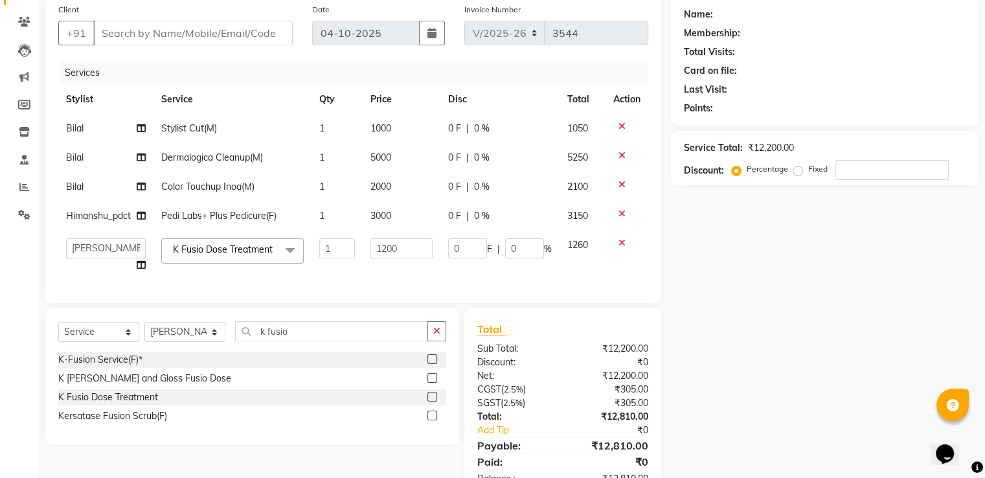
click at [378, 281] on div "Services Stylist Service Qty Price Disc Total Action Bilal Stylist Cut(M) 1 100…" at bounding box center [353, 175] width 590 height 229
click at [405, 252] on input "1200" at bounding box center [402, 248] width 62 height 20
type input "2800"
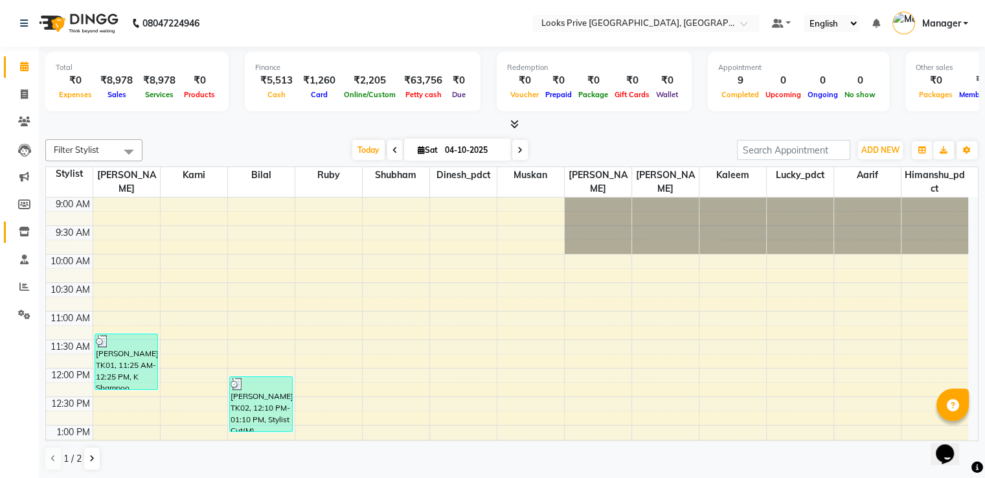
click at [26, 222] on link "Inventory" at bounding box center [19, 232] width 31 height 21
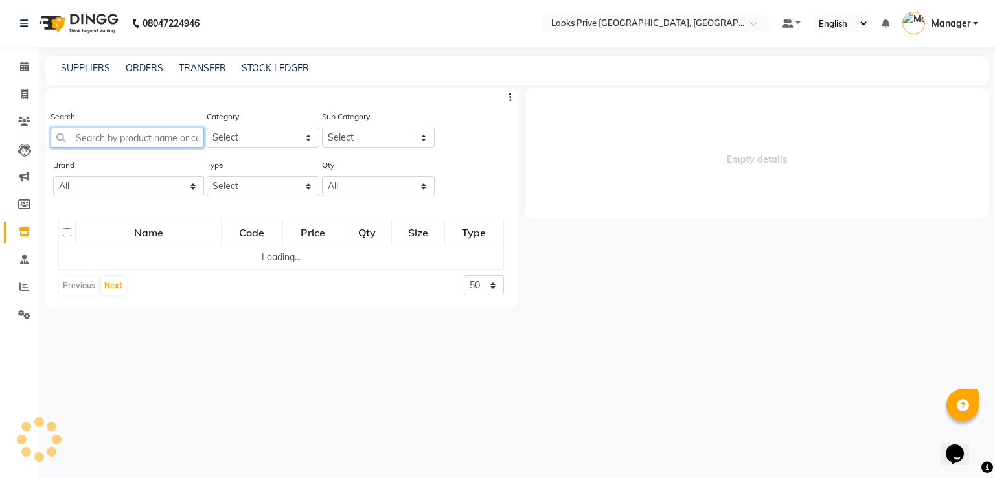
select select
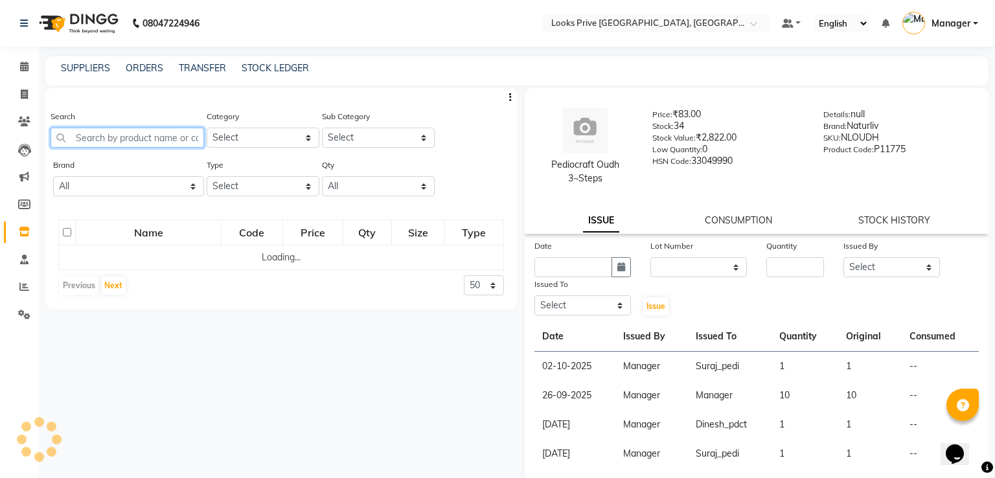
click at [93, 143] on input "text" at bounding box center [128, 138] width 154 height 20
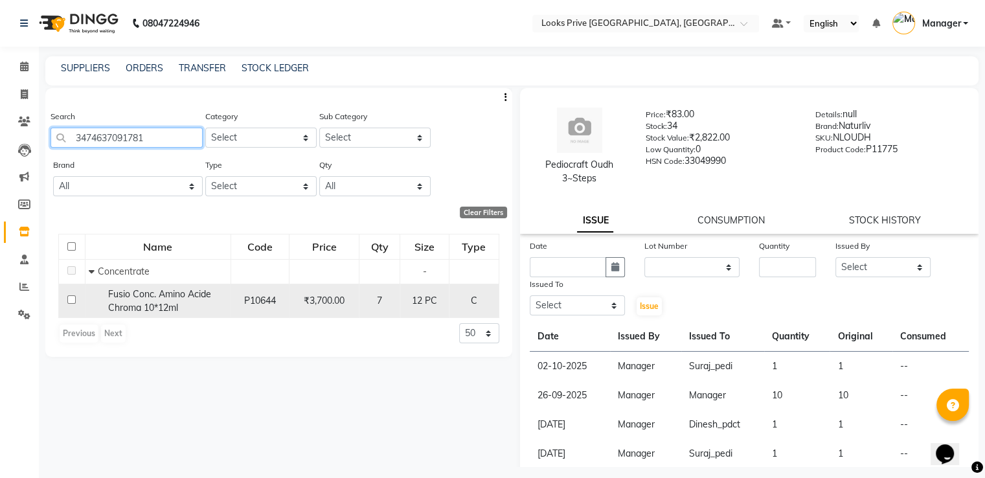
type input "3474637091781"
click at [73, 303] on input "checkbox" at bounding box center [71, 299] width 8 height 8
checkbox input "true"
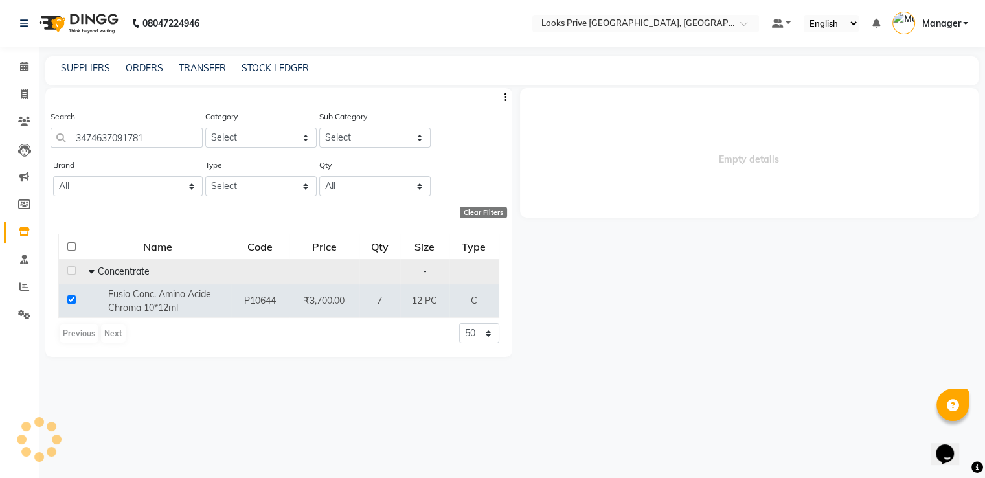
select select
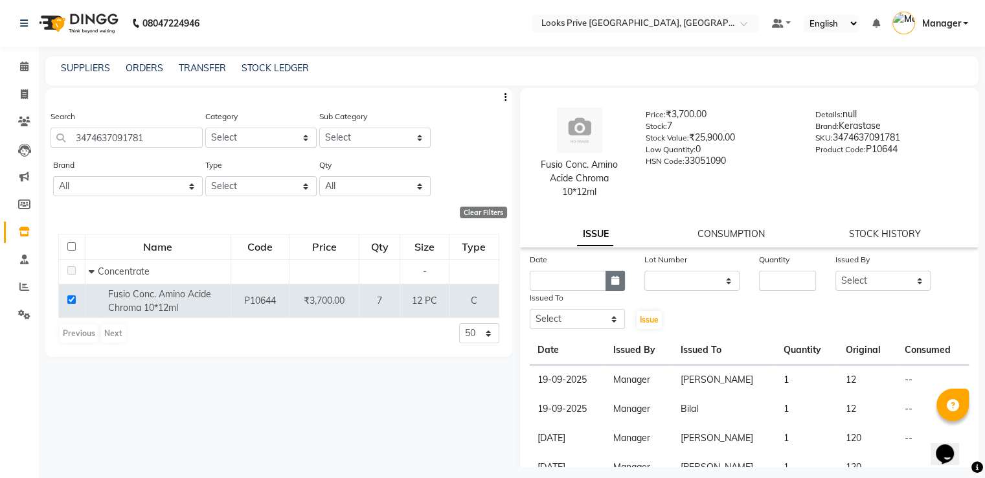
click at [609, 276] on button "button" at bounding box center [615, 281] width 19 height 20
select select "10"
select select "2025"
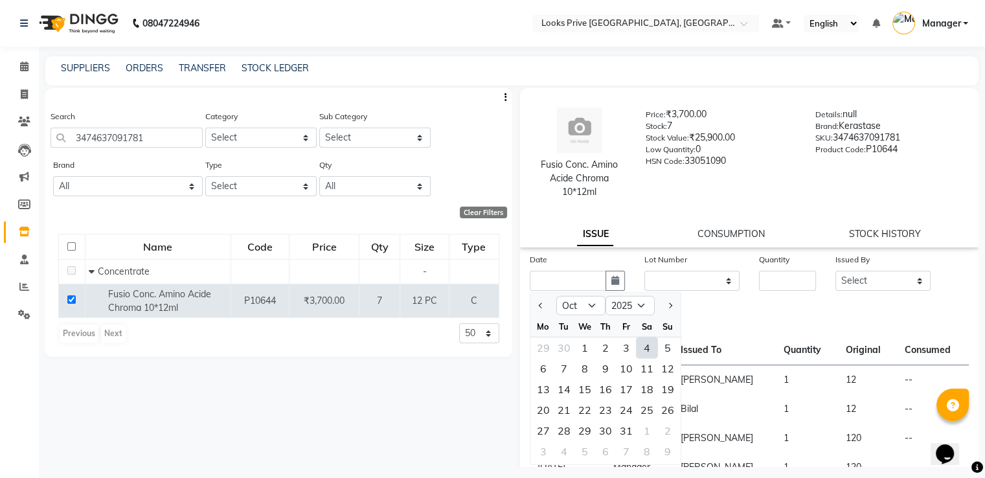
click at [649, 347] on div "4" at bounding box center [647, 348] width 21 height 21
type input "04-10-2025"
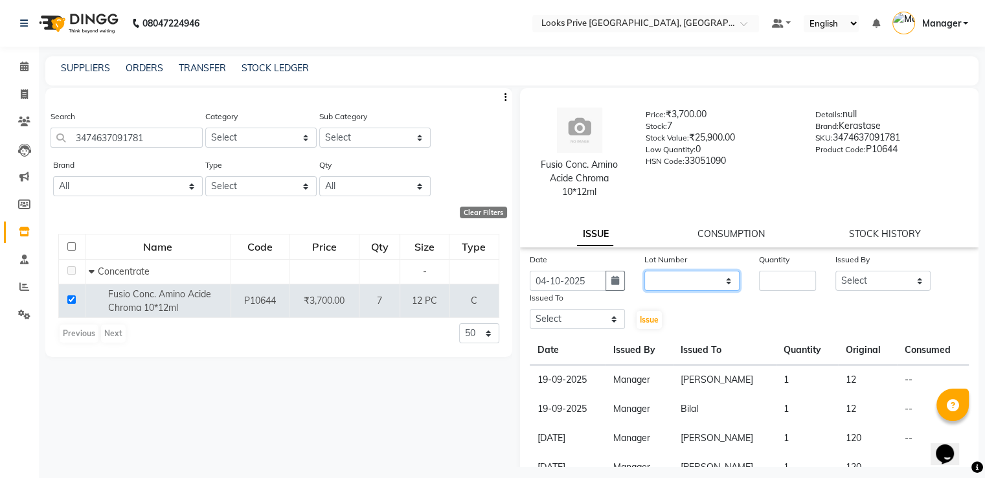
click at [688, 289] on select "None" at bounding box center [692, 281] width 95 height 20
select select "0: null"
click at [645, 271] on select "None" at bounding box center [692, 281] width 95 height 20
click at [775, 278] on input "number" at bounding box center [787, 281] width 57 height 20
type input "1"
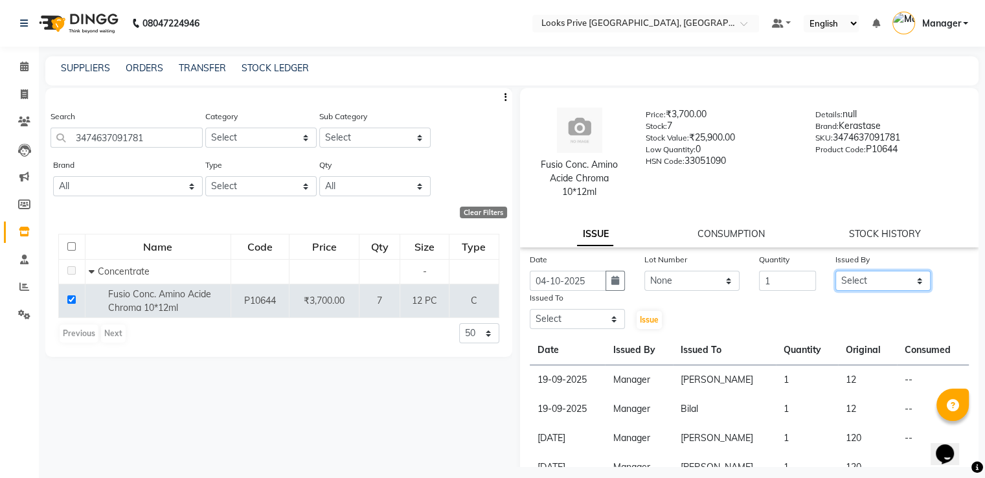
select select "45436"
select select "45658"
click at [637, 311] on button "Issue" at bounding box center [649, 320] width 25 height 18
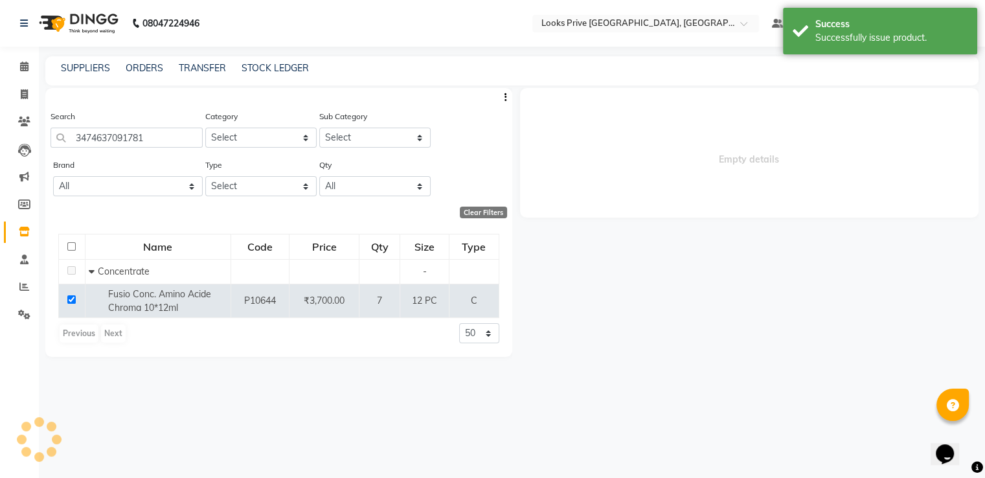
select select
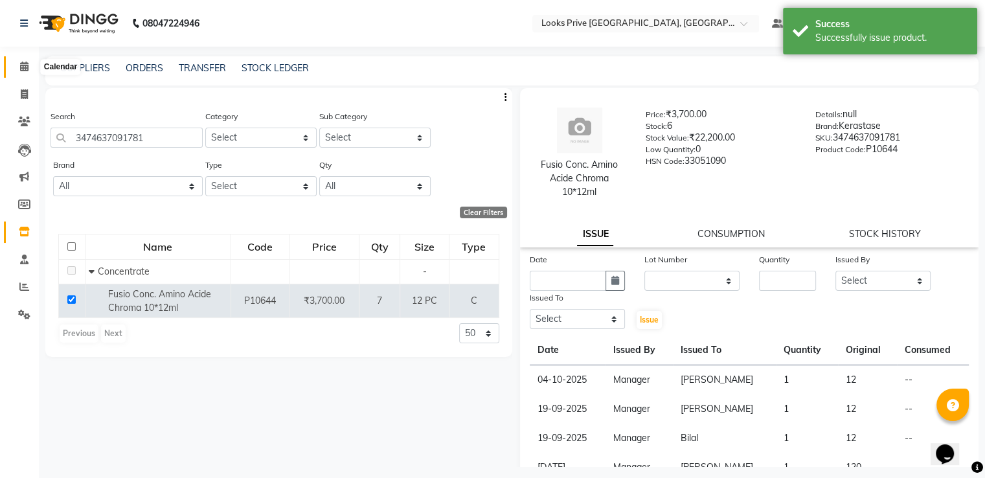
click at [21, 62] on icon at bounding box center [24, 67] width 8 height 10
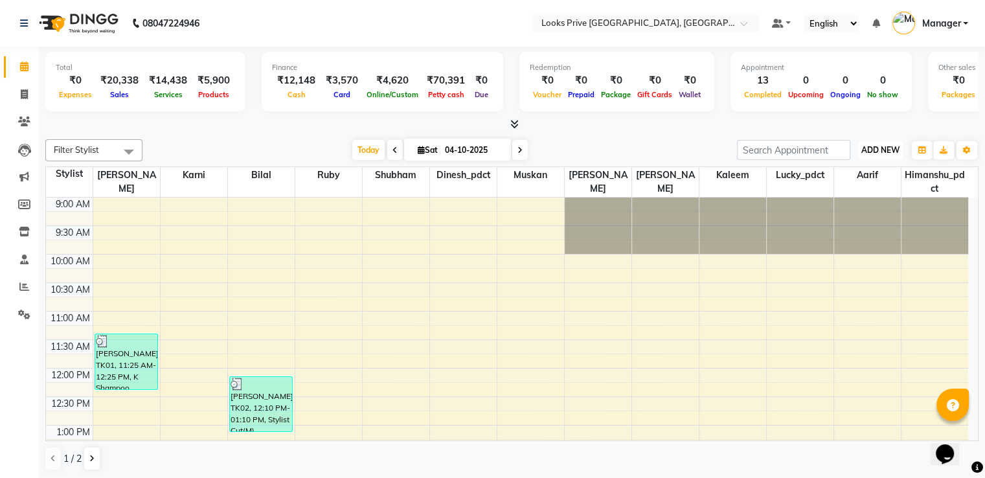
click at [880, 153] on button "ADD NEW Toggle Dropdown" at bounding box center [880, 150] width 45 height 18
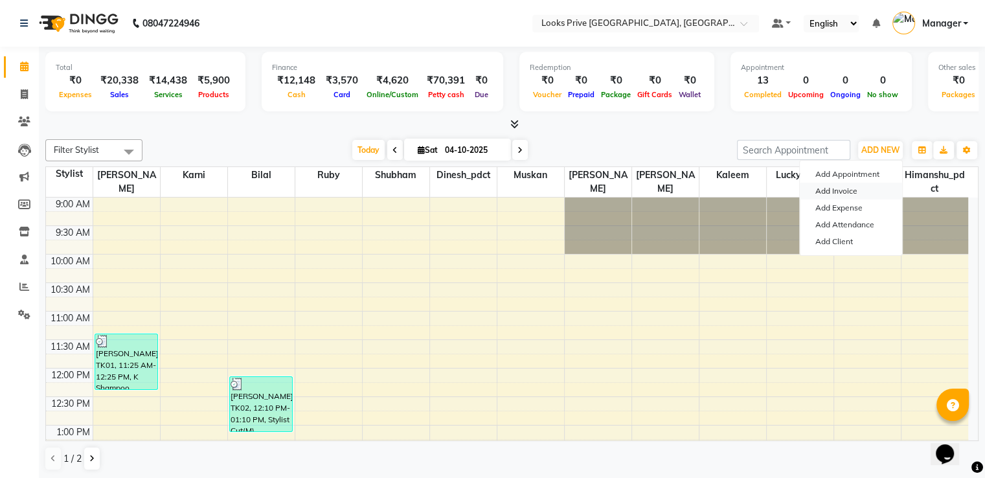
click at [836, 189] on link "Add Invoice" at bounding box center [851, 191] width 102 height 17
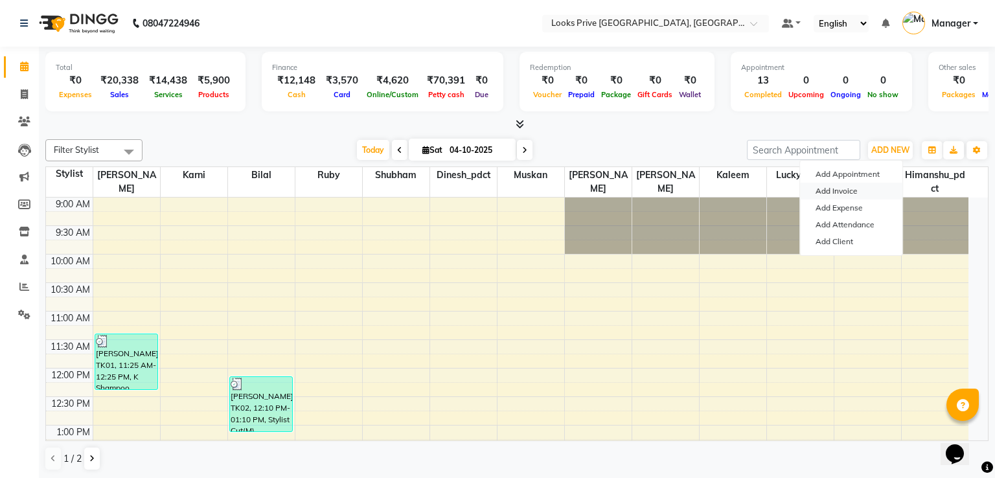
select select "service"
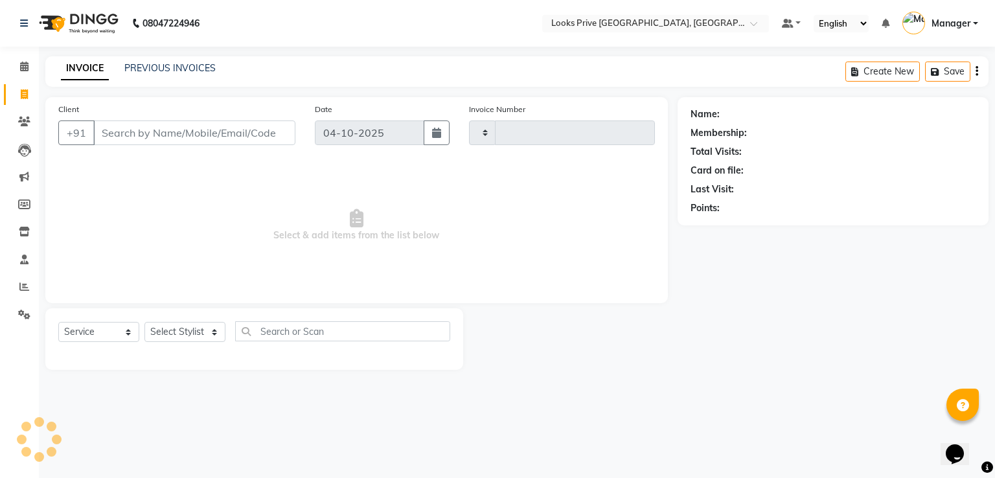
type input "3544"
select select "6205"
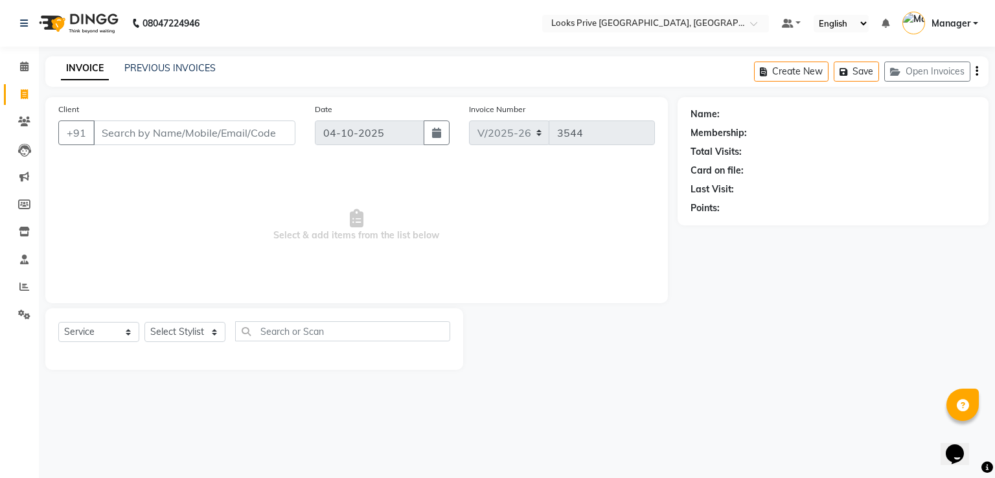
click at [223, 131] on input "Client" at bounding box center [194, 133] width 202 height 25
drag, startPoint x: 209, startPoint y: 347, endPoint x: 198, endPoint y: 336, distance: 15.6
click at [205, 345] on div "Select Service Product Membership Package Voucher Prepaid Gift Card Select Styl…" at bounding box center [254, 336] width 392 height 30
click at [197, 334] on select "Select Stylist A2R_Master [PERSON_NAME] [PERSON_NAME] Dinesh_pdct Himanshu_pdct…" at bounding box center [184, 332] width 81 height 20
select select "86408"
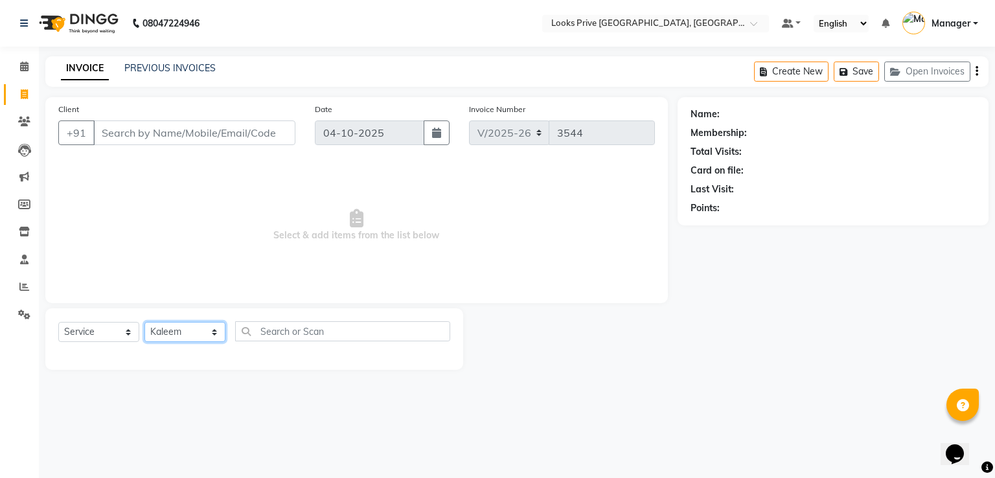
click at [144, 323] on select "Select Stylist A2R_Master [PERSON_NAME] [PERSON_NAME] Dinesh_pdct Himanshu_pdct…" at bounding box center [184, 332] width 81 height 20
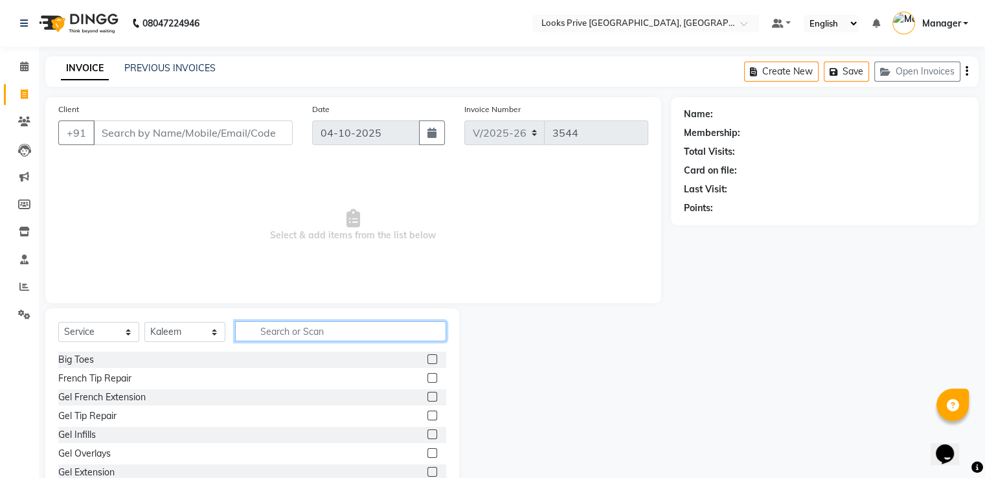
click at [316, 331] on input "text" at bounding box center [340, 331] width 211 height 20
type input "cut"
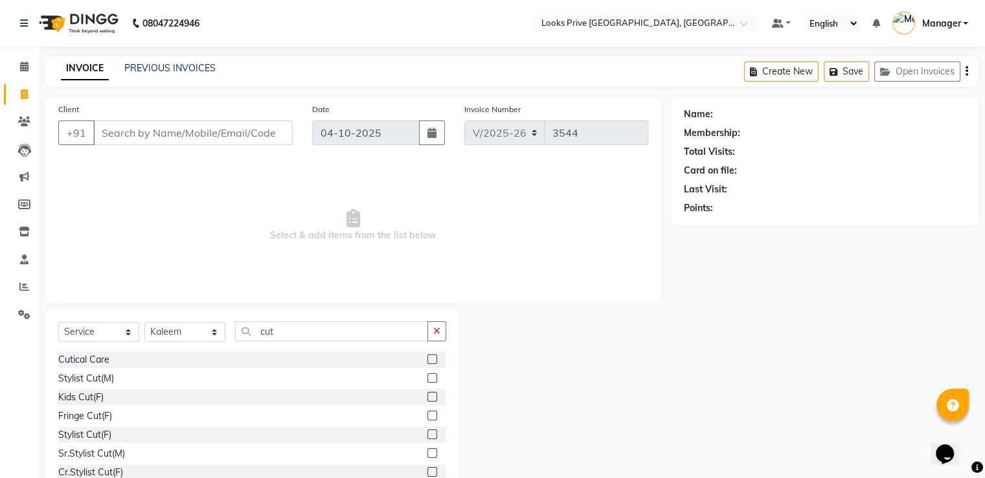
click at [428, 377] on label at bounding box center [433, 378] width 10 height 10
click at [428, 377] on input "checkbox" at bounding box center [432, 378] width 8 height 8
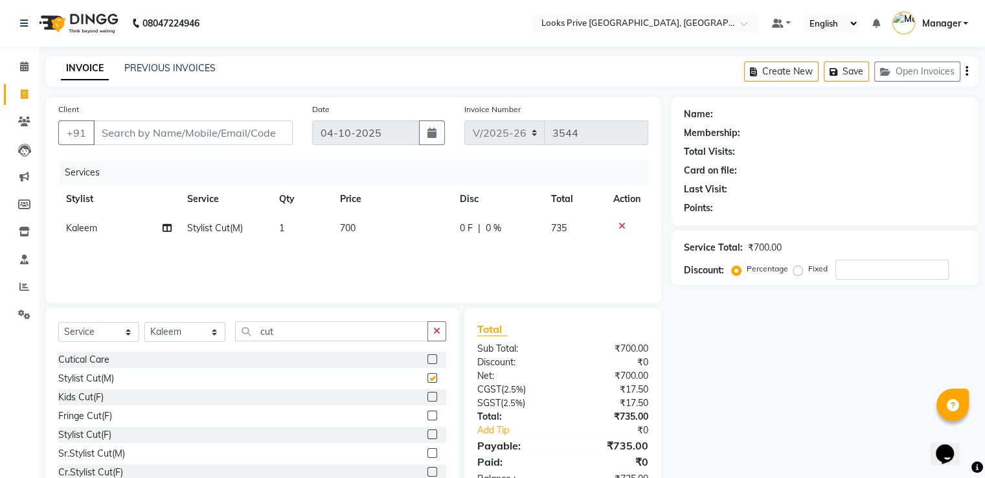
checkbox input "false"
click at [439, 335] on icon "button" at bounding box center [436, 331] width 7 height 9
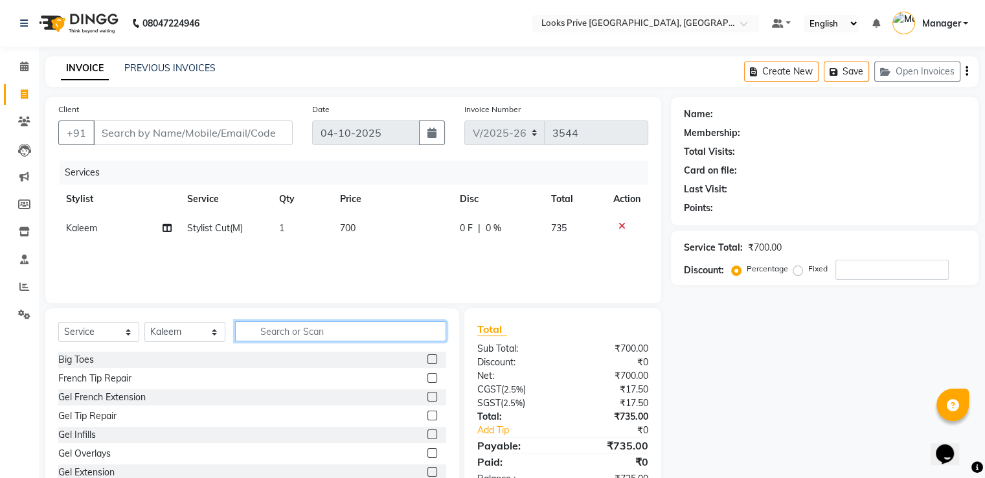
click at [406, 332] on input "text" at bounding box center [340, 331] width 211 height 20
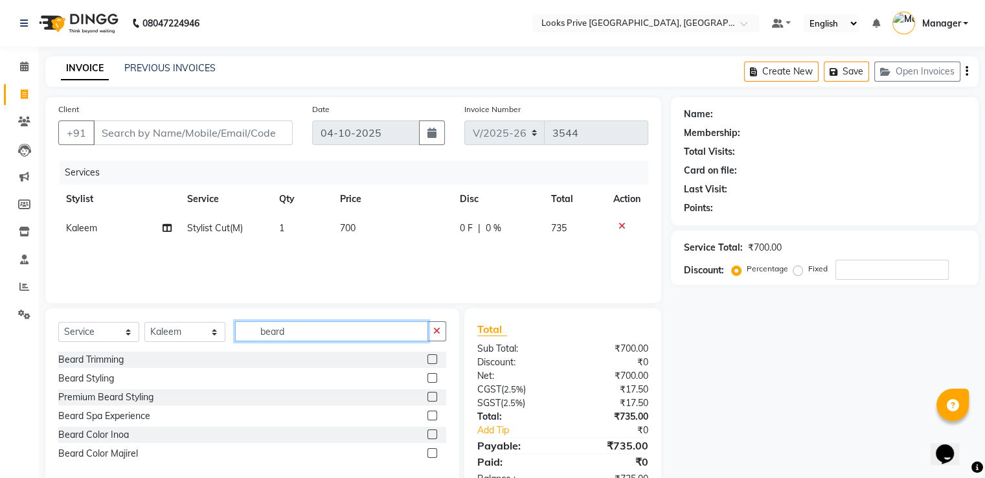
type input "beard"
click at [430, 358] on label at bounding box center [433, 359] width 10 height 10
click at [430, 358] on input "checkbox" at bounding box center [432, 360] width 8 height 8
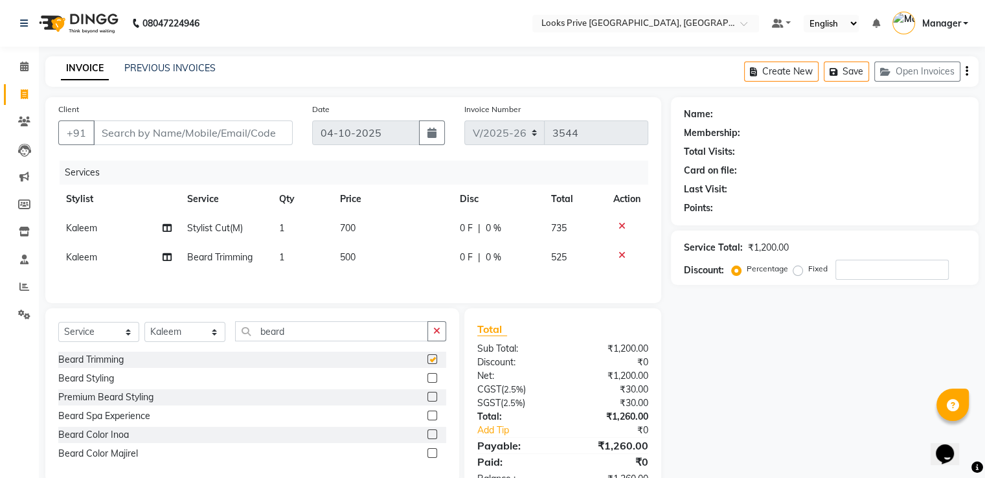
checkbox input "false"
click at [857, 270] on input "number" at bounding box center [892, 270] width 113 height 20
click at [858, 266] on input "number" at bounding box center [892, 270] width 113 height 20
type input "10"
click at [220, 133] on input "Client" at bounding box center [193, 133] width 200 height 25
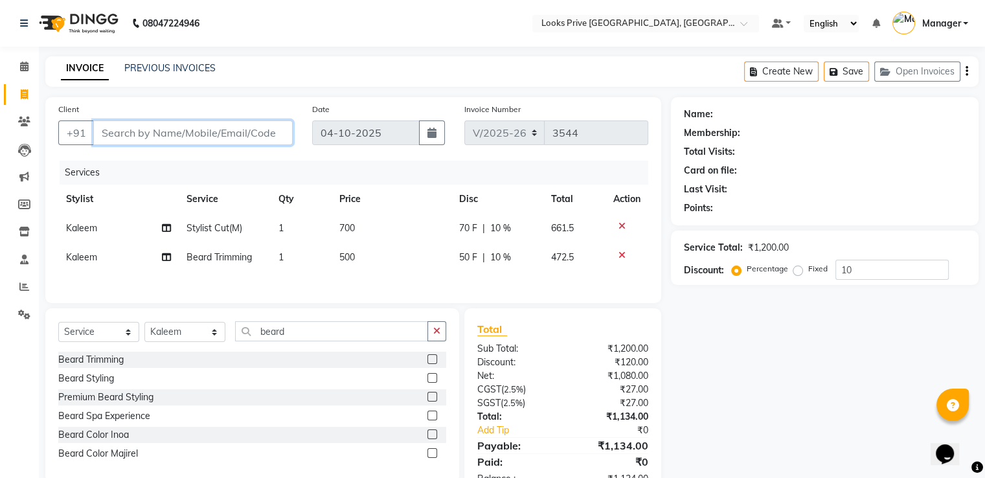
click at [192, 130] on input "Client" at bounding box center [193, 133] width 200 height 25
click at [213, 133] on input "Client" at bounding box center [193, 133] width 200 height 25
type input "9"
type input "0"
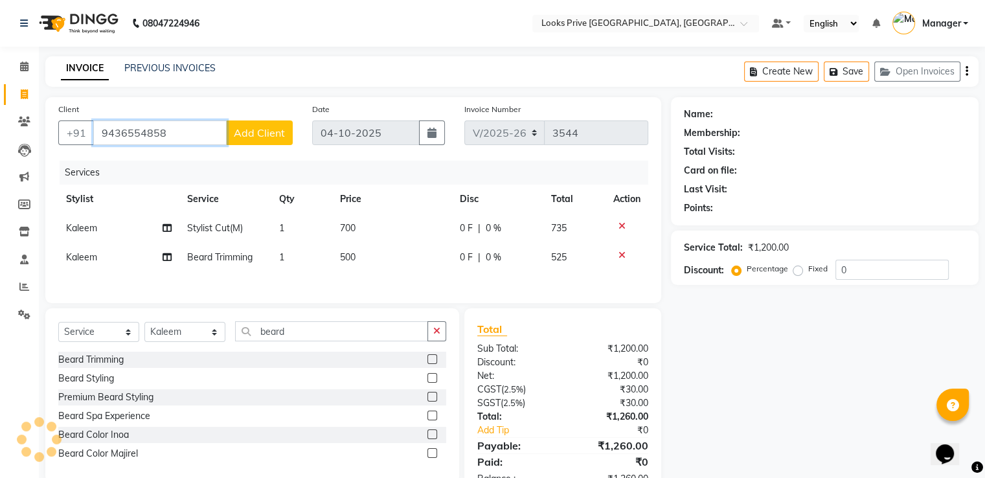
type input "9436554858"
click at [255, 130] on span "Add Client" at bounding box center [259, 132] width 51 height 13
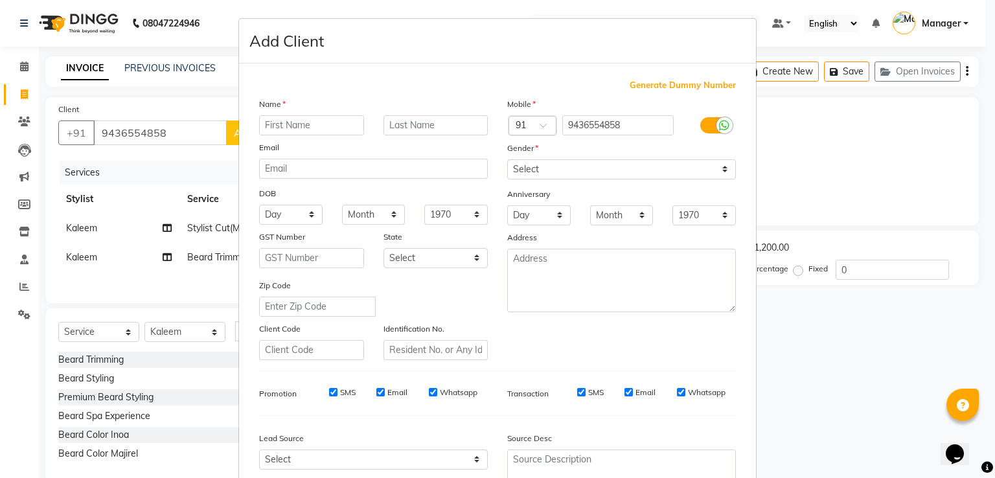
click at [312, 127] on input "text" at bounding box center [311, 125] width 105 height 20
type input "Abhishek"
type input "Mahewar"
drag, startPoint x: 527, startPoint y: 170, endPoint x: 527, endPoint y: 177, distance: 6.5
click at [527, 171] on select "Select [DEMOGRAPHIC_DATA] [DEMOGRAPHIC_DATA] Other Prefer Not To Say" at bounding box center [621, 169] width 229 height 20
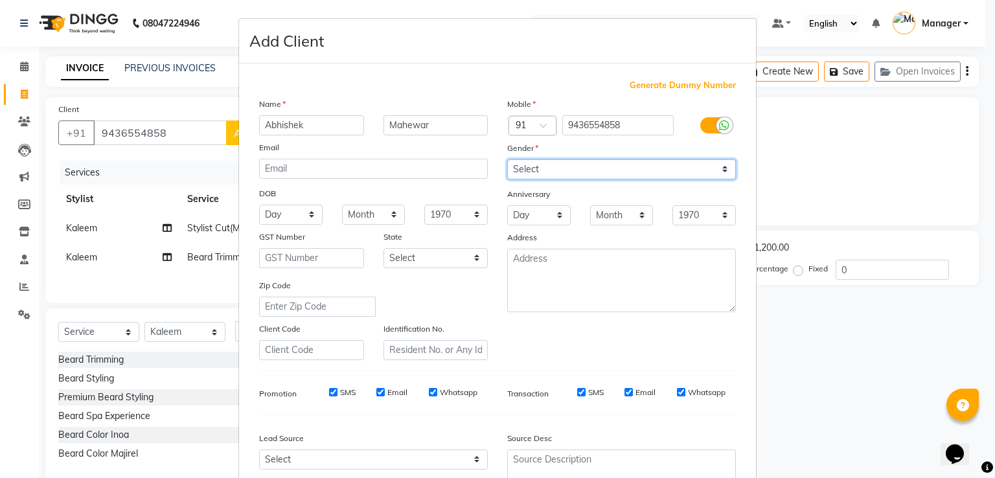
select select "male"
click at [507, 160] on select "Select [DEMOGRAPHIC_DATA] [DEMOGRAPHIC_DATA] Other Prefer Not To Say" at bounding box center [621, 169] width 229 height 20
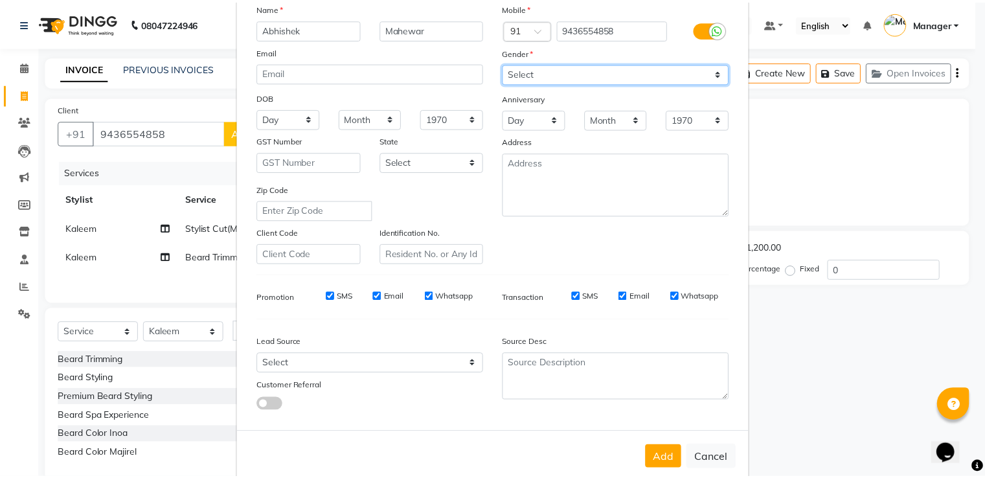
scroll to position [126, 0]
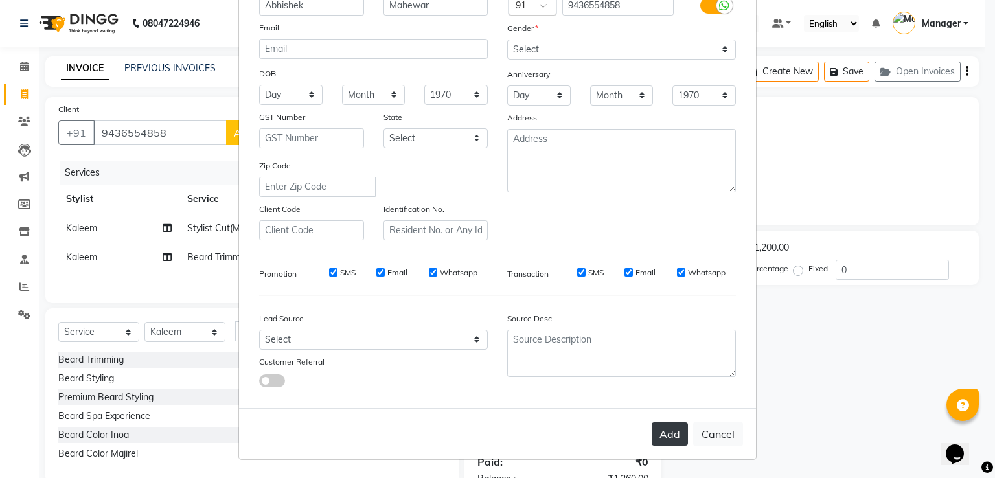
click at [658, 431] on button "Add" at bounding box center [670, 433] width 36 height 23
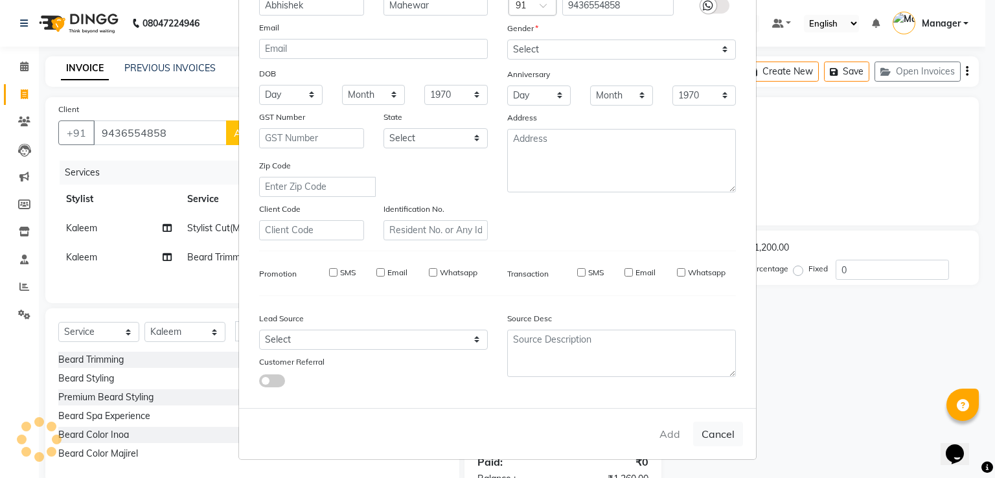
select select
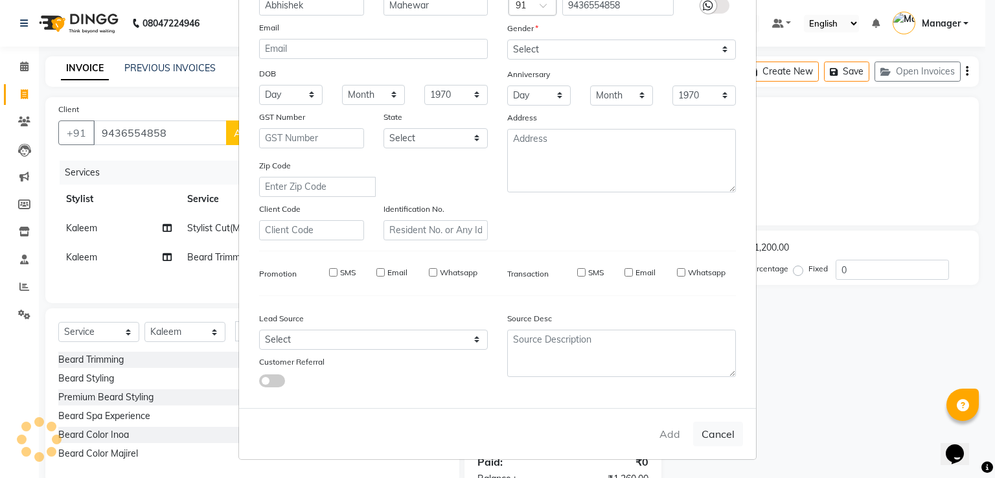
select select
checkbox input "false"
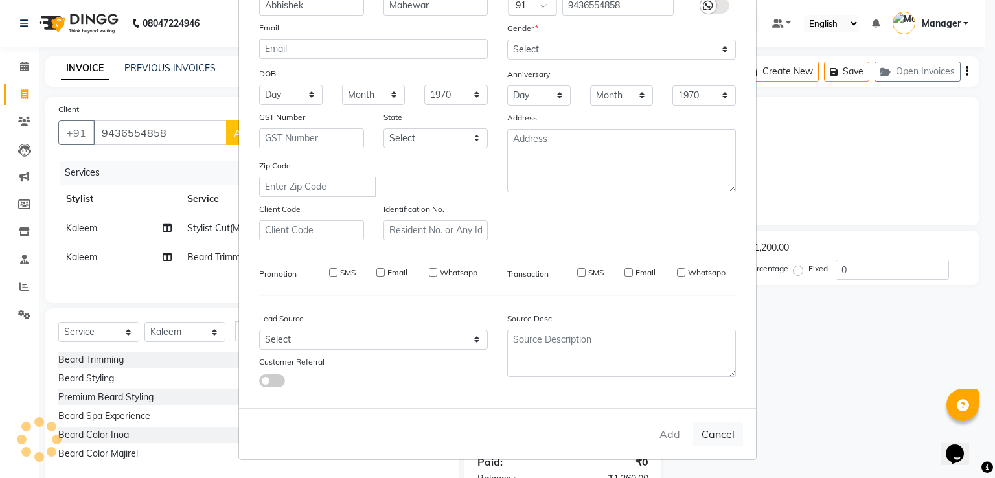
checkbox input "false"
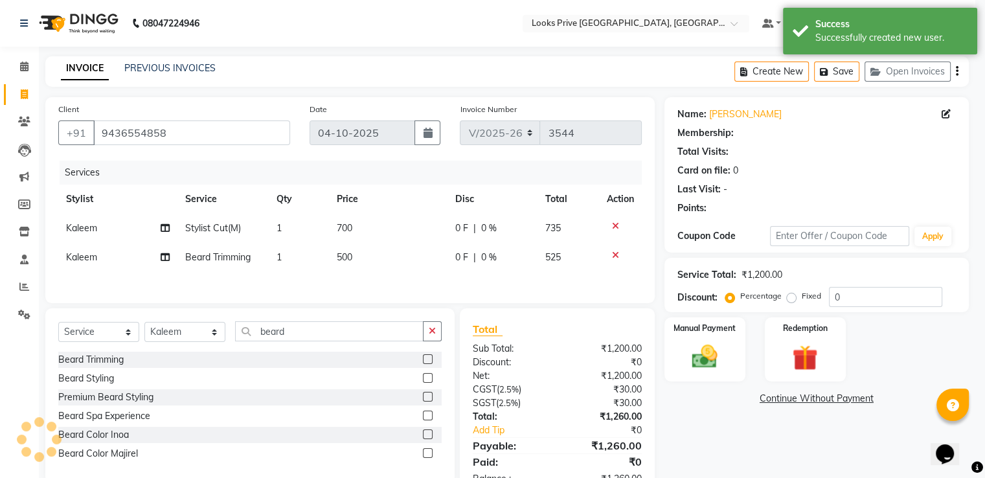
select select "1: Object"
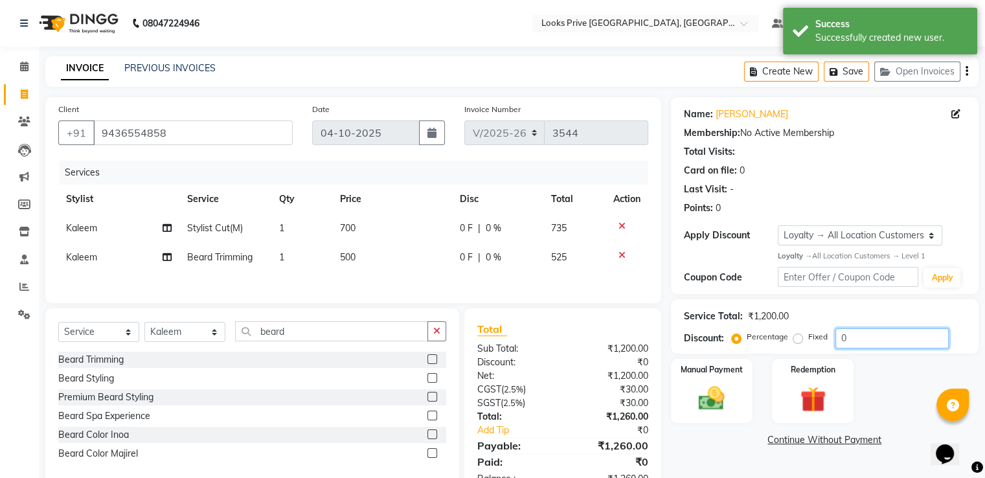
click at [871, 336] on input "0" at bounding box center [892, 338] width 113 height 20
type input "010"
click at [707, 405] on img at bounding box center [711, 398] width 43 height 31
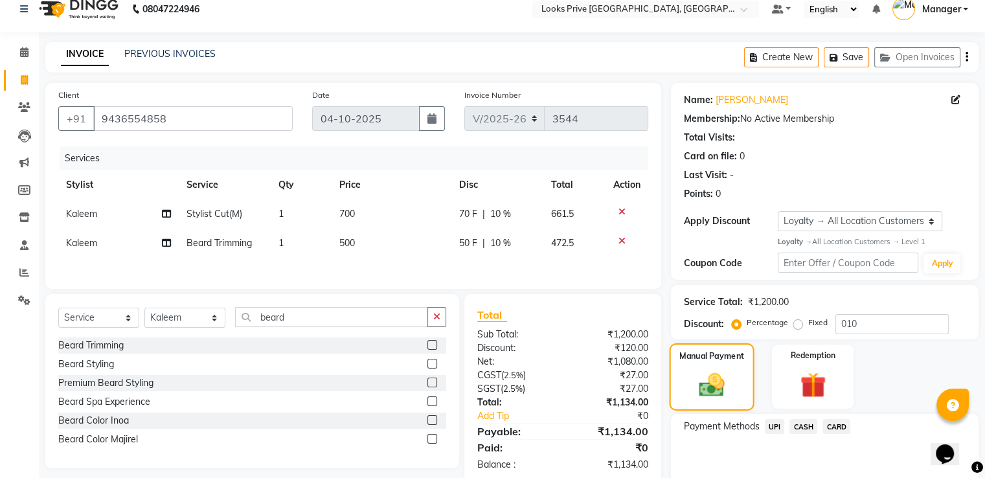
scroll to position [74, 0]
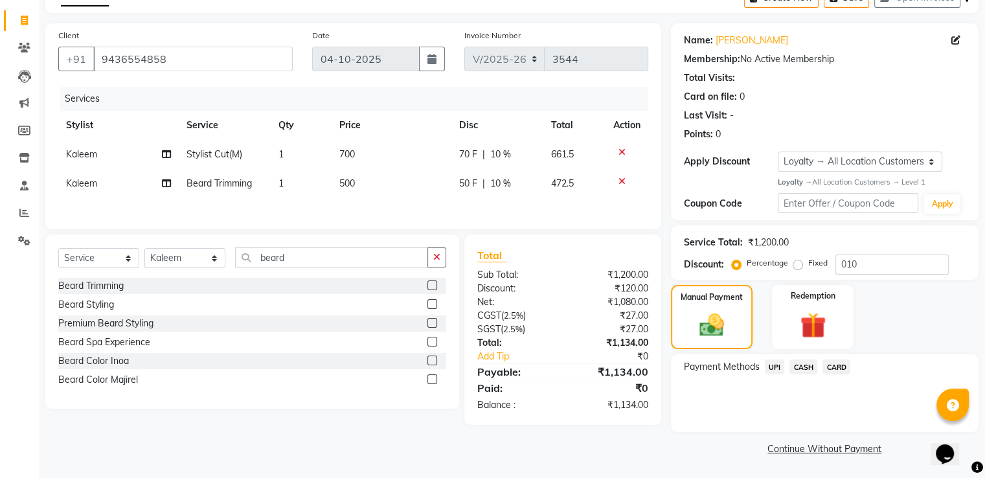
click at [809, 371] on span "CASH" at bounding box center [804, 367] width 28 height 15
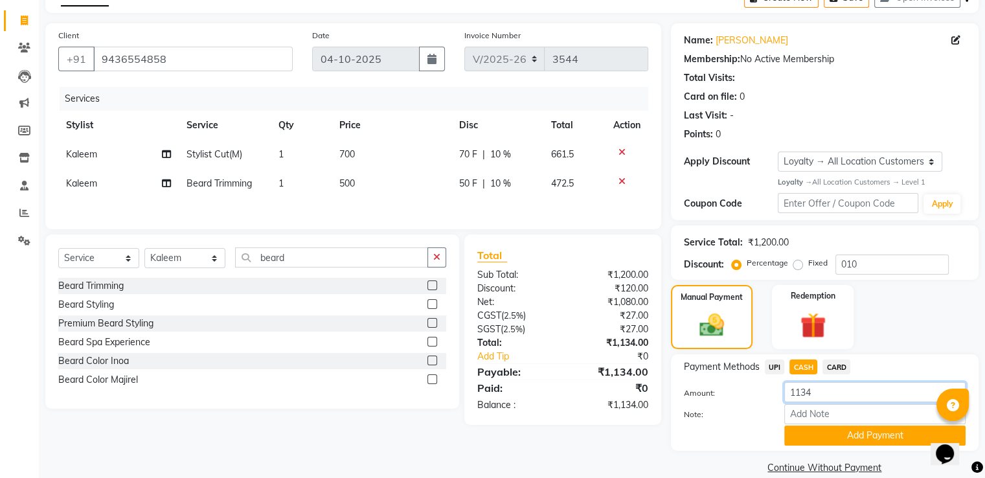
drag, startPoint x: 828, startPoint y: 391, endPoint x: 767, endPoint y: 408, distance: 63.4
click at [767, 408] on div "Amount: 1134 Note: Add Payment" at bounding box center [825, 413] width 282 height 63
type input "1500"
click at [798, 439] on button "Add Payment" at bounding box center [875, 436] width 181 height 20
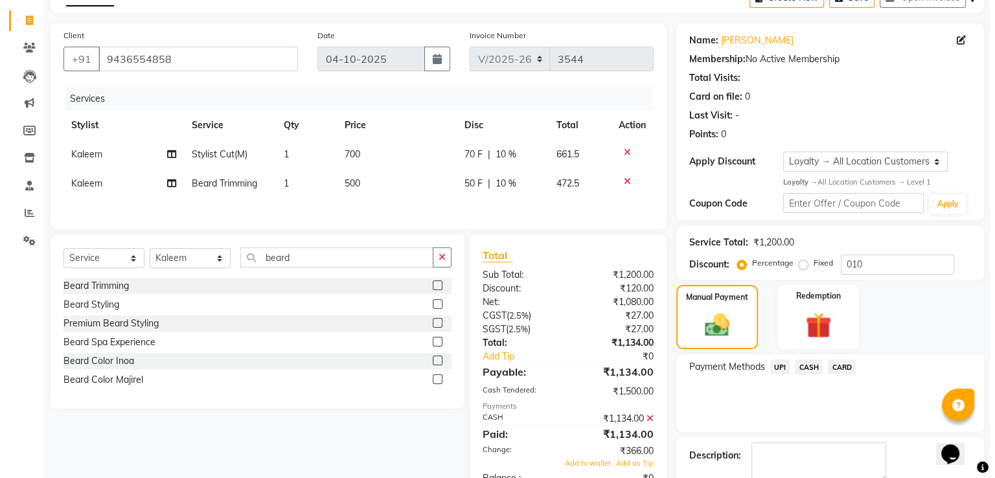
scroll to position [181, 0]
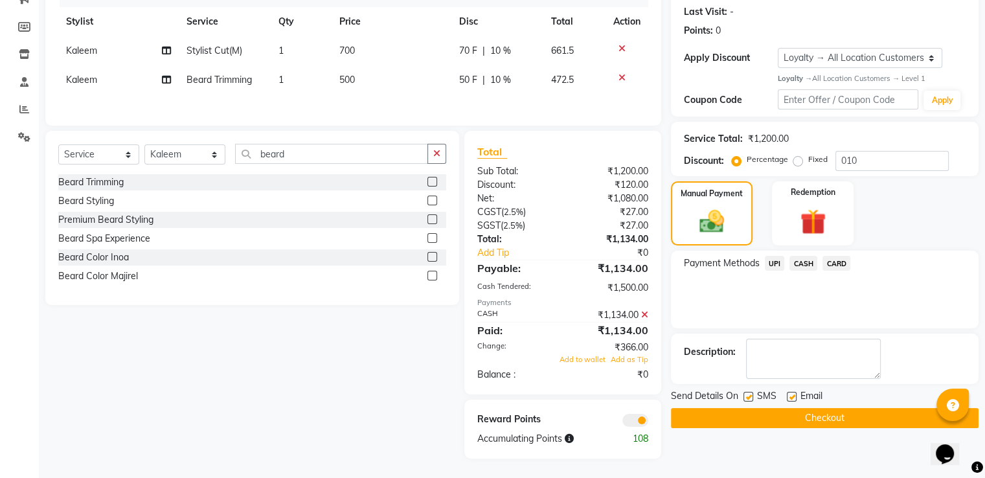
click at [636, 424] on span at bounding box center [636, 420] width 26 height 13
click at [649, 422] on input "checkbox" at bounding box center [649, 422] width 0 height 0
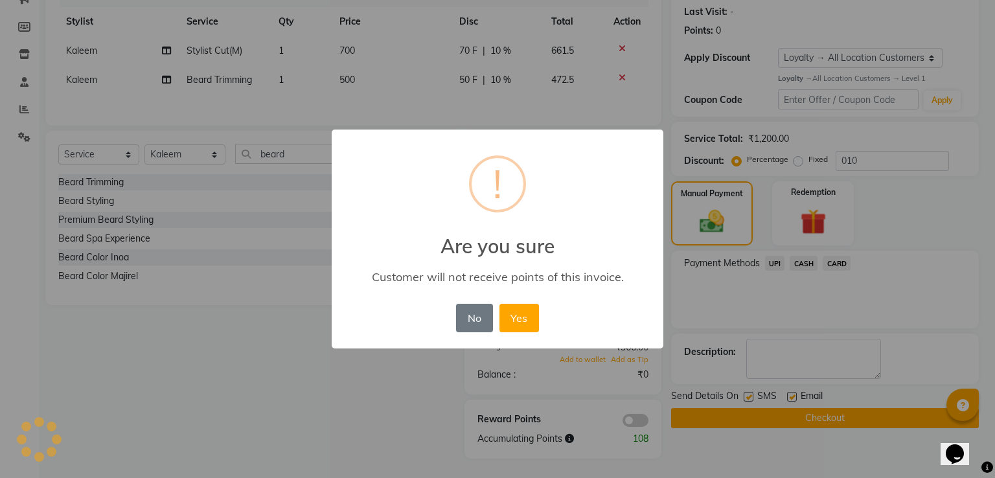
click at [500, 304] on button "Yes" at bounding box center [520, 318] width 40 height 29
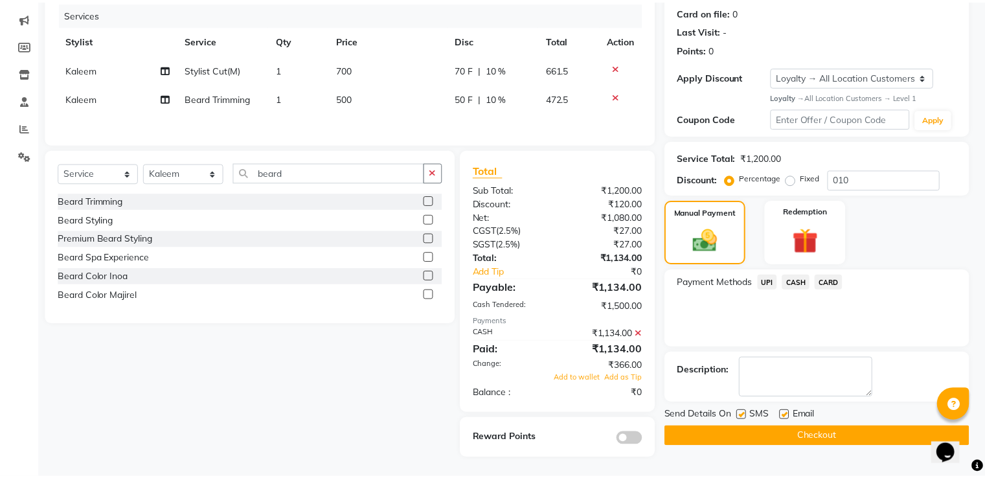
scroll to position [162, 0]
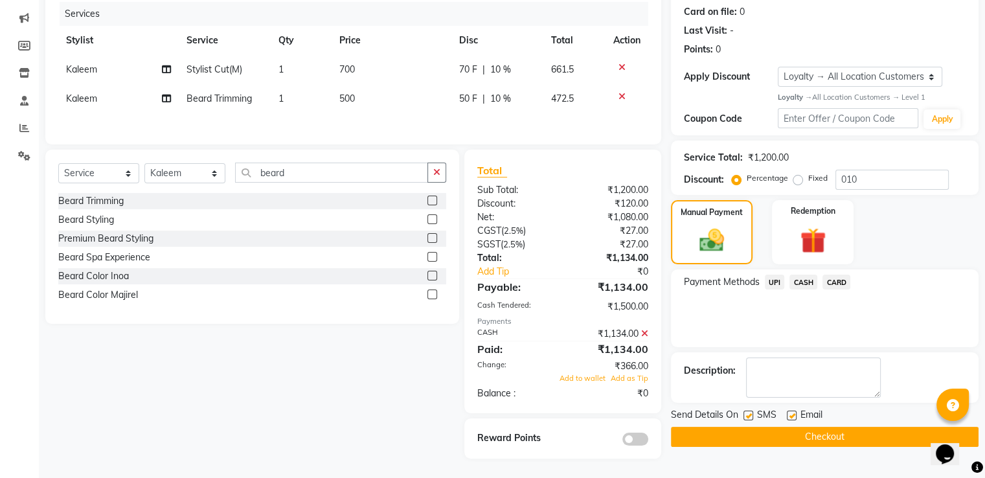
click at [687, 433] on button "Checkout" at bounding box center [825, 437] width 308 height 20
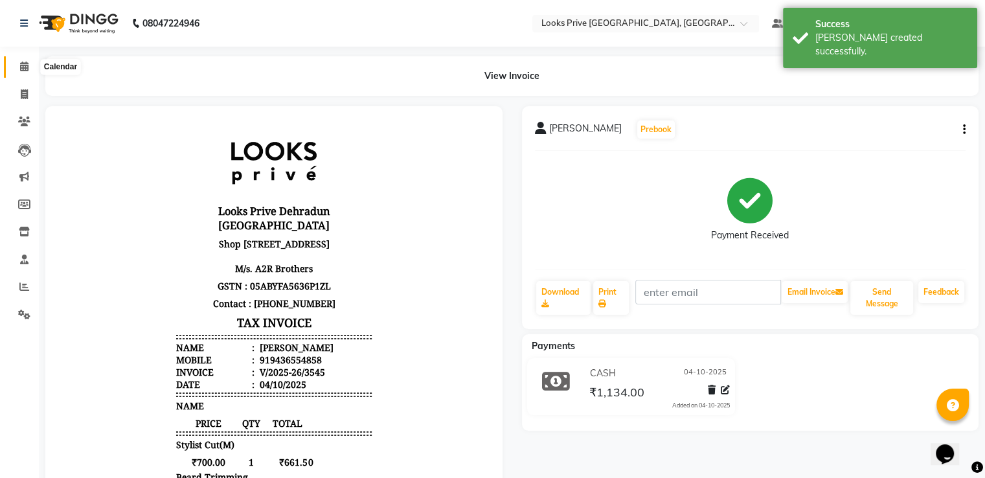
click at [25, 70] on icon at bounding box center [24, 67] width 8 height 10
